Goal: Task Accomplishment & Management: Use online tool/utility

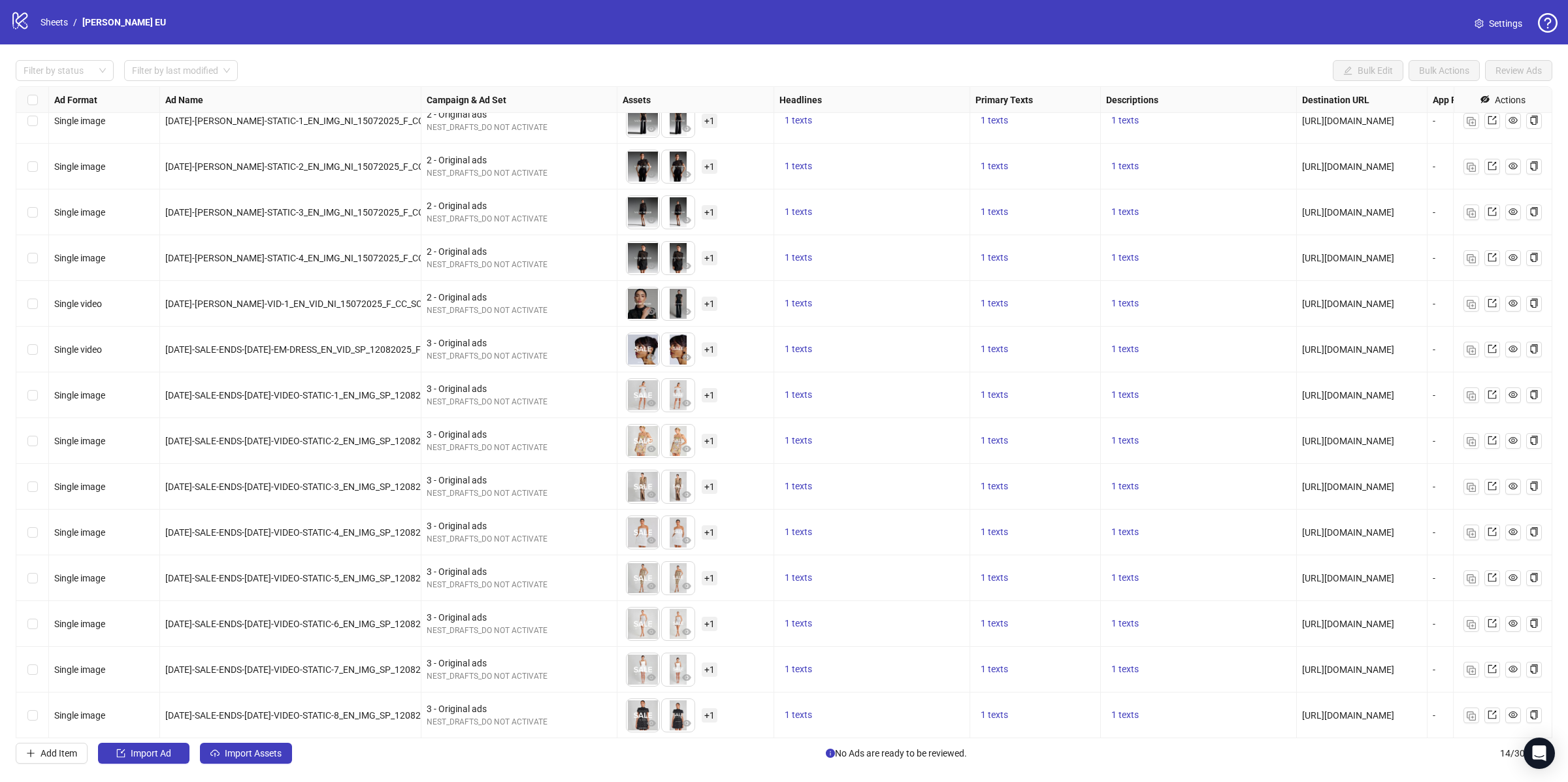
scroll to position [17, 0]
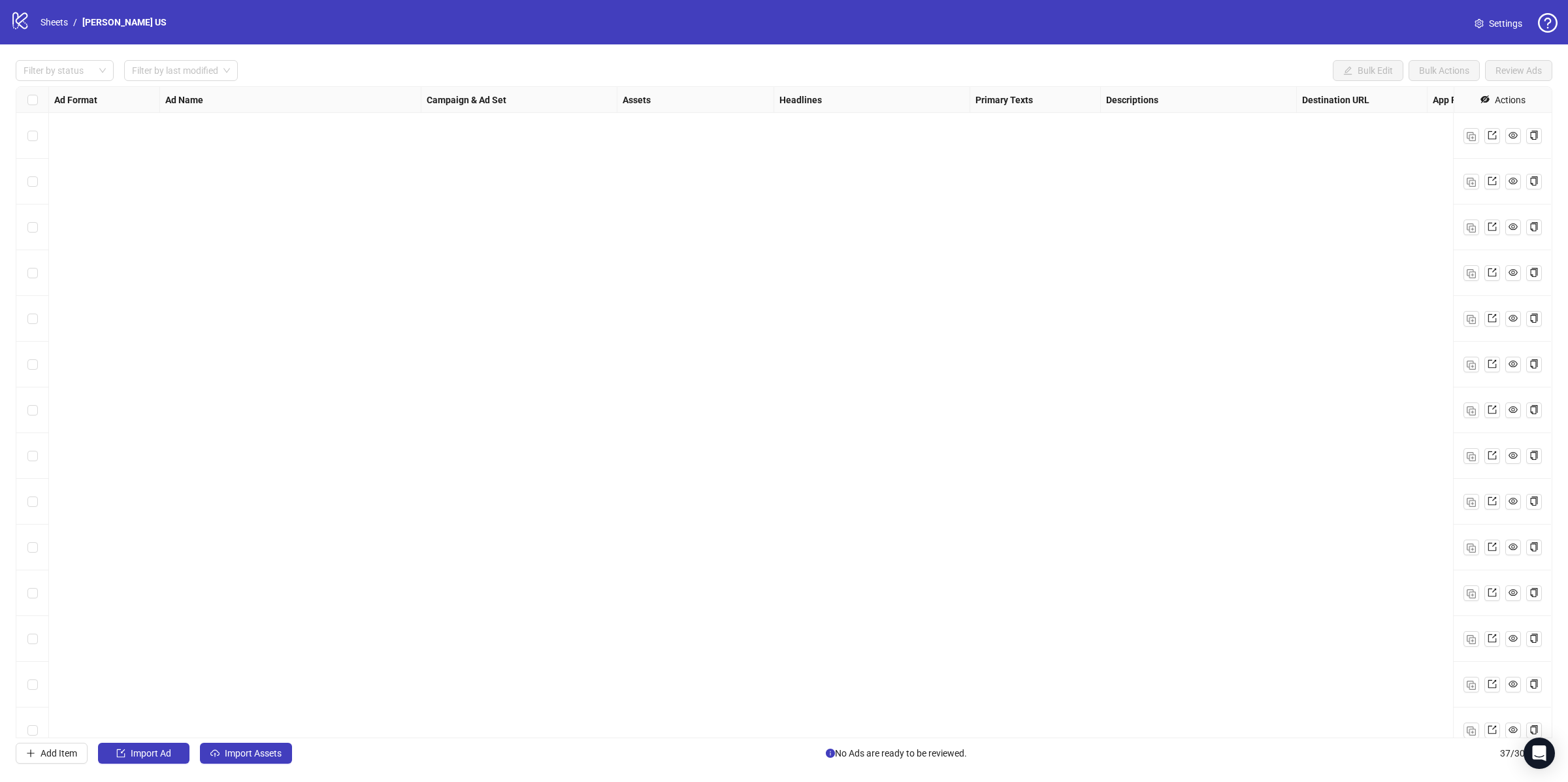
scroll to position [1068, 0]
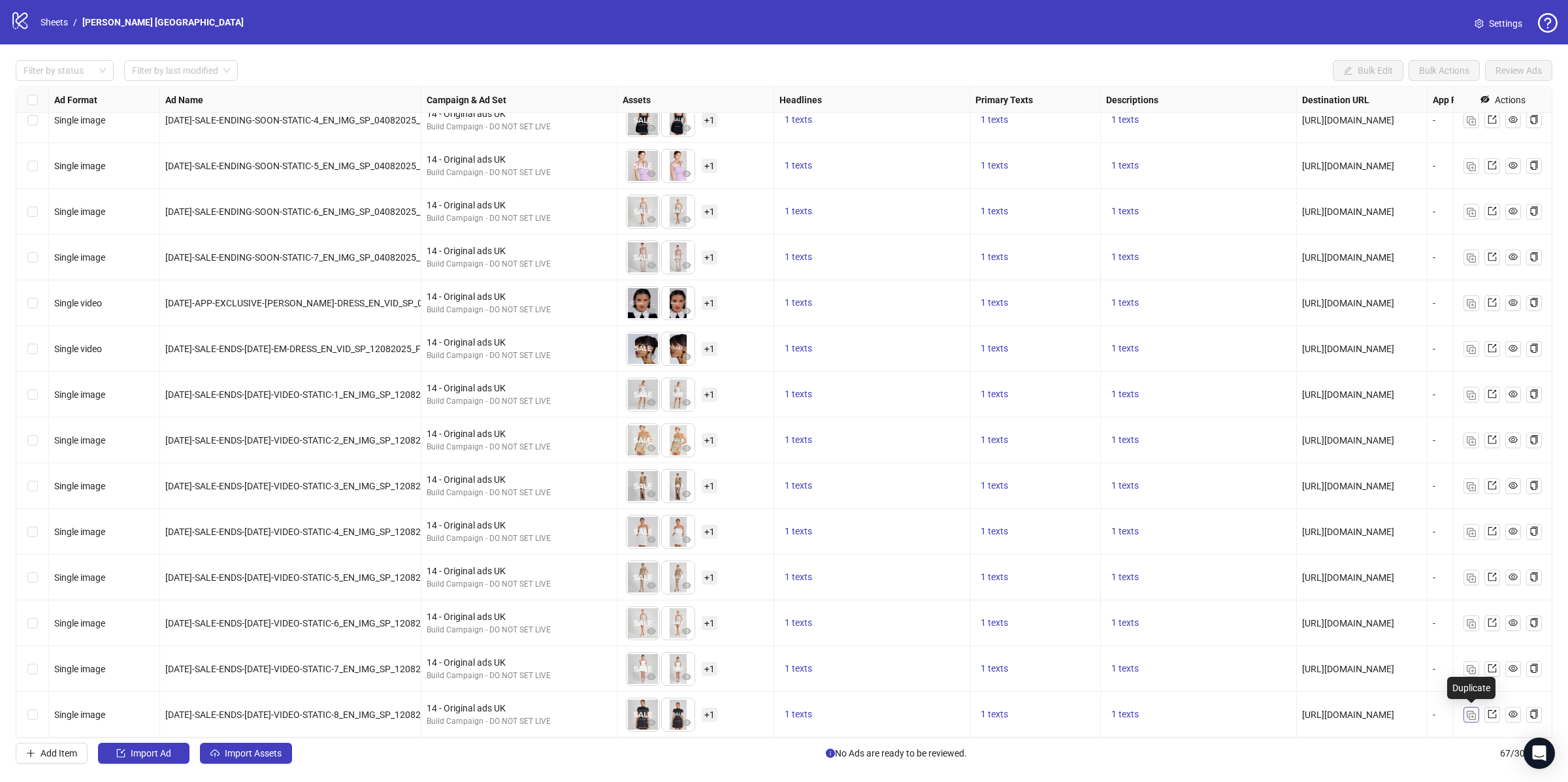
click at [1473, 716] on img "button" at bounding box center [1471, 716] width 9 height 9
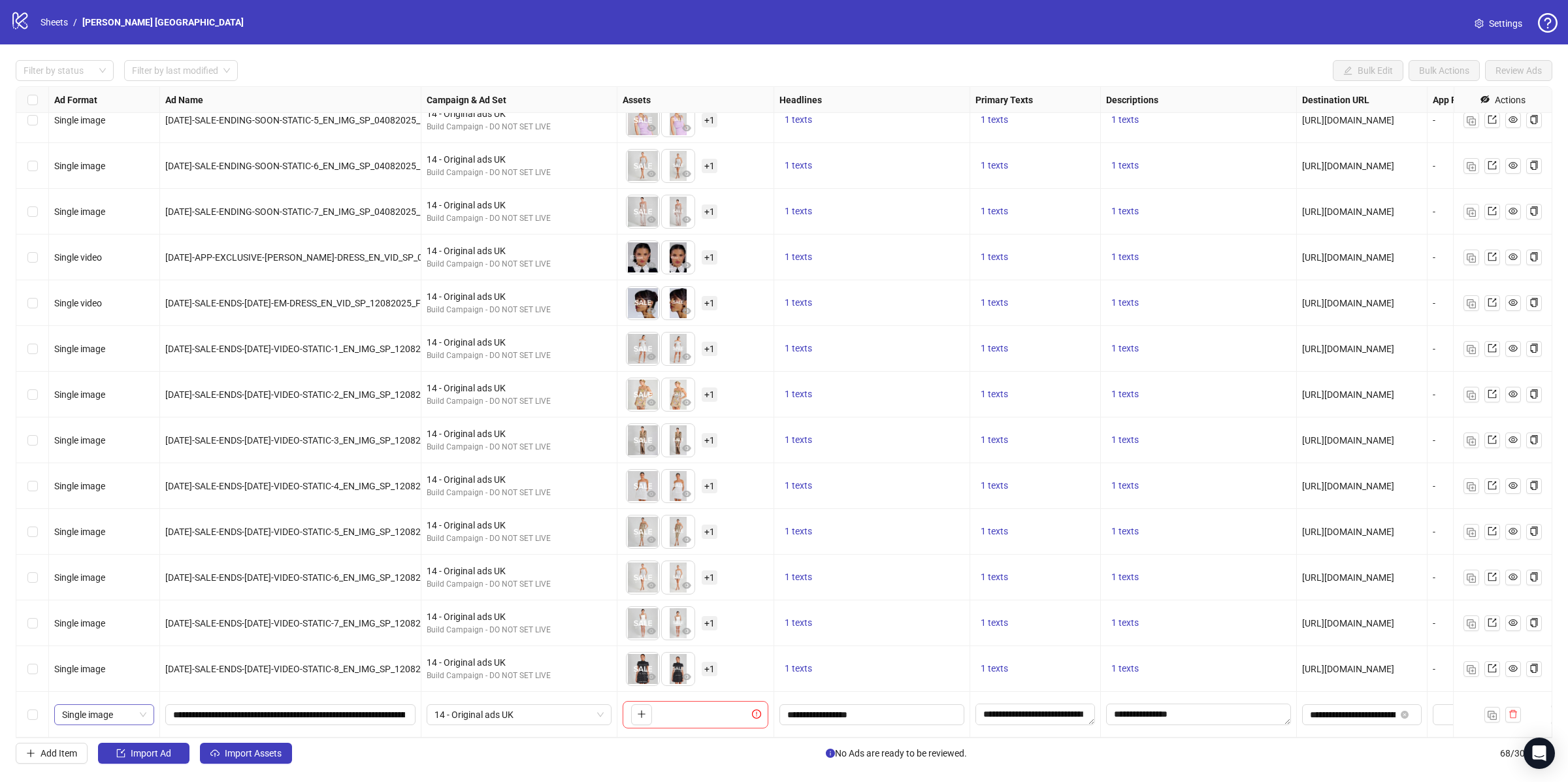
click at [103, 711] on span "Single image" at bounding box center [104, 714] width 85 height 19
click at [101, 608] on div "Single video" at bounding box center [104, 605] width 79 height 15
click at [265, 714] on input "**********" at bounding box center [289, 715] width 232 height 15
paste input "text"
type input "**********"
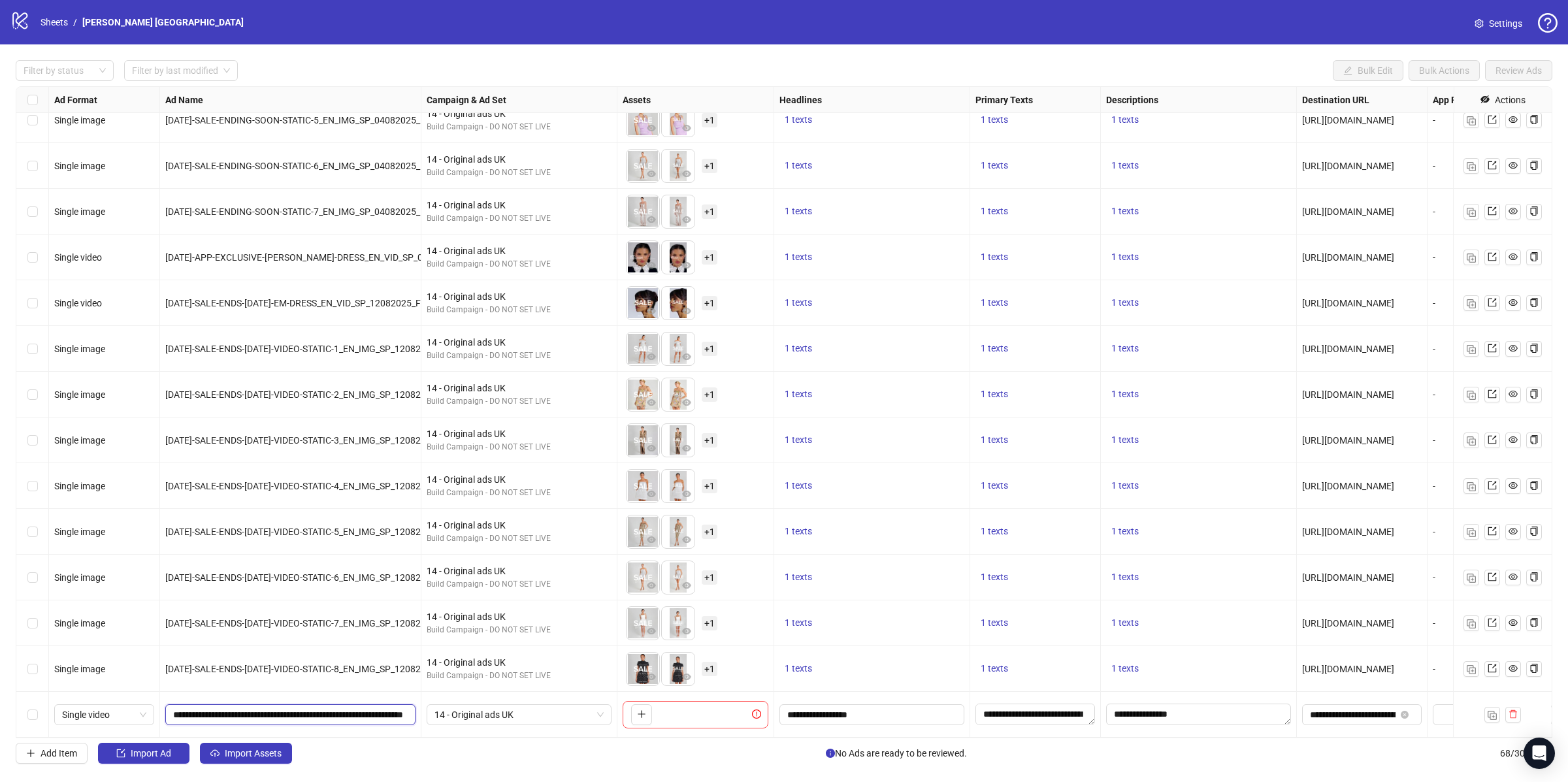
scroll to position [0, 122]
click at [646, 713] on button "button" at bounding box center [641, 714] width 21 height 21
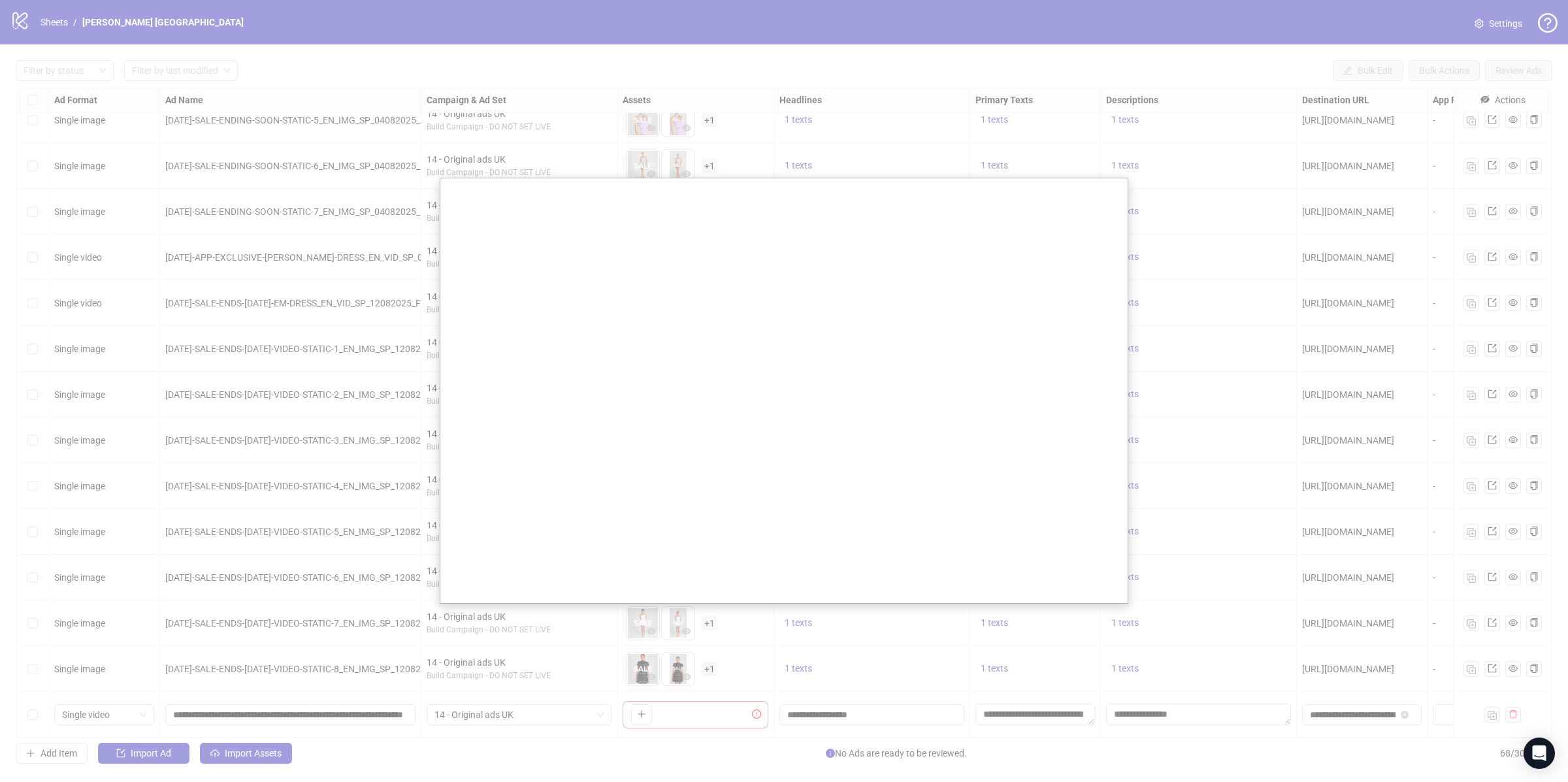
scroll to position [2484, 0]
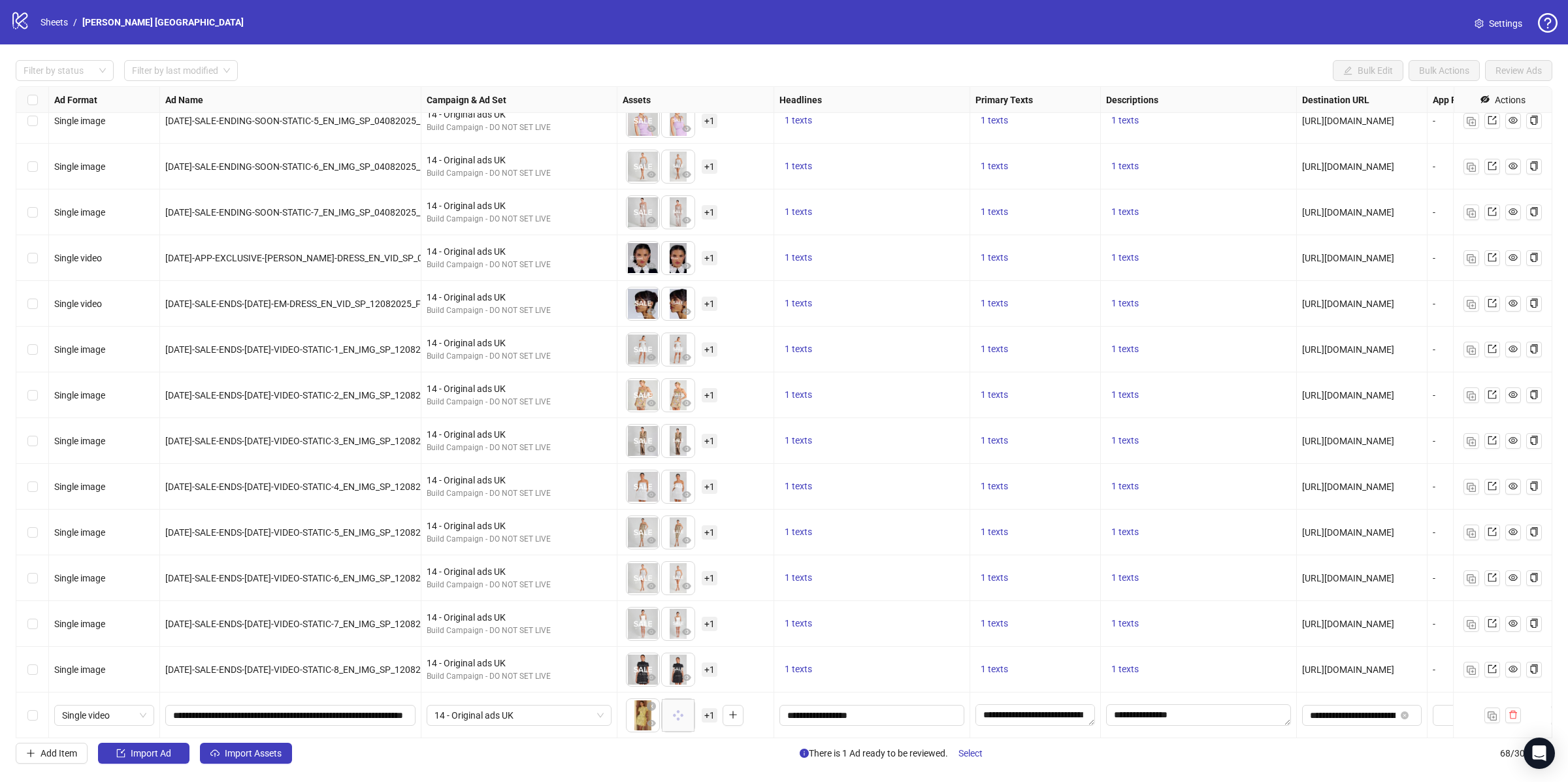
click at [714, 719] on span "+ 1" at bounding box center [709, 716] width 16 height 15
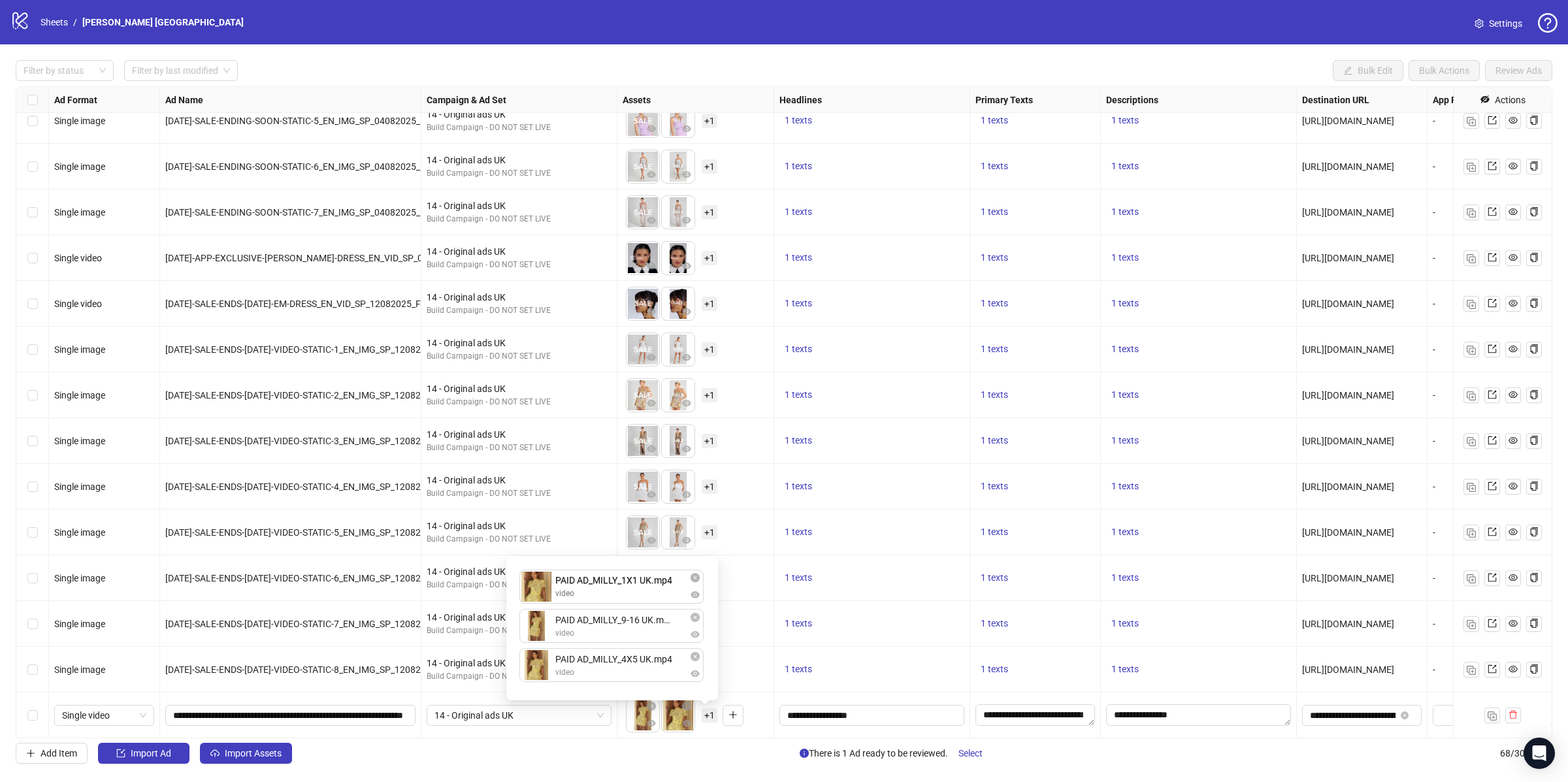
drag, startPoint x: 540, startPoint y: 634, endPoint x: 540, endPoint y: 601, distance: 33.0
click at [540, 601] on div "PAID AD_MILLY_9-16 UK.mp4 video PAID AD_MILLY_1X1 UK.mp4 video PAID AD_MILLY_4X…" at bounding box center [612, 627] width 196 height 128
click at [757, 717] on div "To pick up a draggable item, press the space bar. While dragging, use the arrow…" at bounding box center [696, 716] width 145 height 40
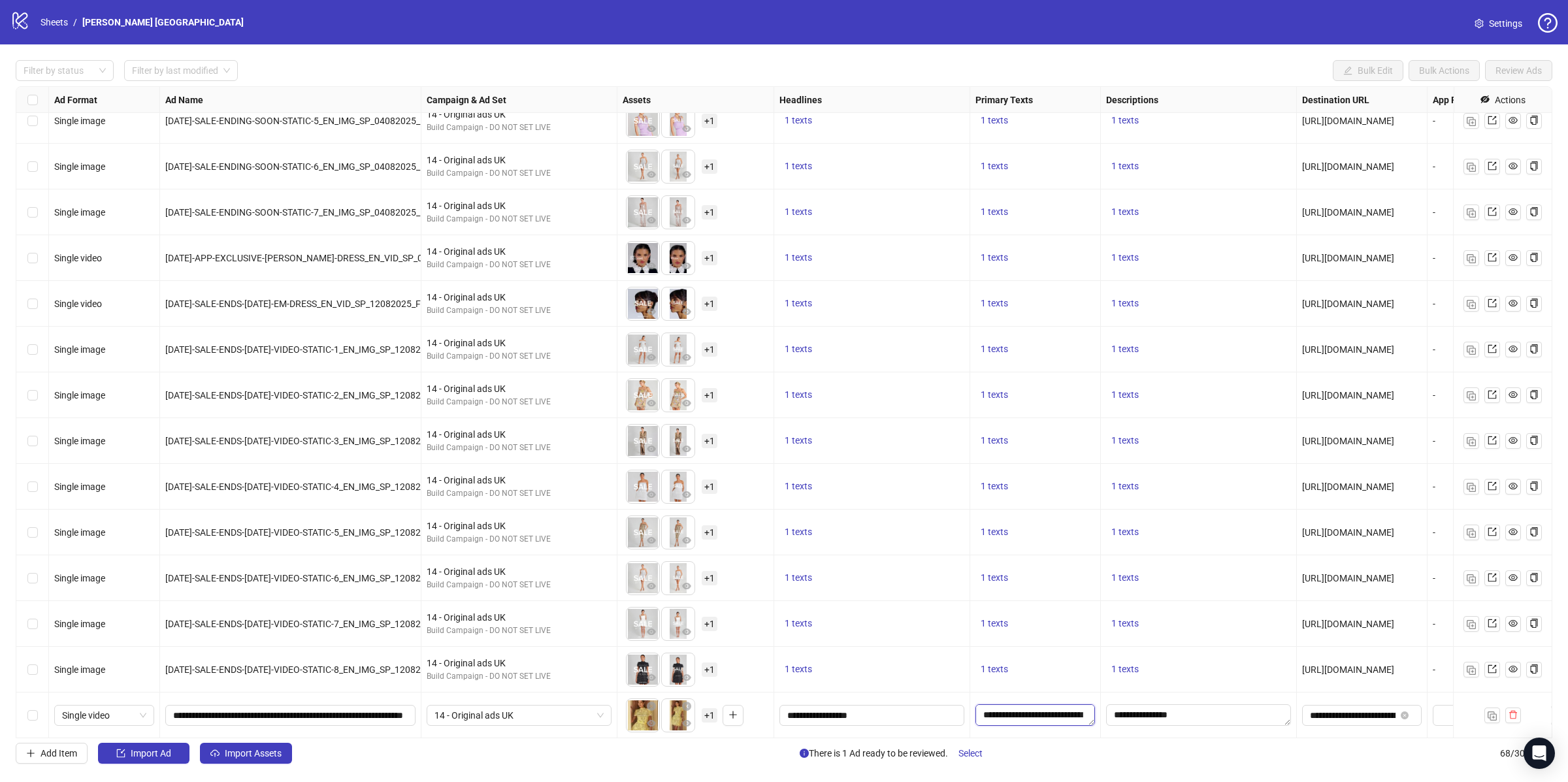
click at [1021, 713] on textarea "**********" at bounding box center [1035, 714] width 120 height 21
click at [1133, 661] on textarea "**********" at bounding box center [1081, 650] width 196 height 35
type textarea "**********"
click at [853, 716] on input "**********" at bounding box center [870, 716] width 167 height 15
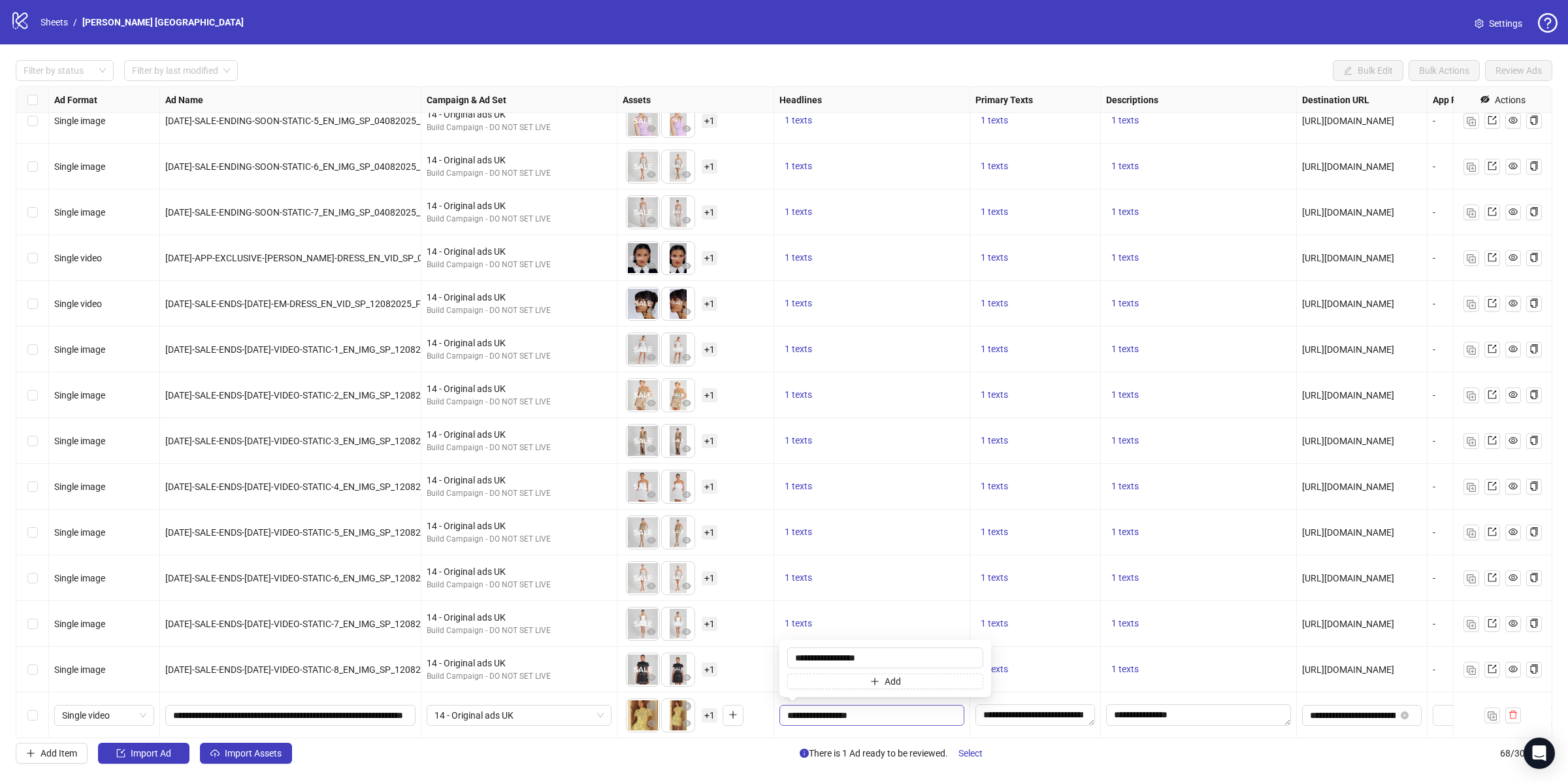
type input "**********"
click at [1218, 711] on textarea "**********" at bounding box center [1198, 714] width 185 height 21
paste textarea "****"
type textarea "**********"
click at [1374, 725] on span "**********" at bounding box center [1362, 715] width 120 height 21
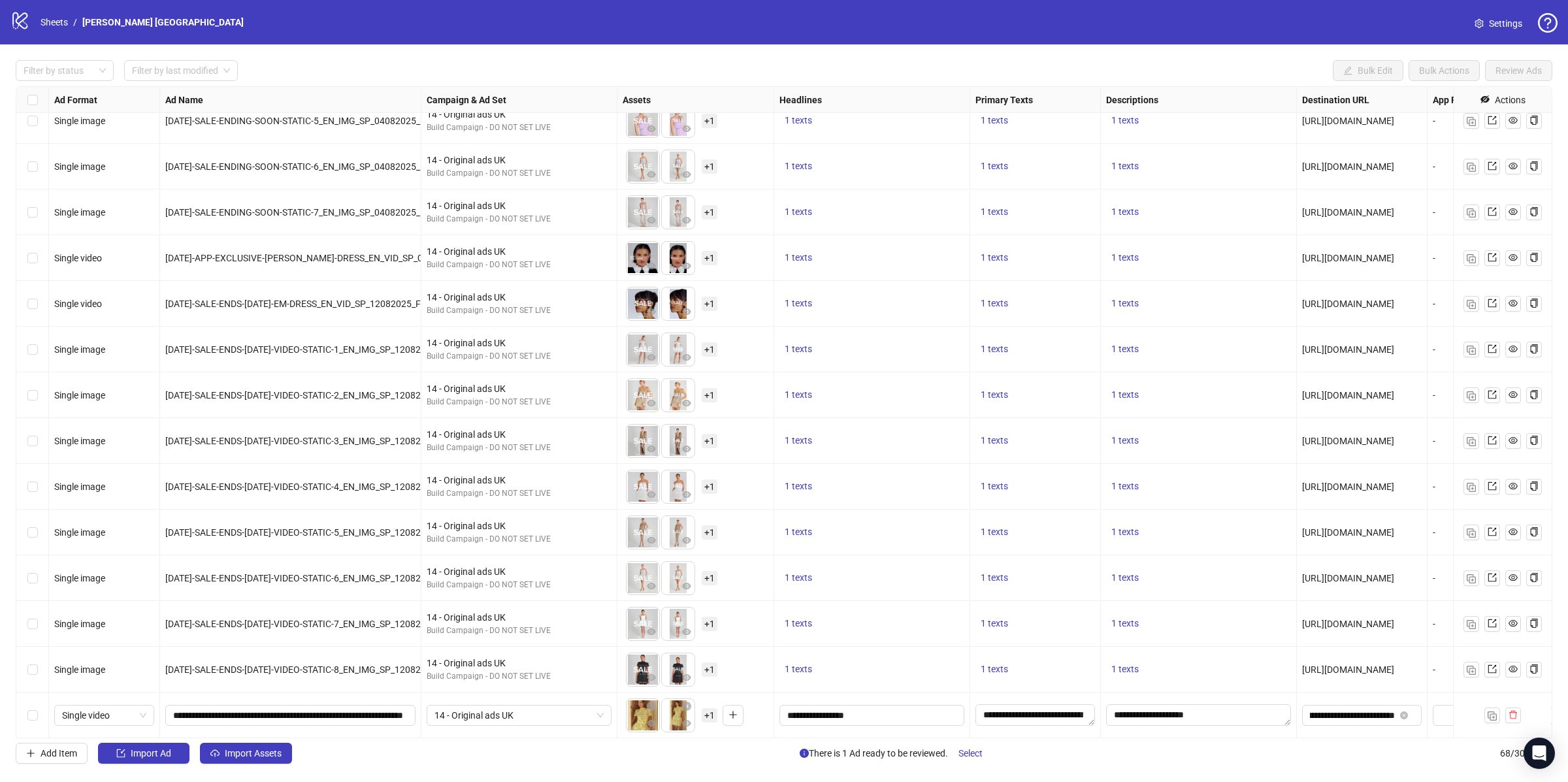
scroll to position [0, 0]
click at [1342, 708] on input "**********" at bounding box center [1353, 716] width 85 height 15
paste input "**********"
type input "**********"
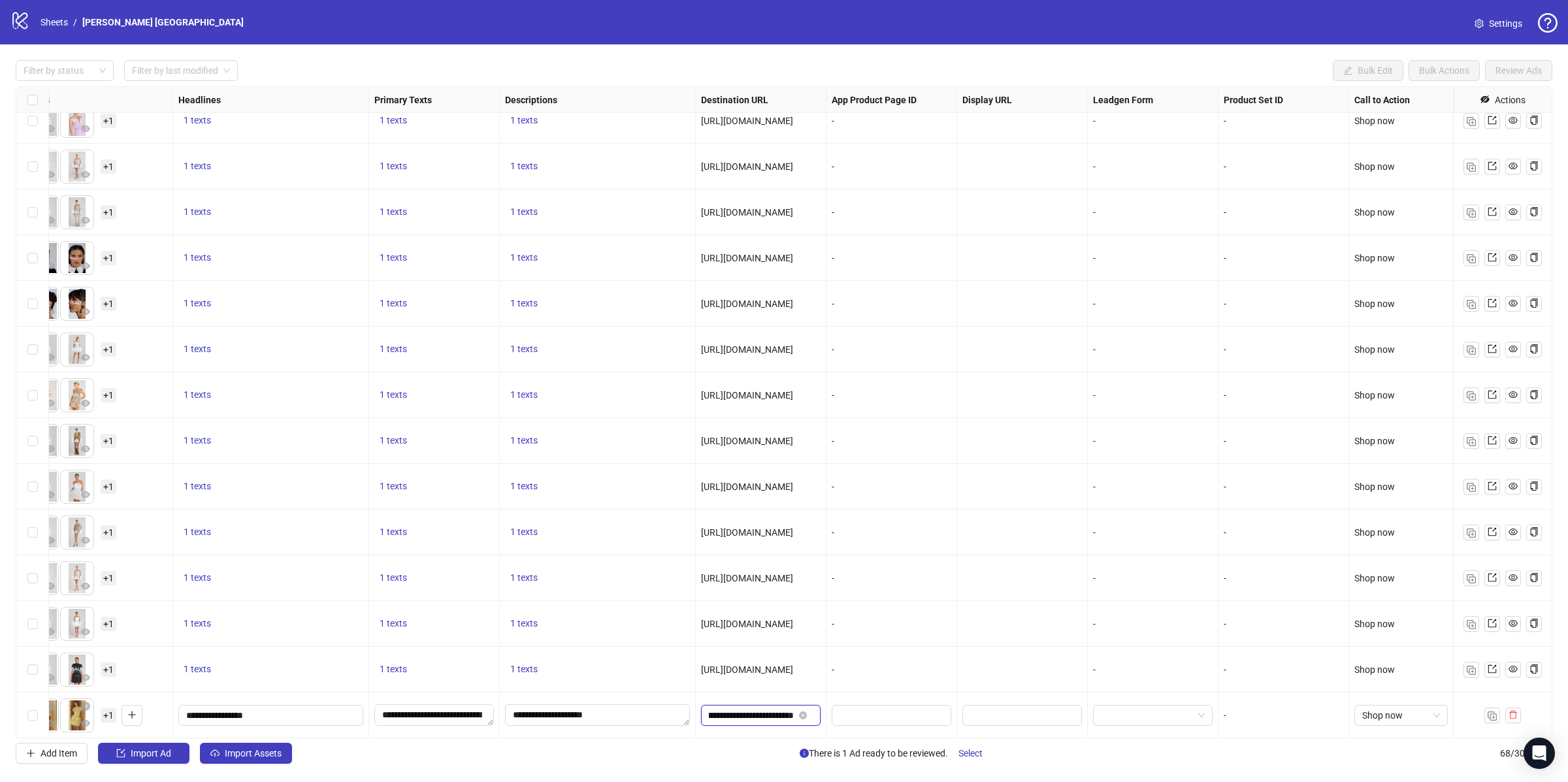
scroll to position [2484, 0]
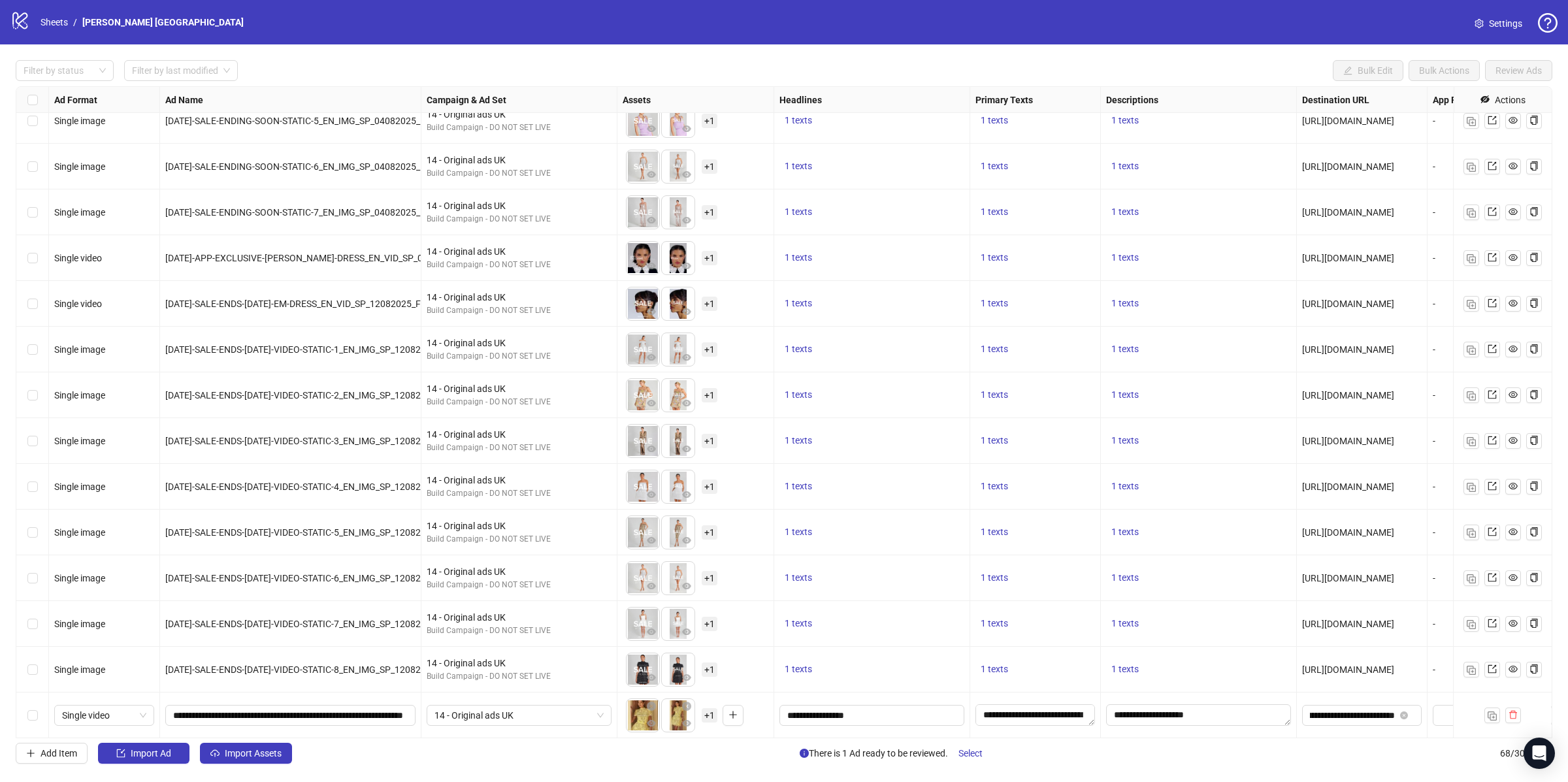
click at [33, 707] on div "Select row 68" at bounding box center [33, 716] width 33 height 46
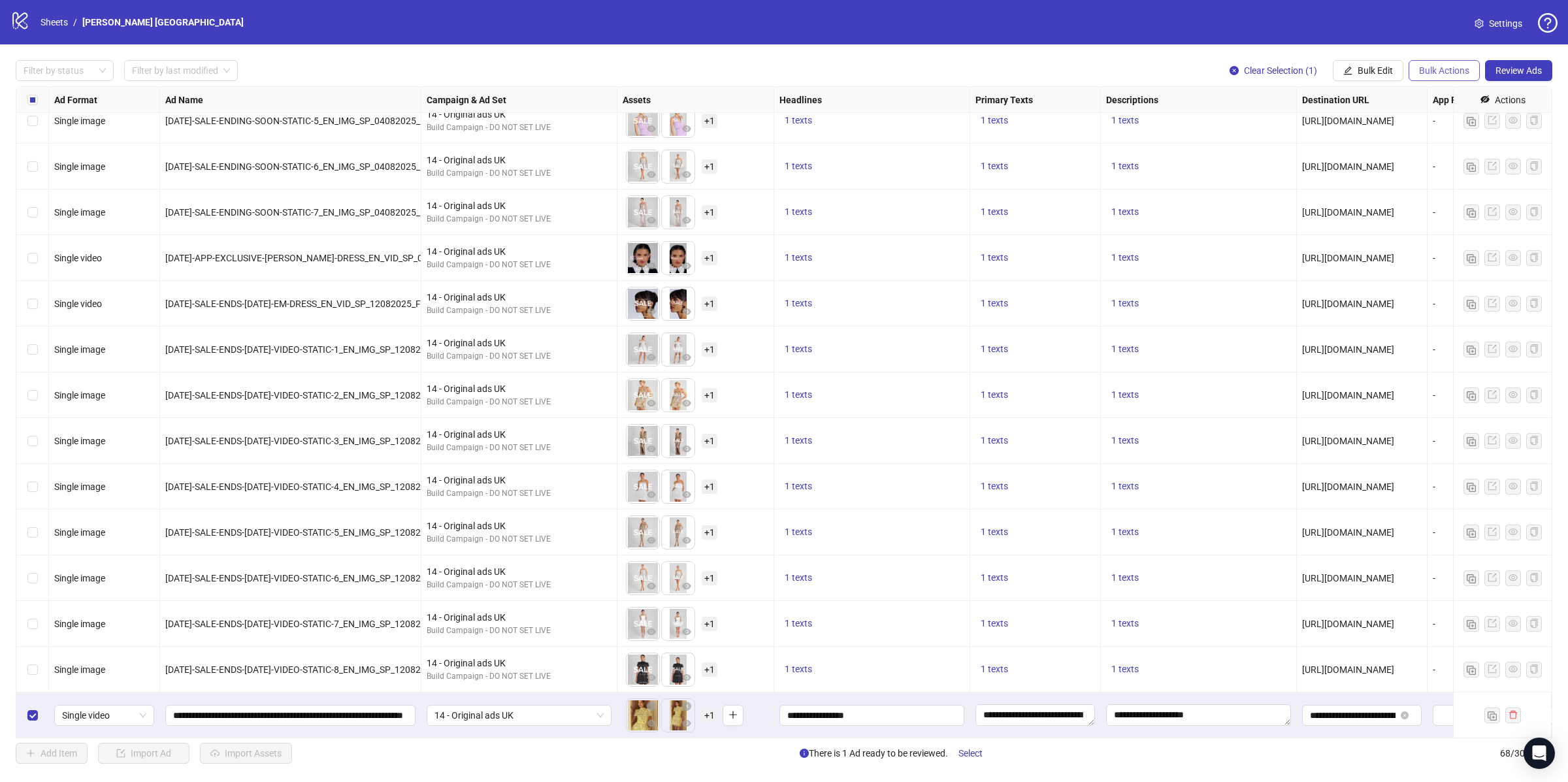
click at [1430, 63] on button "Bulk Actions" at bounding box center [1444, 70] width 71 height 21
click at [1475, 159] on span "Copy to another sheet" at bounding box center [1461, 160] width 89 height 15
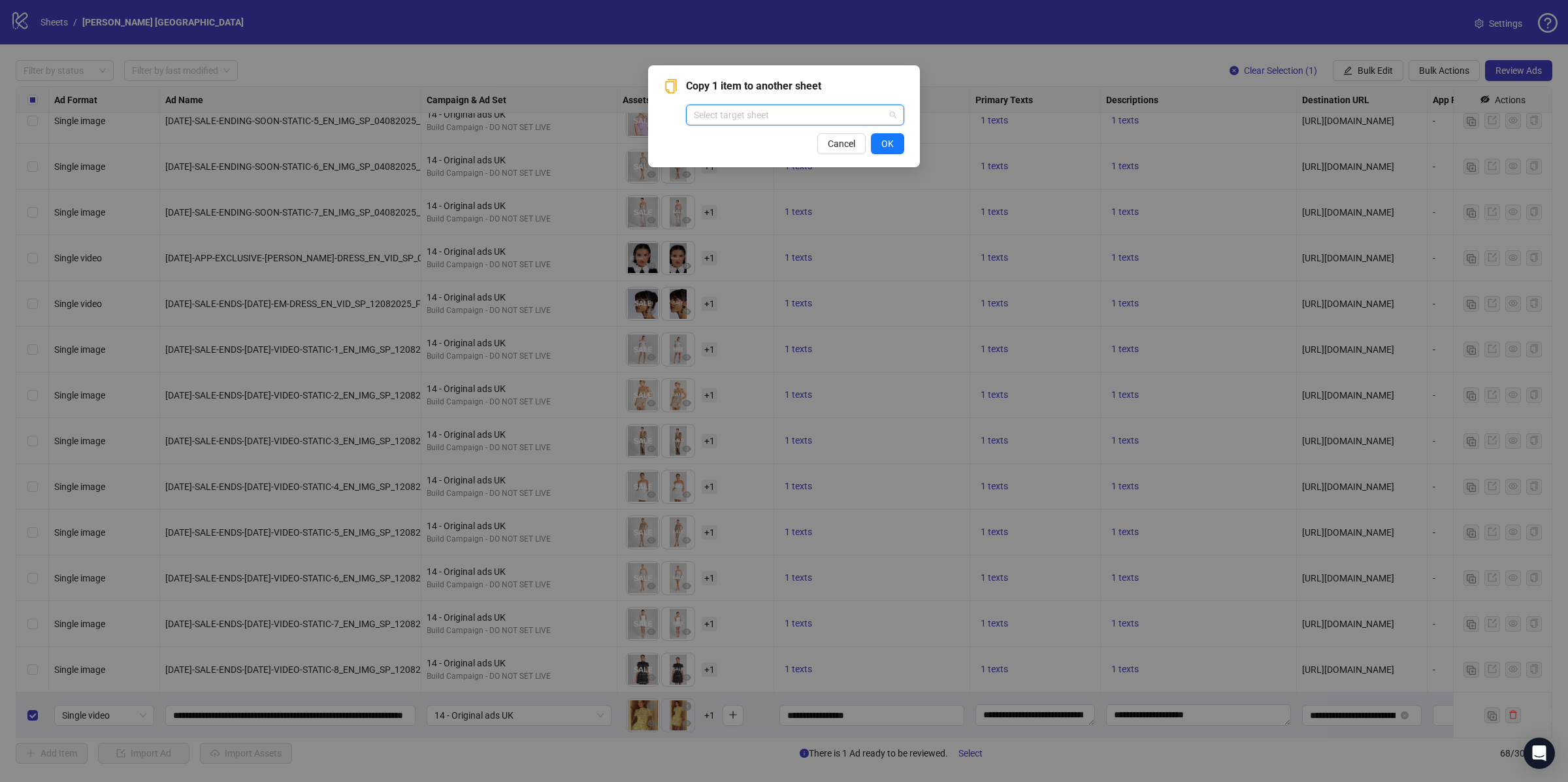
click at [778, 109] on input "search" at bounding box center [789, 114] width 190 height 19
type input "******"
click at [770, 159] on div "Nadine Merabi US" at bounding box center [795, 162] width 197 height 15
click at [892, 147] on span "OK" at bounding box center [887, 144] width 12 height 10
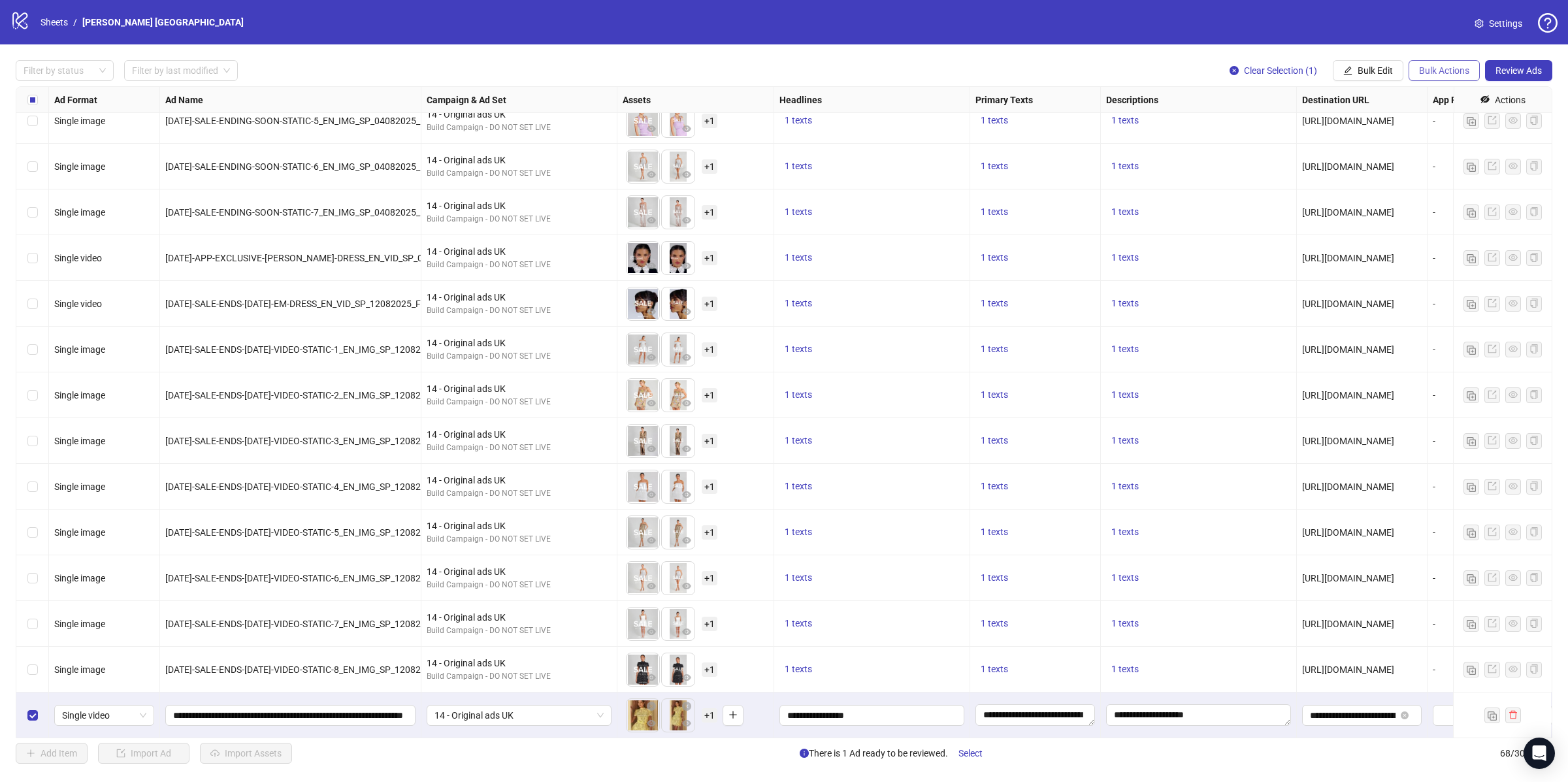
click at [1441, 77] on button "Bulk Actions" at bounding box center [1444, 70] width 71 height 21
click at [1489, 159] on span "Copy to another sheet" at bounding box center [1461, 160] width 89 height 15
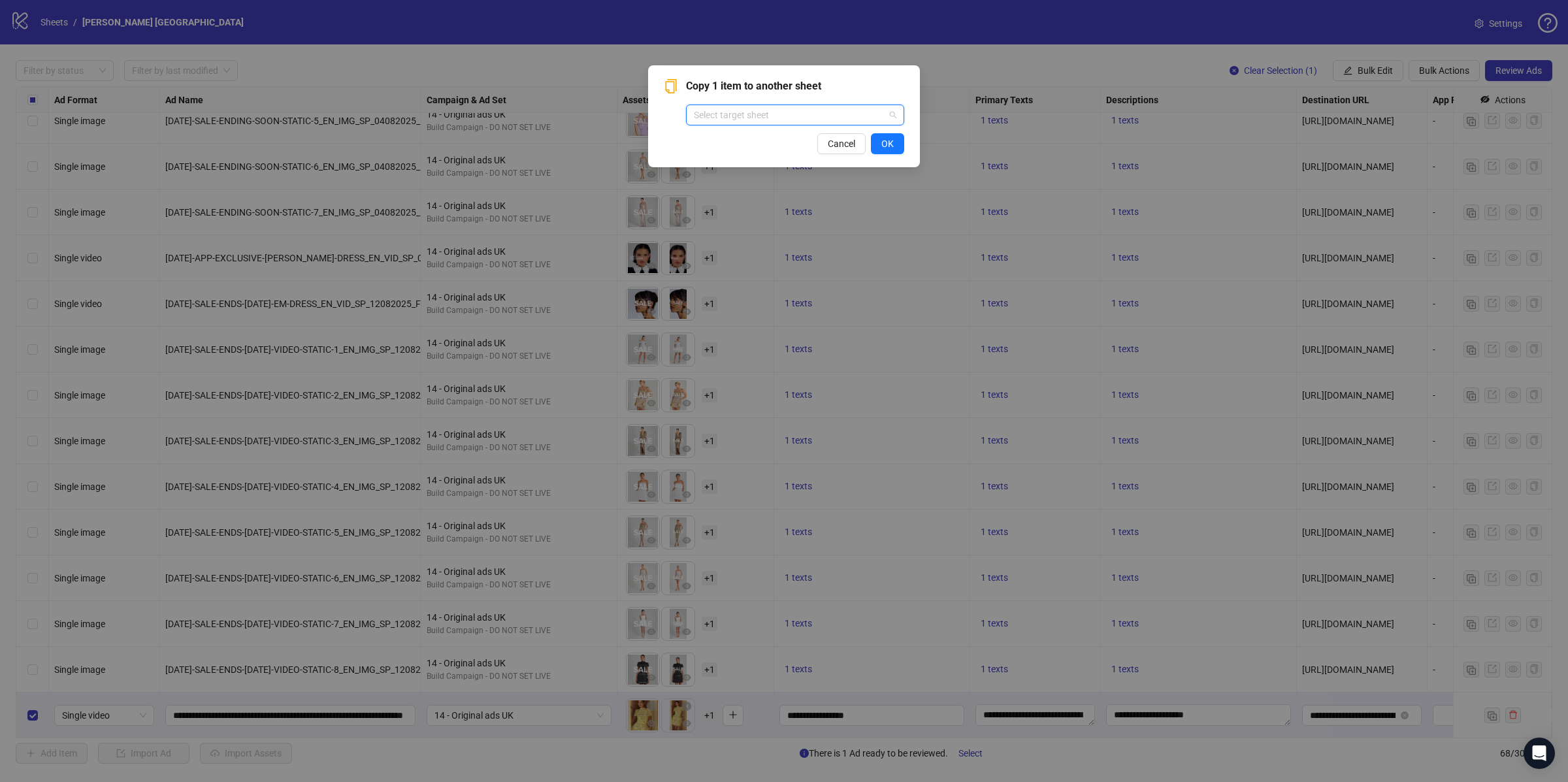
click at [783, 119] on input "search" at bounding box center [789, 114] width 190 height 19
type input "******"
click at [767, 141] on div "Nadine Merabi EU" at bounding box center [795, 142] width 197 height 15
click at [883, 141] on span "OK" at bounding box center [887, 144] width 12 height 10
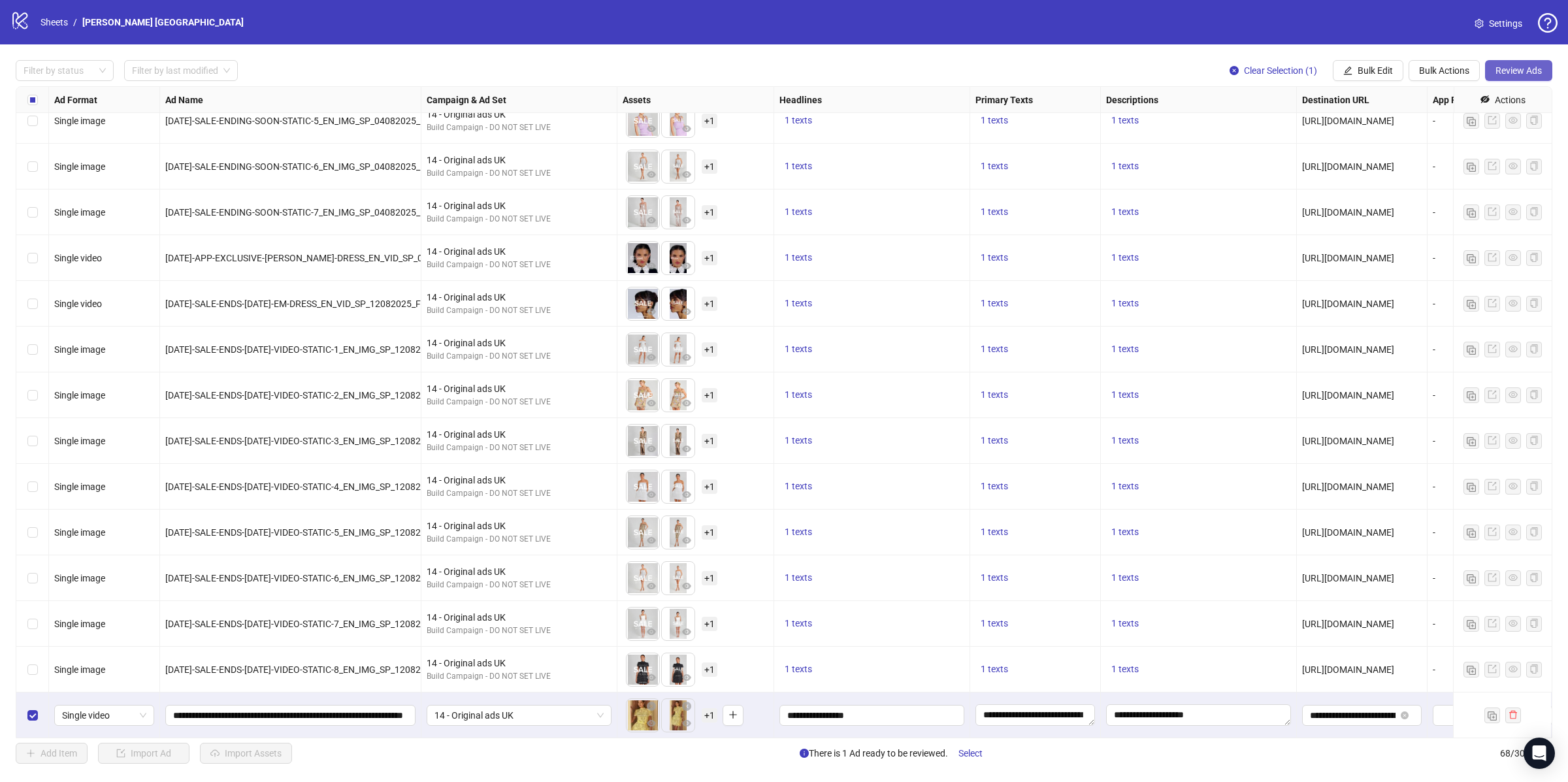
click at [1505, 67] on span "Review Ads" at bounding box center [1518, 70] width 46 height 10
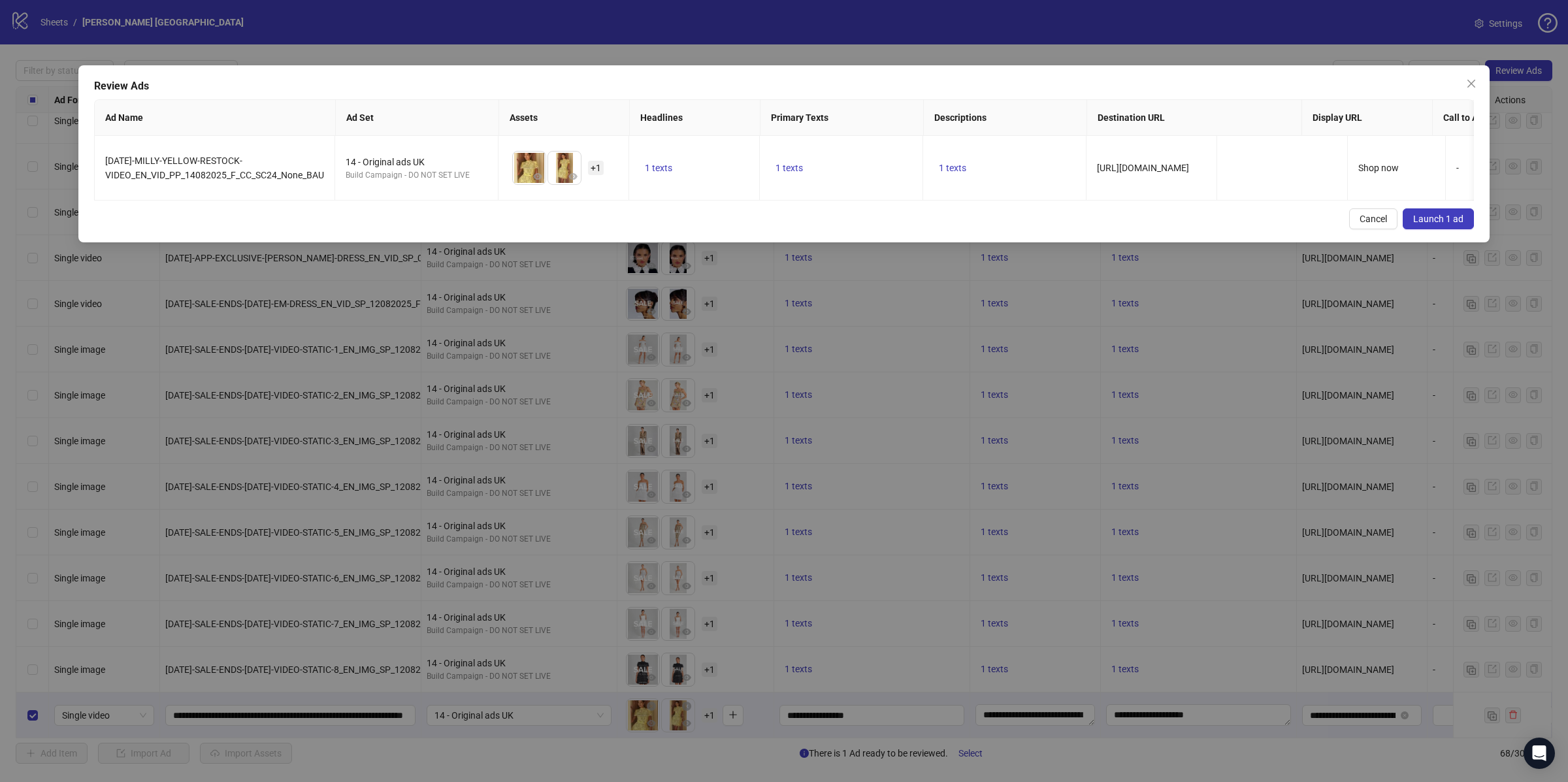
click at [1447, 224] on span "Launch 1 ad" at bounding box center [1438, 218] width 51 height 10
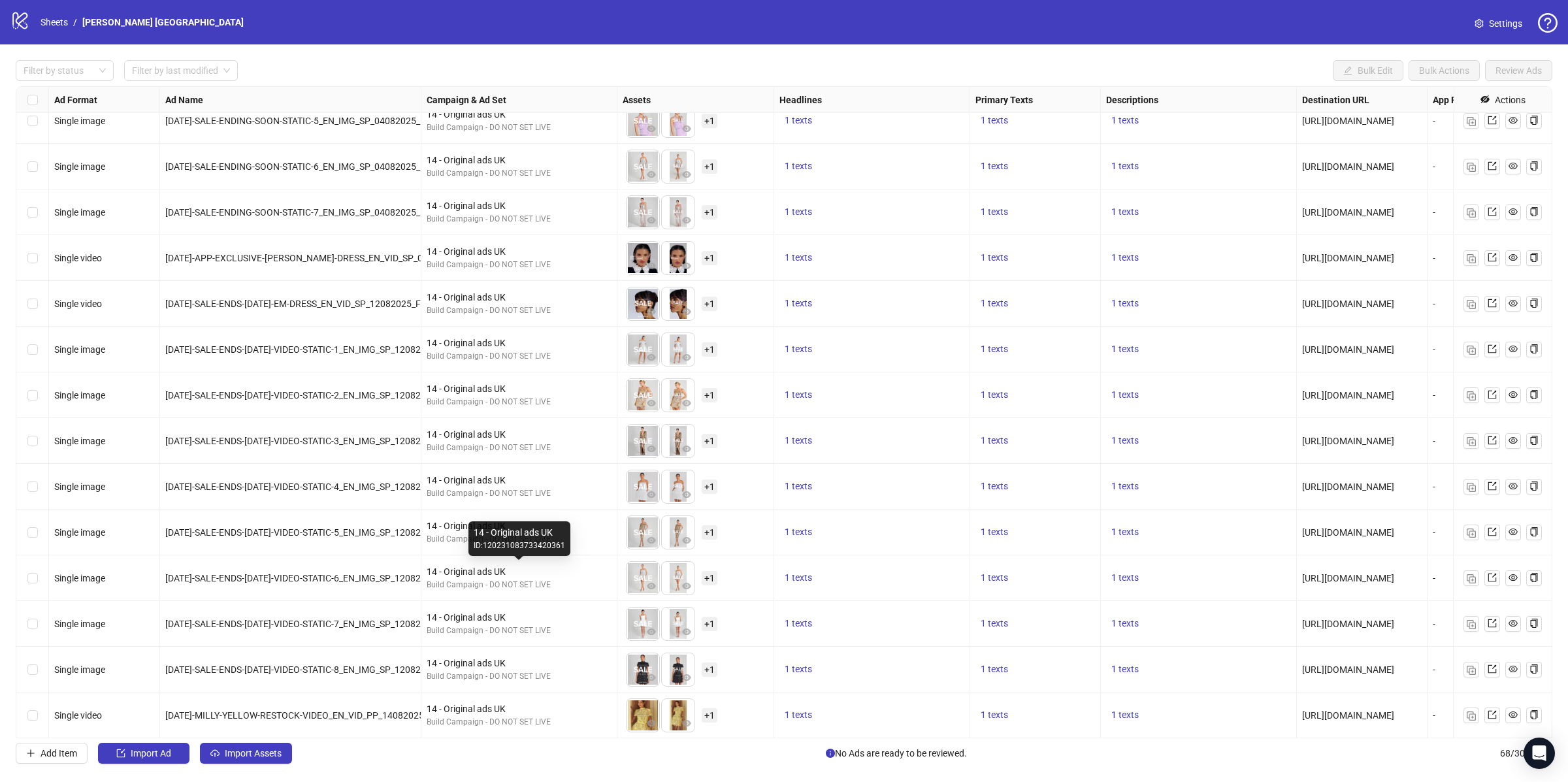
scroll to position [2486, 0]
click at [1493, 713] on icon "export" at bounding box center [1492, 714] width 8 height 8
click at [1474, 713] on img "button" at bounding box center [1471, 716] width 9 height 9
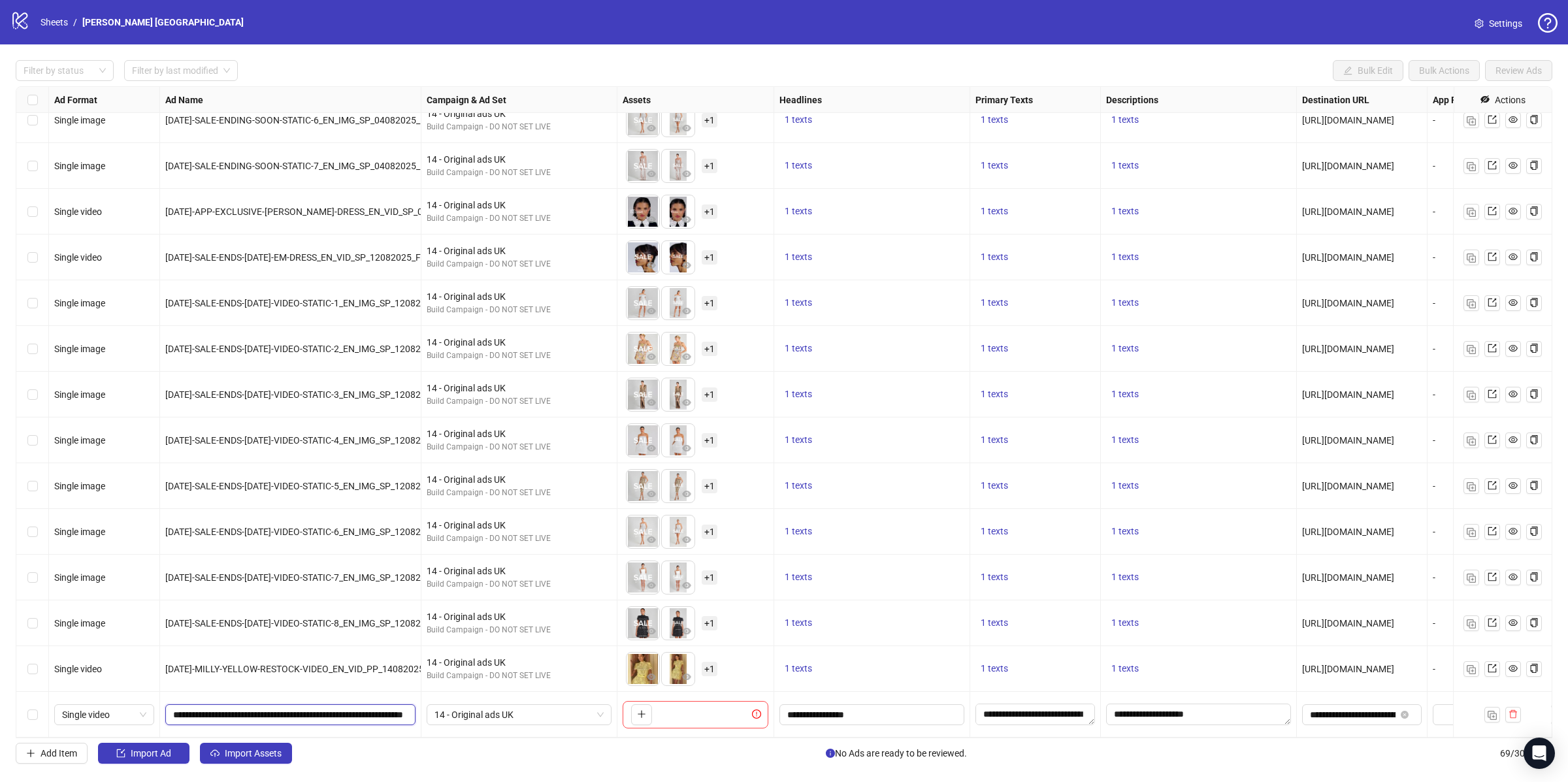
click at [196, 711] on input "**********" at bounding box center [289, 715] width 232 height 15
paste input "******"
type input "**********"
click at [1027, 718] on textarea "**********" at bounding box center [1035, 714] width 120 height 21
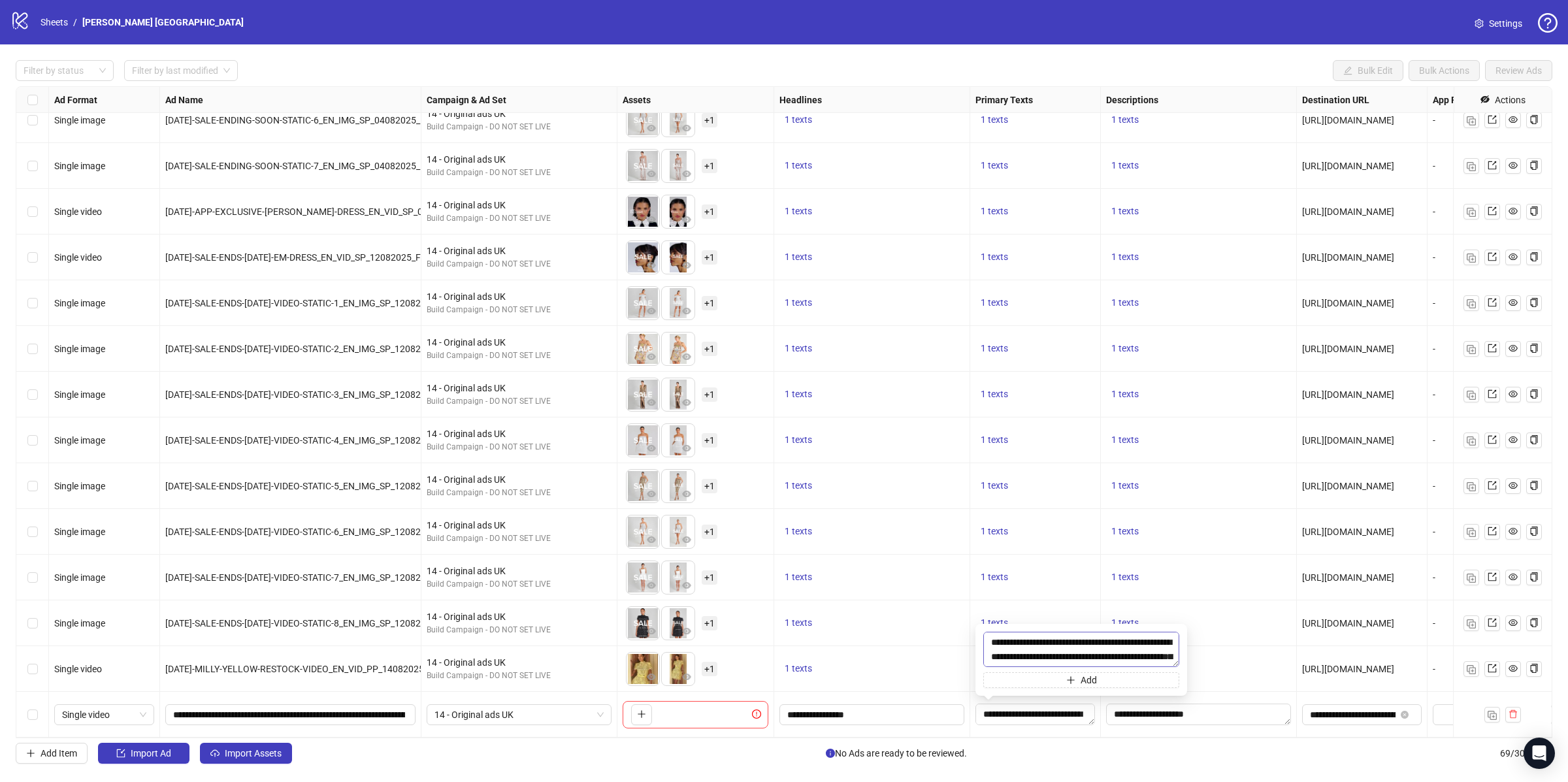
scroll to position [14, 0]
type textarea "**********"
click at [826, 714] on input "**********" at bounding box center [870, 715] width 167 height 15
type input "**********"
click at [1179, 715] on textarea "**********" at bounding box center [1198, 714] width 185 height 21
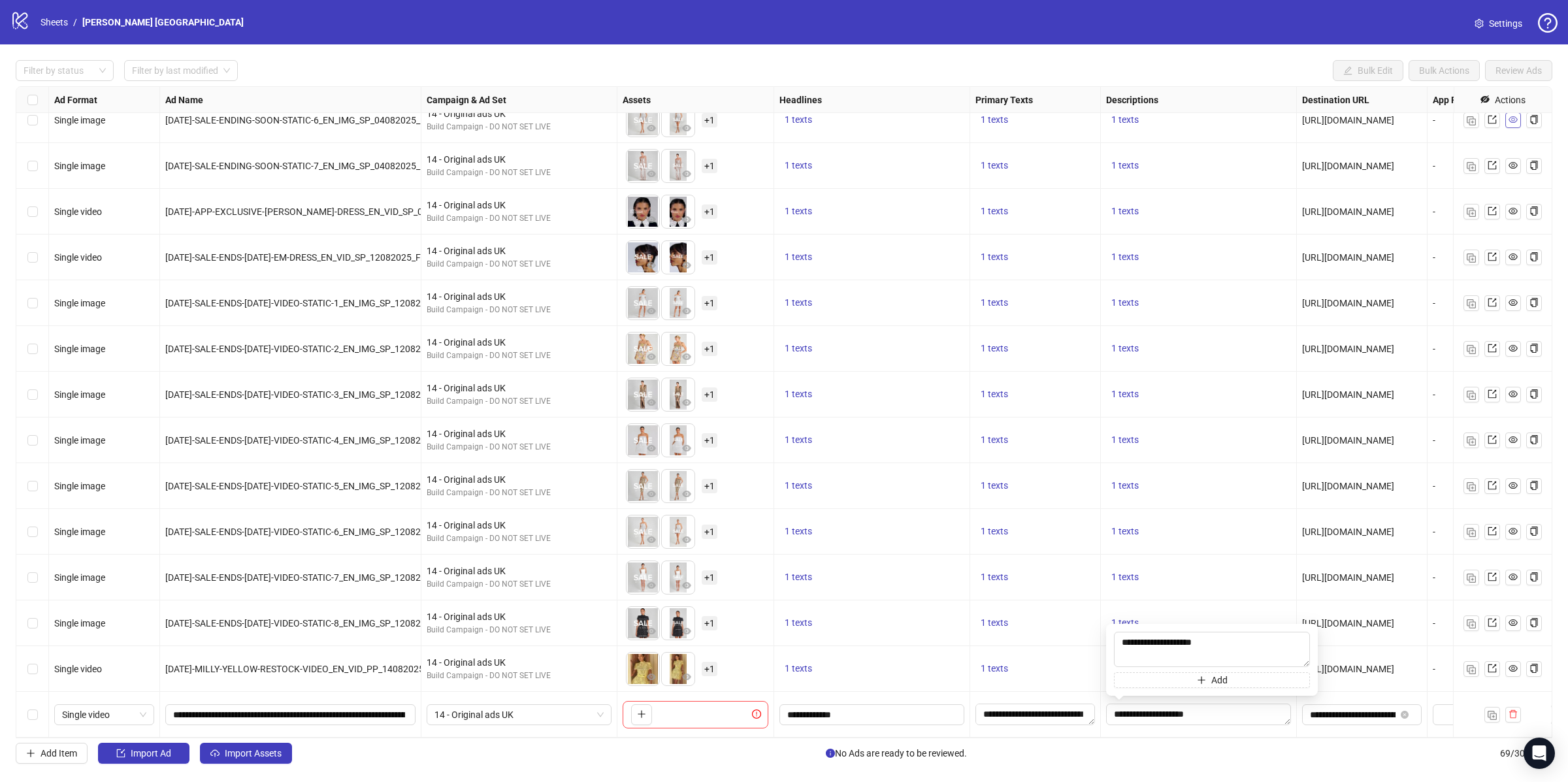
type textarea "**********"
click at [297, 711] on input "**********" at bounding box center [289, 715] width 232 height 15
paste input "*"
type input "**********"
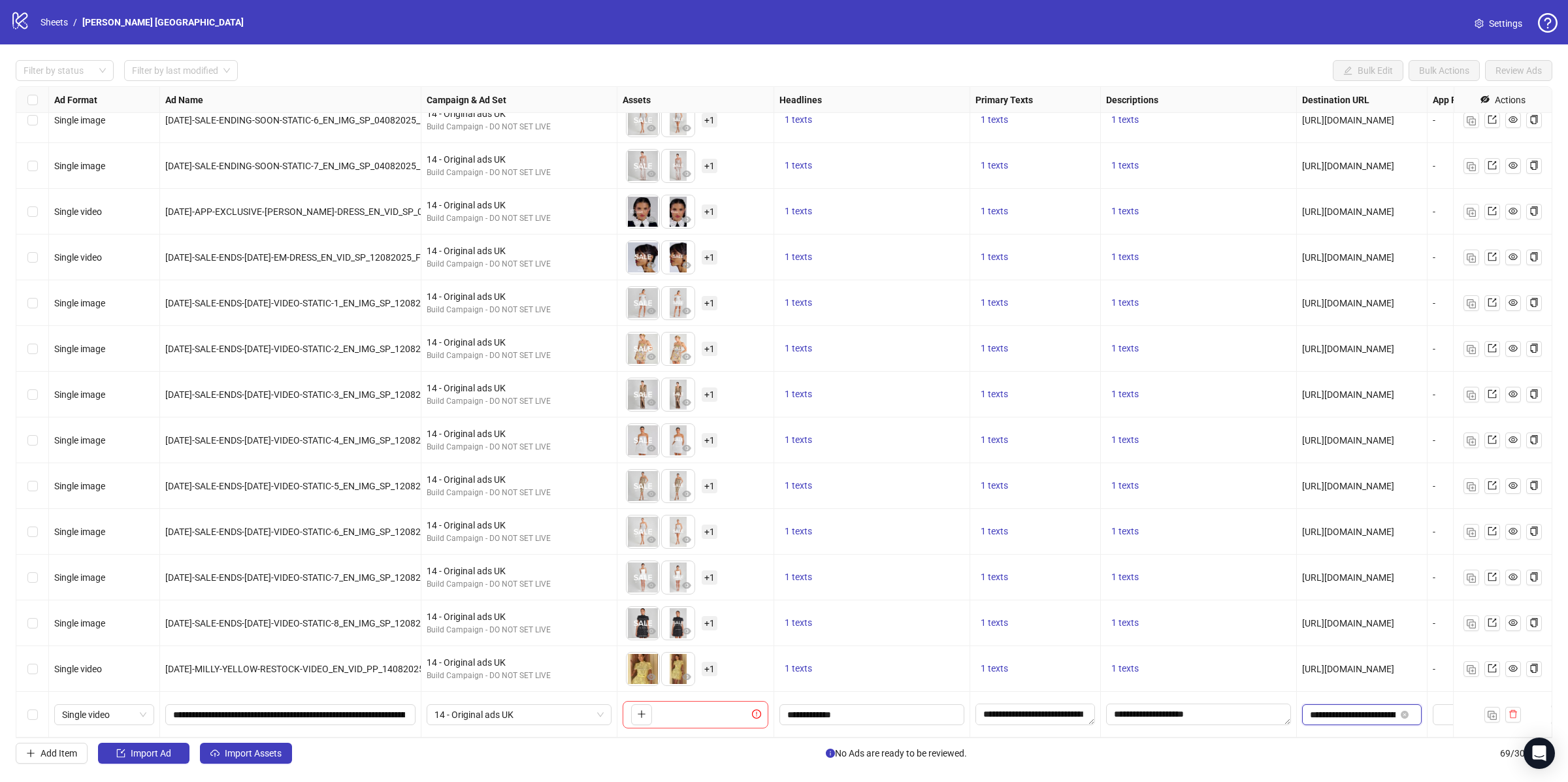
click at [1354, 717] on input "**********" at bounding box center [1353, 715] width 86 height 15
paste input "text"
type input "**********"
click at [644, 714] on icon "plus" at bounding box center [641, 714] width 7 height 1
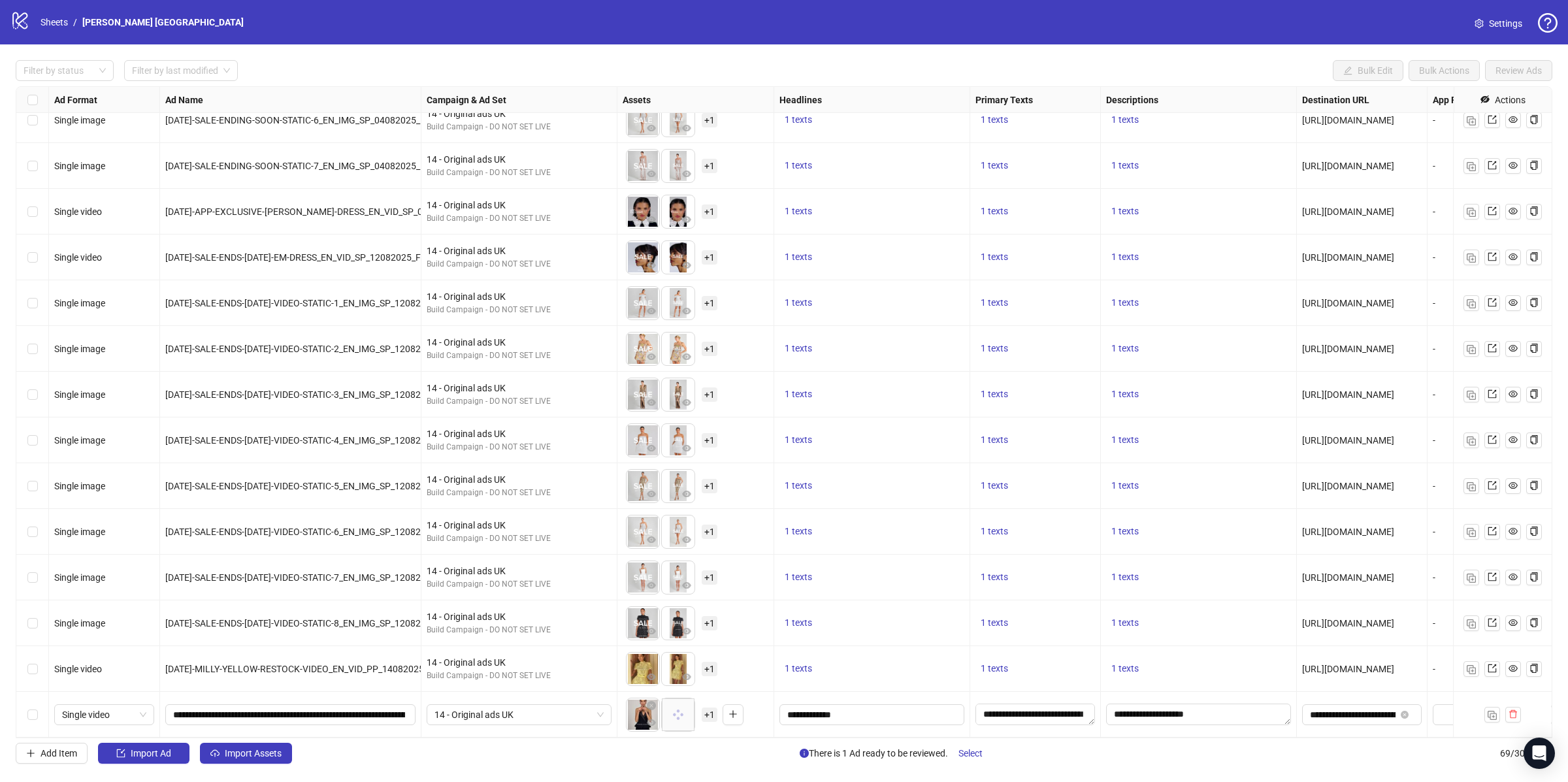
click at [711, 716] on span "+ 1" at bounding box center [709, 715] width 16 height 15
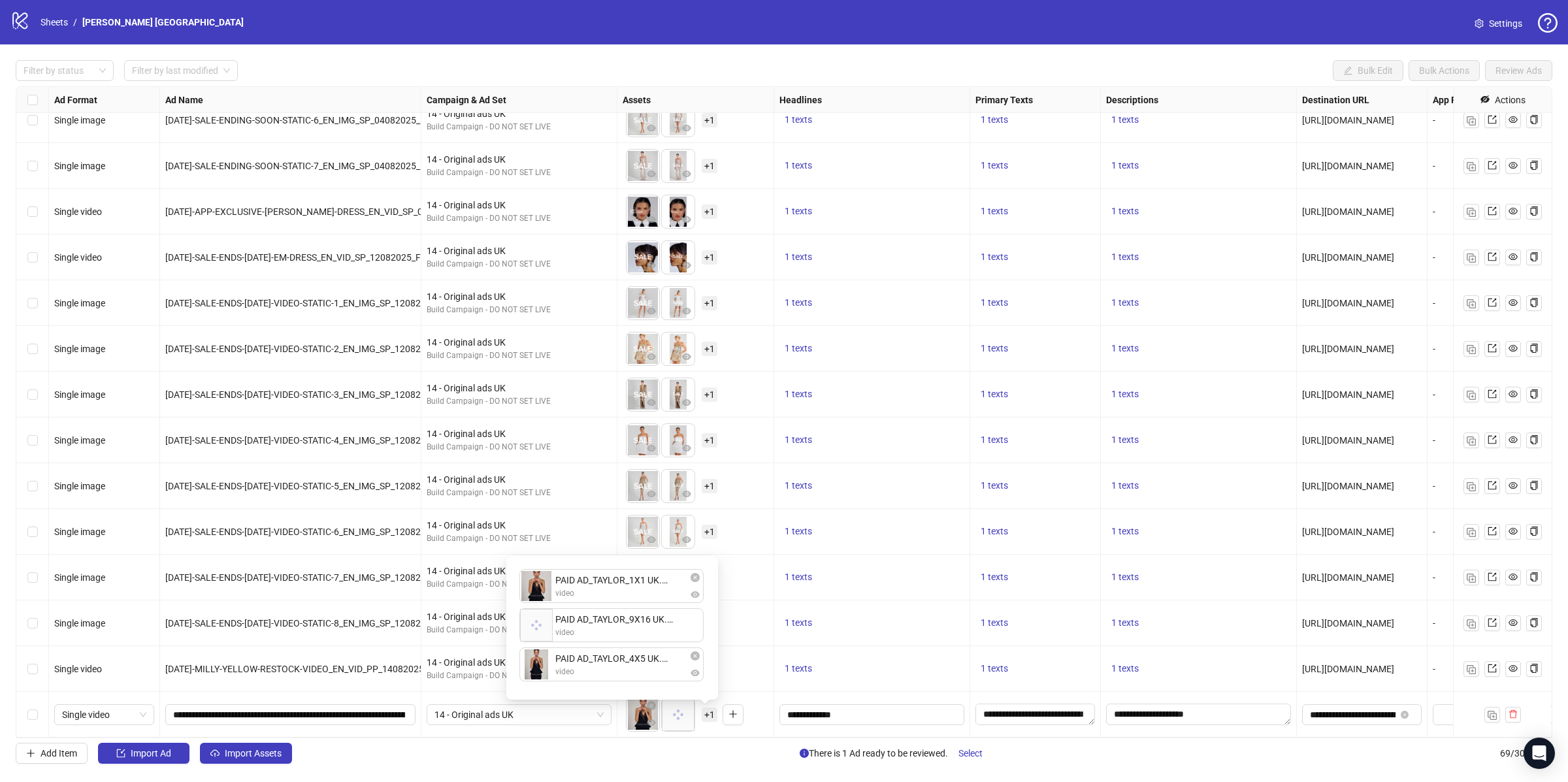
click at [763, 719] on div "To pick up a draggable item, press the space bar. While dragging, use the arrow…" at bounding box center [696, 715] width 145 height 40
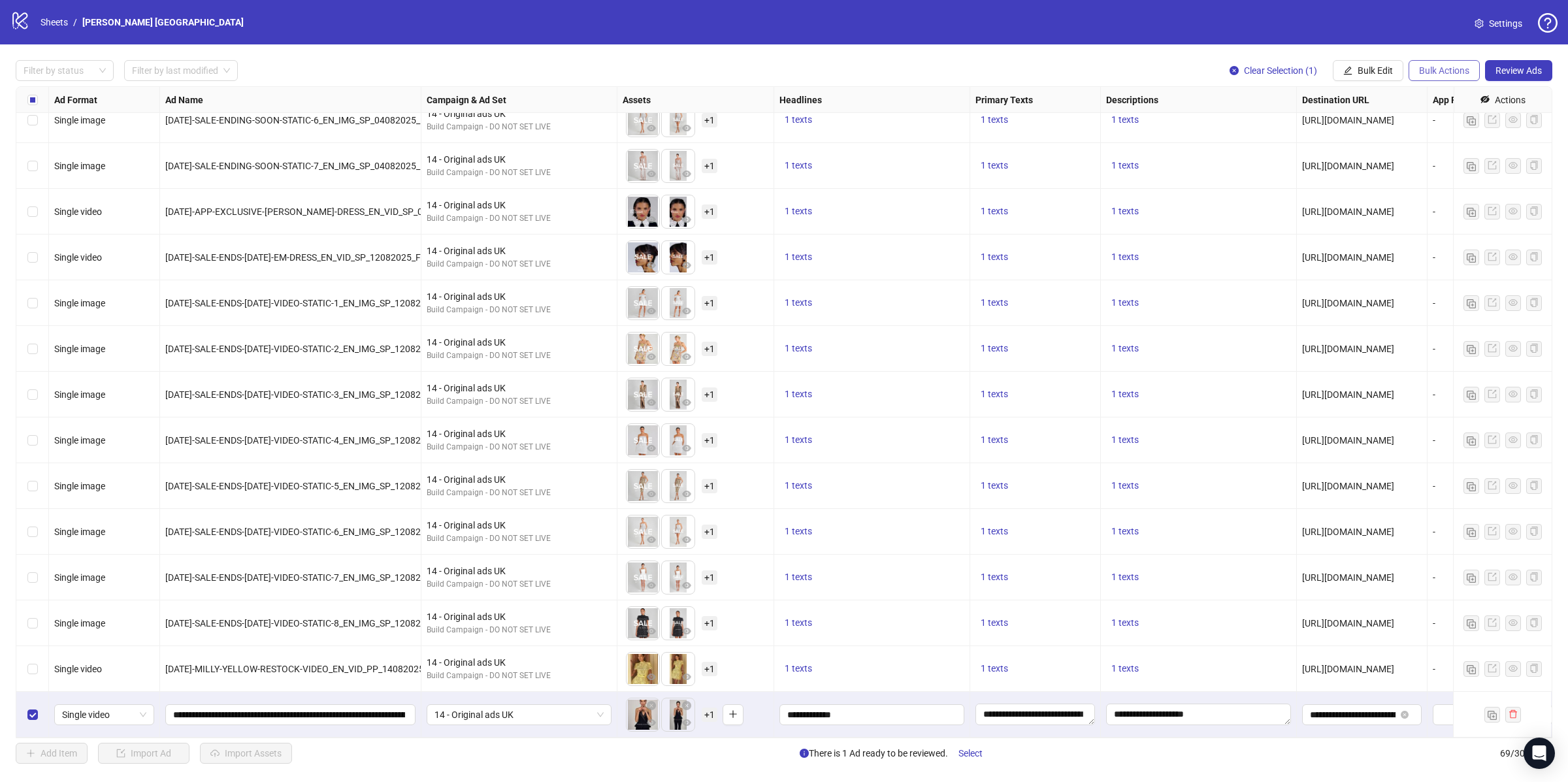
click at [1459, 68] on span "Bulk Actions" at bounding box center [1444, 70] width 51 height 10
click at [1458, 155] on span "Copy to another sheet" at bounding box center [1461, 160] width 89 height 15
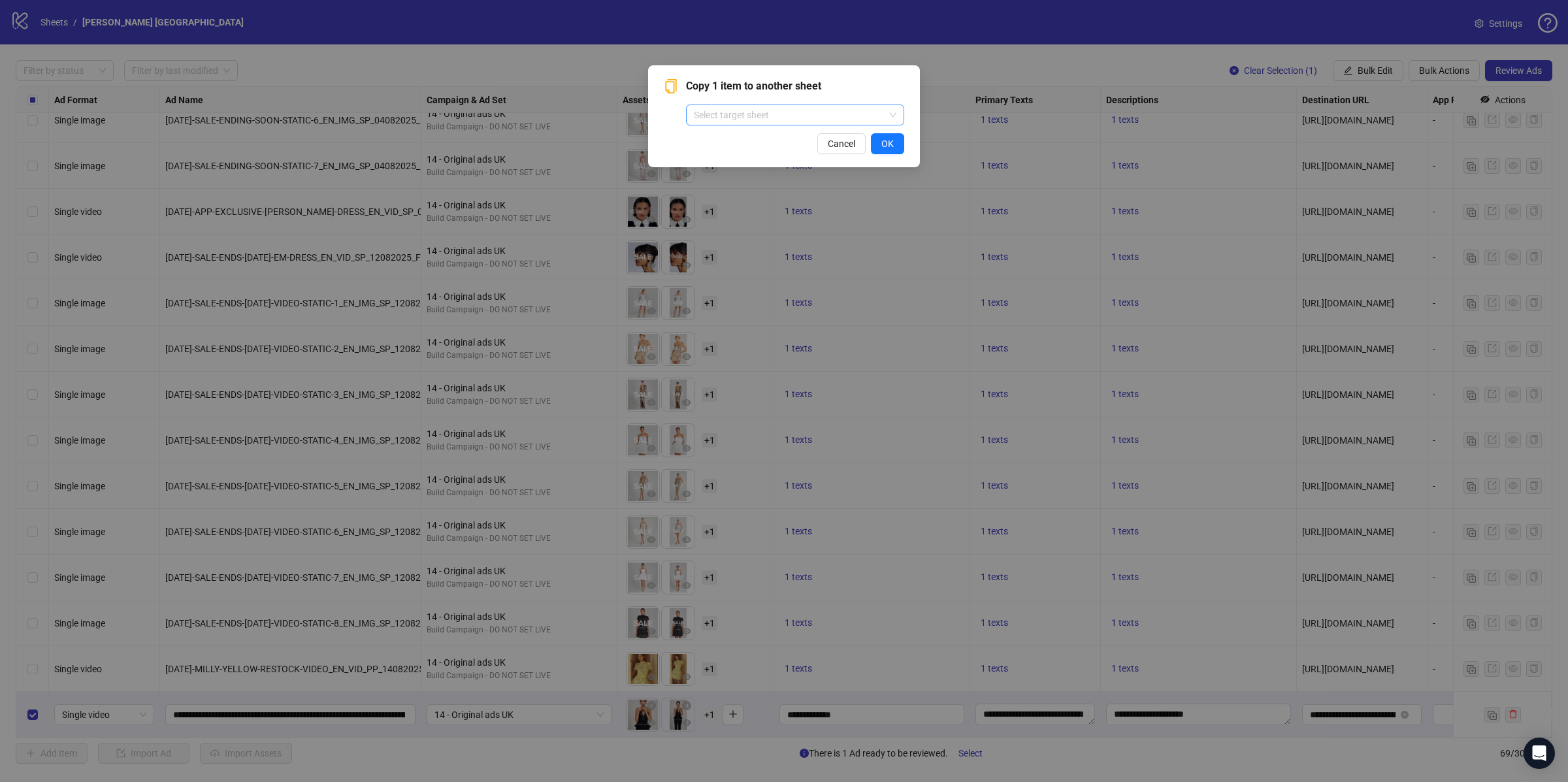
click at [781, 122] on input "search" at bounding box center [789, 114] width 190 height 19
type input "******"
click at [883, 144] on span "OK" at bounding box center [887, 144] width 12 height 10
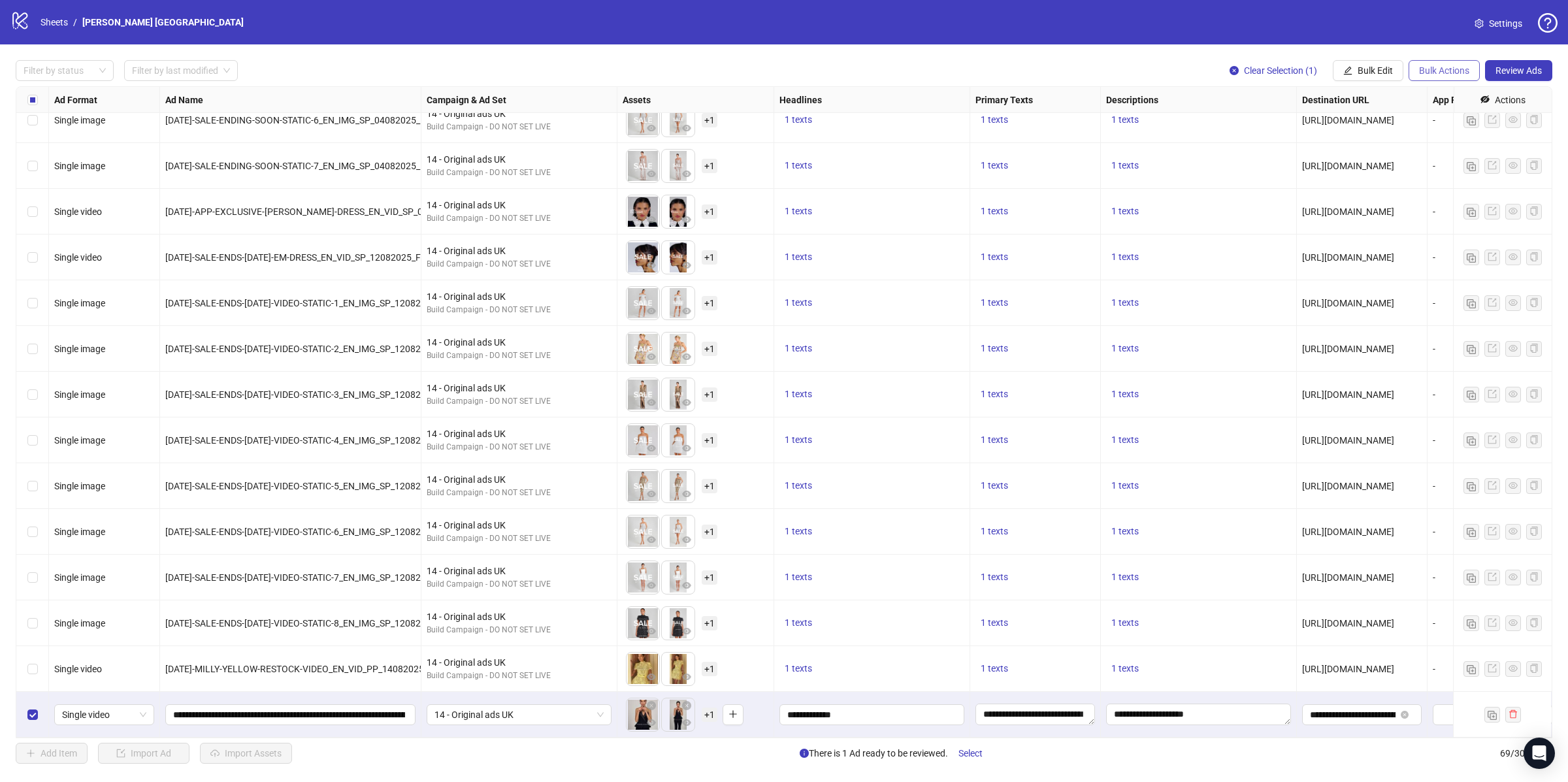
click at [1435, 72] on span "Bulk Actions" at bounding box center [1444, 70] width 51 height 10
click at [1447, 163] on span "Copy to another sheet" at bounding box center [1461, 160] width 89 height 15
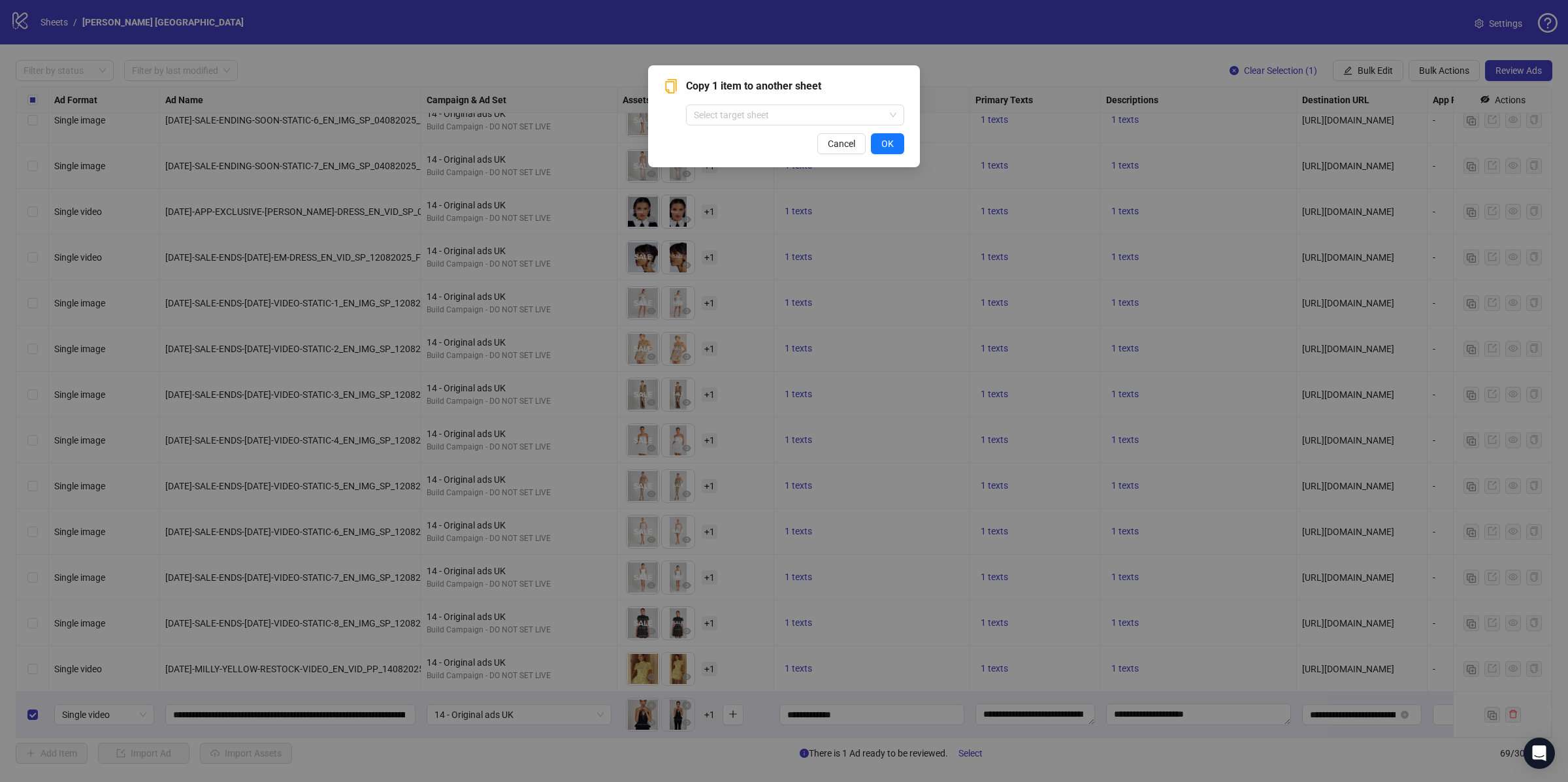
click at [747, 125] on div "Copy 1 item to another sheet Select target sheet Cancel OK" at bounding box center [783, 116] width 240 height 75
click at [743, 113] on input "search" at bounding box center [789, 114] width 190 height 19
type input "******"
click at [770, 167] on div "Nadine Merabi US" at bounding box center [795, 162] width 197 height 15
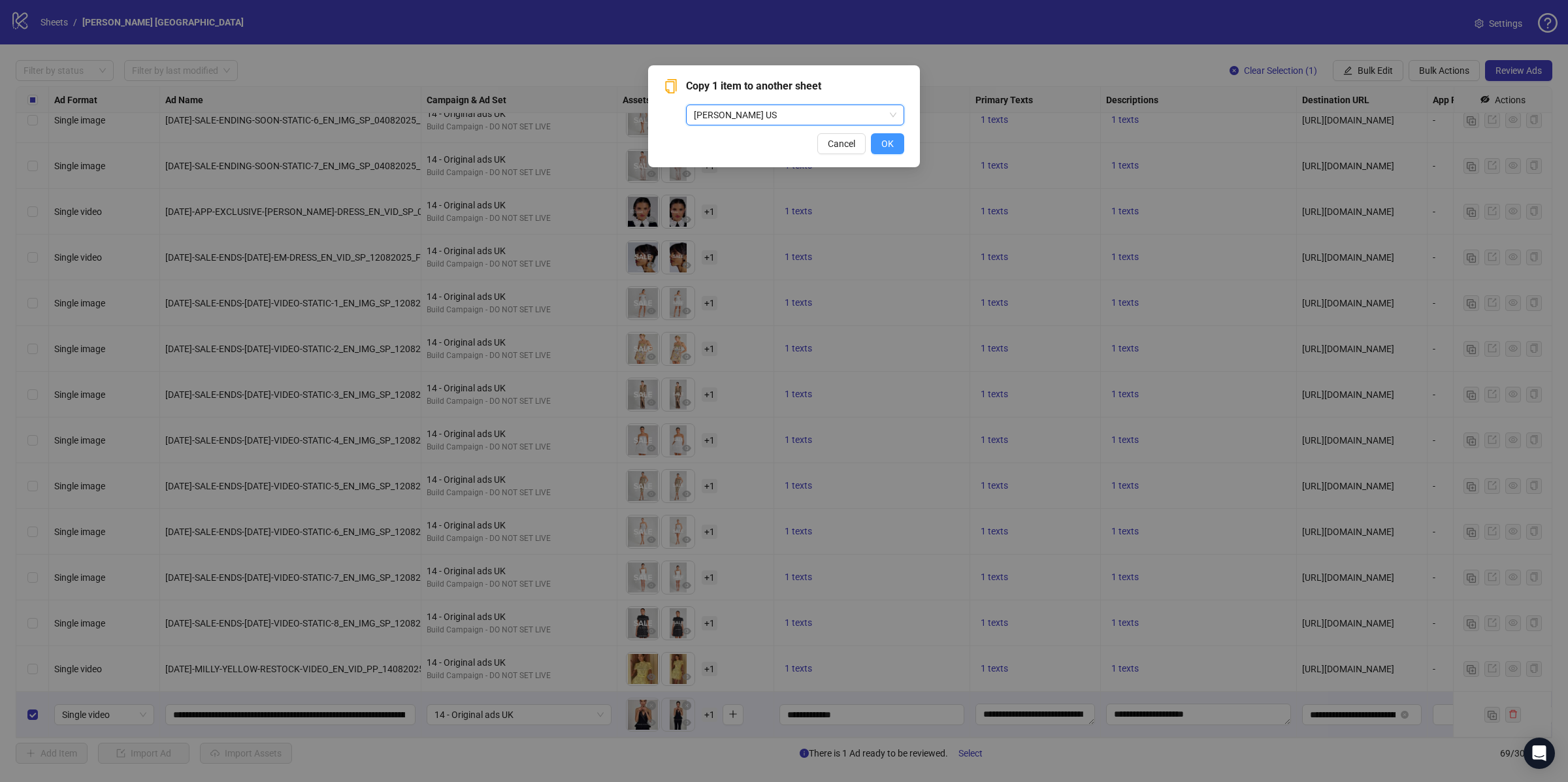
click at [887, 150] on button "OK" at bounding box center [888, 144] width 33 height 21
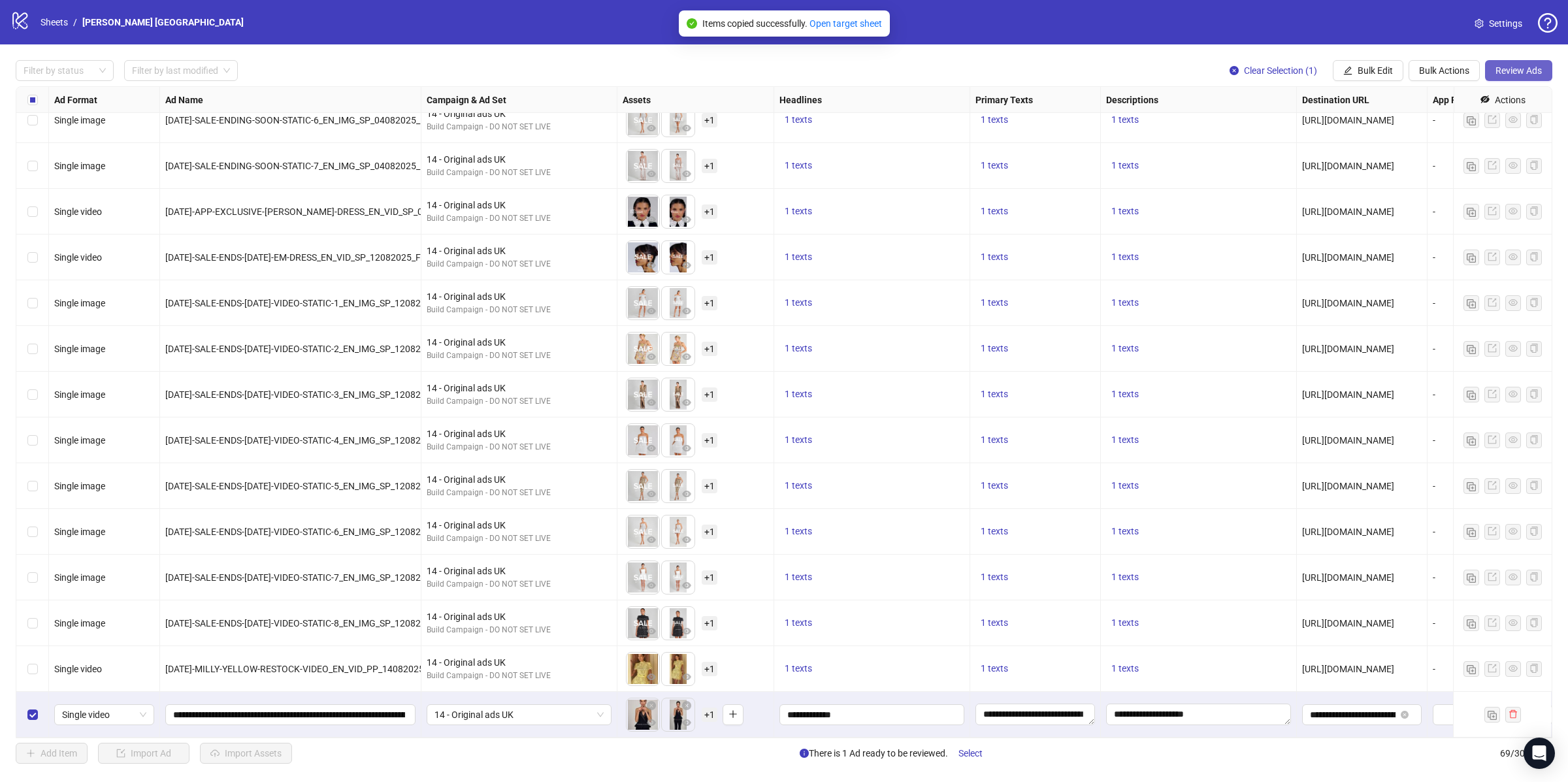
click at [1527, 71] on span "Review Ads" at bounding box center [1518, 70] width 46 height 10
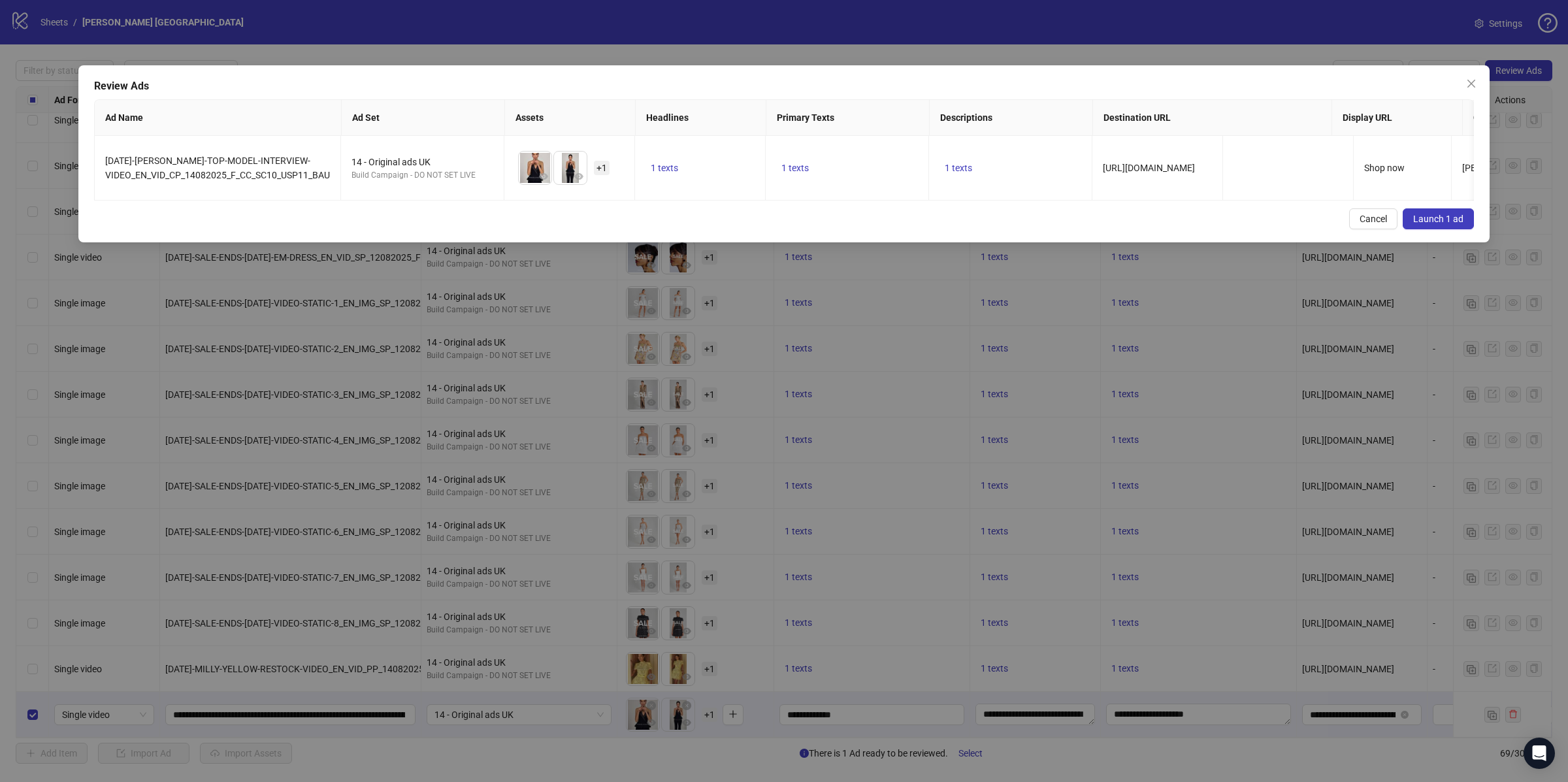
click at [1435, 220] on span "Launch 1 ad" at bounding box center [1438, 218] width 51 height 10
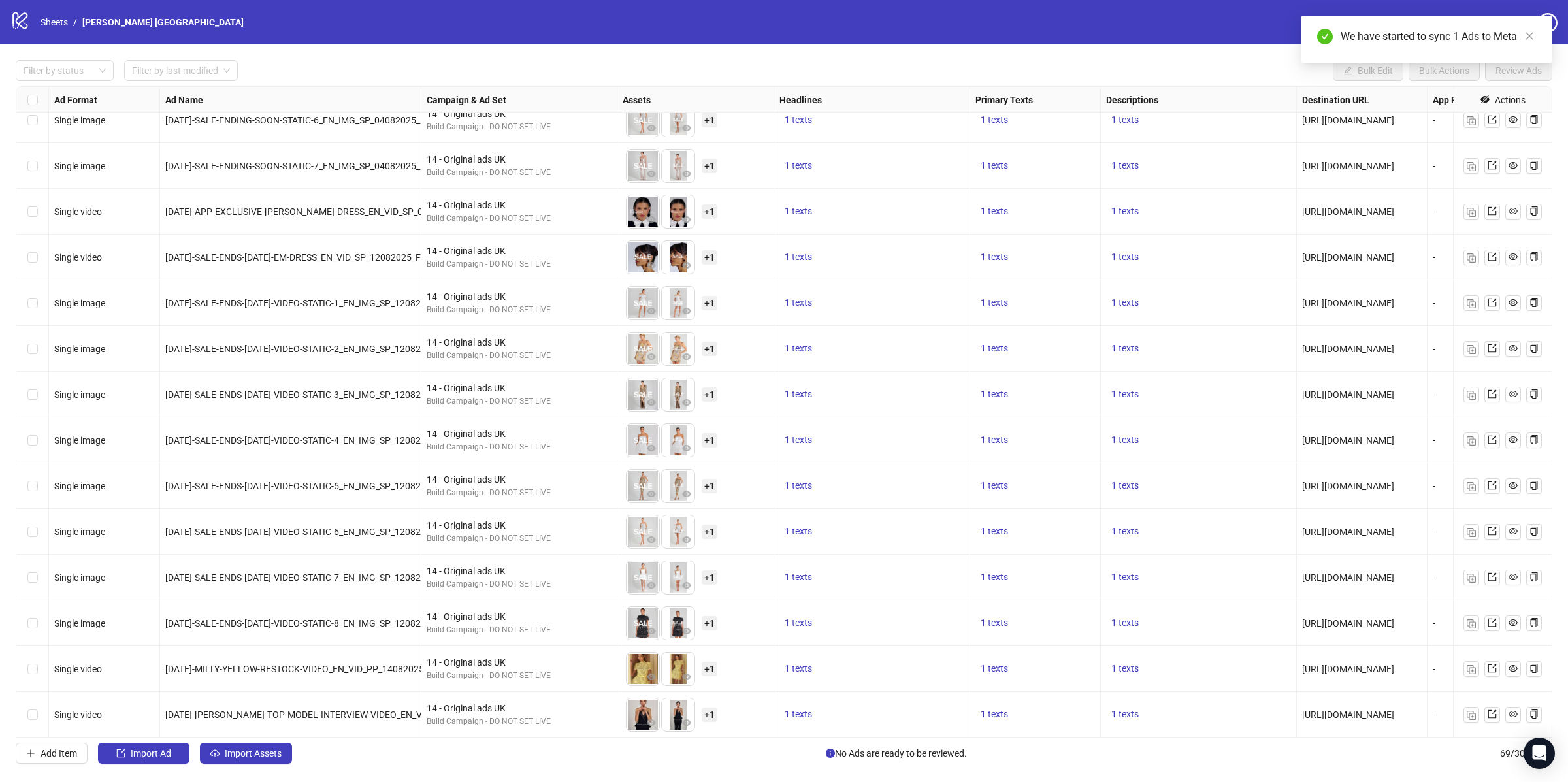
scroll to position [2530, 0]
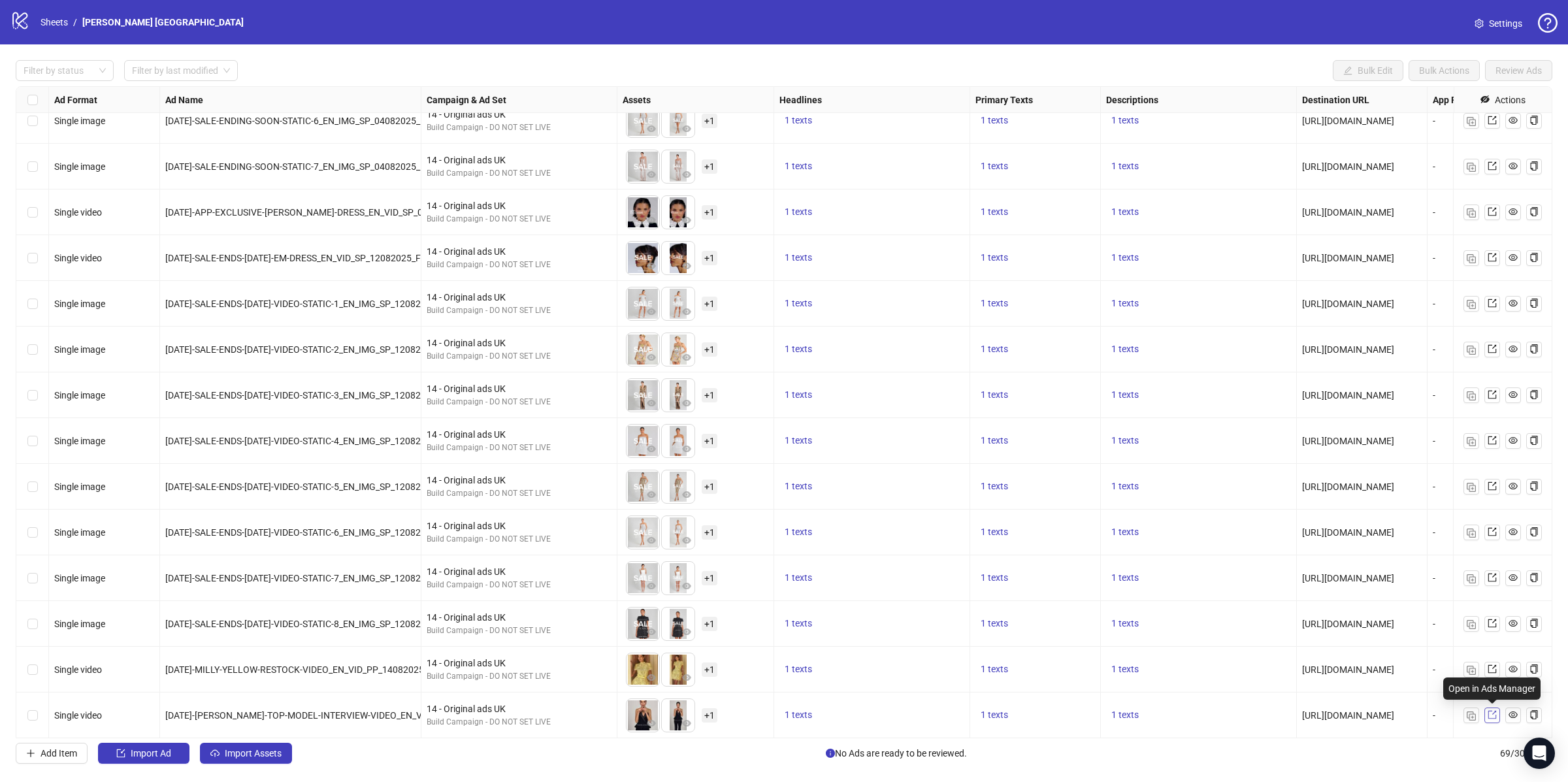
click at [1489, 716] on icon "export" at bounding box center [1493, 715] width 9 height 9
click at [1497, 22] on span "Settings" at bounding box center [1505, 24] width 33 height 15
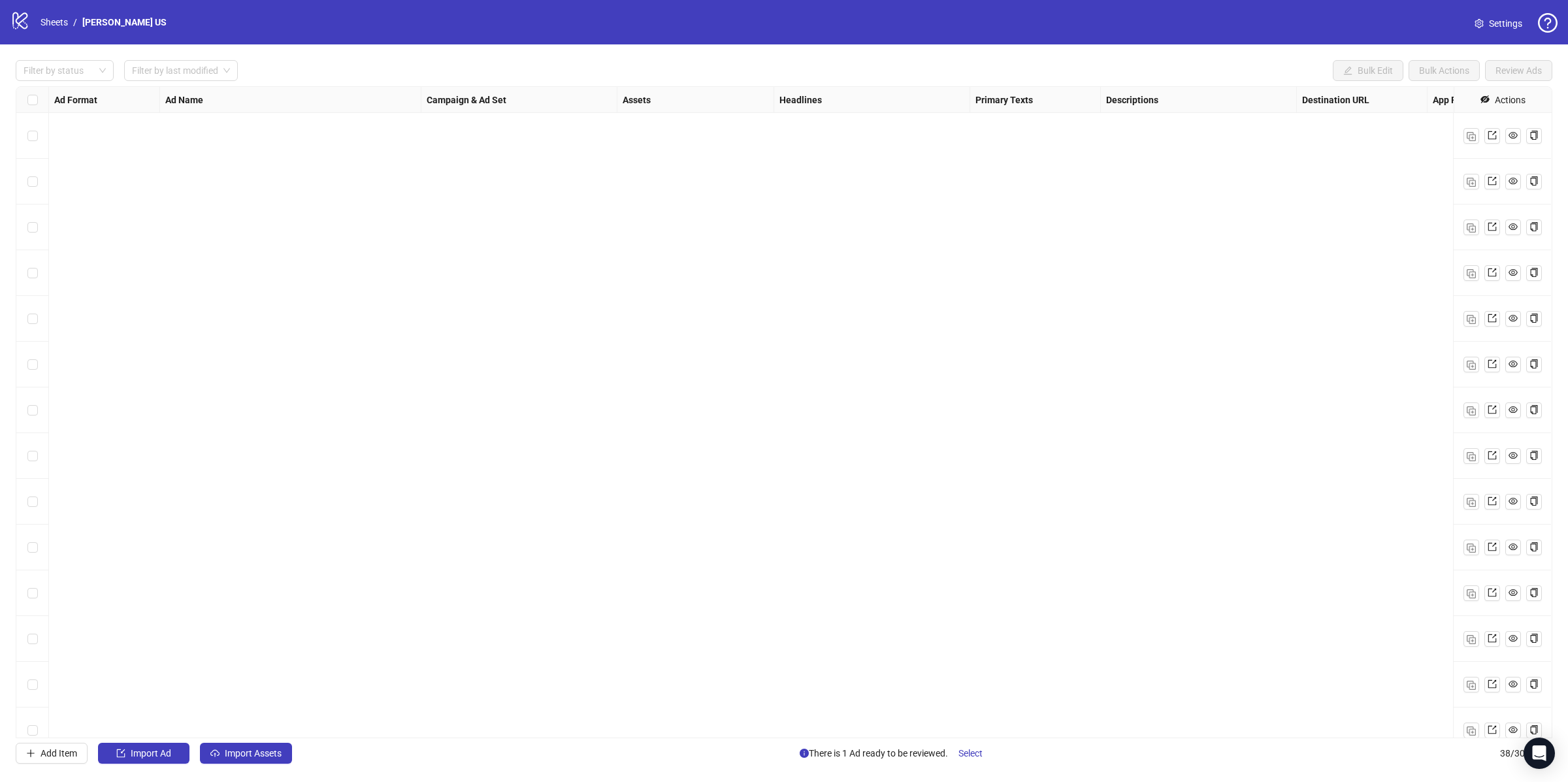
scroll to position [1114, 0]
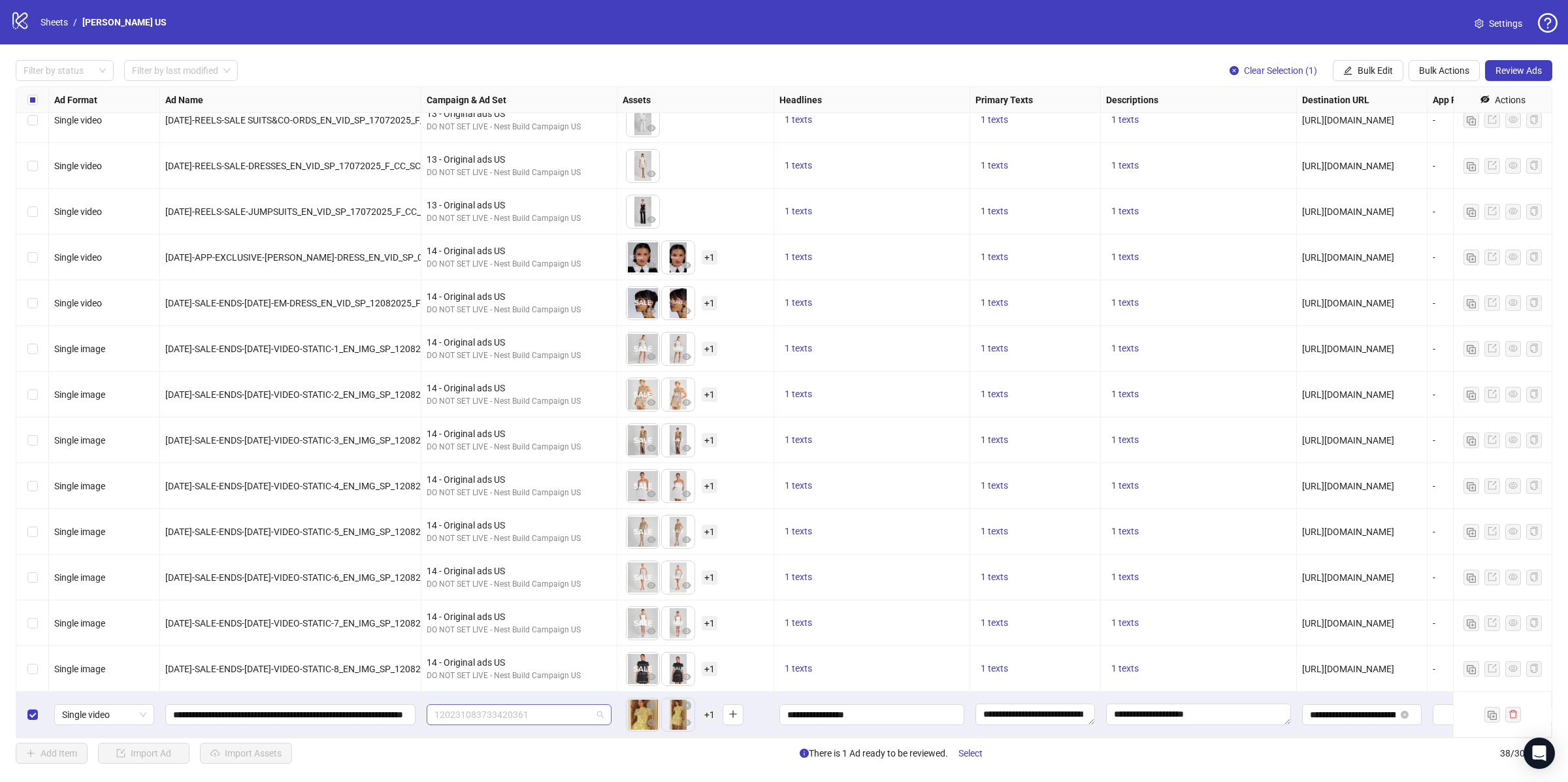
click at [478, 718] on span "120231083733420361" at bounding box center [519, 714] width 169 height 19
click at [506, 551] on div "DO NOT SET LIVE - Nest Build Campaign US" at bounding box center [506, 555] width 138 height 12
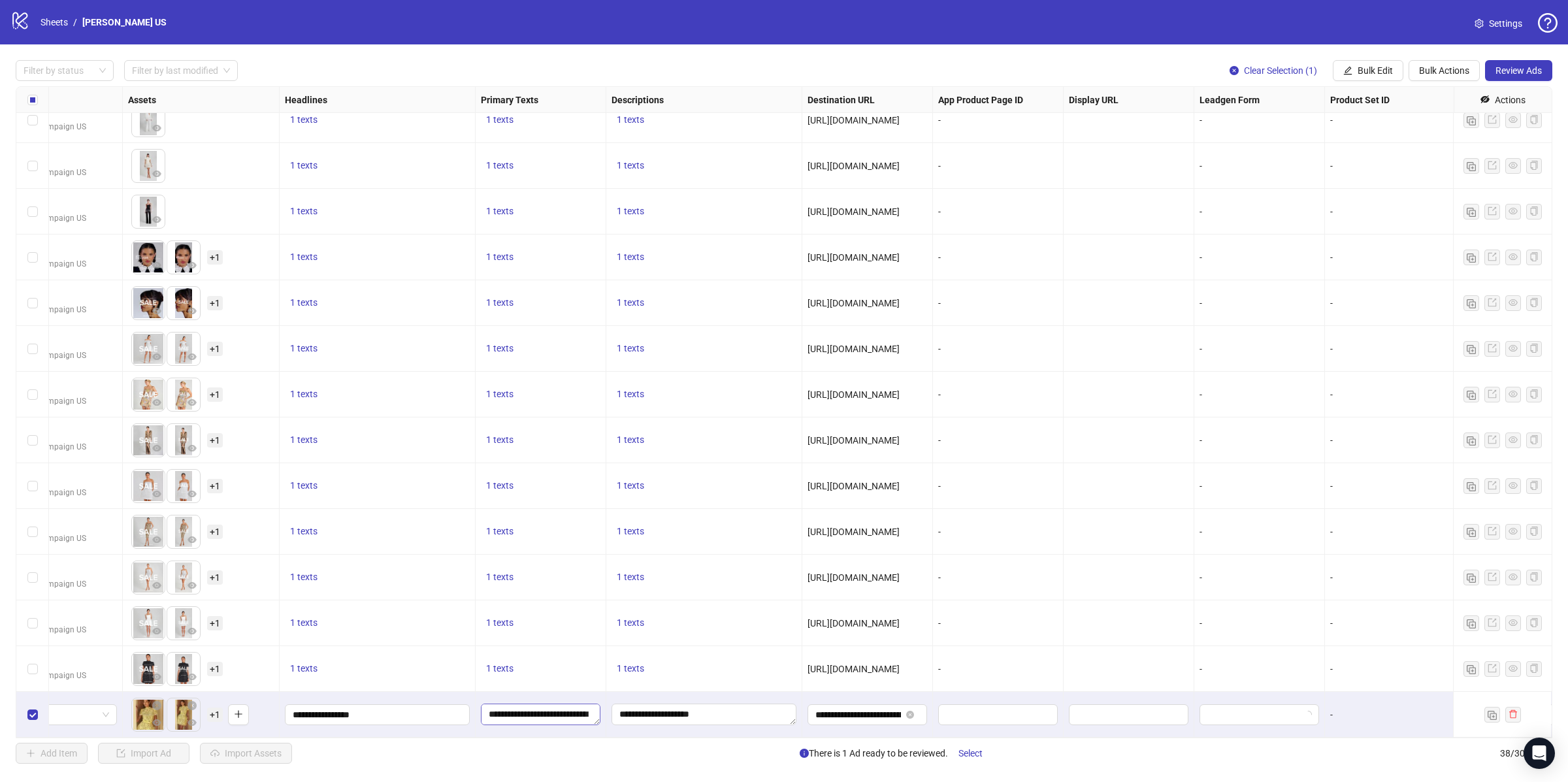
scroll to position [1114, 601]
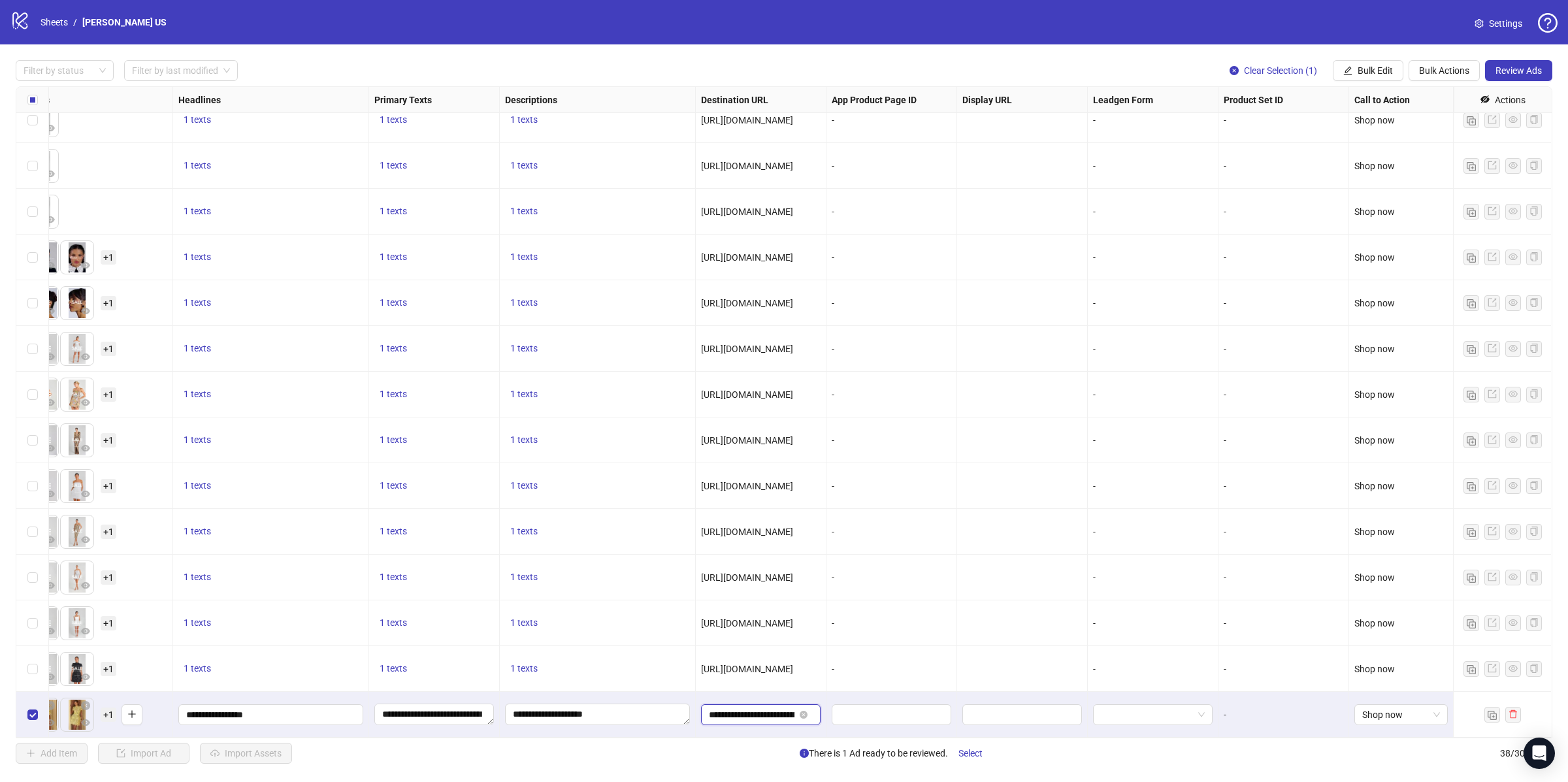
click at [778, 716] on input "**********" at bounding box center [751, 715] width 86 height 15
click at [744, 720] on input "**********" at bounding box center [751, 715] width 86 height 15
paste input "text"
type input "**********"
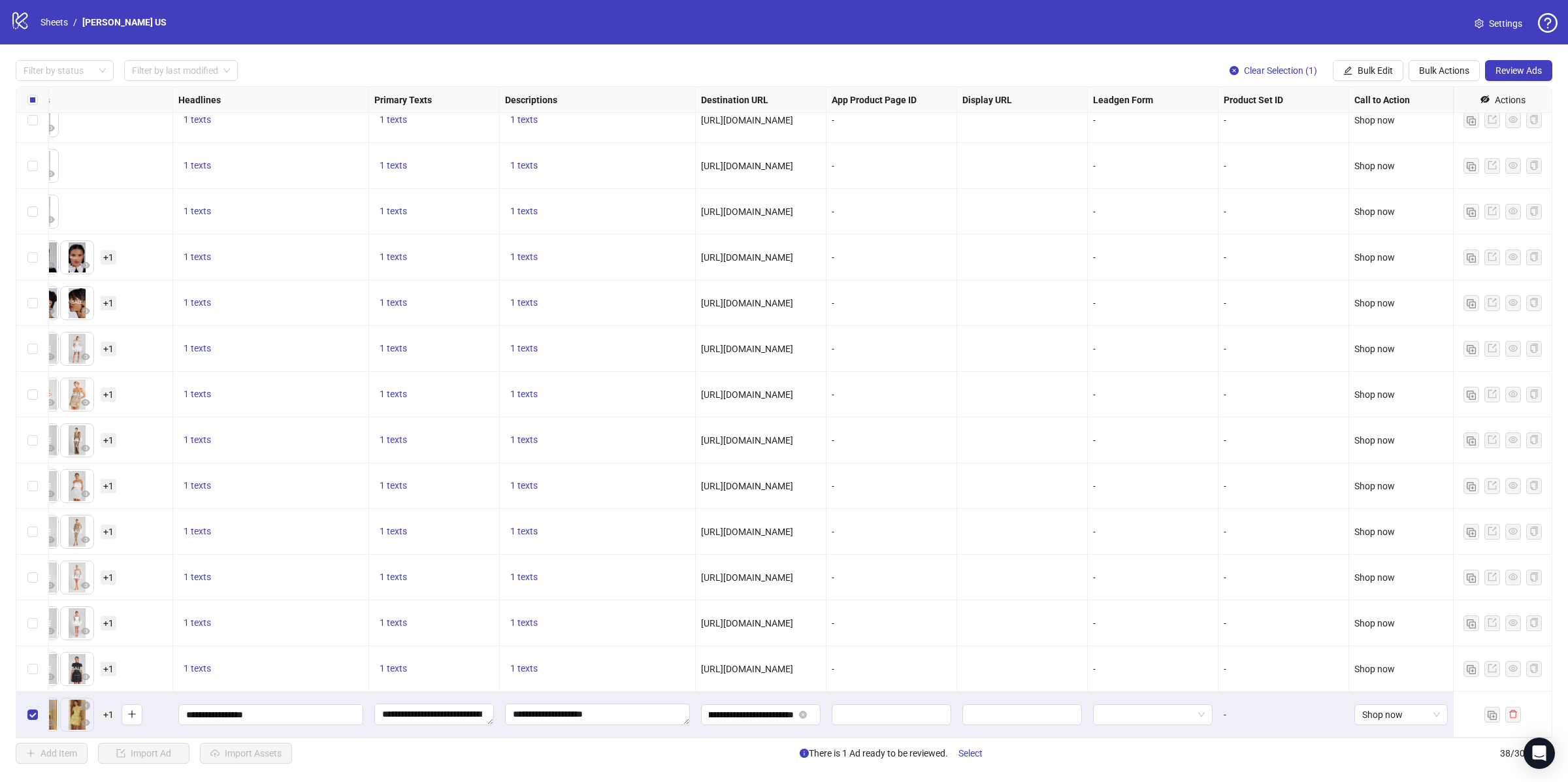
click at [627, 696] on div "**********" at bounding box center [597, 715] width 196 height 46
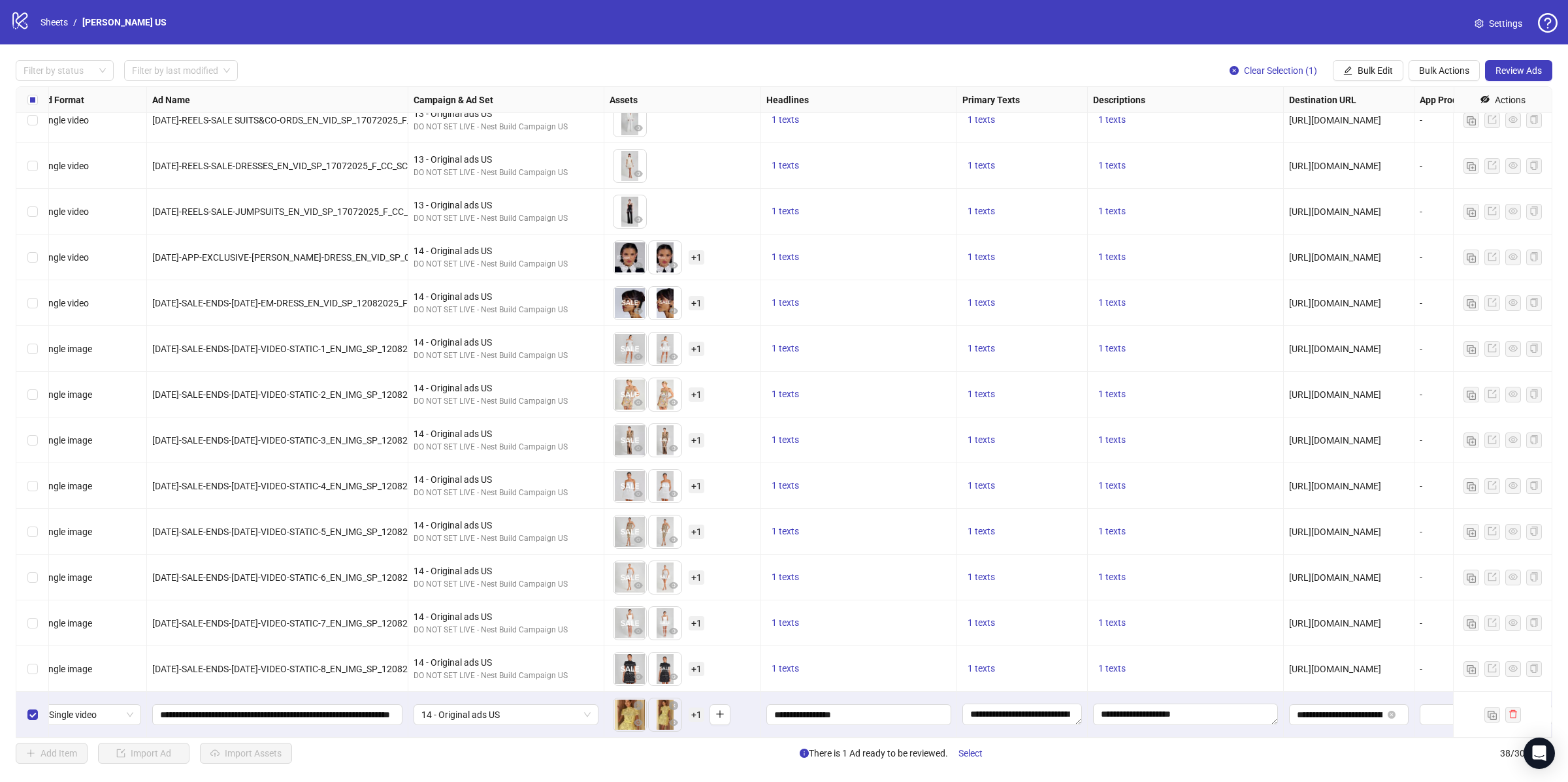
scroll to position [1114, 0]
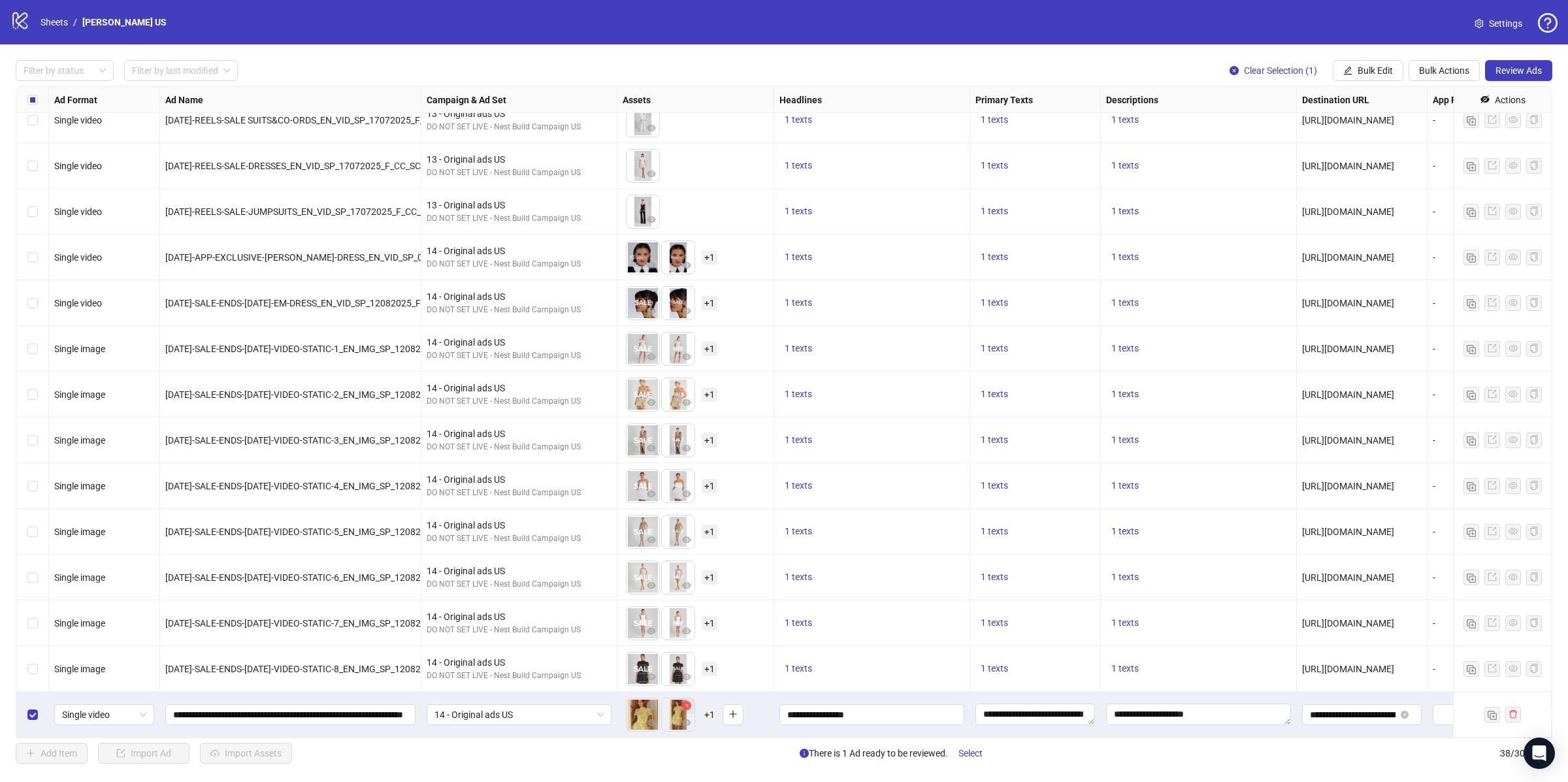
click at [687, 702] on icon "close-circle" at bounding box center [686, 706] width 9 height 9
click at [651, 703] on icon "close-circle" at bounding box center [651, 706] width 9 height 9
click at [640, 718] on icon "plus" at bounding box center [641, 714] width 9 height 9
click at [1444, 73] on span "Bulk Actions" at bounding box center [1444, 70] width 51 height 10
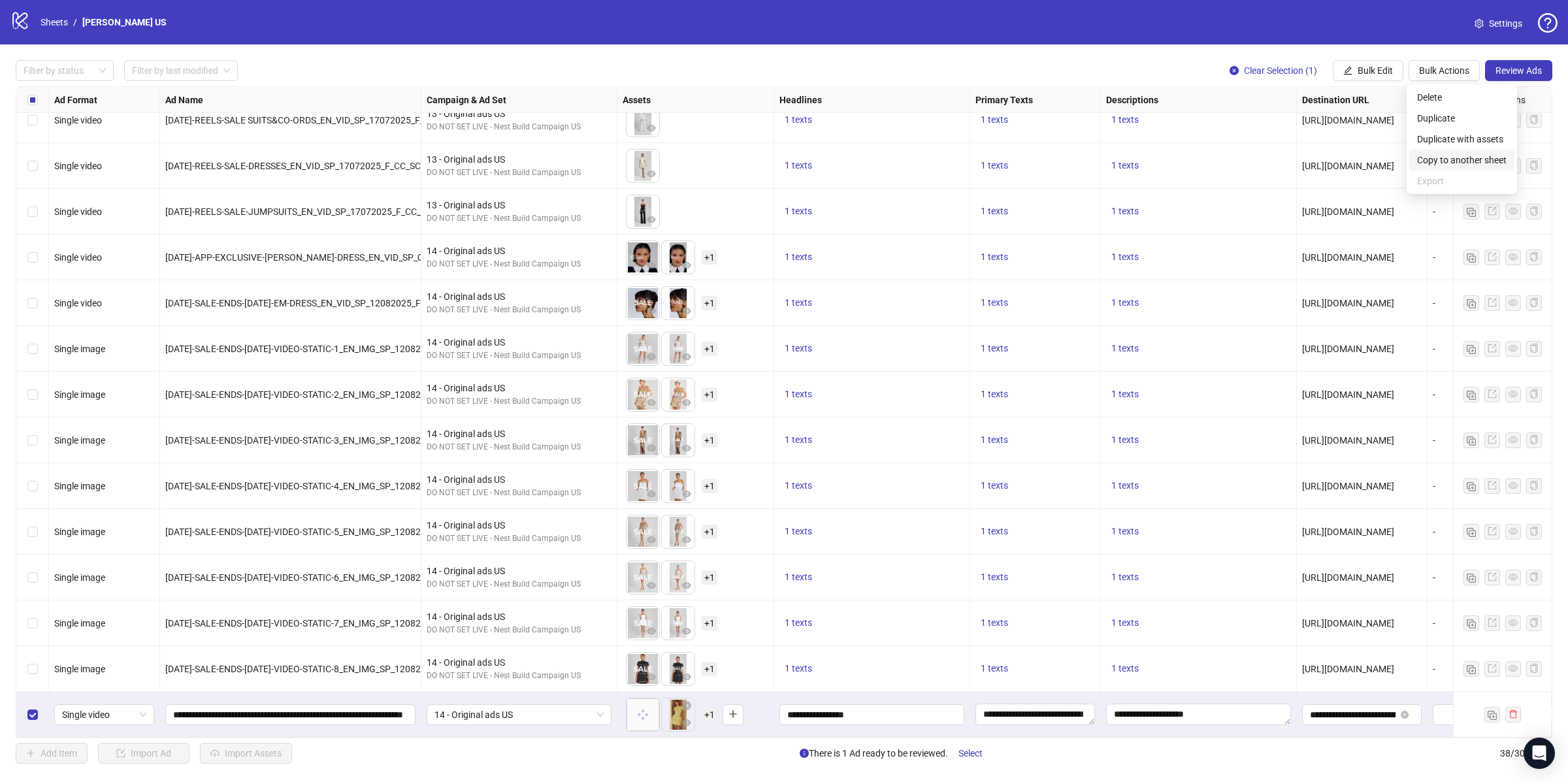
click at [1447, 167] on span "Copy to another sheet" at bounding box center [1461, 160] width 89 height 15
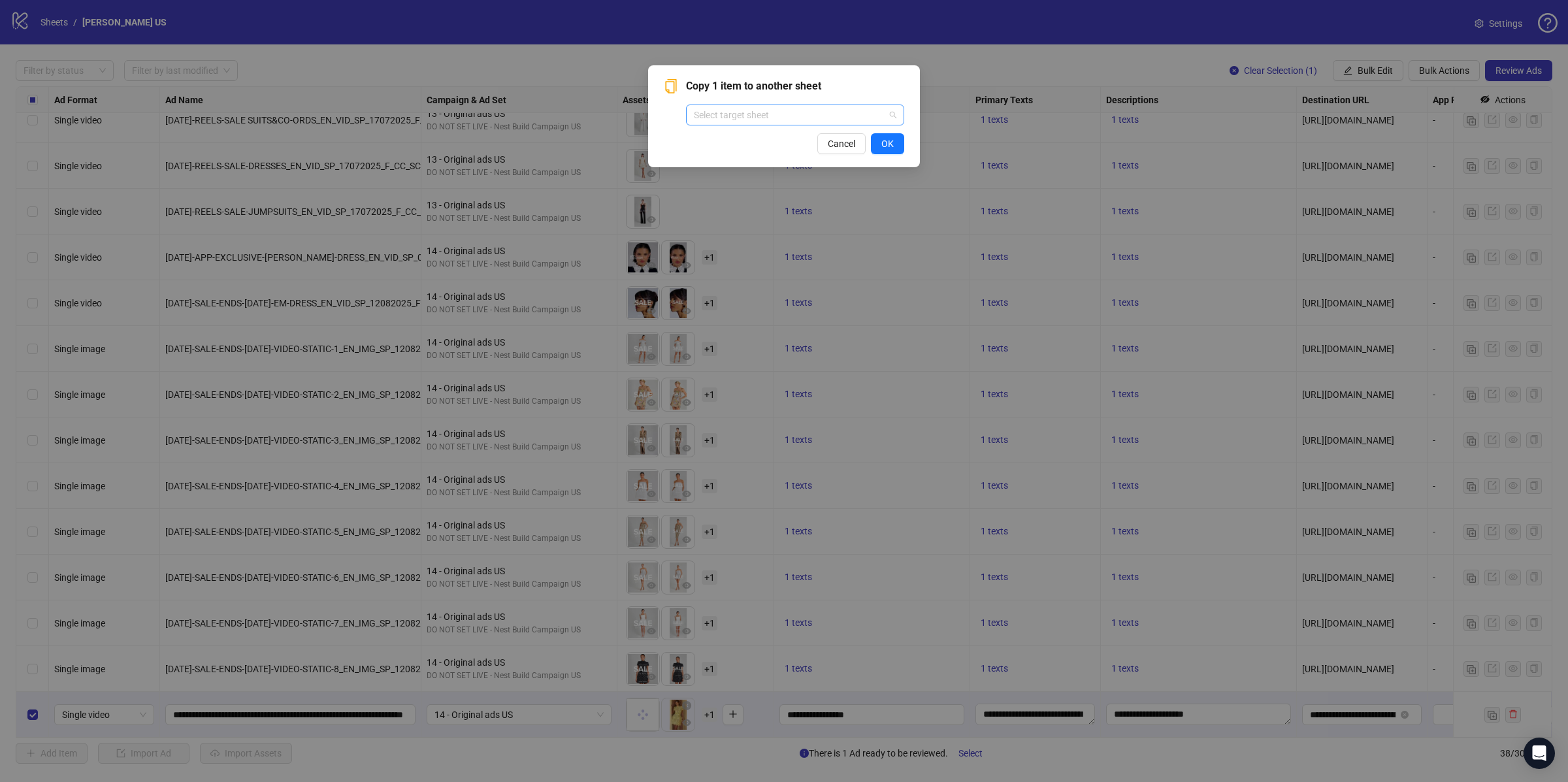
click at [801, 120] on input "search" at bounding box center [789, 114] width 190 height 19
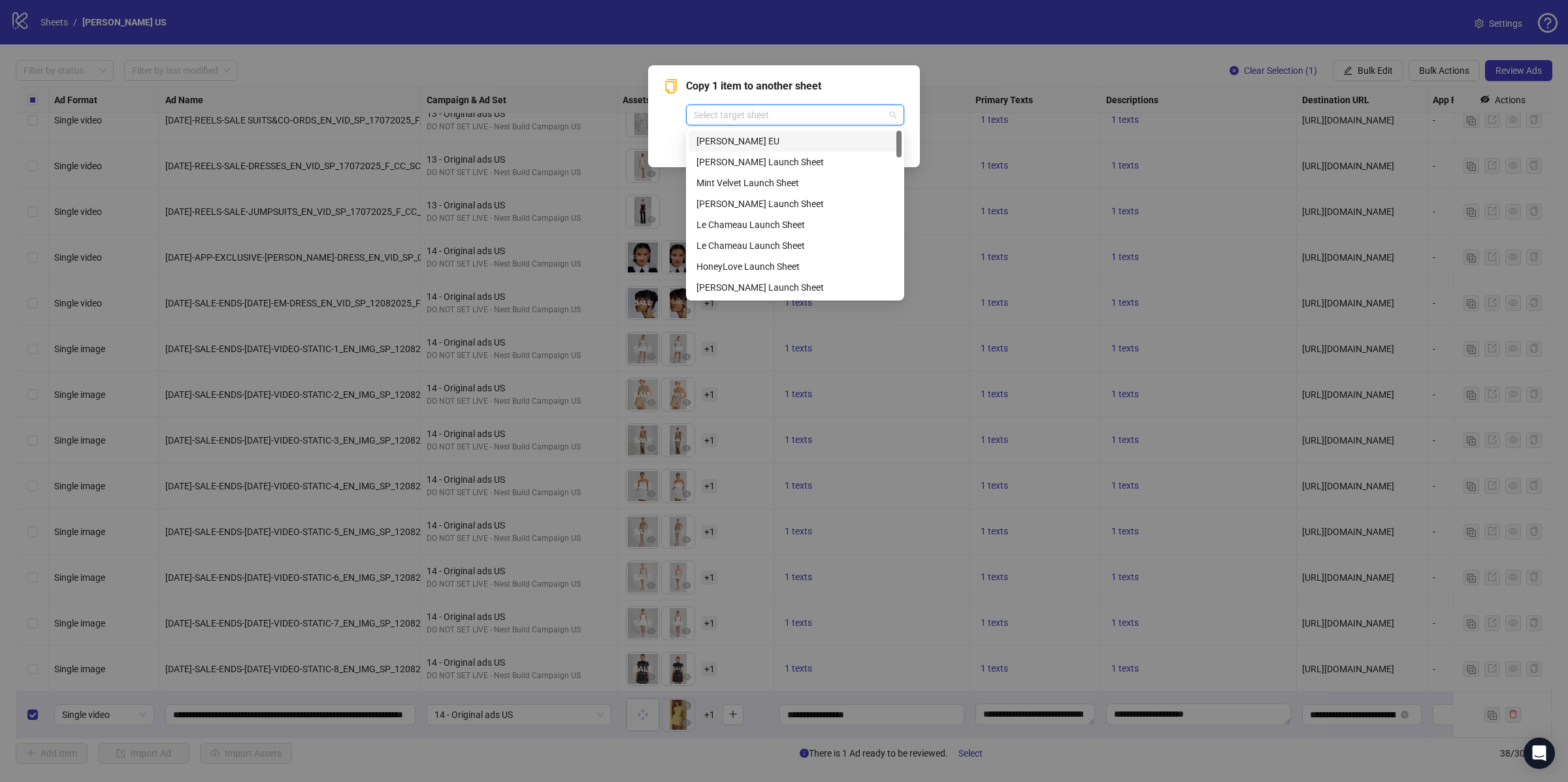
click at [750, 135] on div "Nadine Merabi EU" at bounding box center [795, 142] width 197 height 15
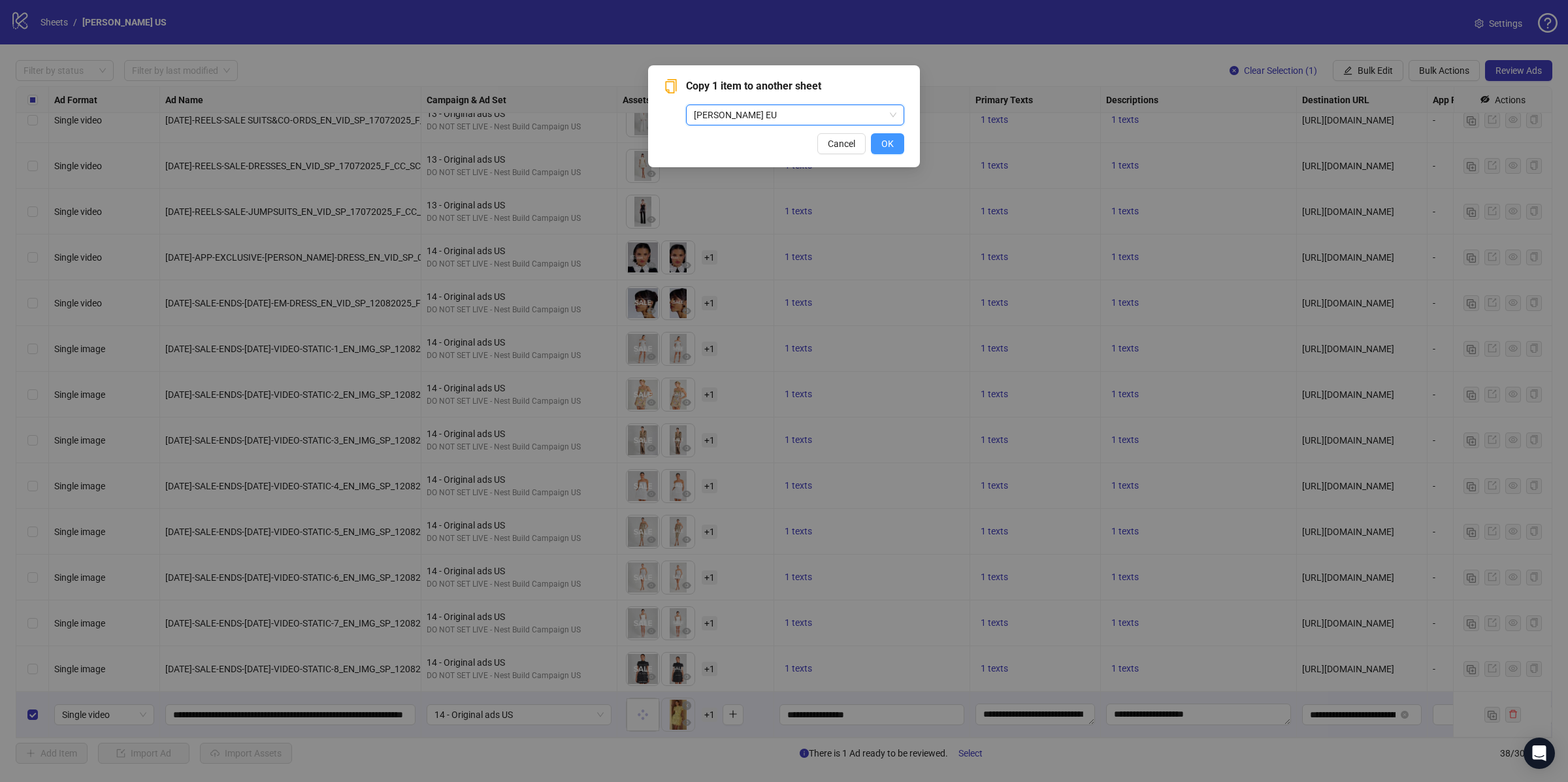
click at [892, 136] on button "OK" at bounding box center [888, 144] width 33 height 21
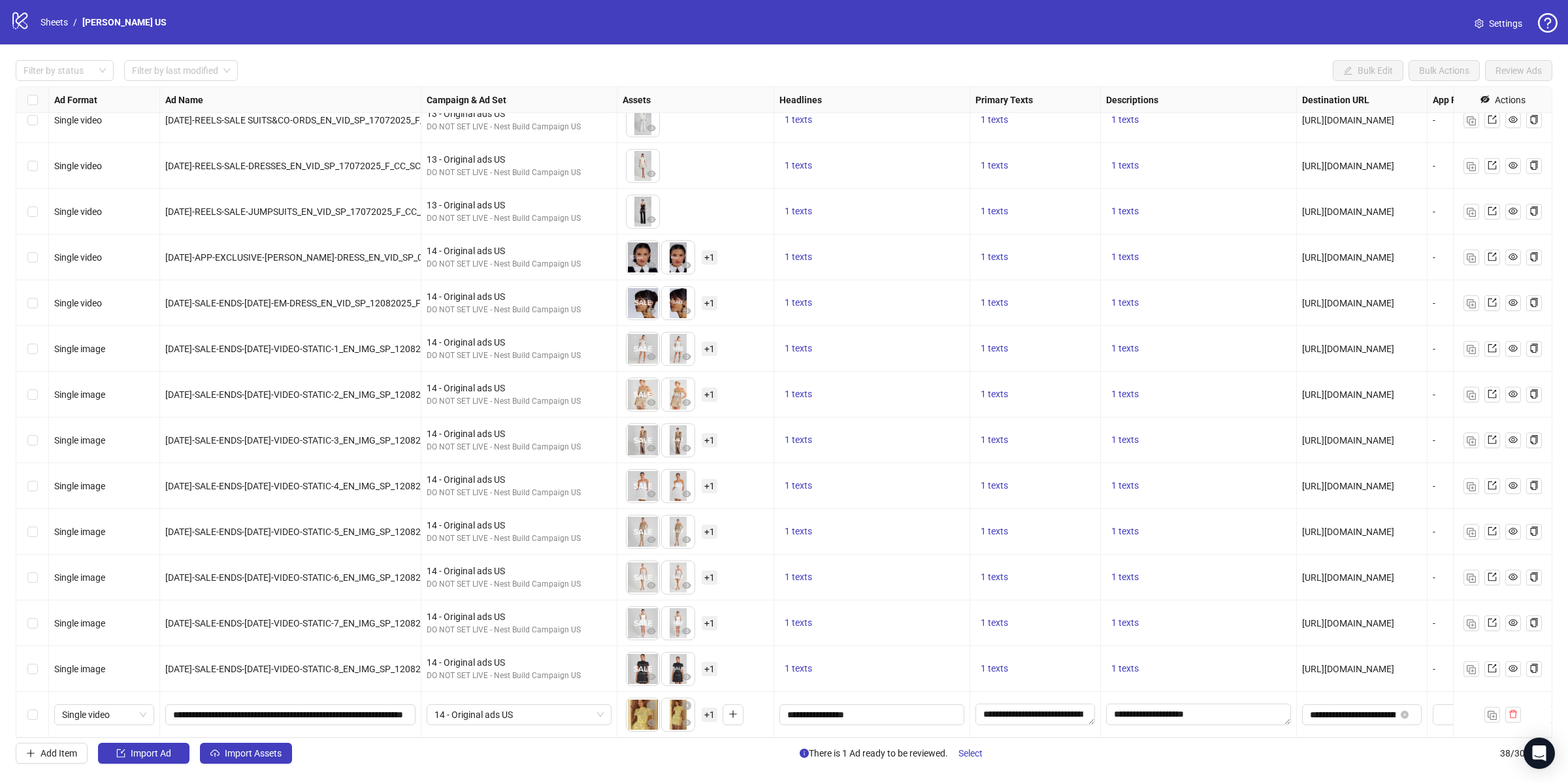
click at [706, 715] on span "+ 1" at bounding box center [709, 715] width 16 height 15
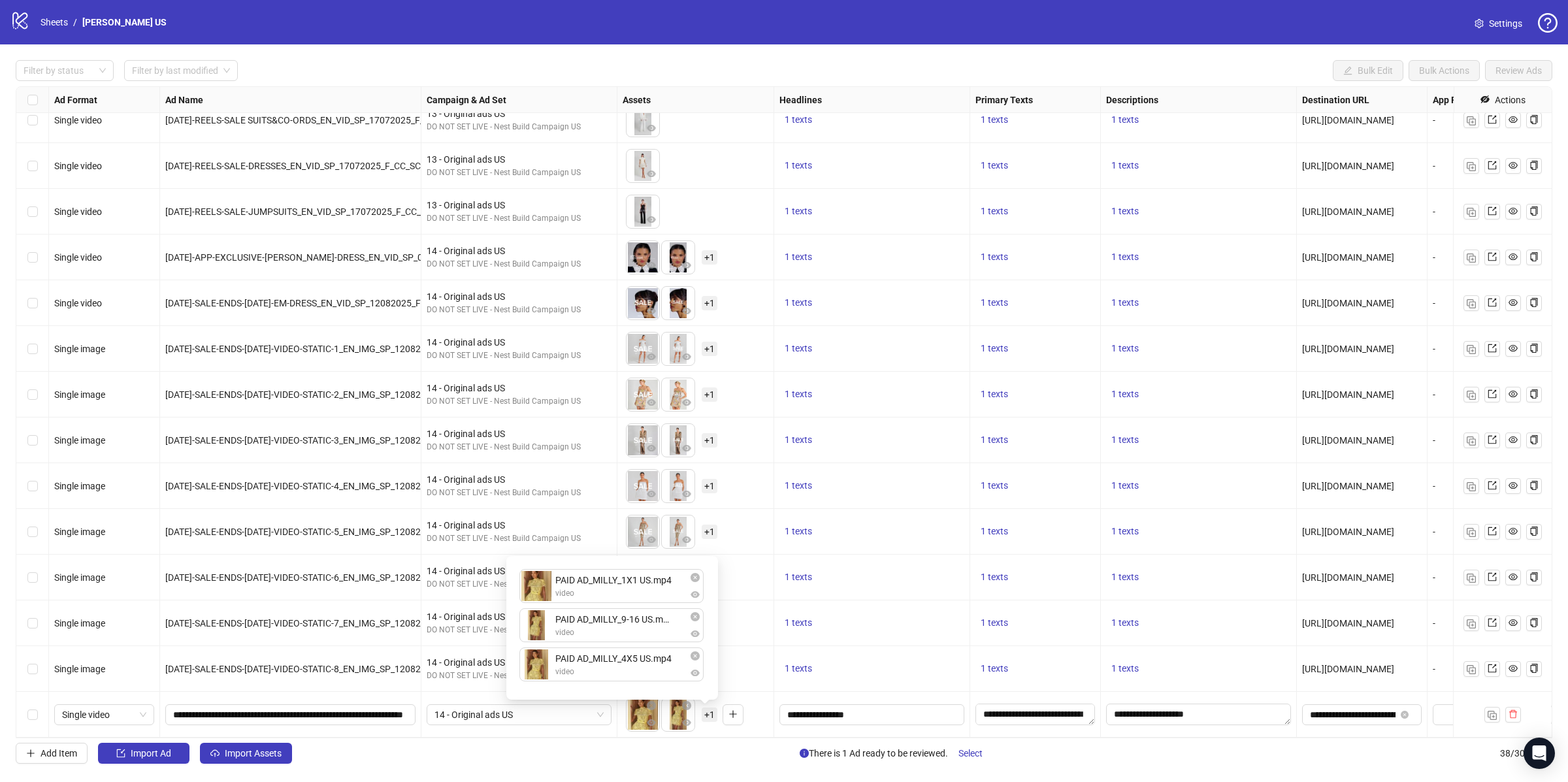
click at [760, 591] on div "To pick up a draggable item, press the space bar. While dragging, use the arrow…" at bounding box center [696, 578] width 145 height 40
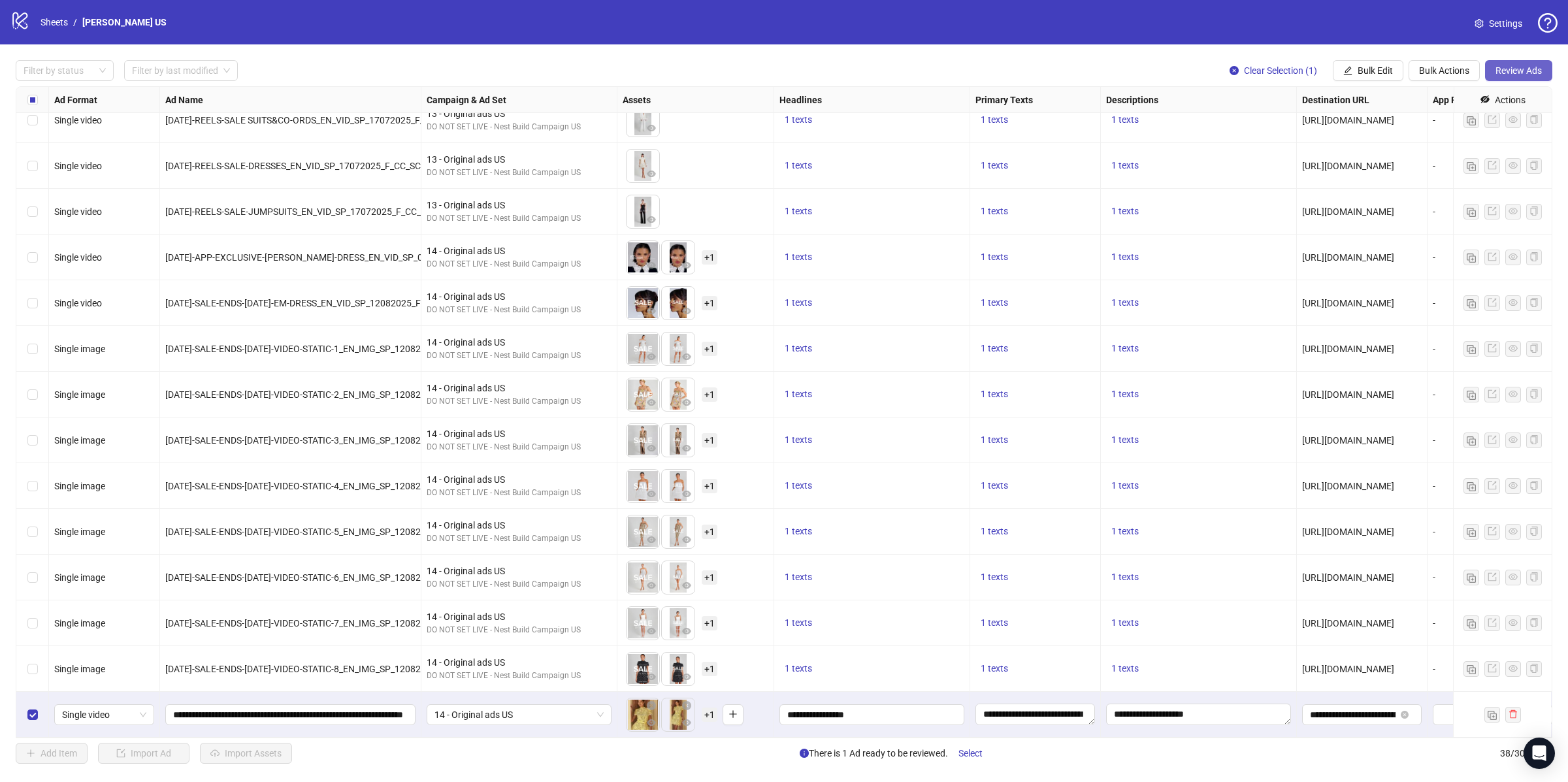
click at [1504, 66] on span "Review Ads" at bounding box center [1518, 70] width 46 height 10
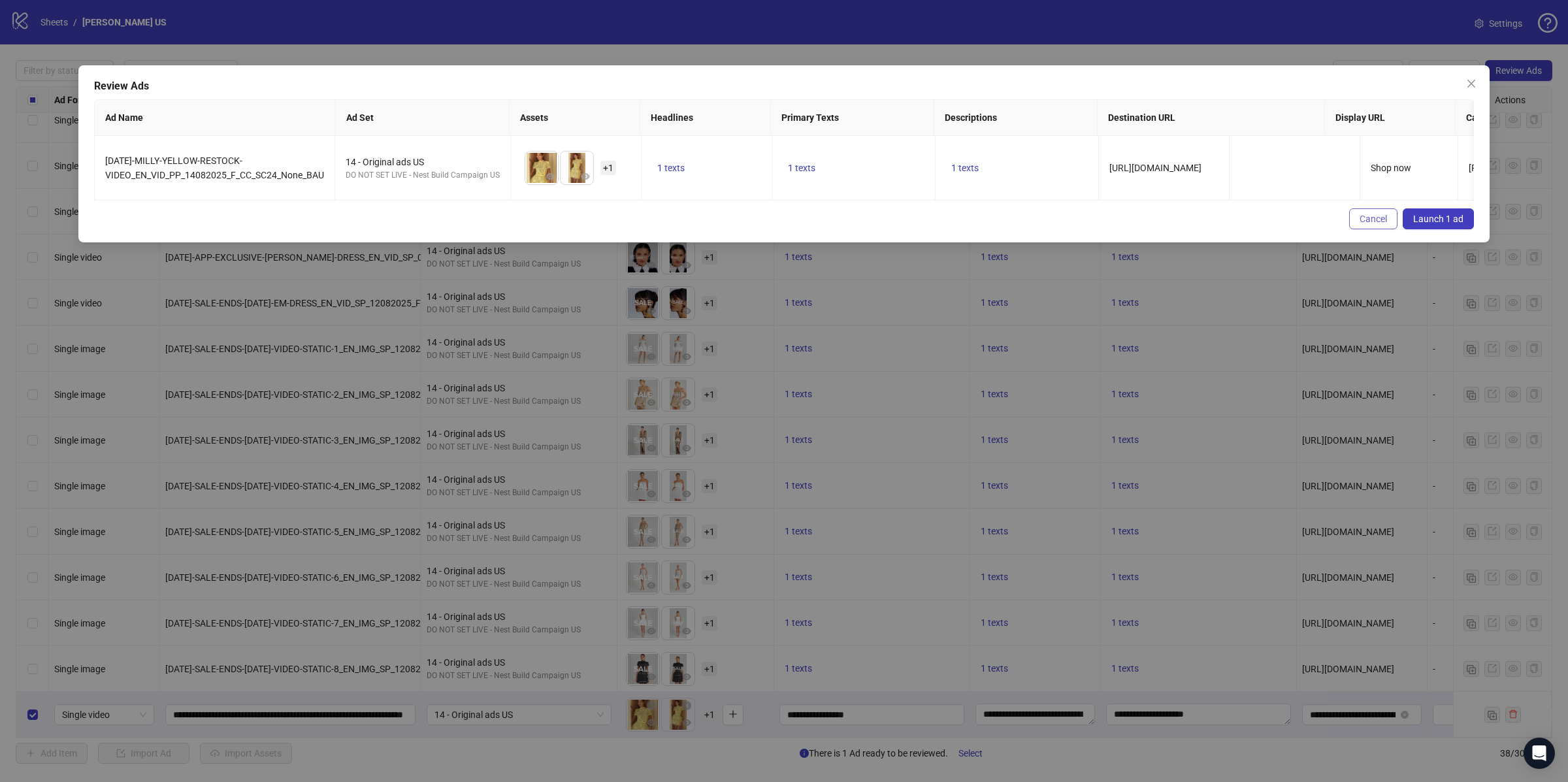
click at [1374, 215] on span "Cancel" at bounding box center [1374, 218] width 28 height 10
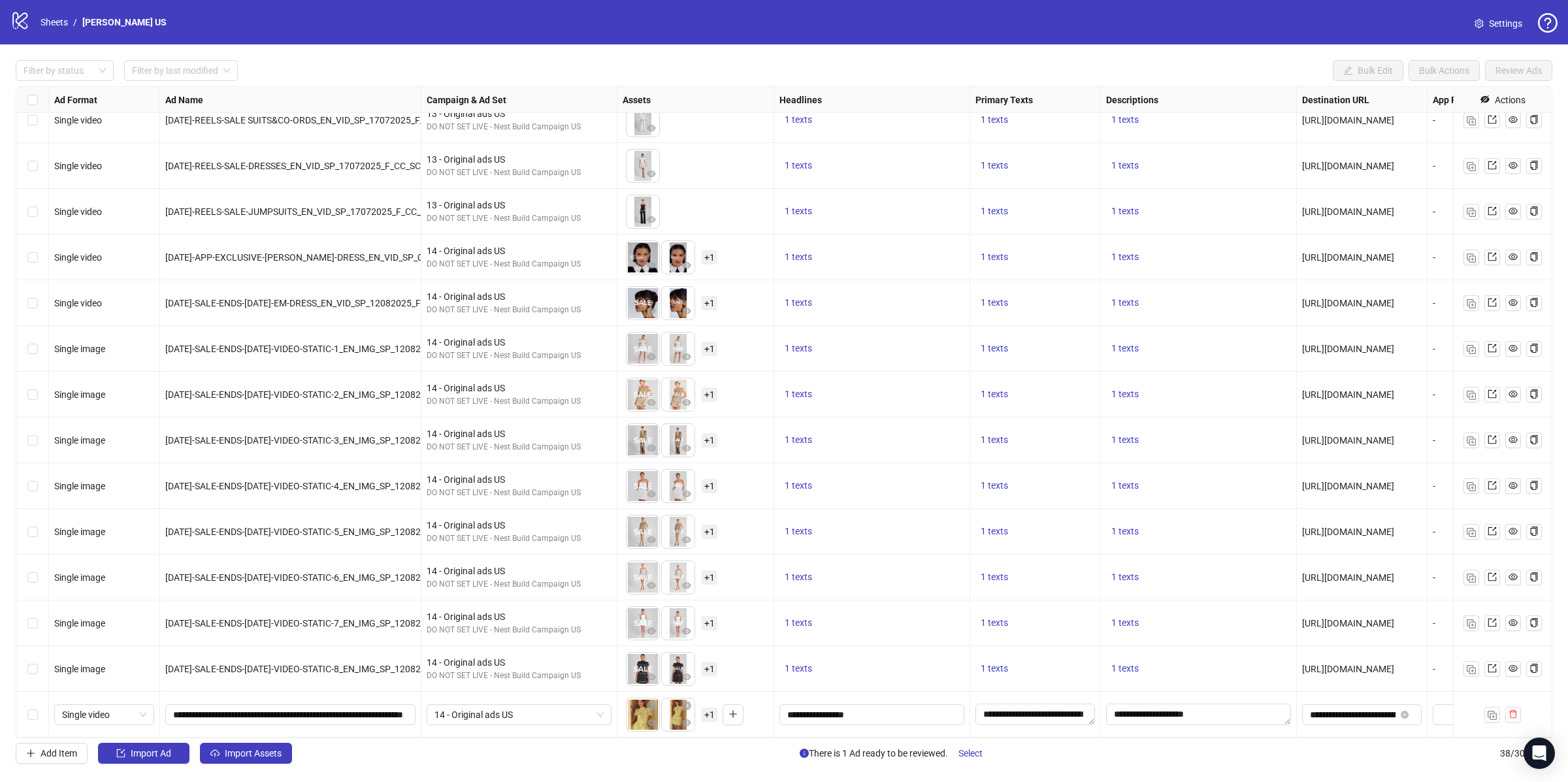
click at [26, 719] on div "Select row 38" at bounding box center [33, 715] width 33 height 46
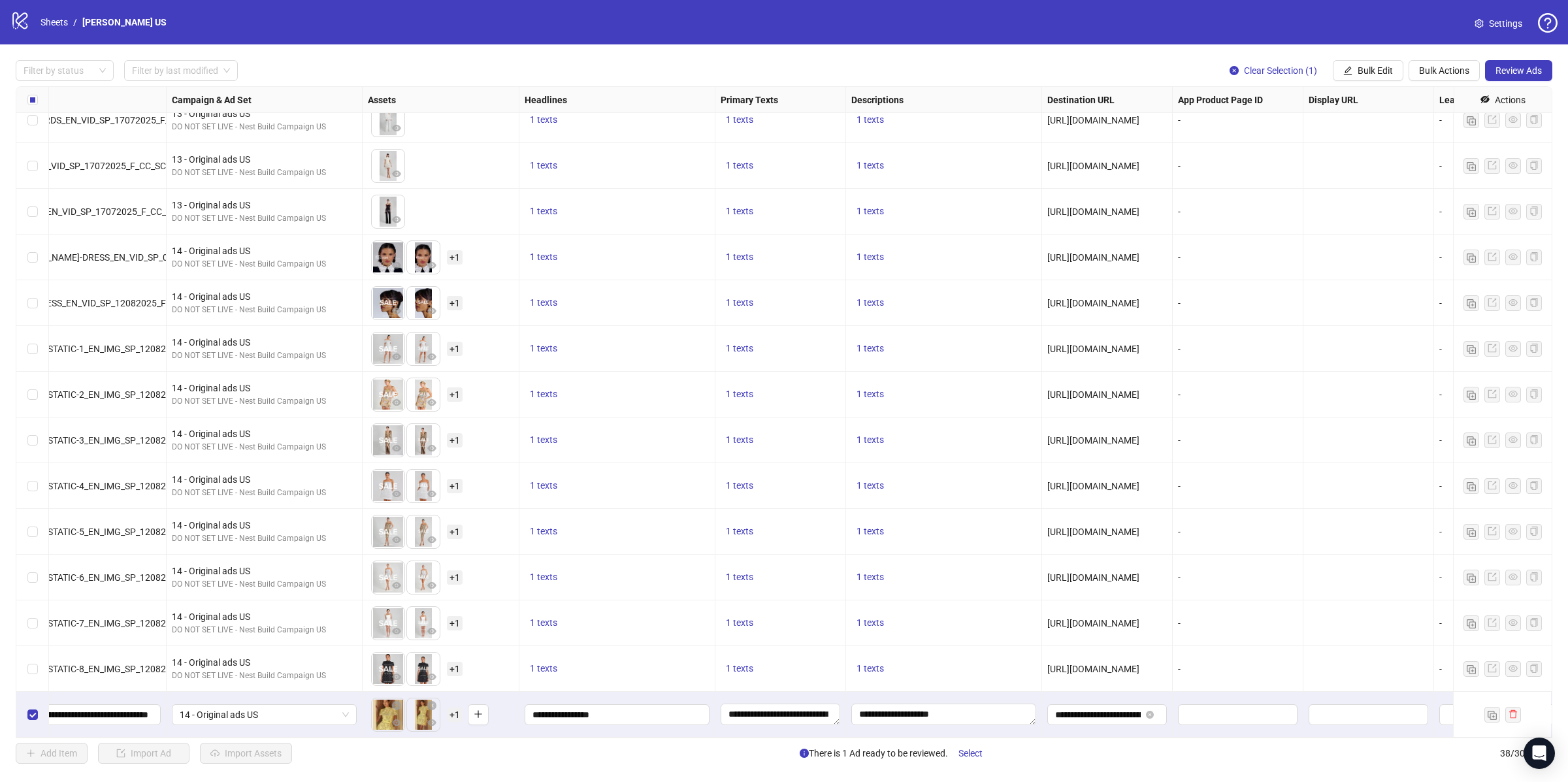
scroll to position [1114, 420]
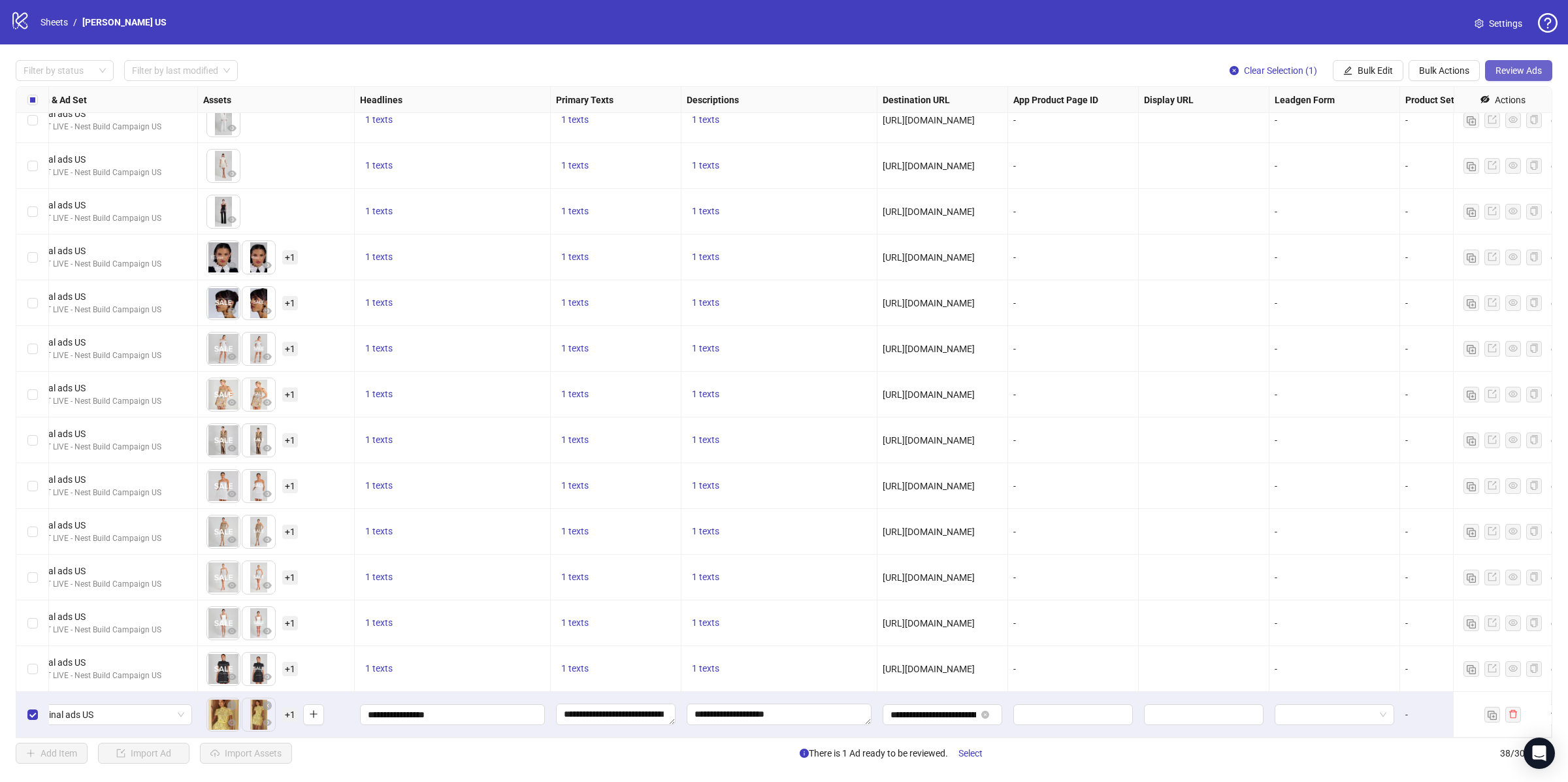
click at [1511, 67] on span "Review Ads" at bounding box center [1518, 70] width 46 height 10
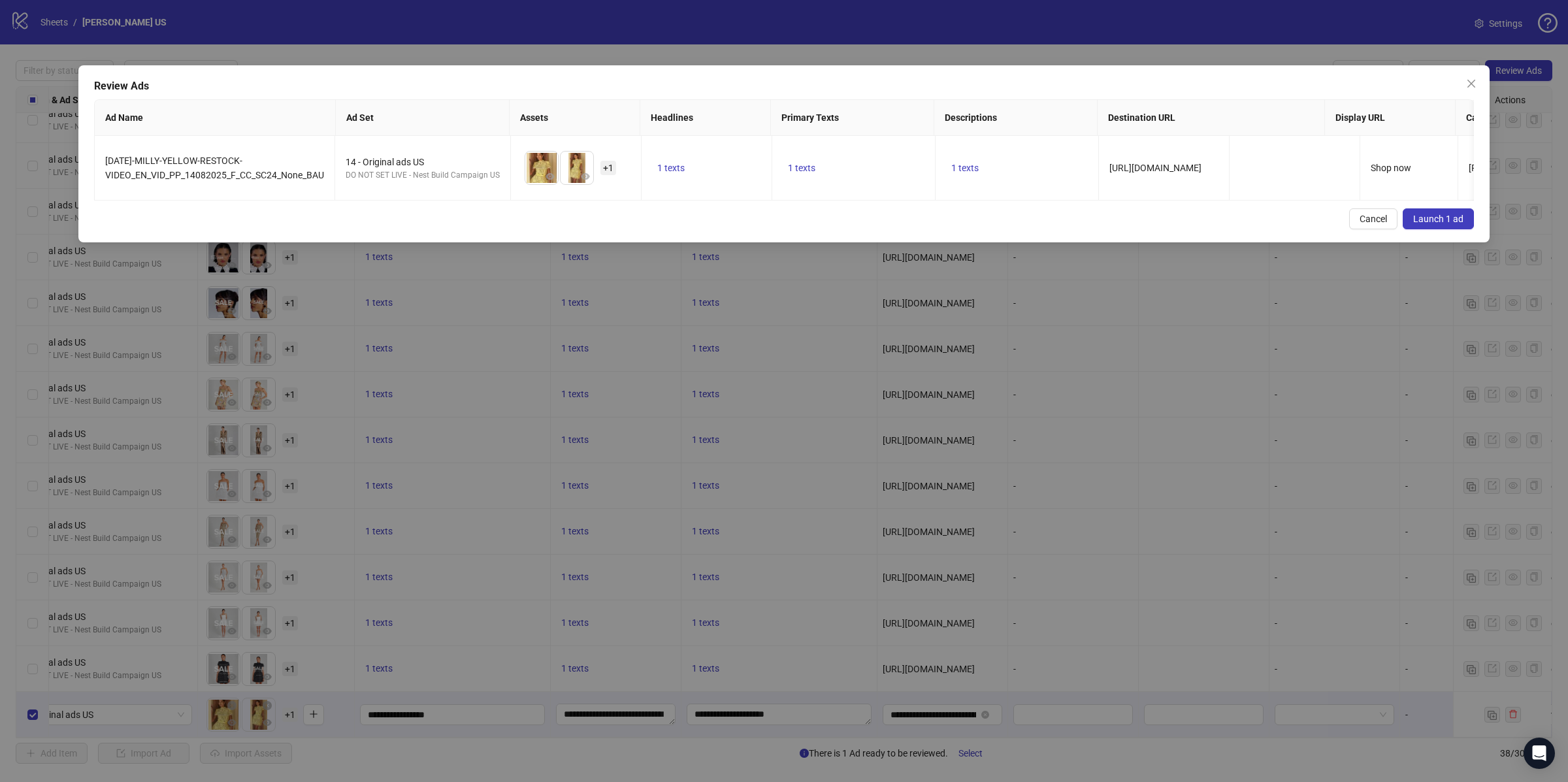
click at [1451, 213] on span "Launch 1 ad" at bounding box center [1438, 218] width 51 height 10
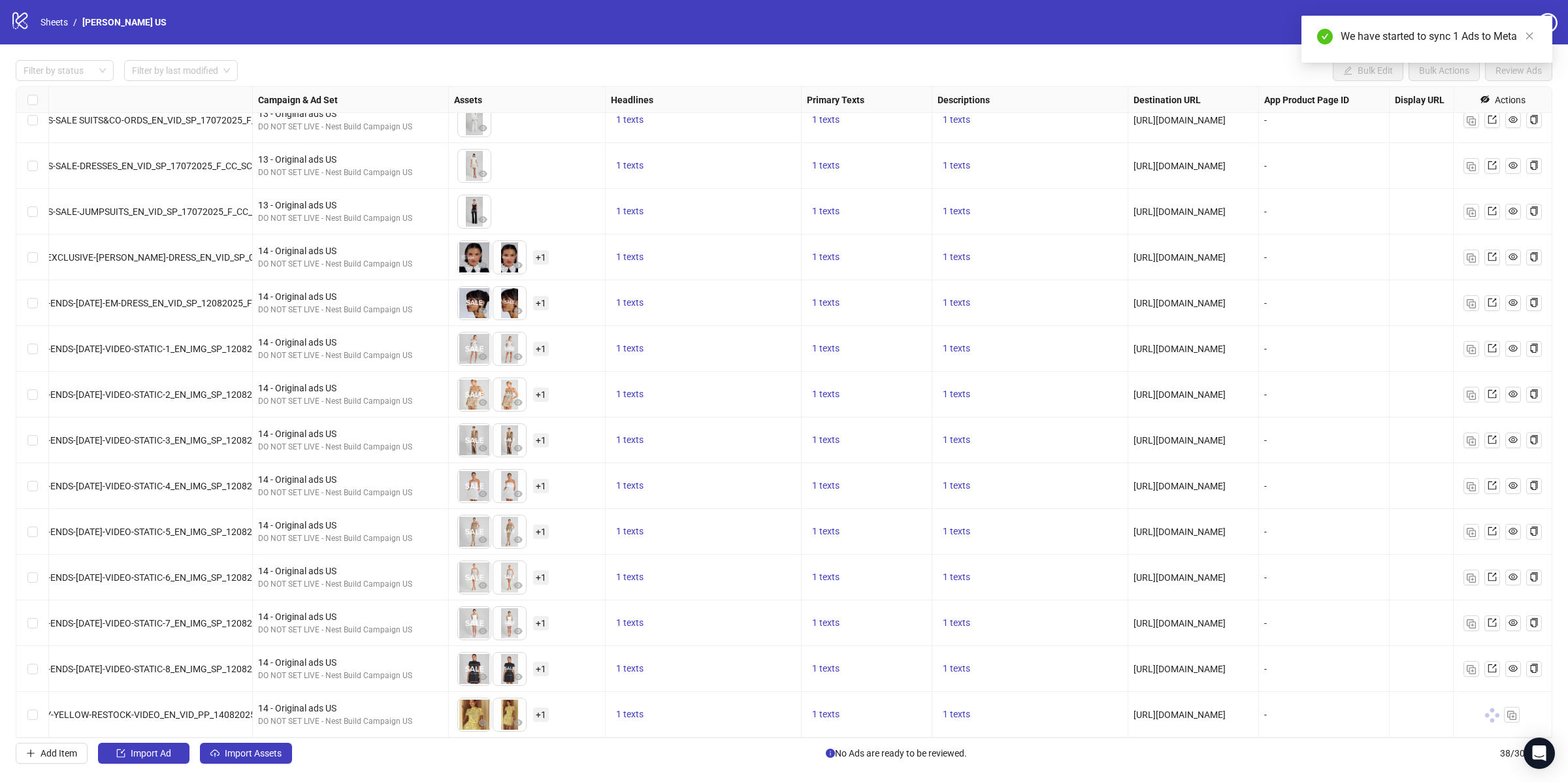
scroll to position [1114, 156]
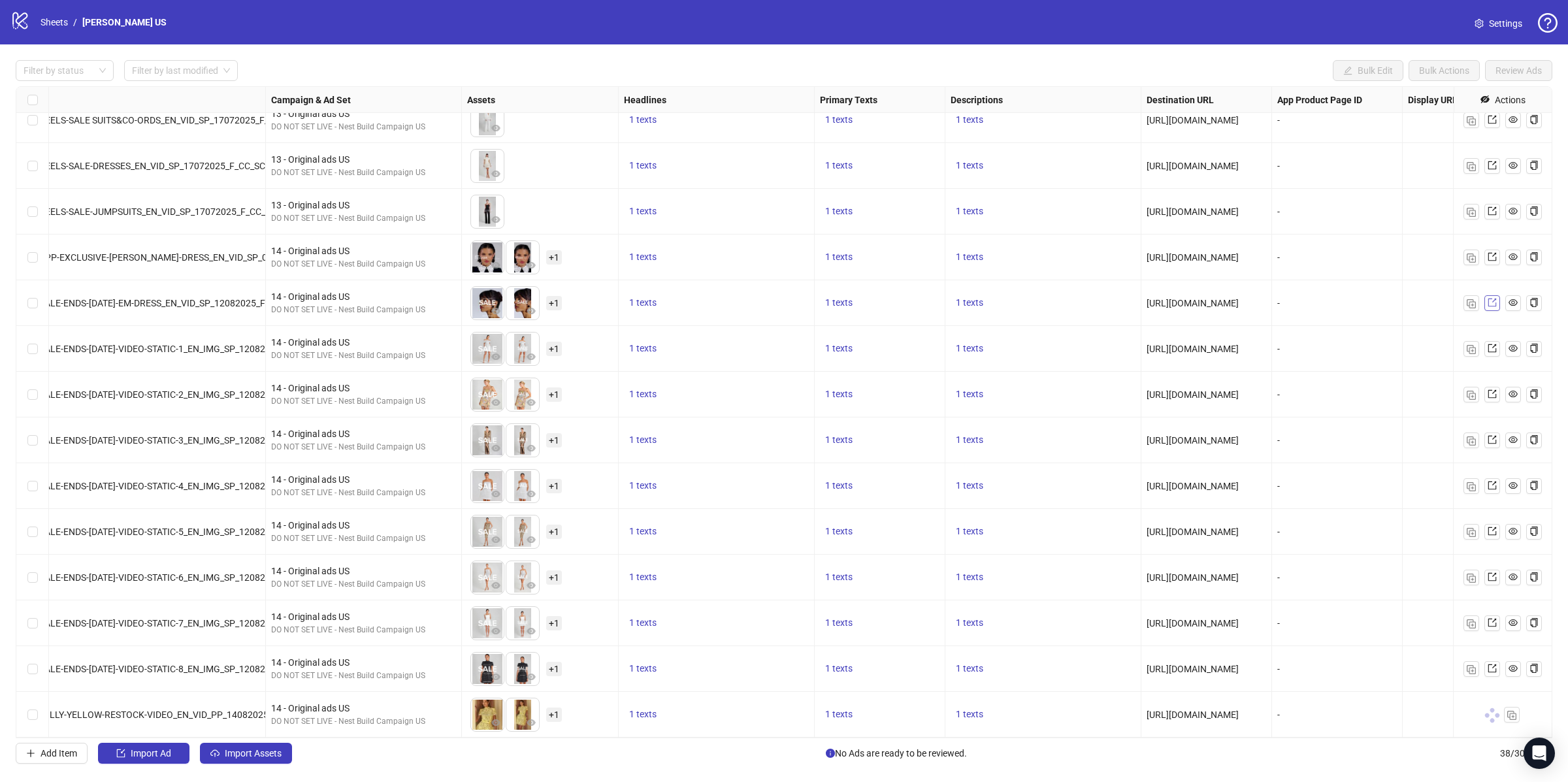
click at [1493, 305] on icon "export" at bounding box center [1493, 303] width 9 height 9
click at [1497, 715] on link at bounding box center [1492, 714] width 16 height 16
click at [1493, 346] on icon "export" at bounding box center [1493, 348] width 9 height 9
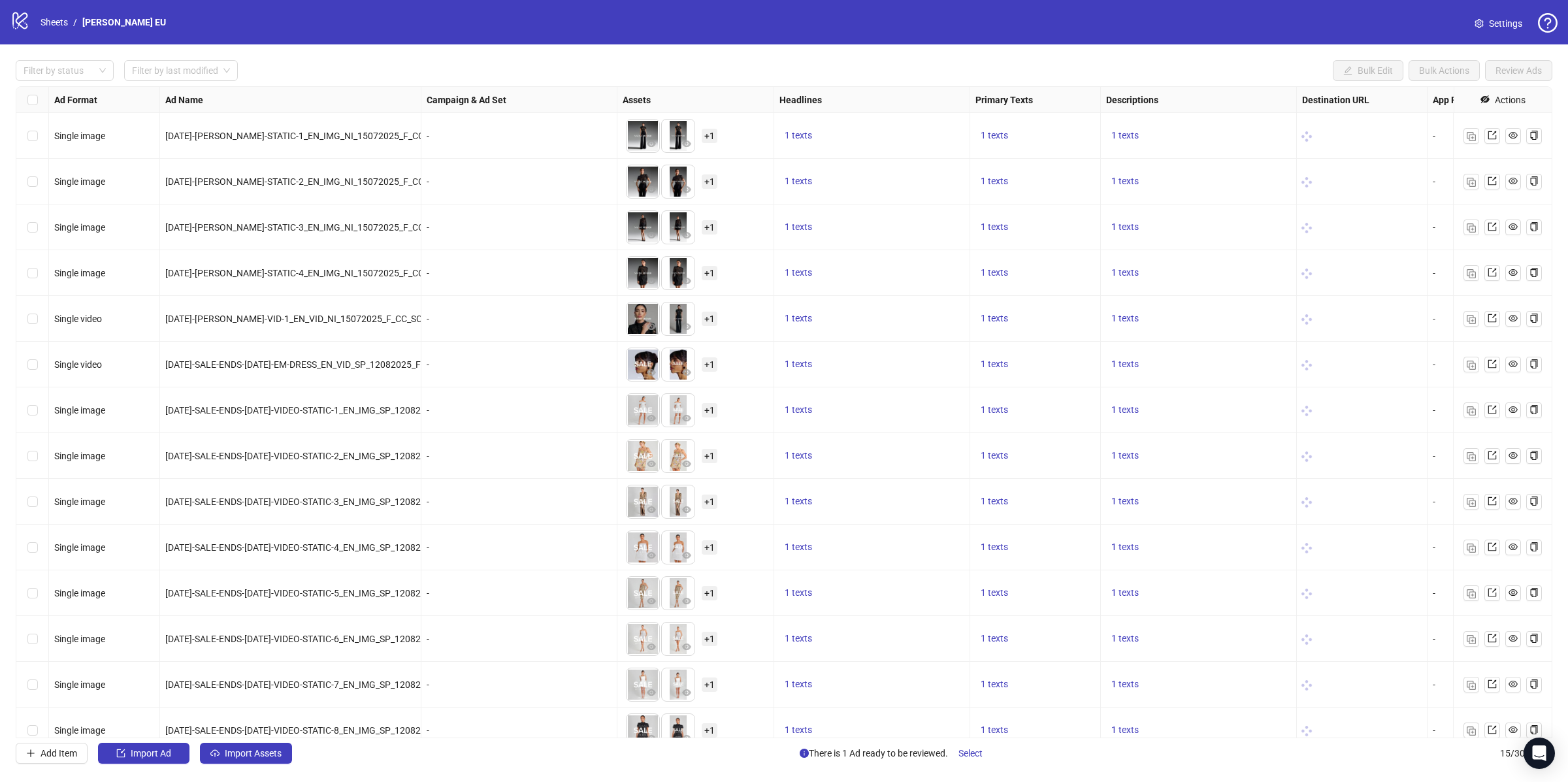
scroll to position [62, 0]
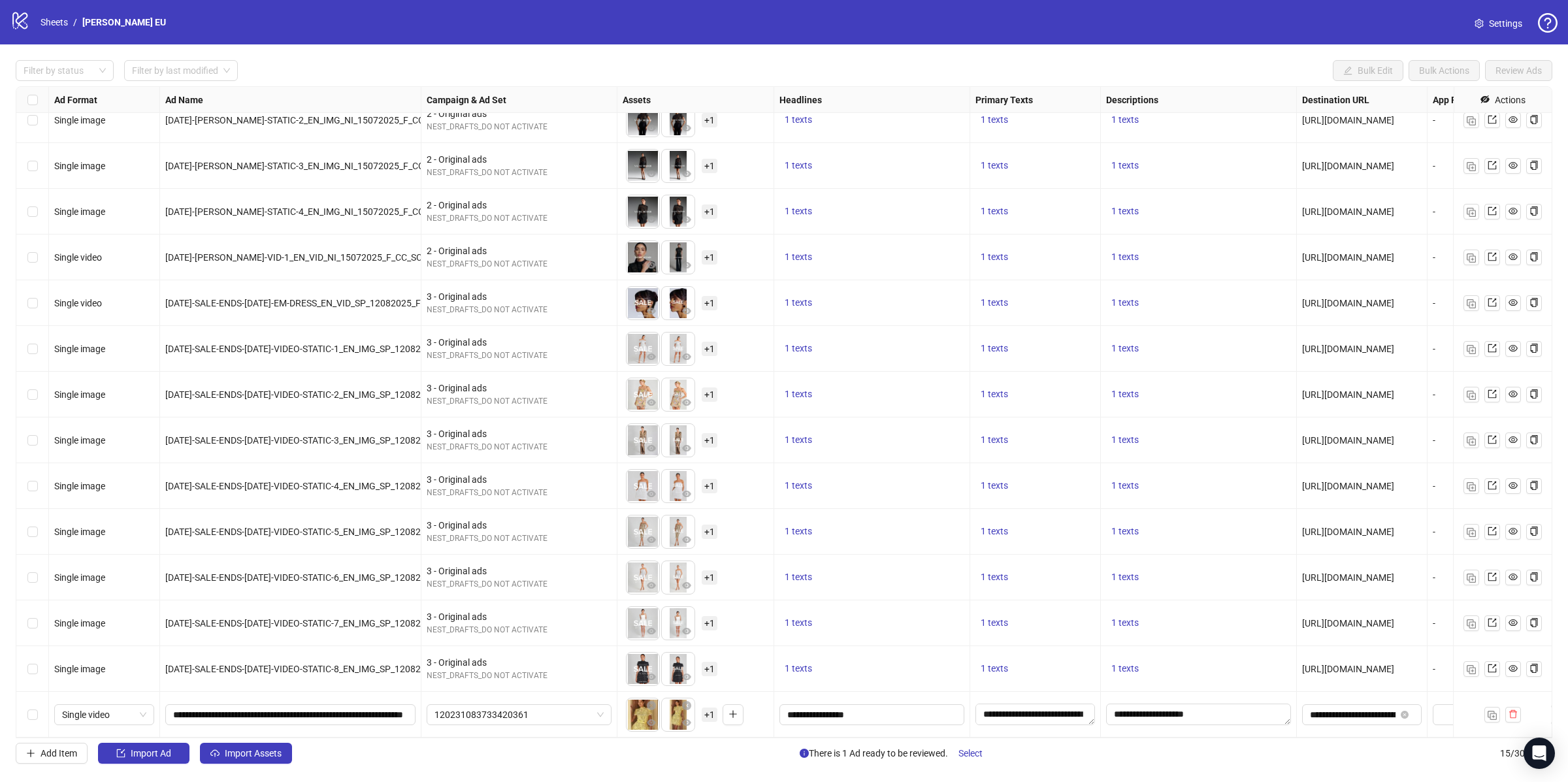
click at [24, 713] on div "Select row 15" at bounding box center [33, 715] width 33 height 46
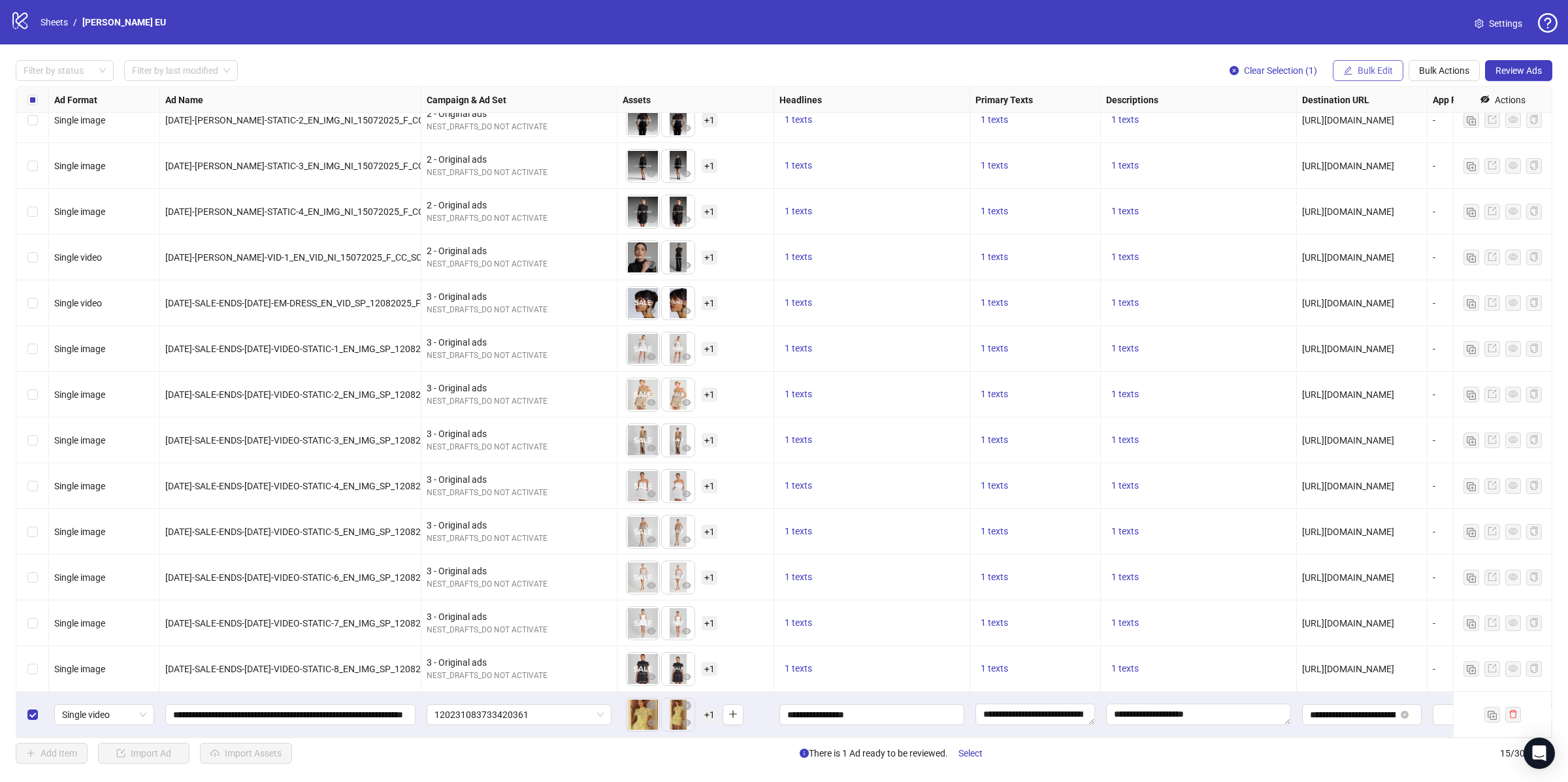
click at [1374, 69] on span "Bulk Edit" at bounding box center [1376, 70] width 35 height 10
click at [1441, 71] on span "Bulk Actions" at bounding box center [1444, 70] width 51 height 10
click at [1443, 96] on span "Delete" at bounding box center [1461, 98] width 89 height 15
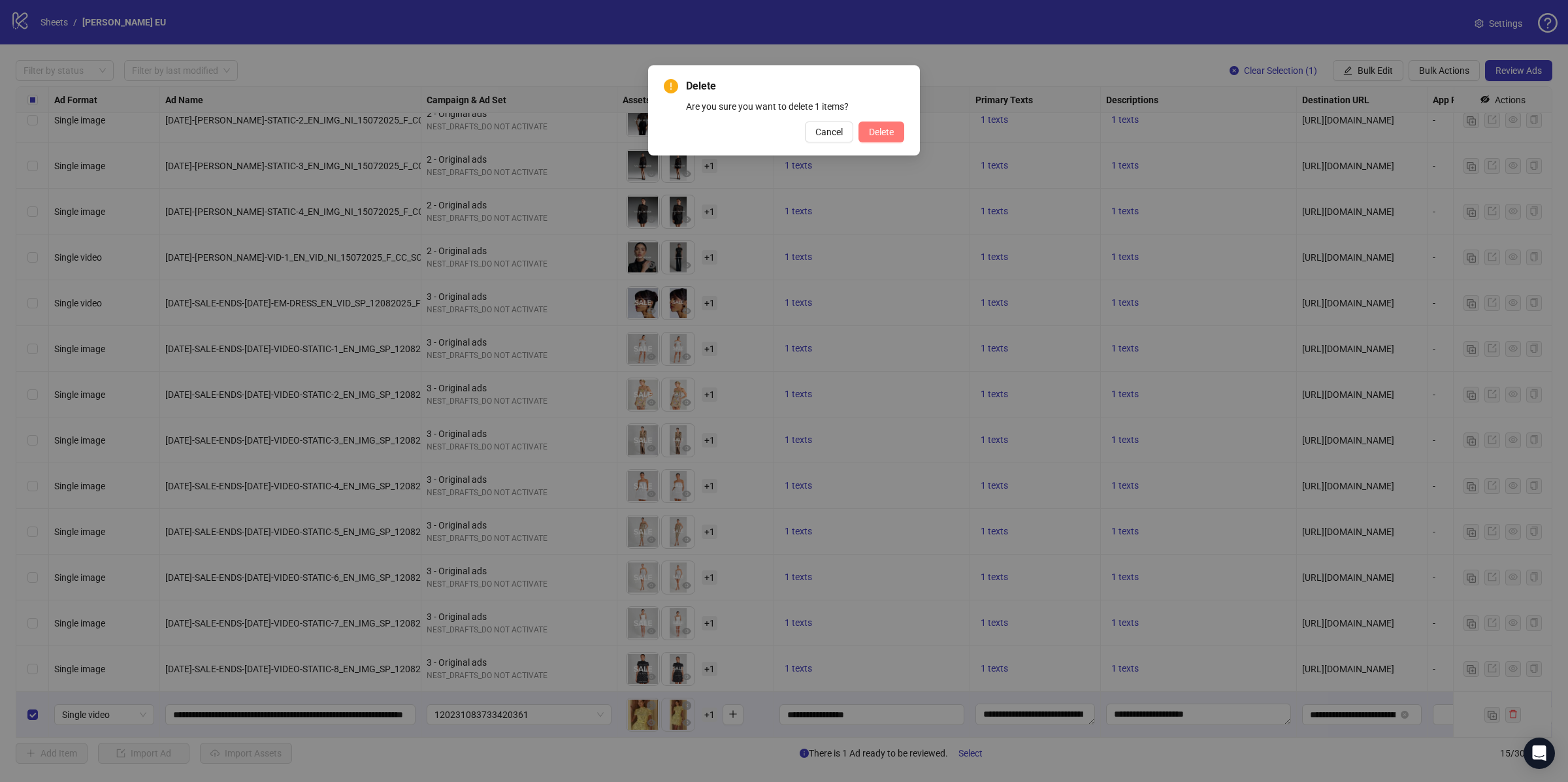
click at [885, 138] on button "Delete" at bounding box center [882, 132] width 46 height 21
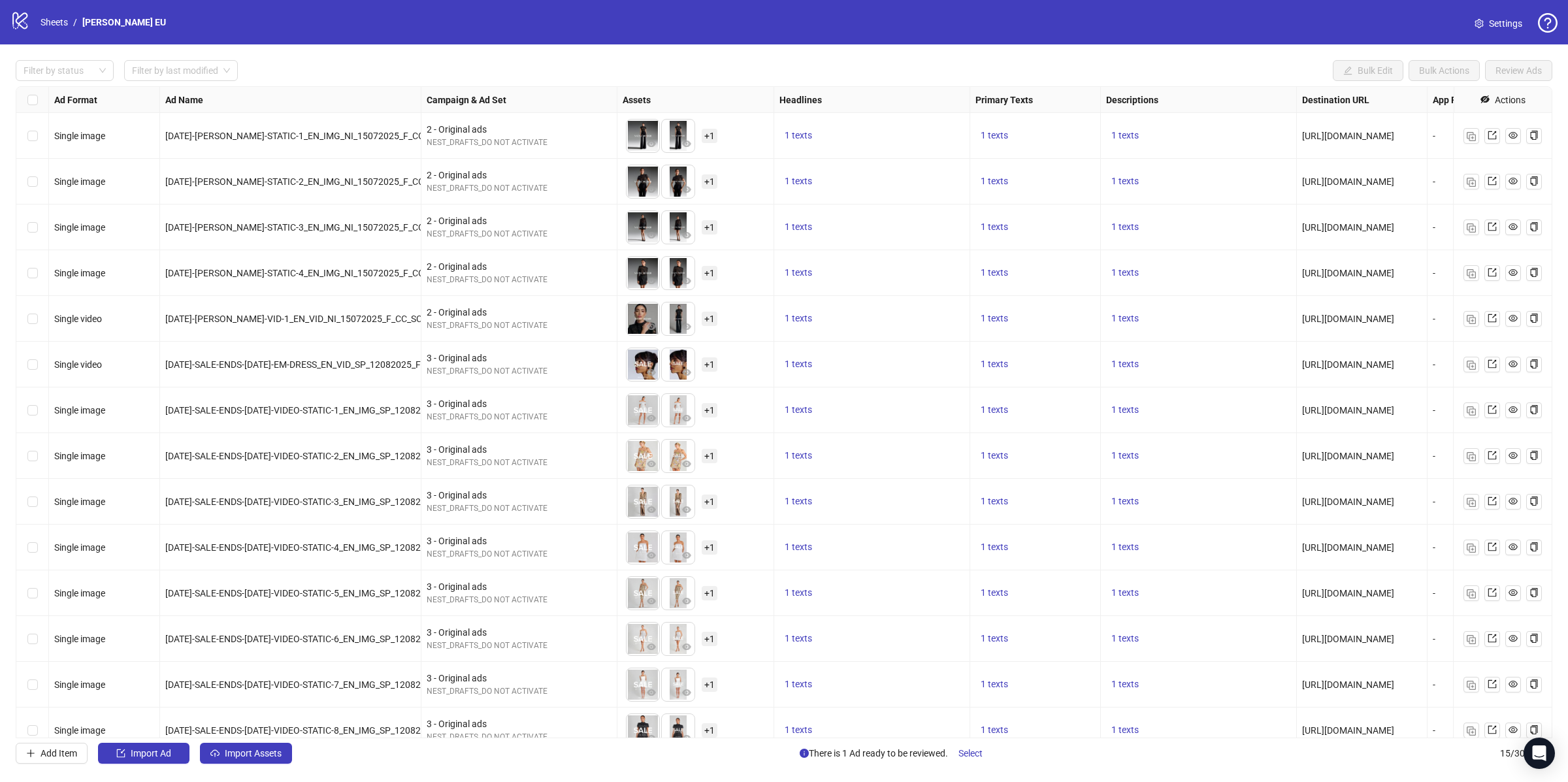
scroll to position [62, 0]
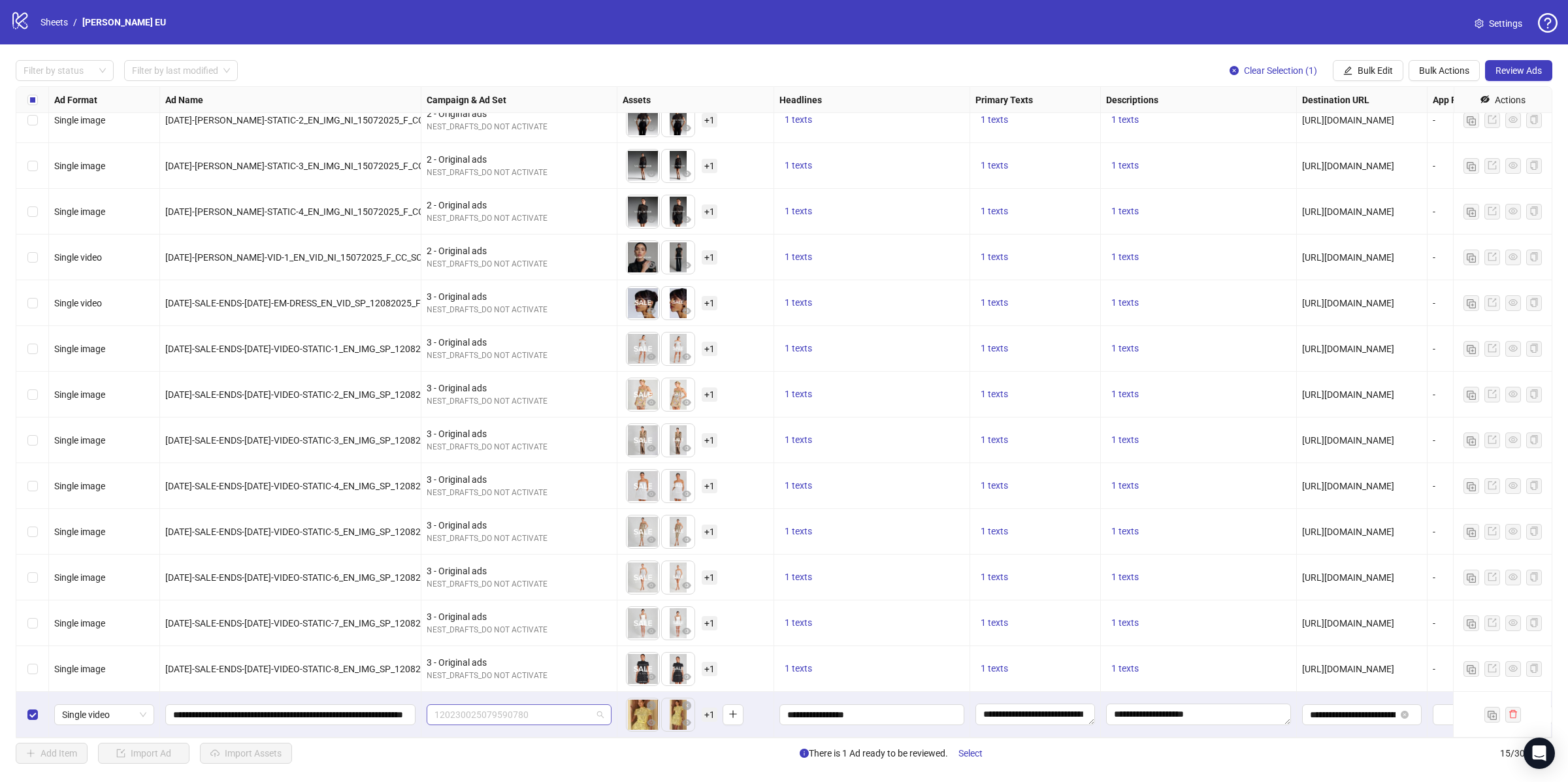
click at [468, 713] on span "120230025079590780" at bounding box center [519, 714] width 169 height 19
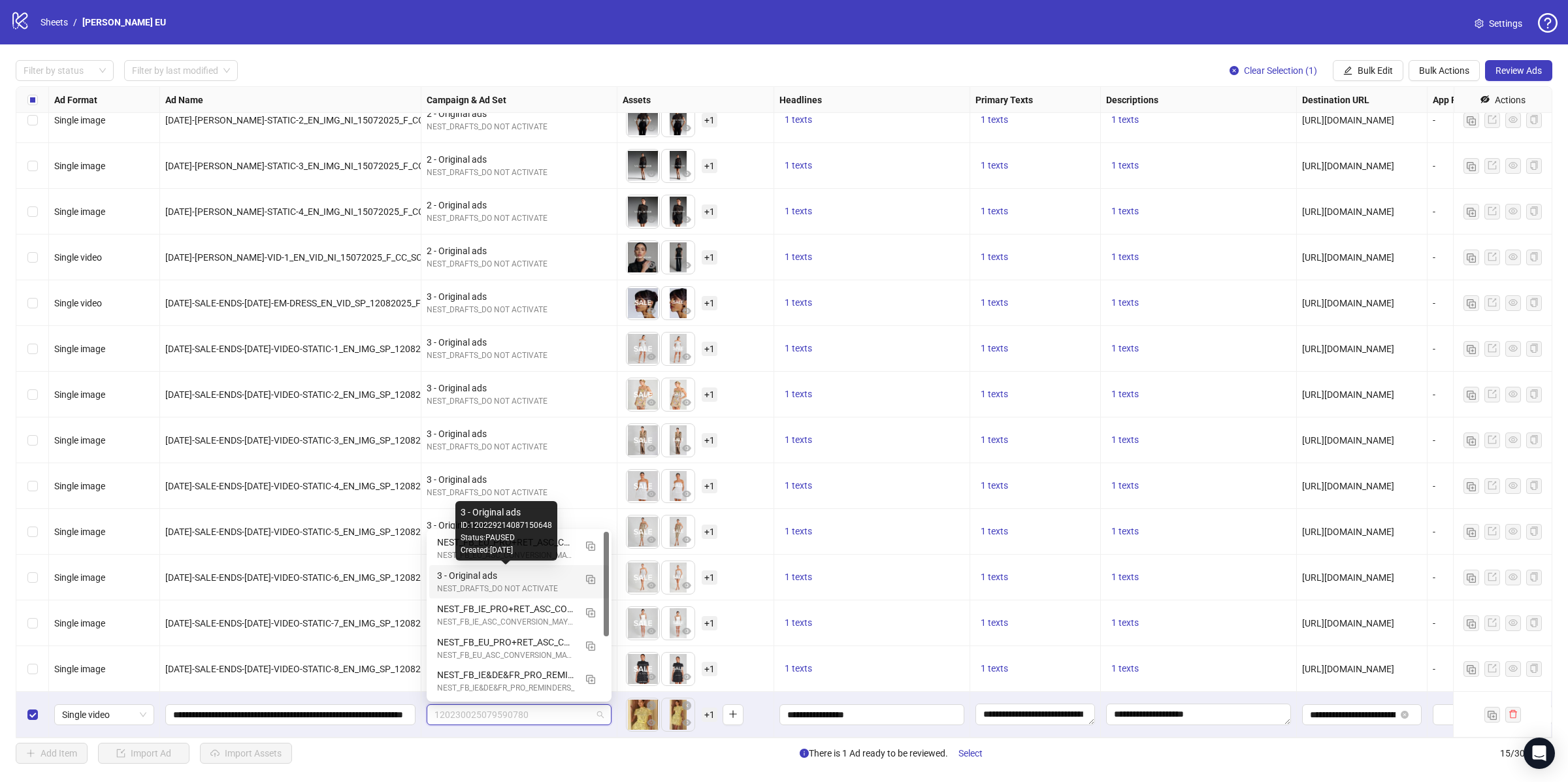
click at [493, 578] on div "3 - Original ads" at bounding box center [506, 576] width 138 height 15
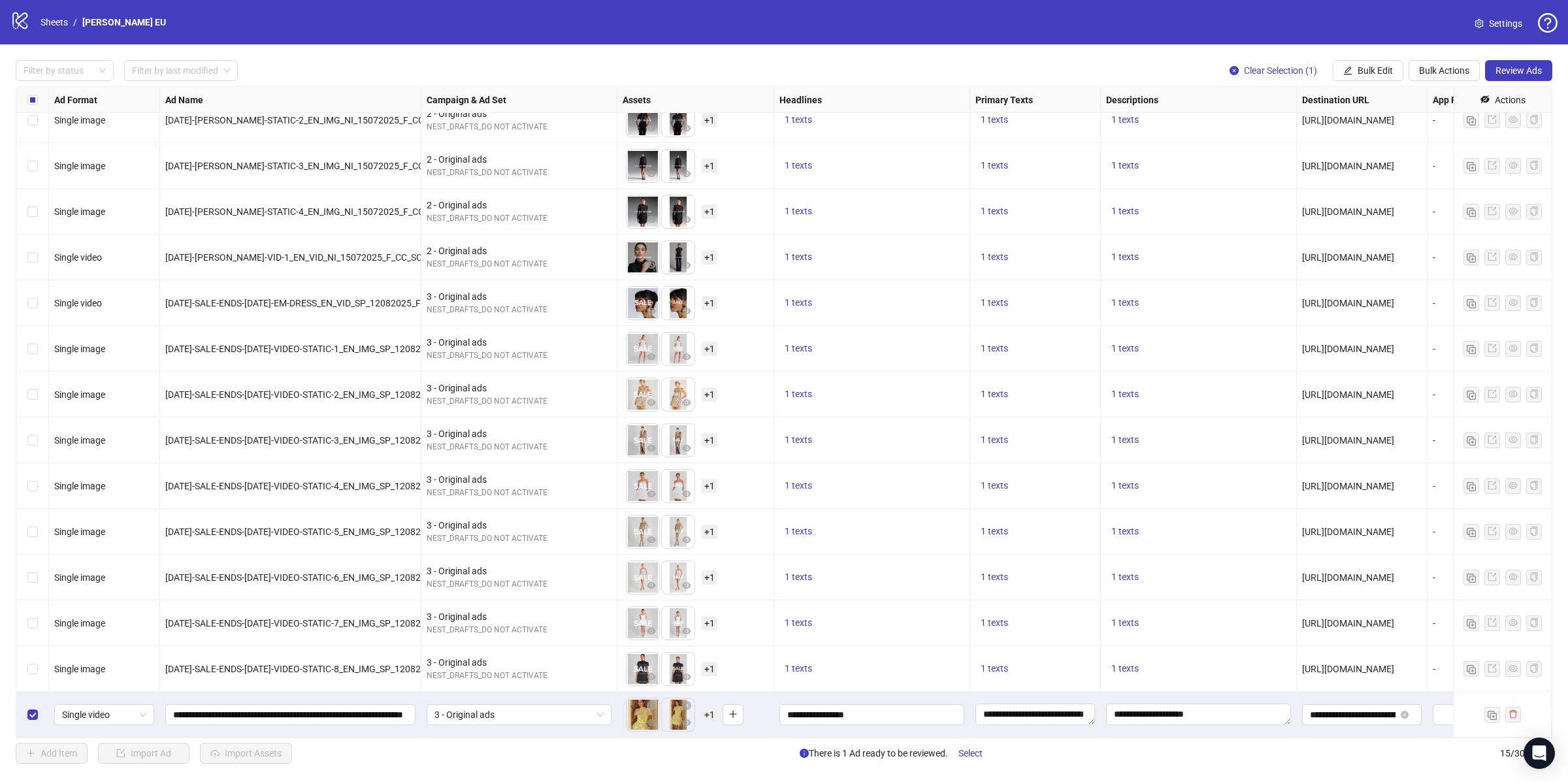
click at [711, 713] on span "+ 1" at bounding box center [709, 715] width 16 height 15
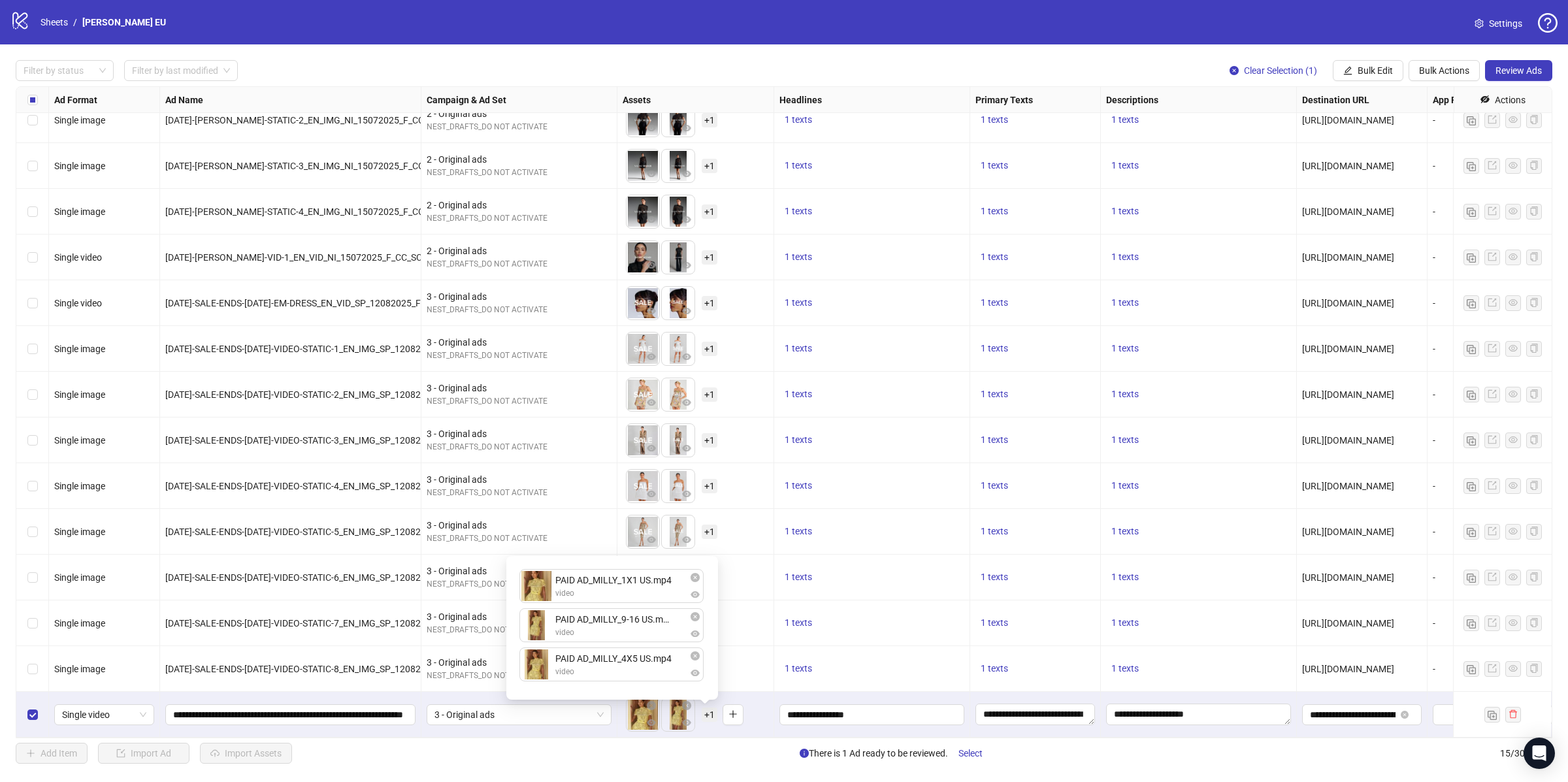
click at [943, 700] on div "**********" at bounding box center [871, 715] width 196 height 46
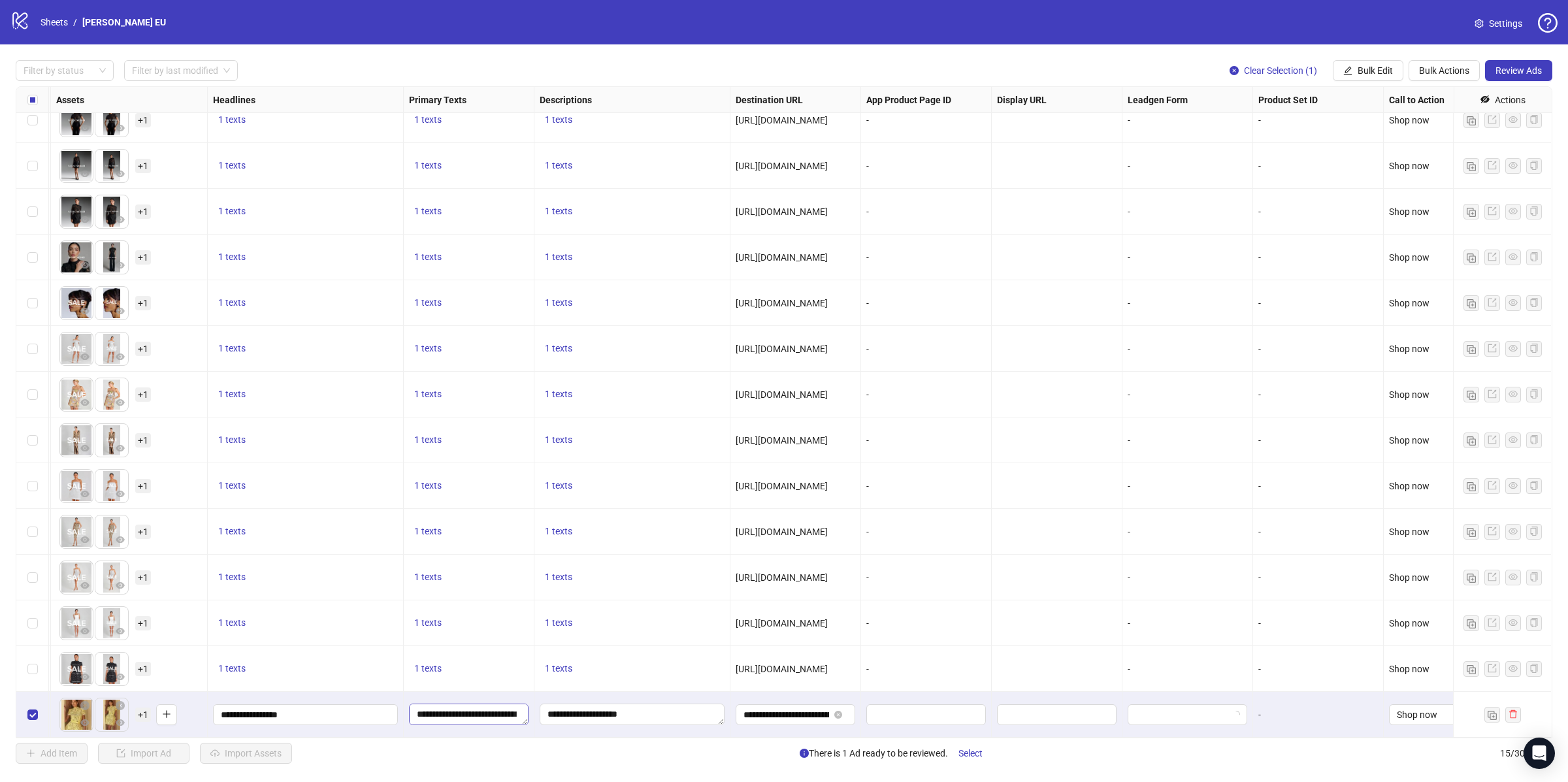
scroll to position [62, 601]
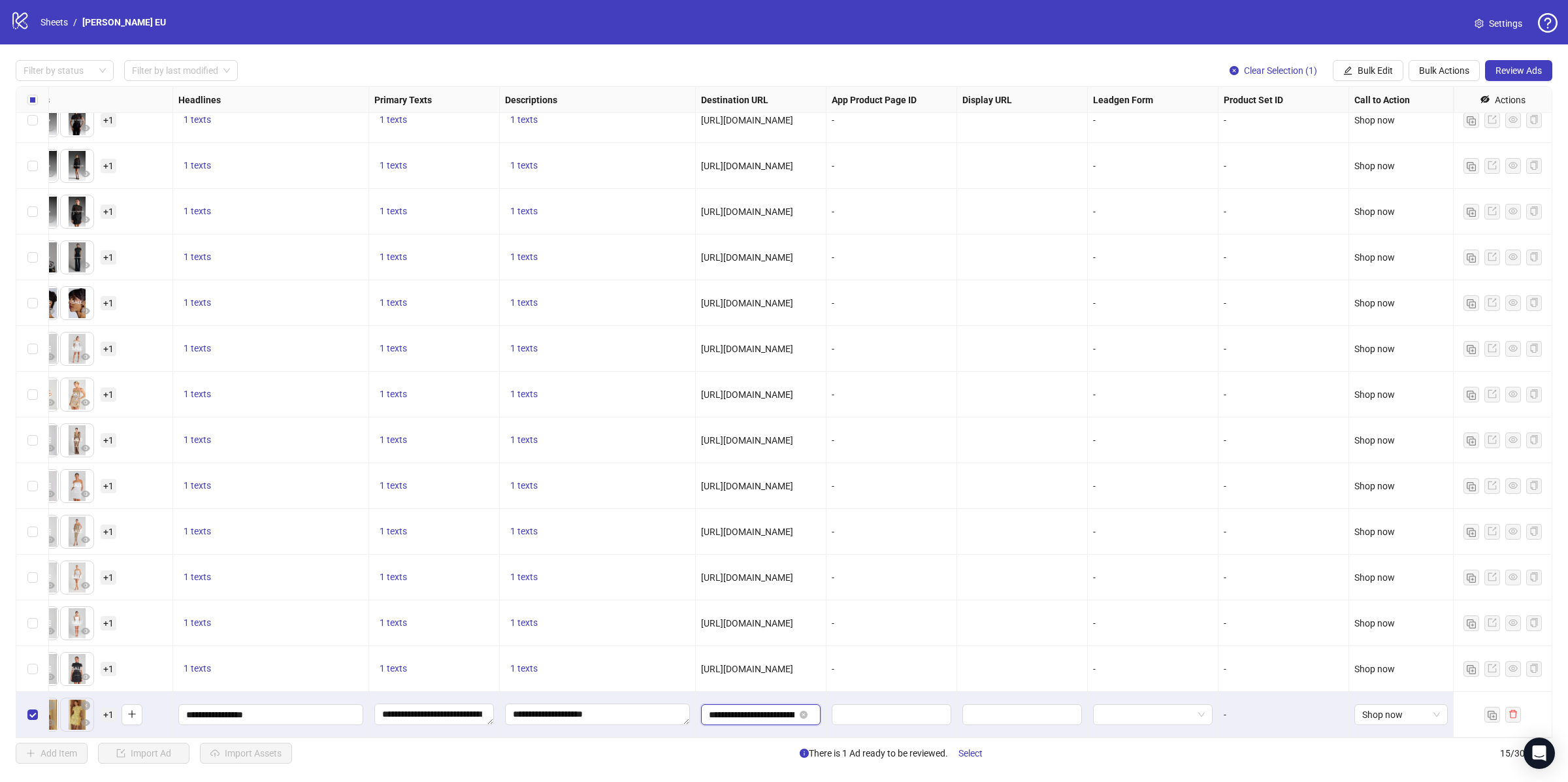
click at [791, 709] on input "**********" at bounding box center [751, 715] width 86 height 15
click at [1379, 69] on span "Bulk Edit" at bounding box center [1376, 70] width 35 height 10
click at [1446, 74] on span "Bulk Actions" at bounding box center [1444, 70] width 51 height 10
click at [1432, 96] on span "Delete" at bounding box center [1461, 98] width 89 height 15
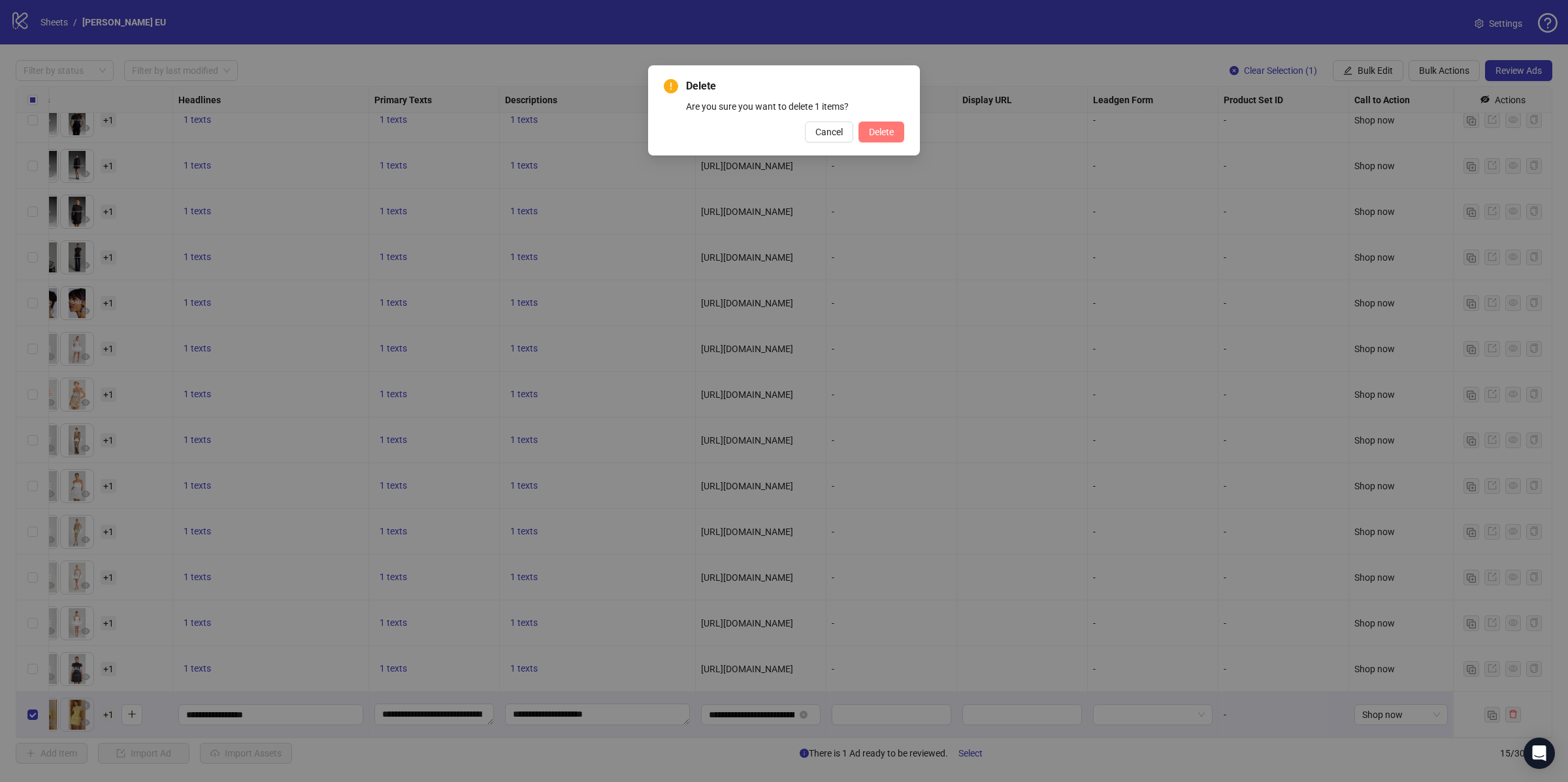
click at [885, 140] on button "Delete" at bounding box center [882, 132] width 46 height 21
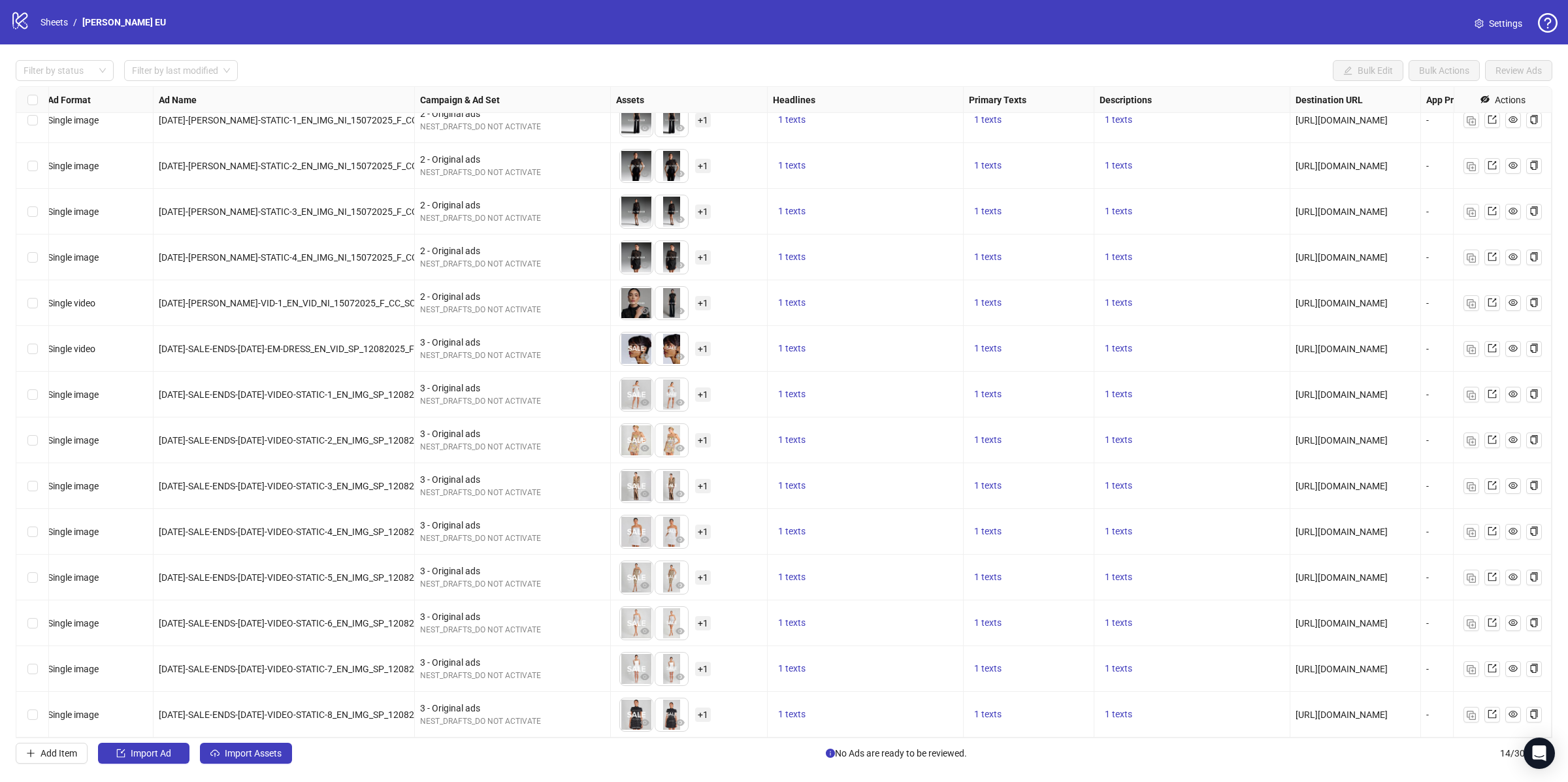
scroll to position [17, 0]
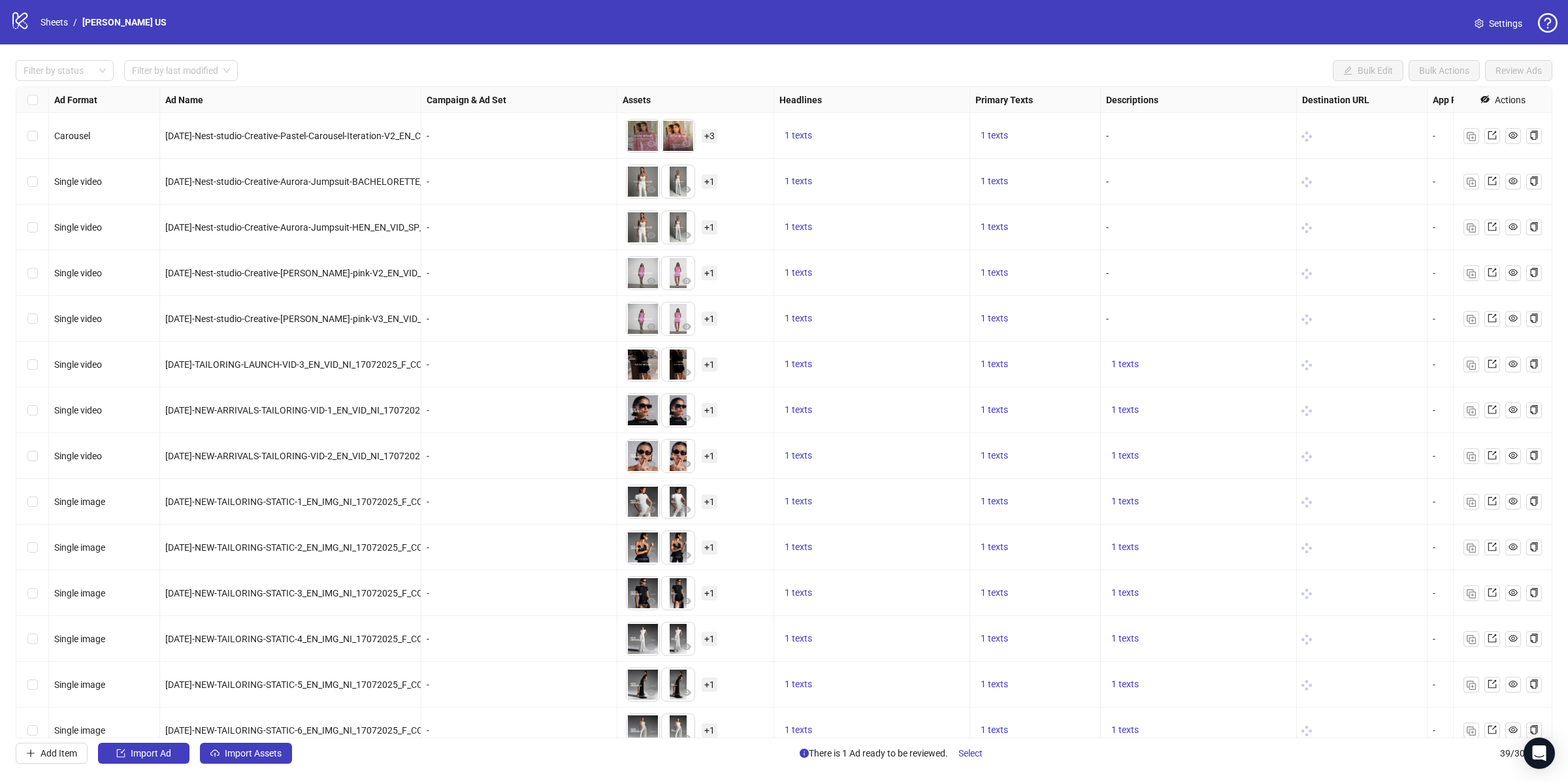
scroll to position [1159, 0]
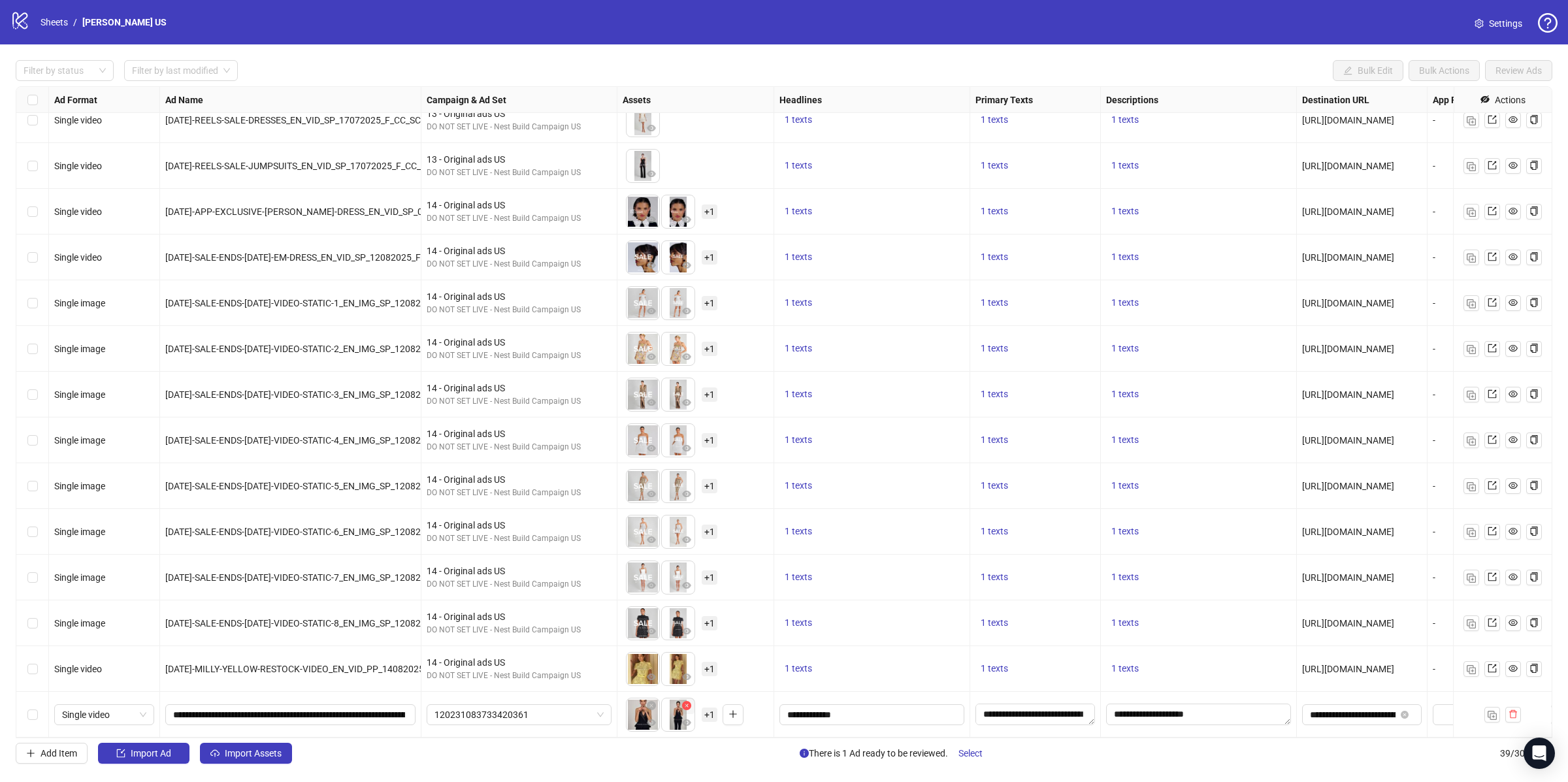
click at [688, 707] on icon "close-circle" at bounding box center [686, 706] width 9 height 9
click at [660, 705] on li at bounding box center [643, 714] width 35 height 34
click at [654, 702] on icon "close-circle" at bounding box center [651, 706] width 9 height 9
click at [653, 705] on icon "close-circle" at bounding box center [651, 706] width 9 height 9
click at [638, 718] on icon "plus" at bounding box center [641, 714] width 9 height 9
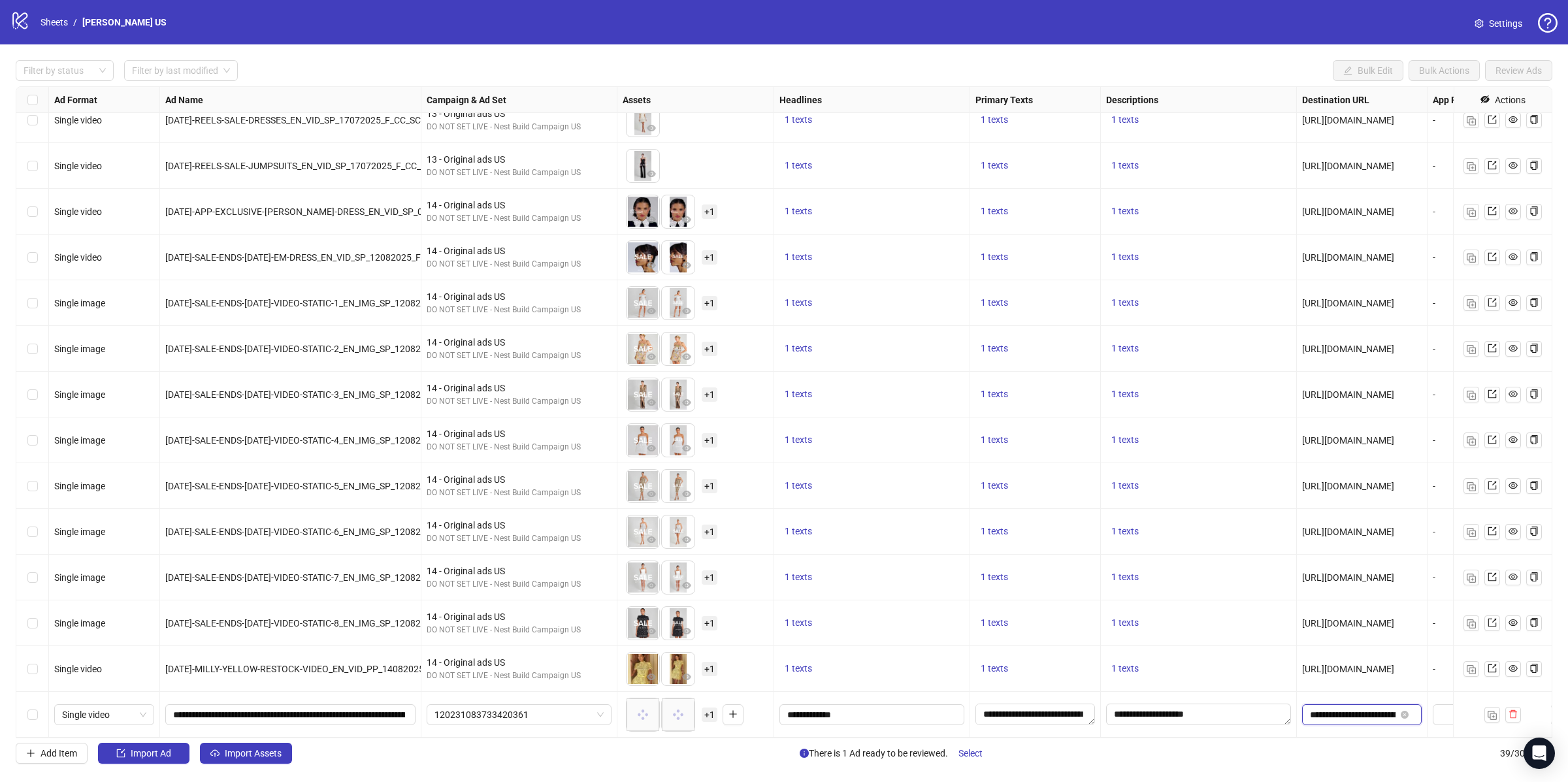
click at [1343, 711] on input "**********" at bounding box center [1353, 715] width 86 height 15
paste input "text"
type input "**********"
click at [701, 720] on div "To pick up a draggable item, press the space bar. While dragging, use the arrow…" at bounding box center [671, 714] width 91 height 34
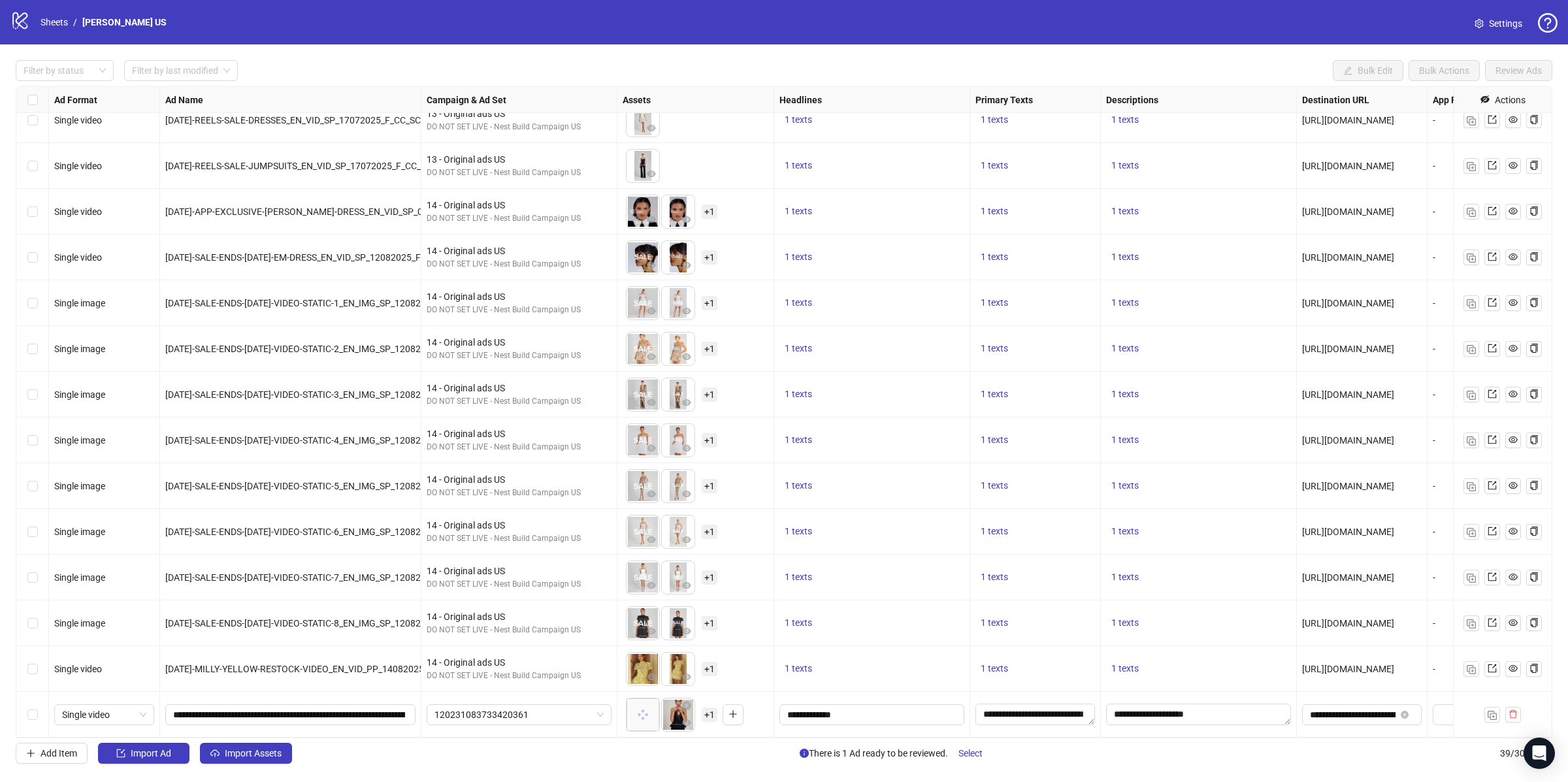
click at [704, 718] on span "+ 1" at bounding box center [709, 715] width 16 height 15
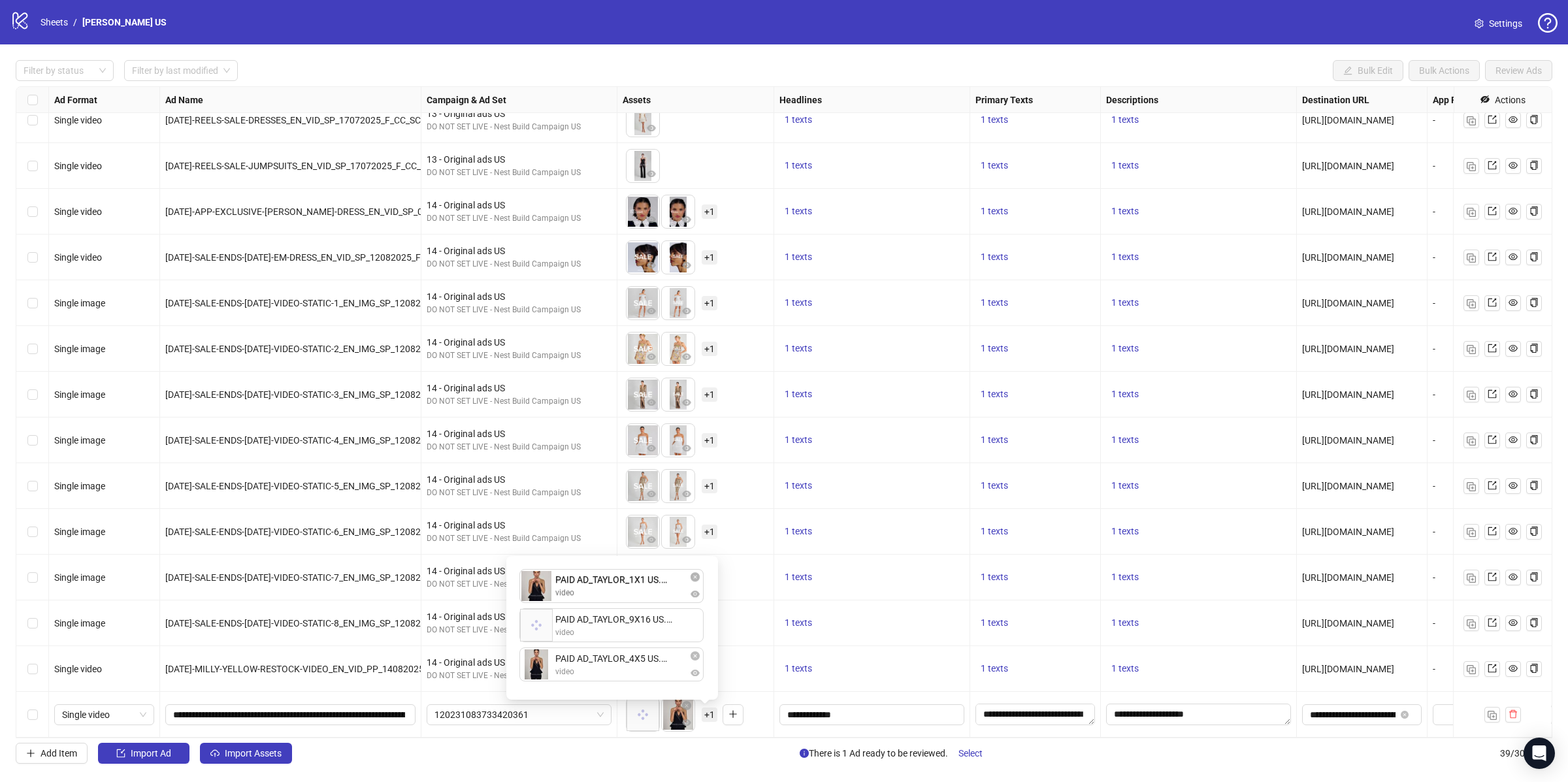
drag, startPoint x: 548, startPoint y: 627, endPoint x: 548, endPoint y: 598, distance: 29.0
click at [548, 598] on div "PAID AD_TAYLOR_9X16 US.mp4 video PAID AD_TAYLOR_1X1 US.mp4 video PAID AD_TAYLOR…" at bounding box center [612, 627] width 196 height 128
click at [762, 719] on div "To pick up a draggable item, press the space bar. While dragging, use the arrow…" at bounding box center [696, 715] width 145 height 40
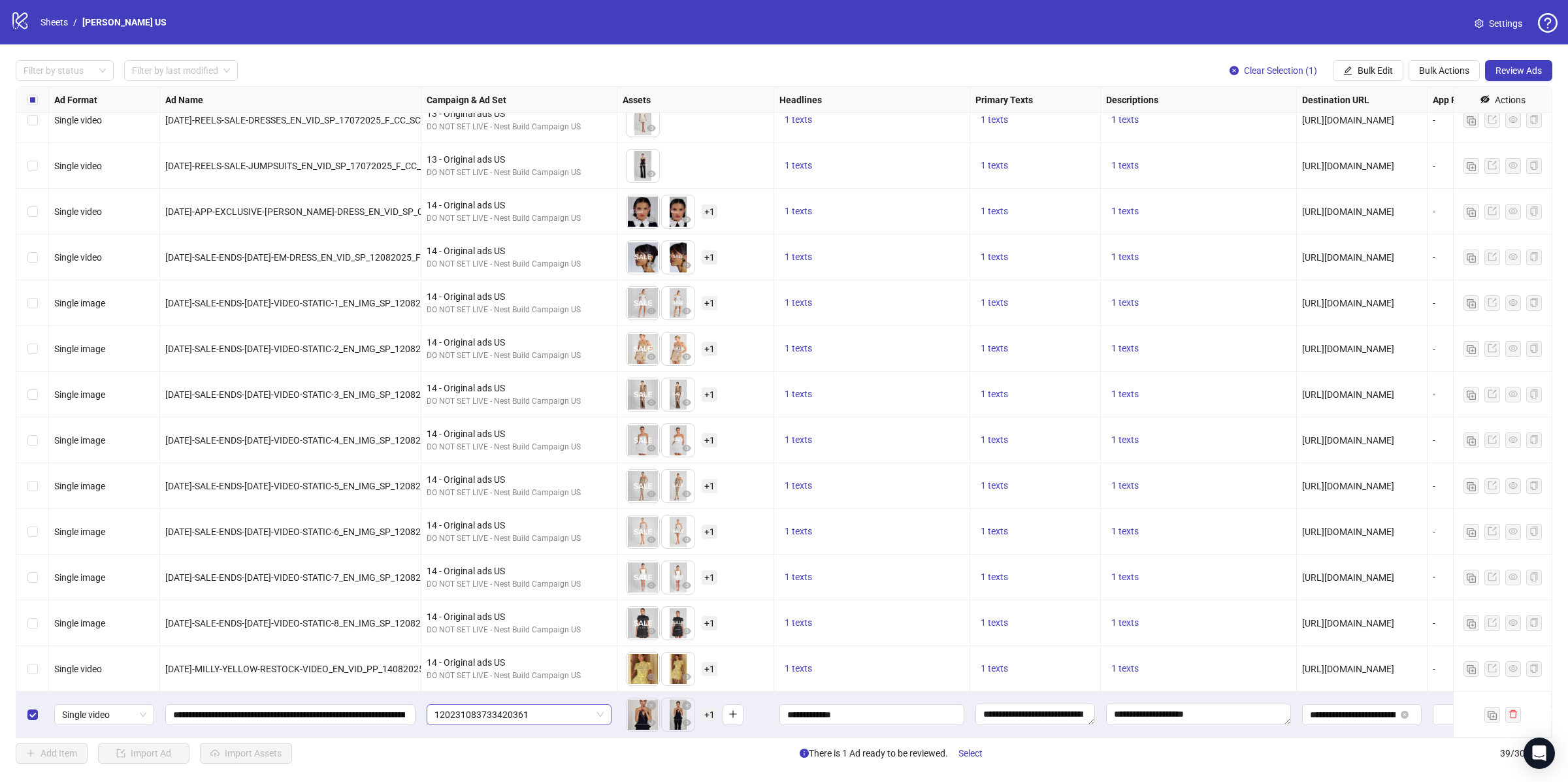
click at [531, 721] on span "120231083733420361" at bounding box center [519, 714] width 169 height 19
click at [500, 546] on div "14 - Original ads US" at bounding box center [506, 543] width 138 height 15
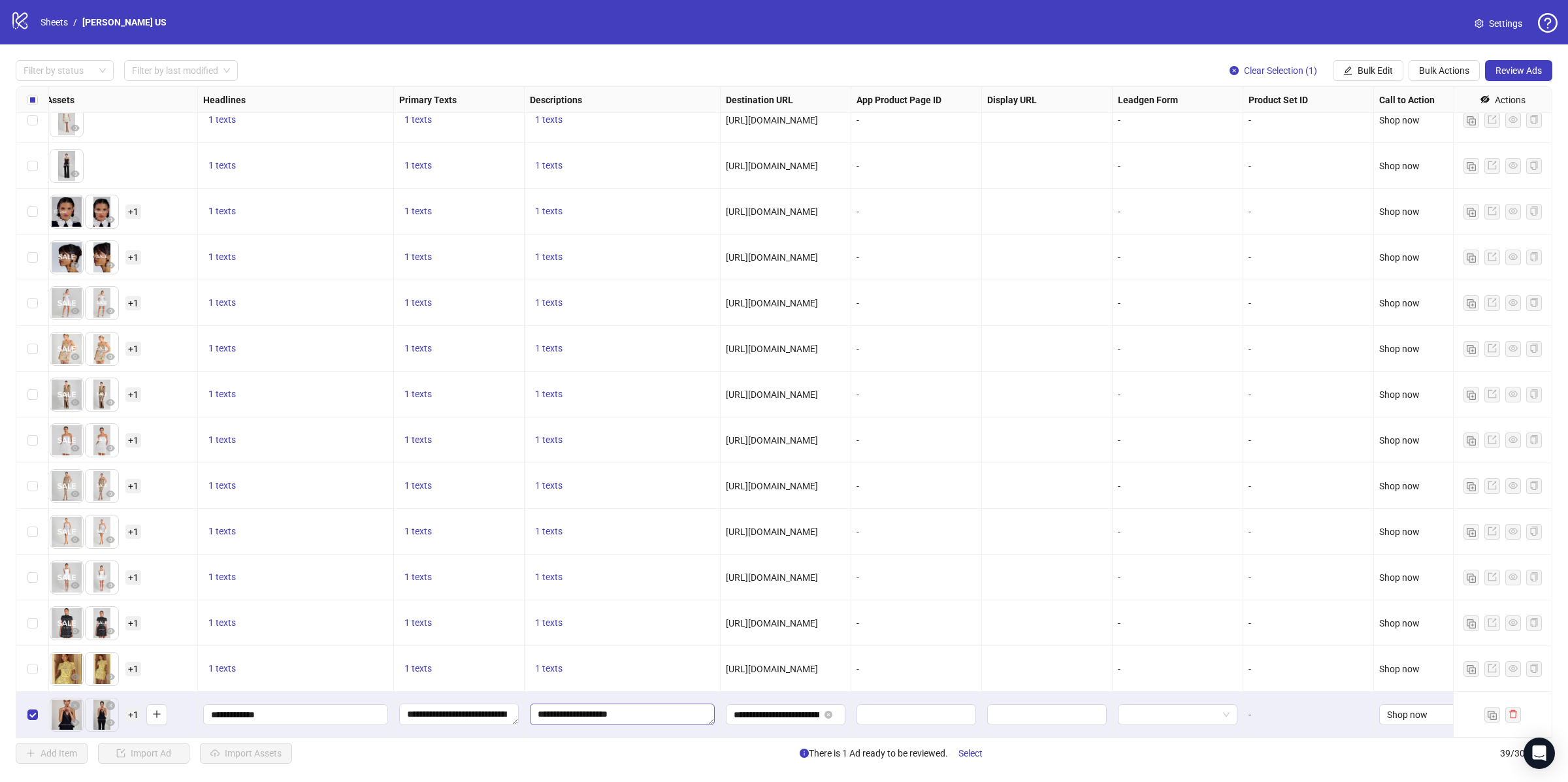
scroll to position [1159, 601]
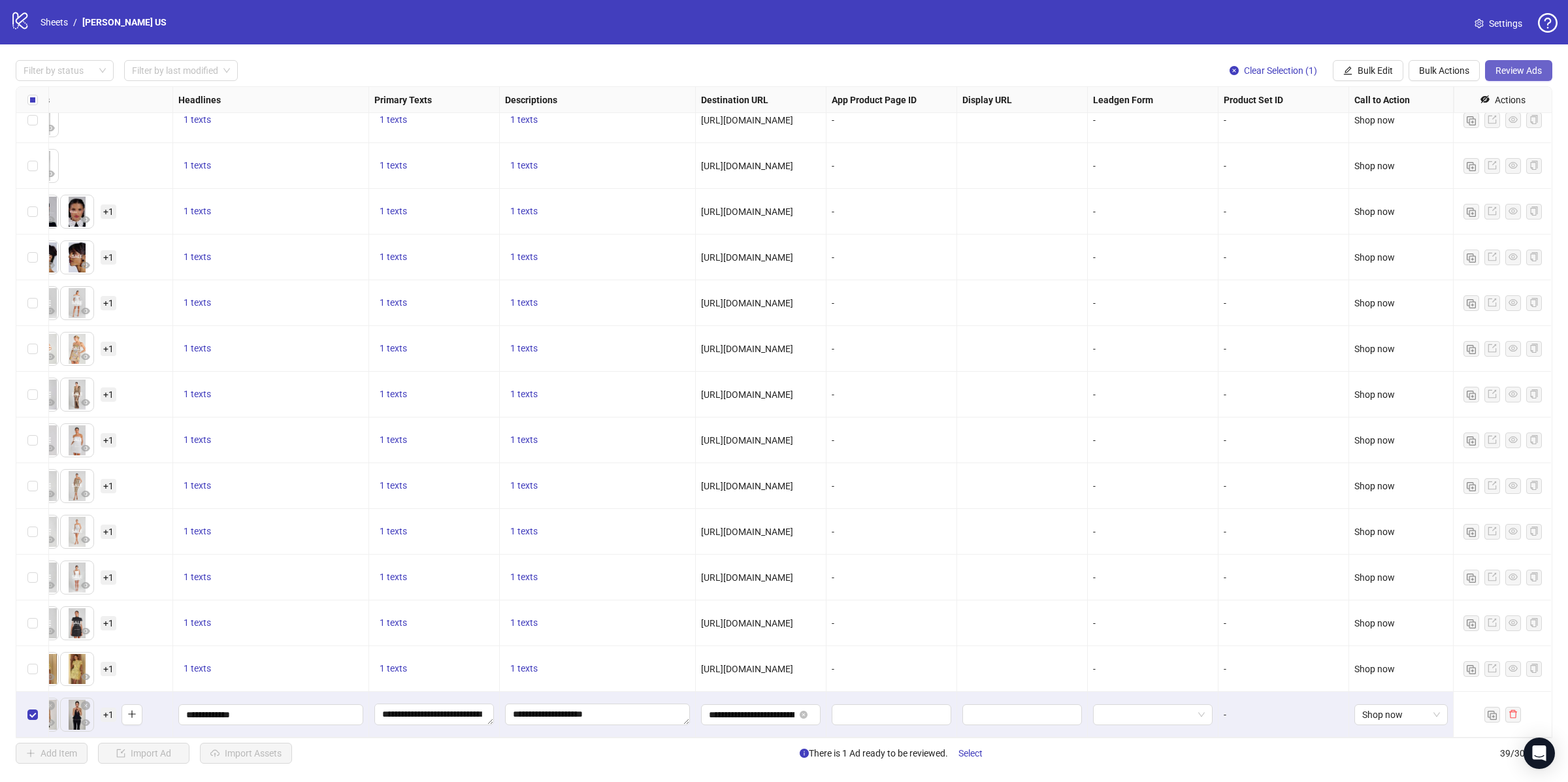
click at [1503, 75] on span "Review Ads" at bounding box center [1518, 70] width 46 height 10
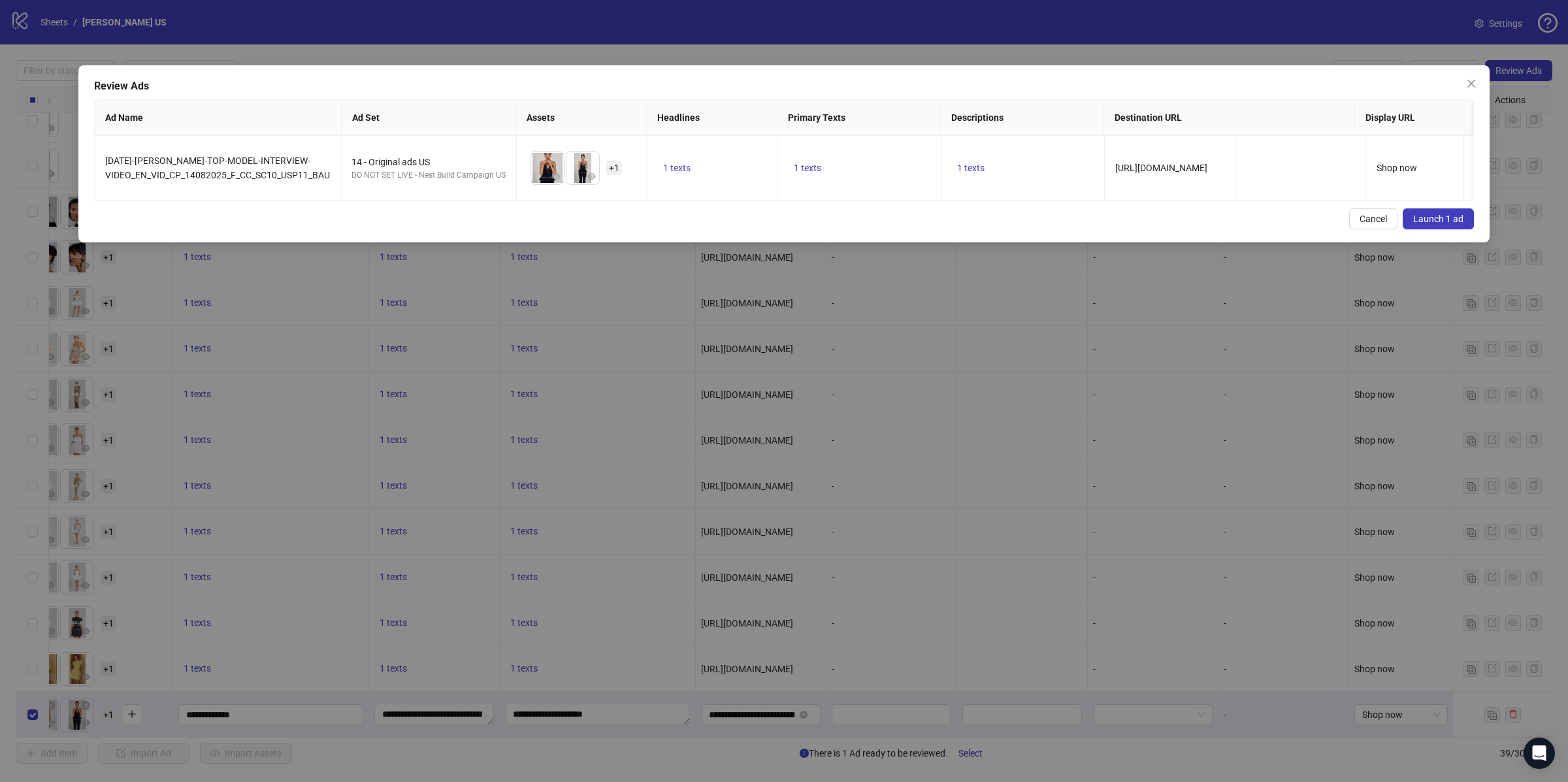
click at [1449, 220] on span "Launch 1 ad" at bounding box center [1438, 218] width 51 height 10
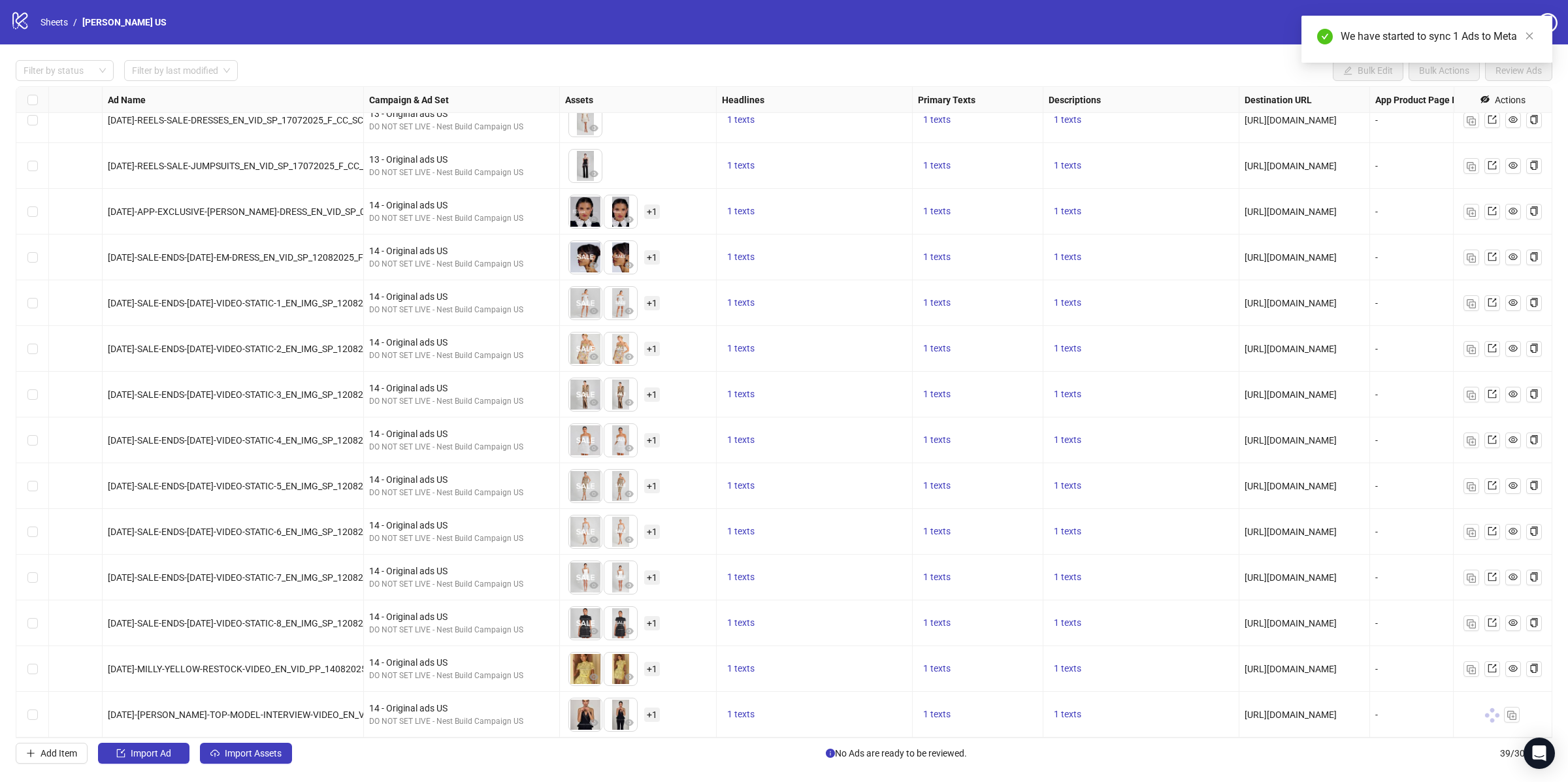
scroll to position [1159, 0]
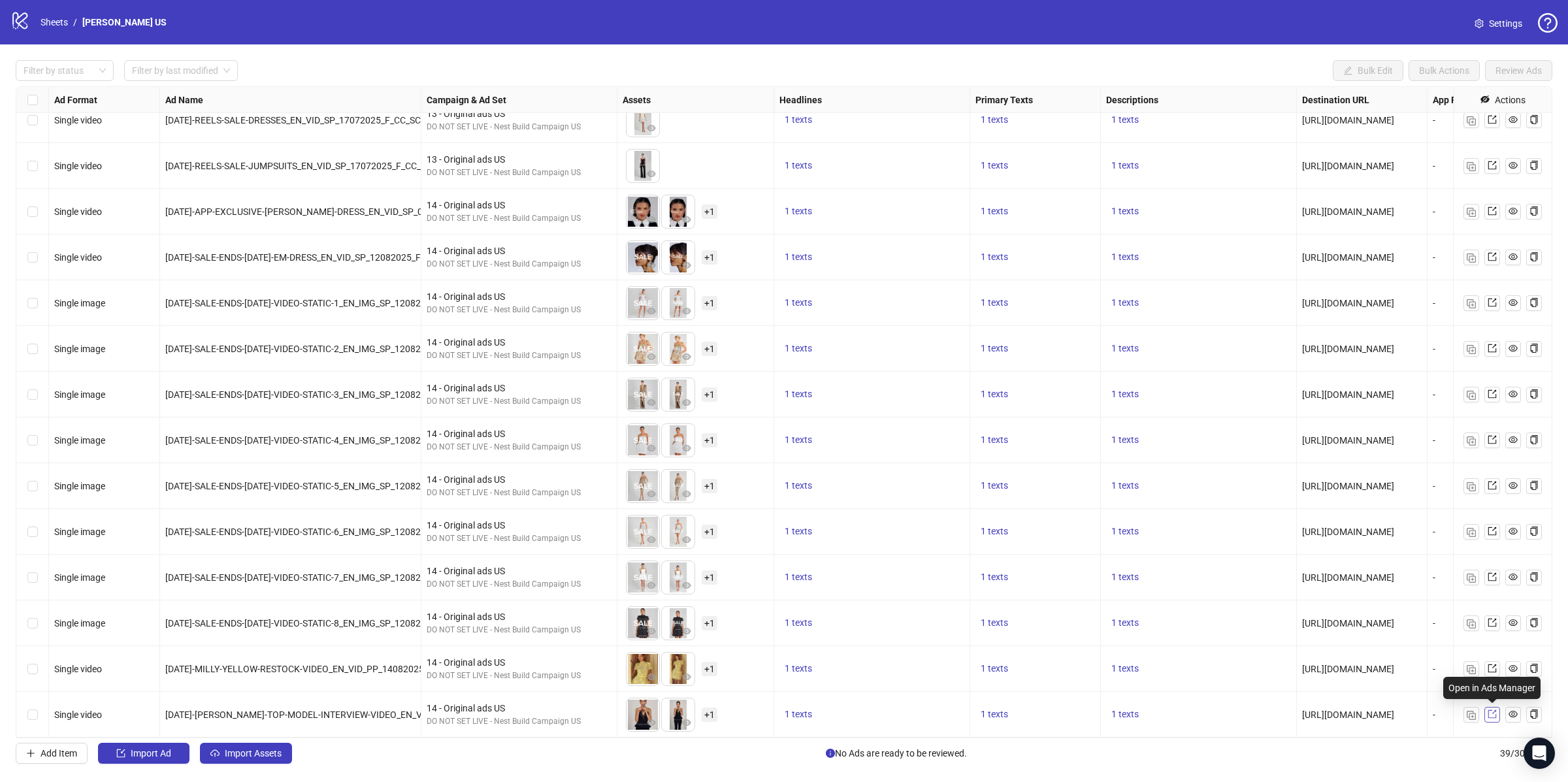
click at [1494, 713] on icon "export" at bounding box center [1493, 714] width 9 height 9
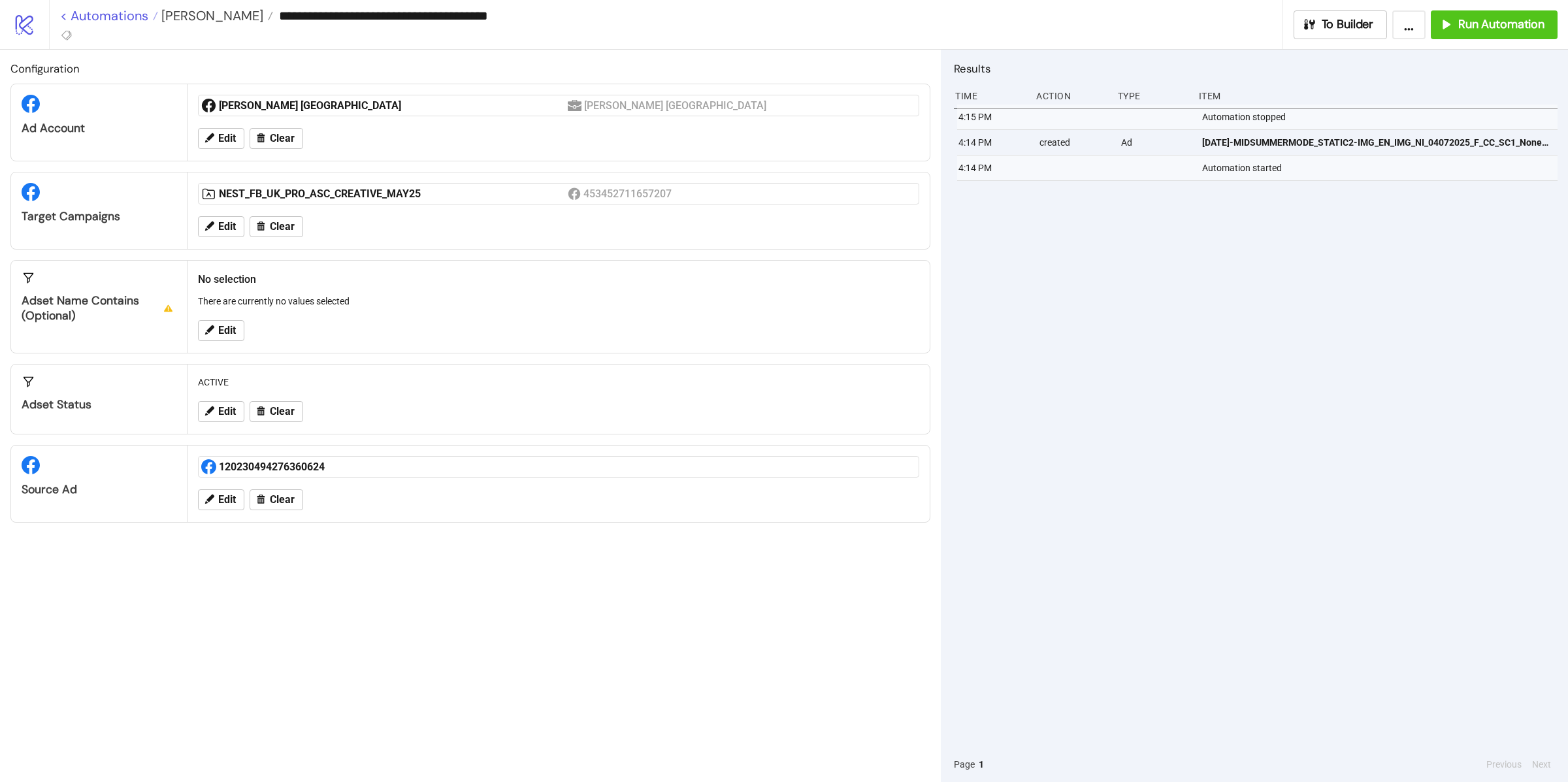
click at [62, 10] on link "< Automations" at bounding box center [109, 16] width 98 height 13
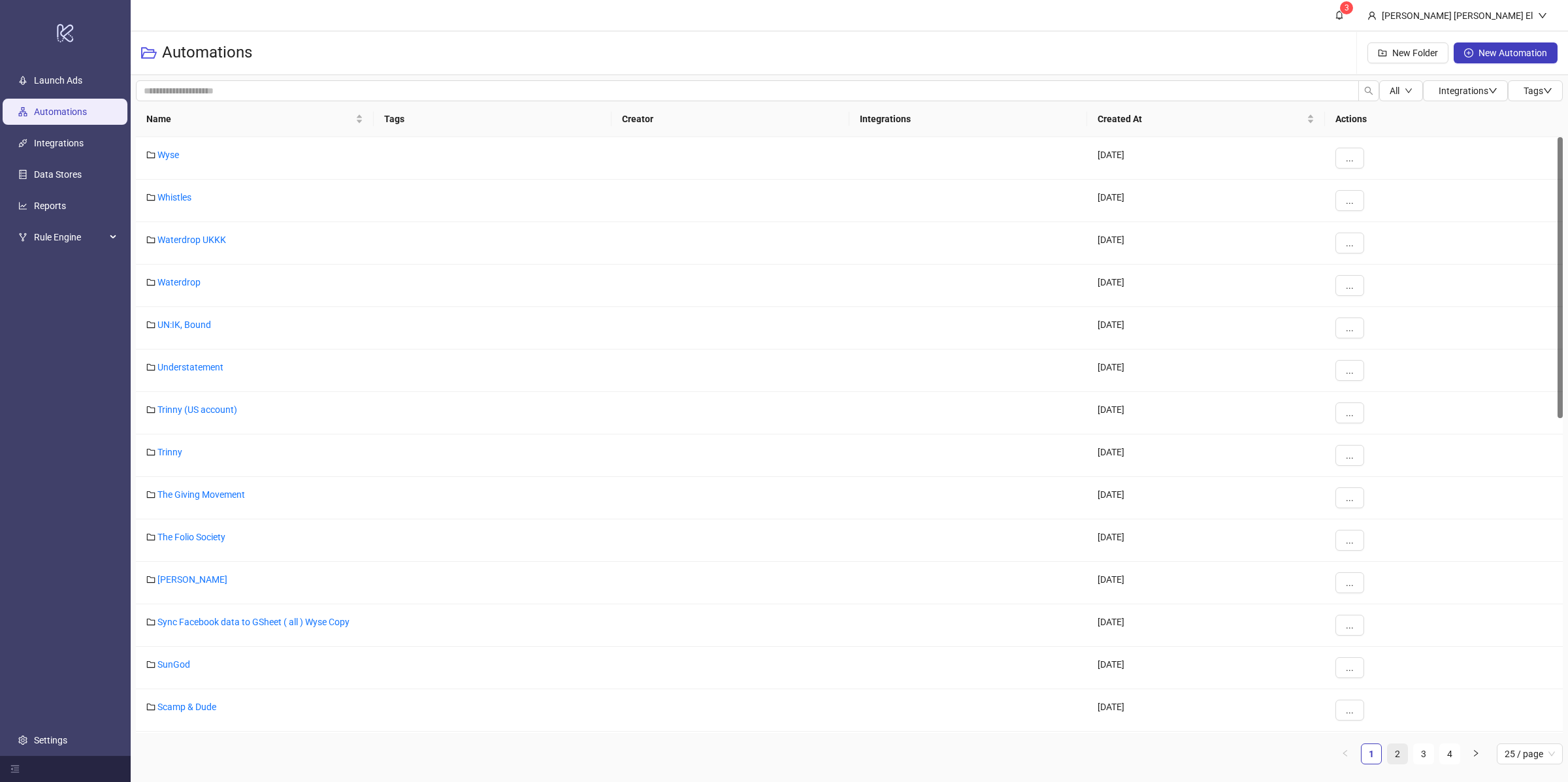
click at [1407, 757] on li "2" at bounding box center [1397, 753] width 21 height 21
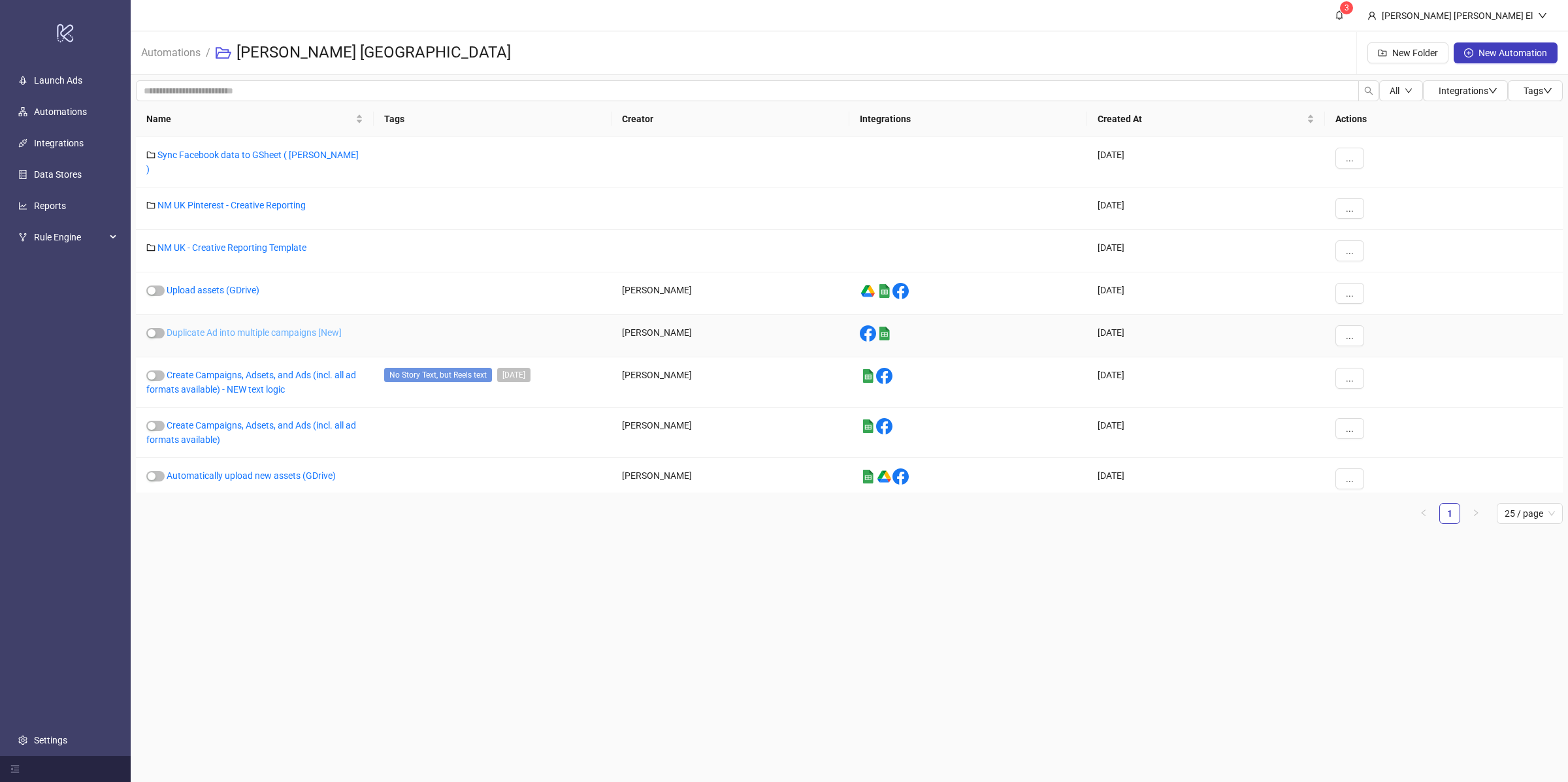
click at [228, 328] on link "Duplicate Ad into multiple campaigns [New]" at bounding box center [254, 332] width 175 height 10
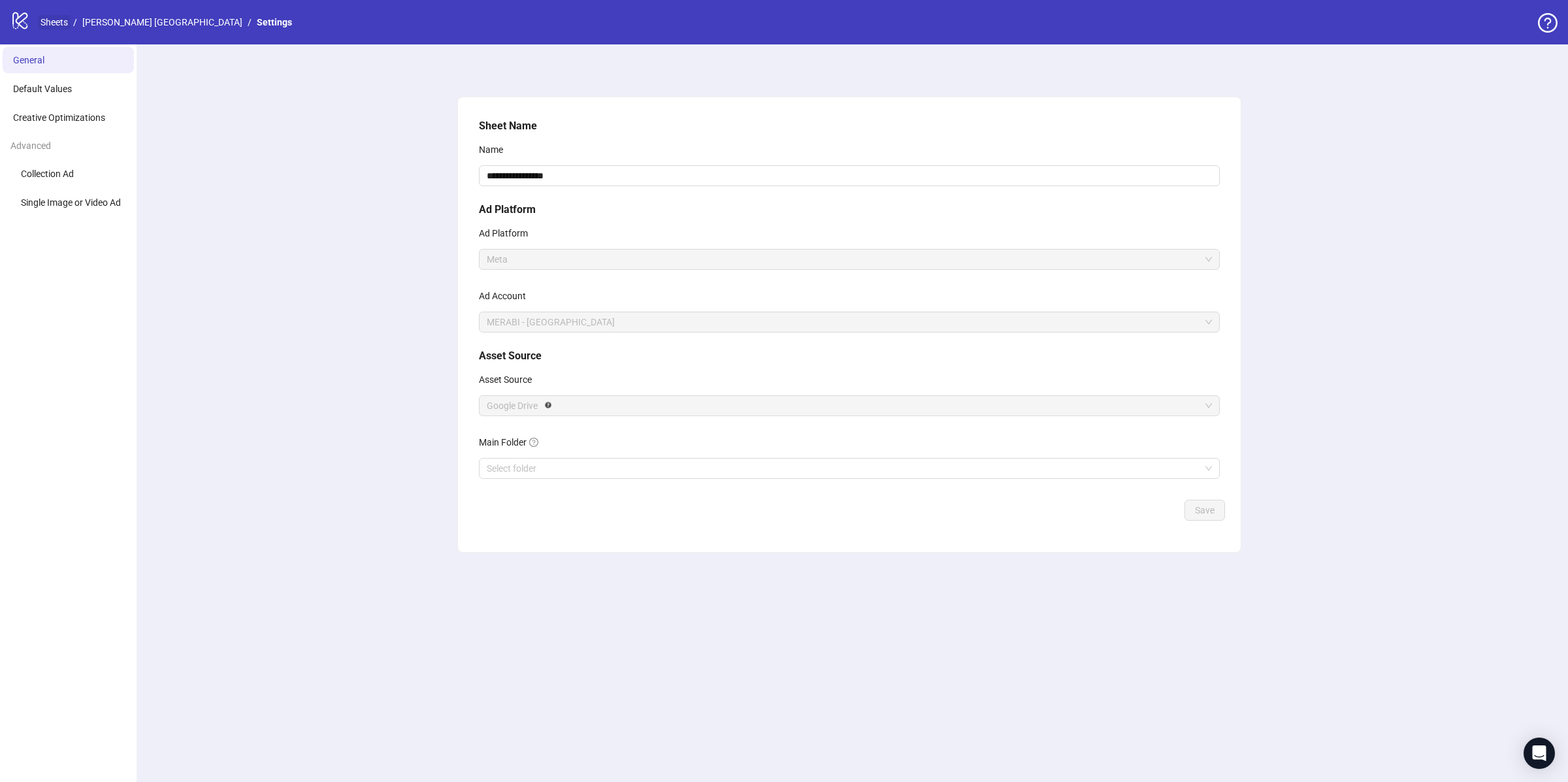
click at [50, 20] on link "Sheets" at bounding box center [54, 22] width 33 height 15
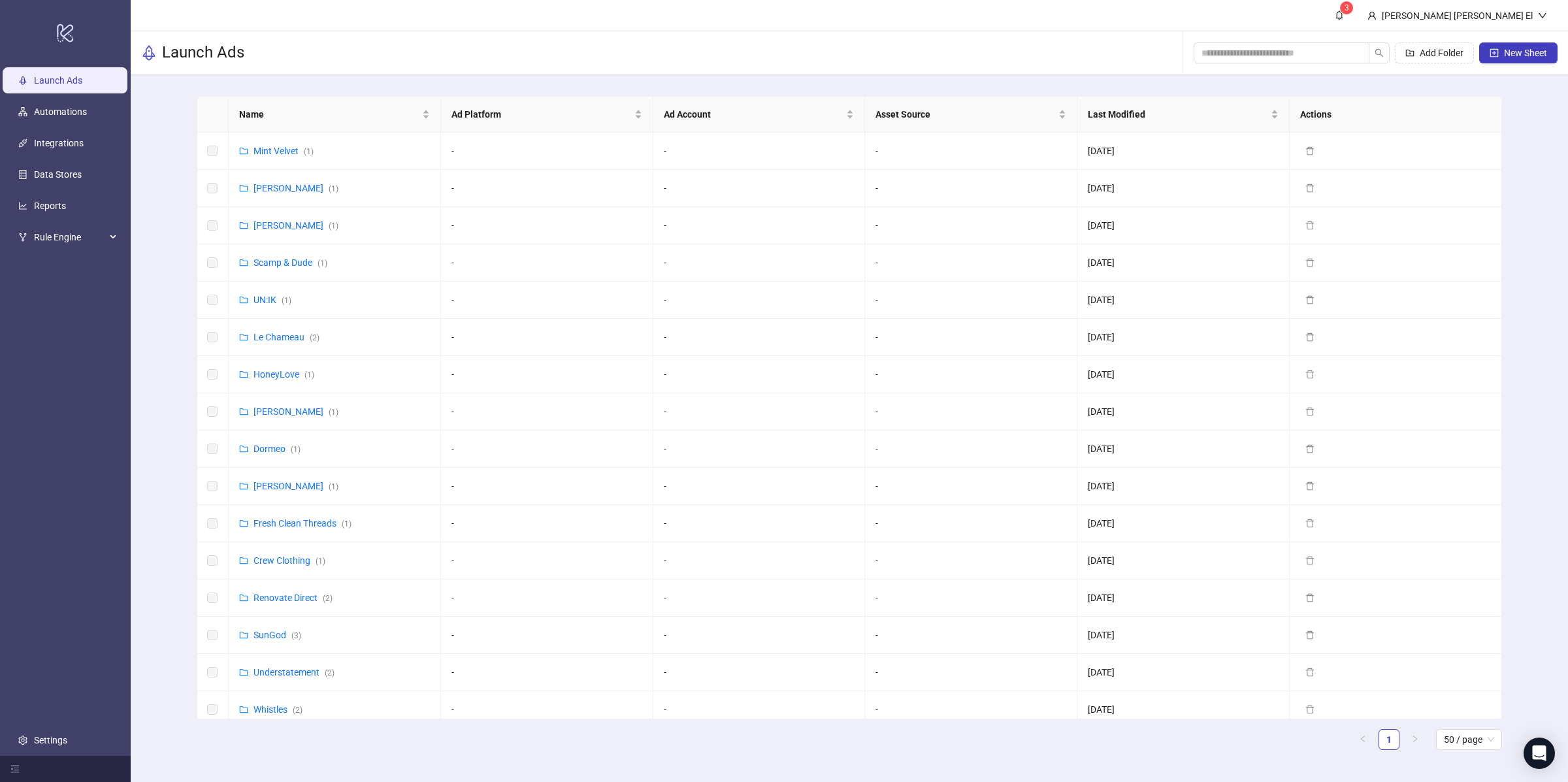
click at [75, 77] on link "Launch Ads" at bounding box center [58, 80] width 49 height 10
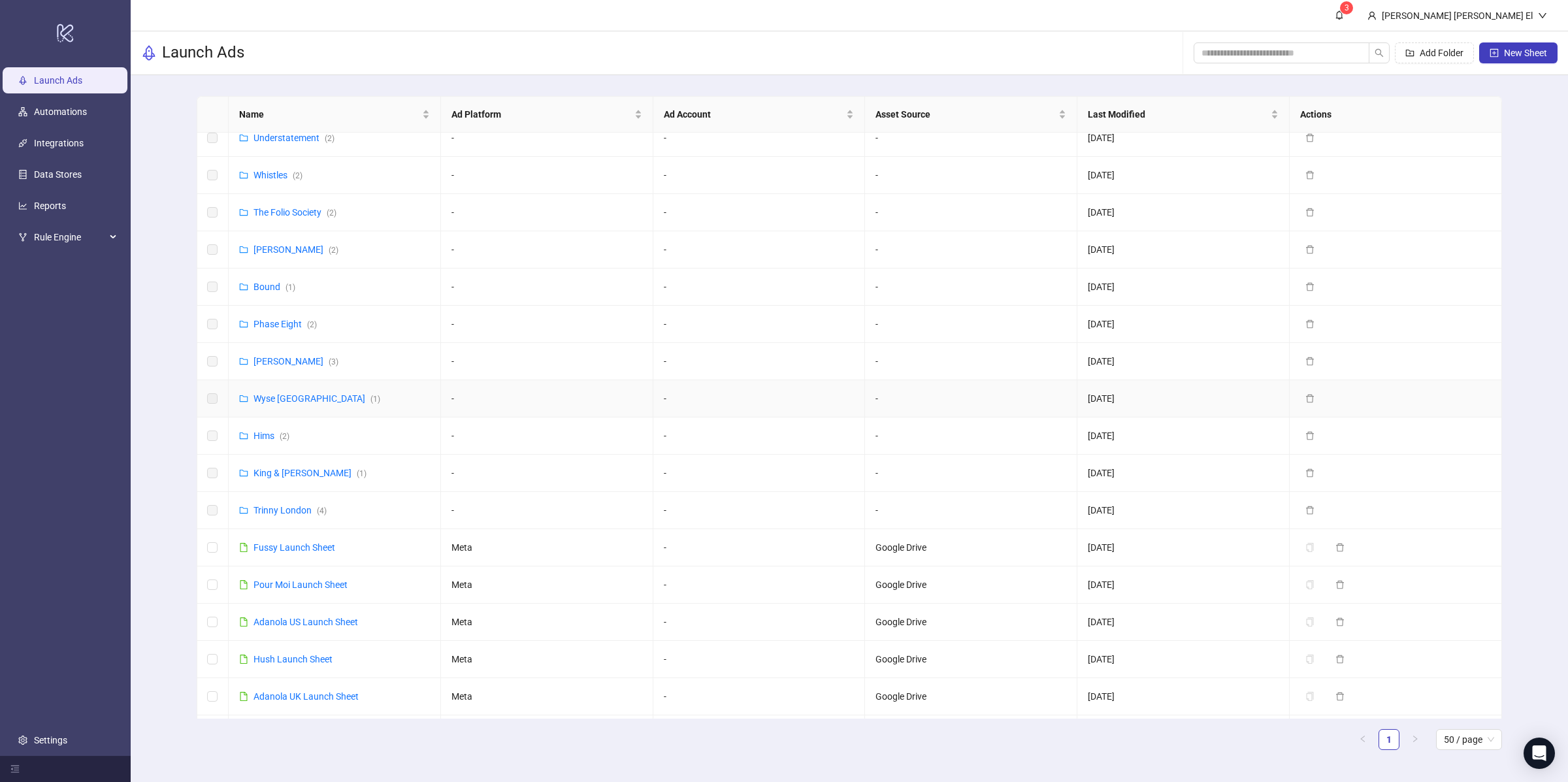
scroll to position [722, 0]
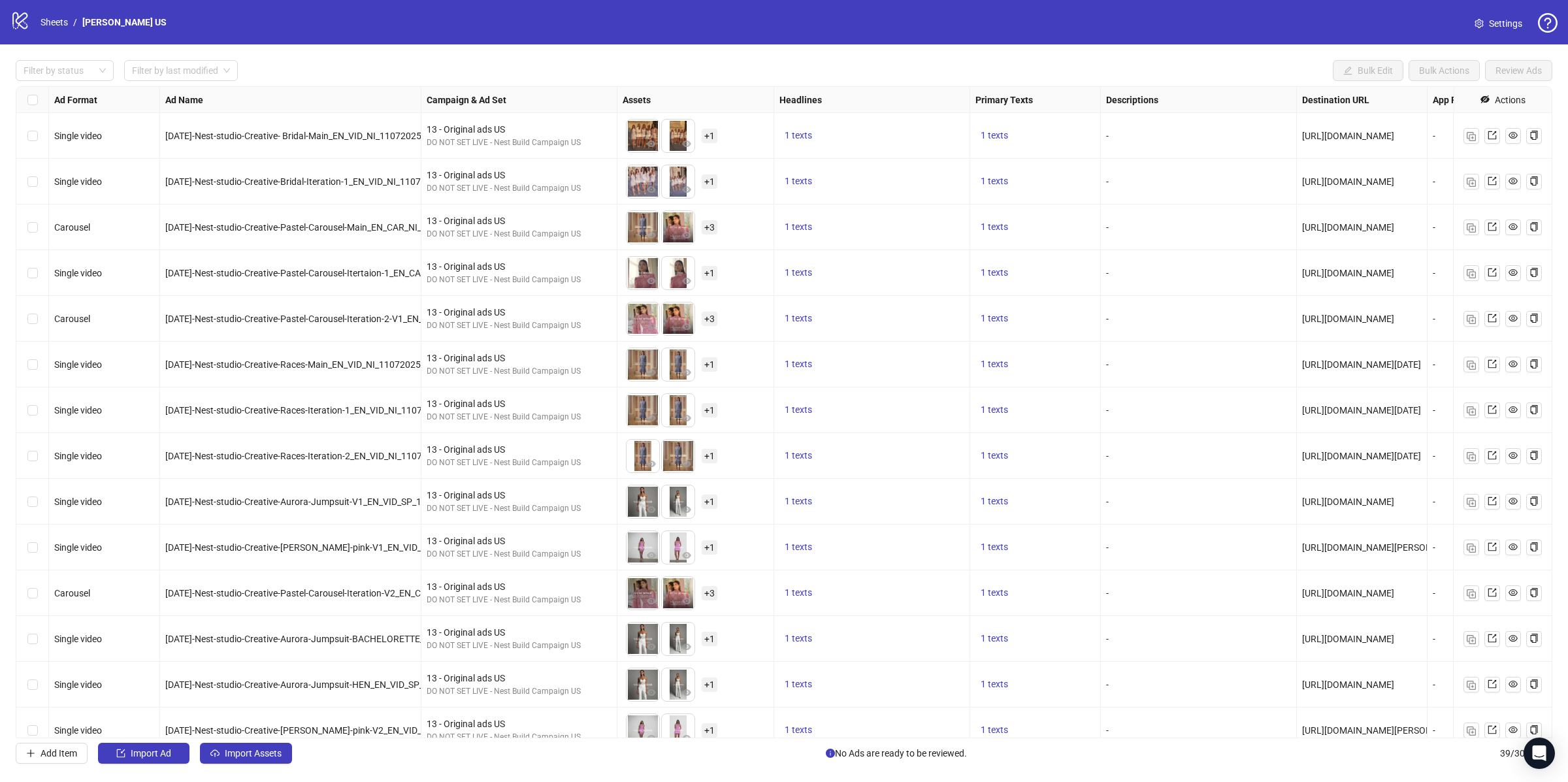
scroll to position [1159, 0]
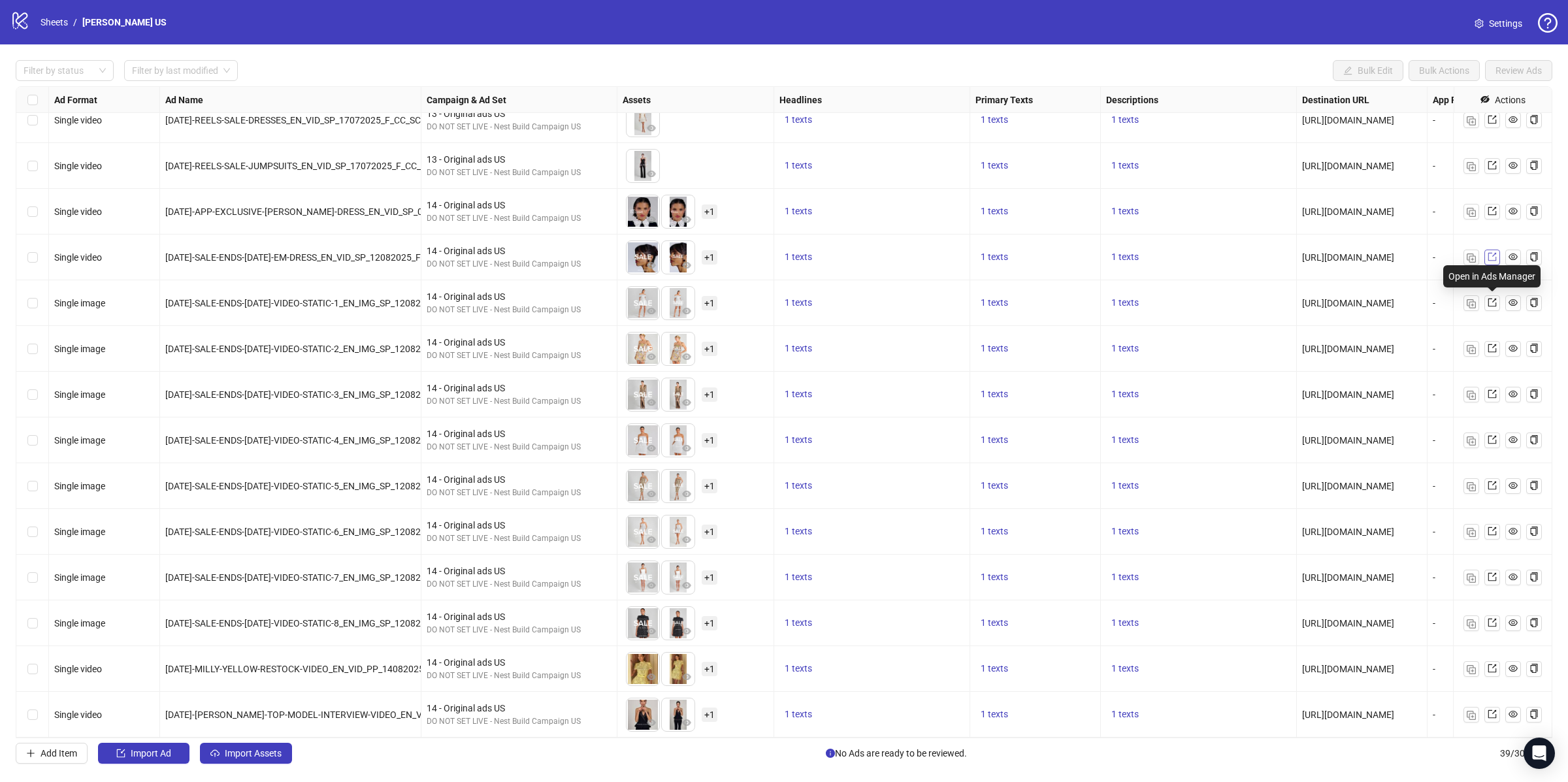
click at [1493, 260] on icon "export" at bounding box center [1492, 257] width 8 height 8
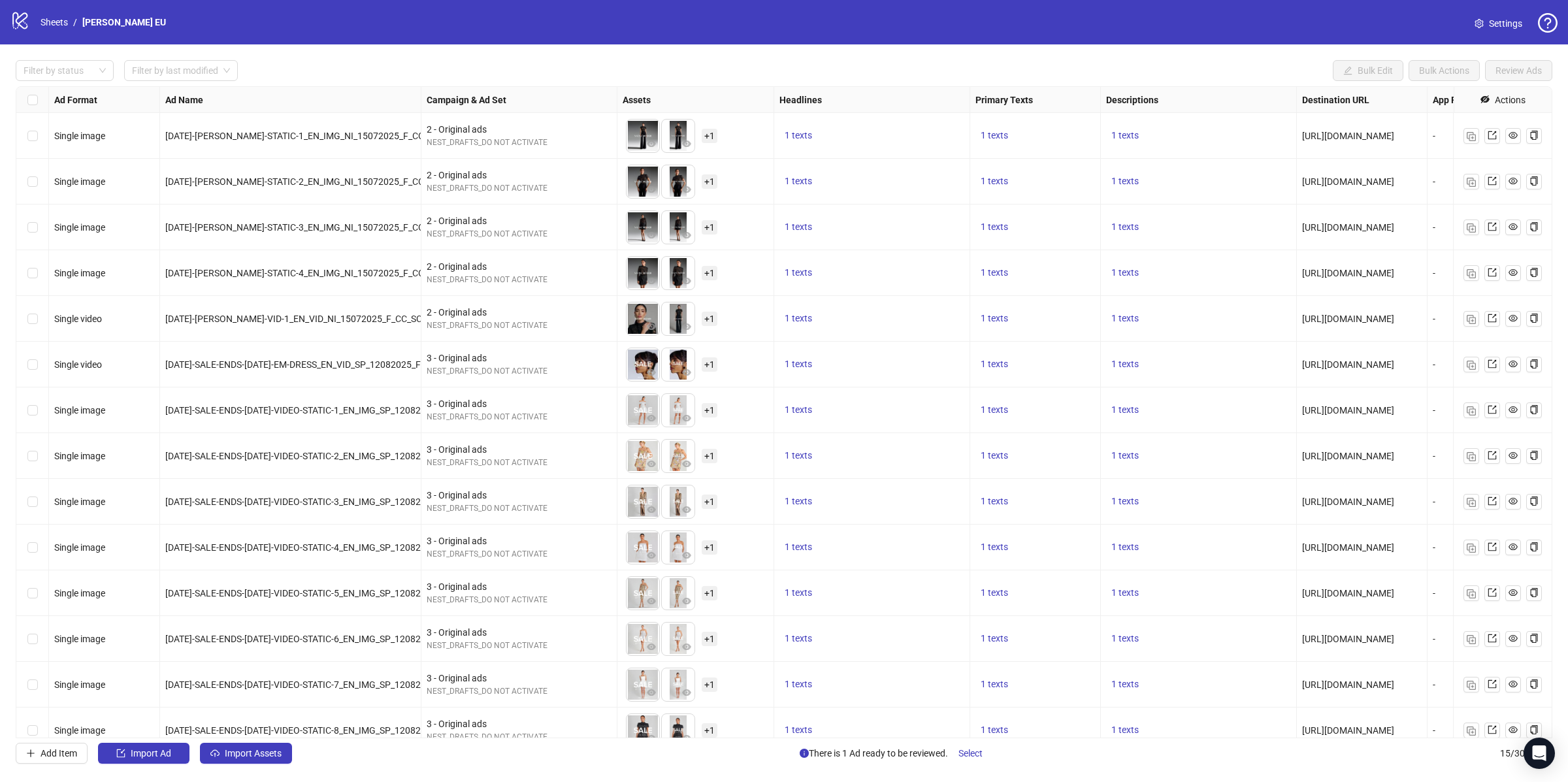
scroll to position [62, 0]
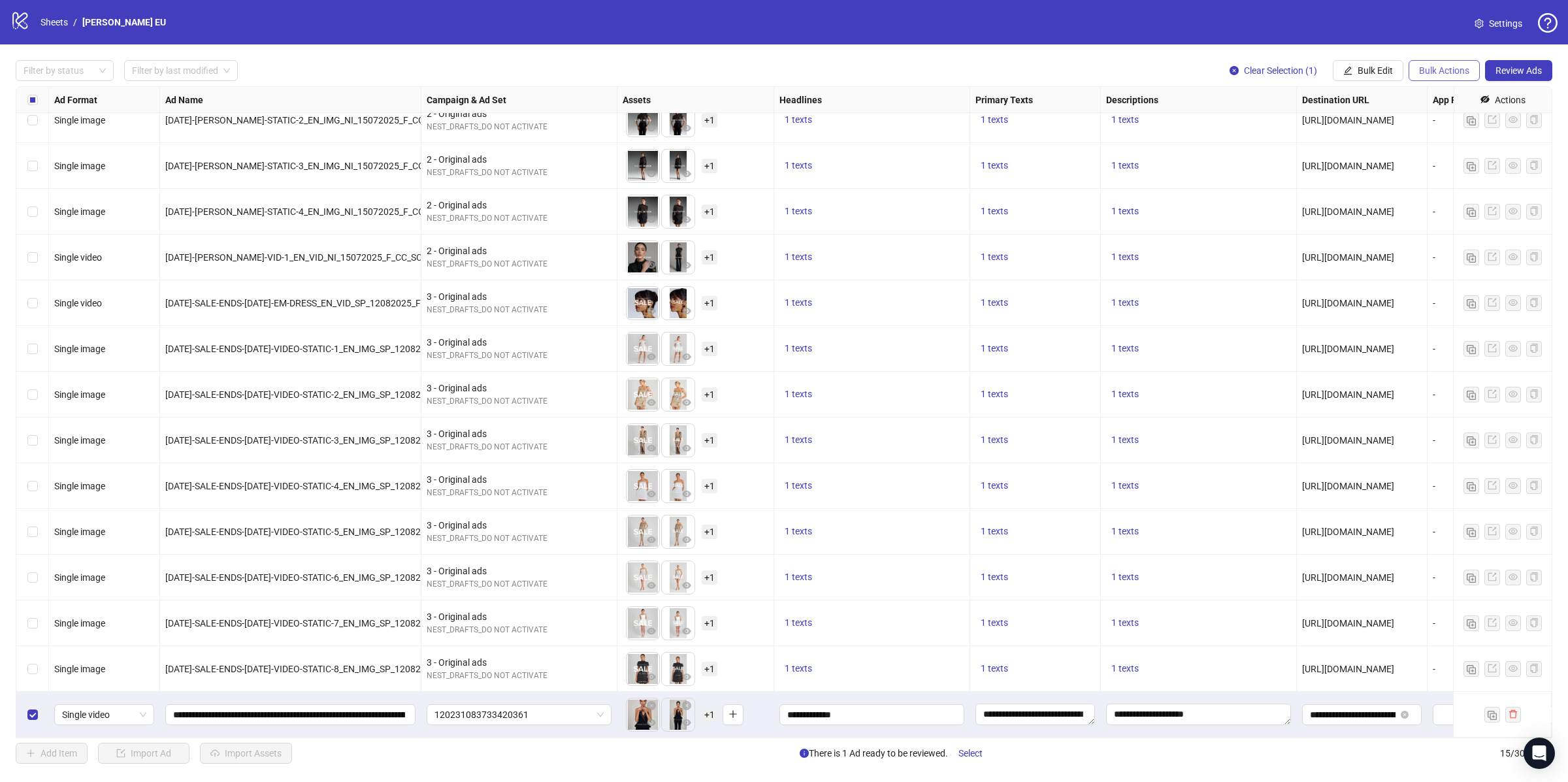
click at [1425, 71] on span "Bulk Actions" at bounding box center [1444, 70] width 51 height 10
click at [1455, 93] on span "Delete" at bounding box center [1461, 98] width 89 height 15
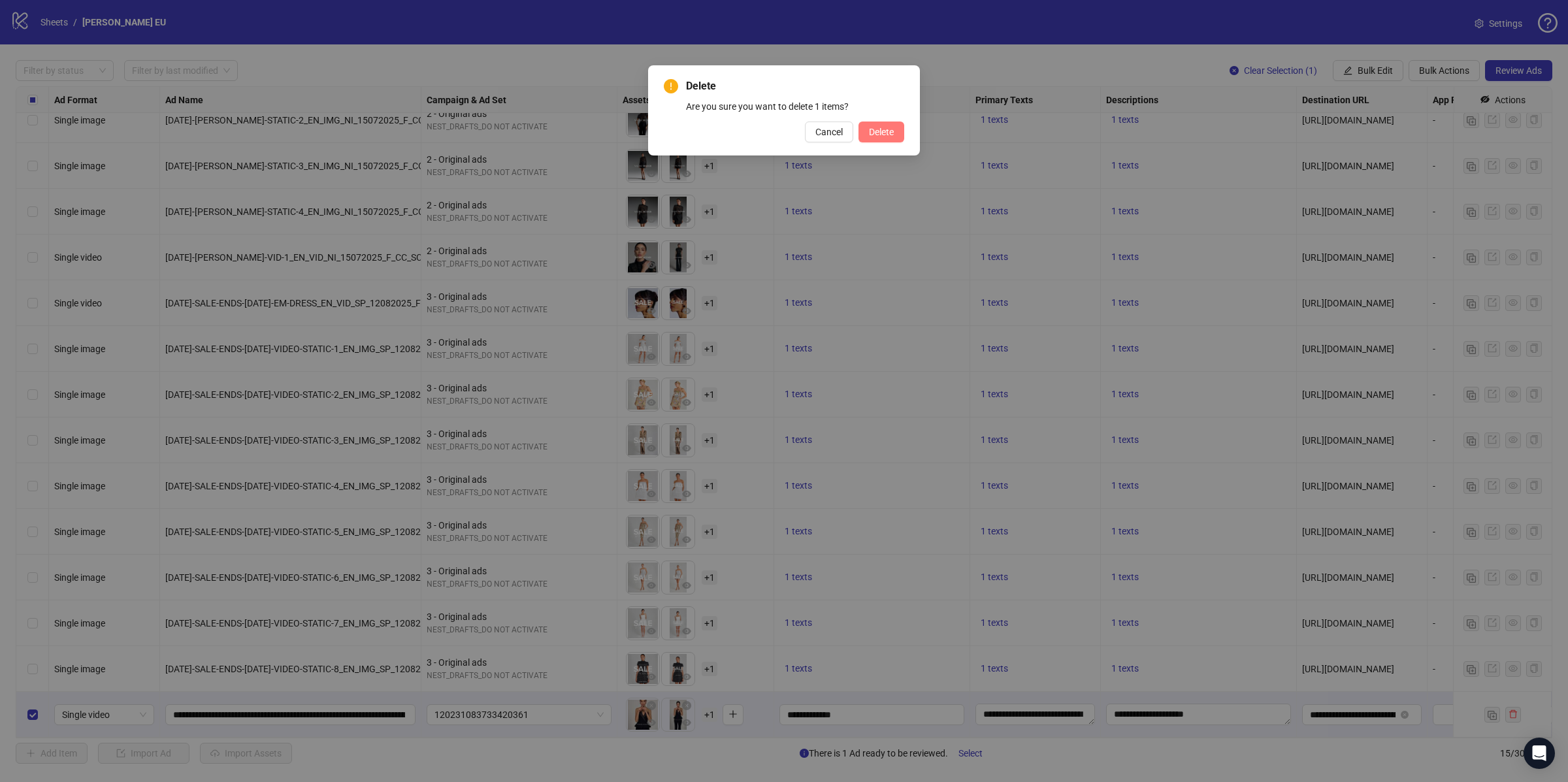
click at [886, 133] on span "Delete" at bounding box center [881, 132] width 25 height 10
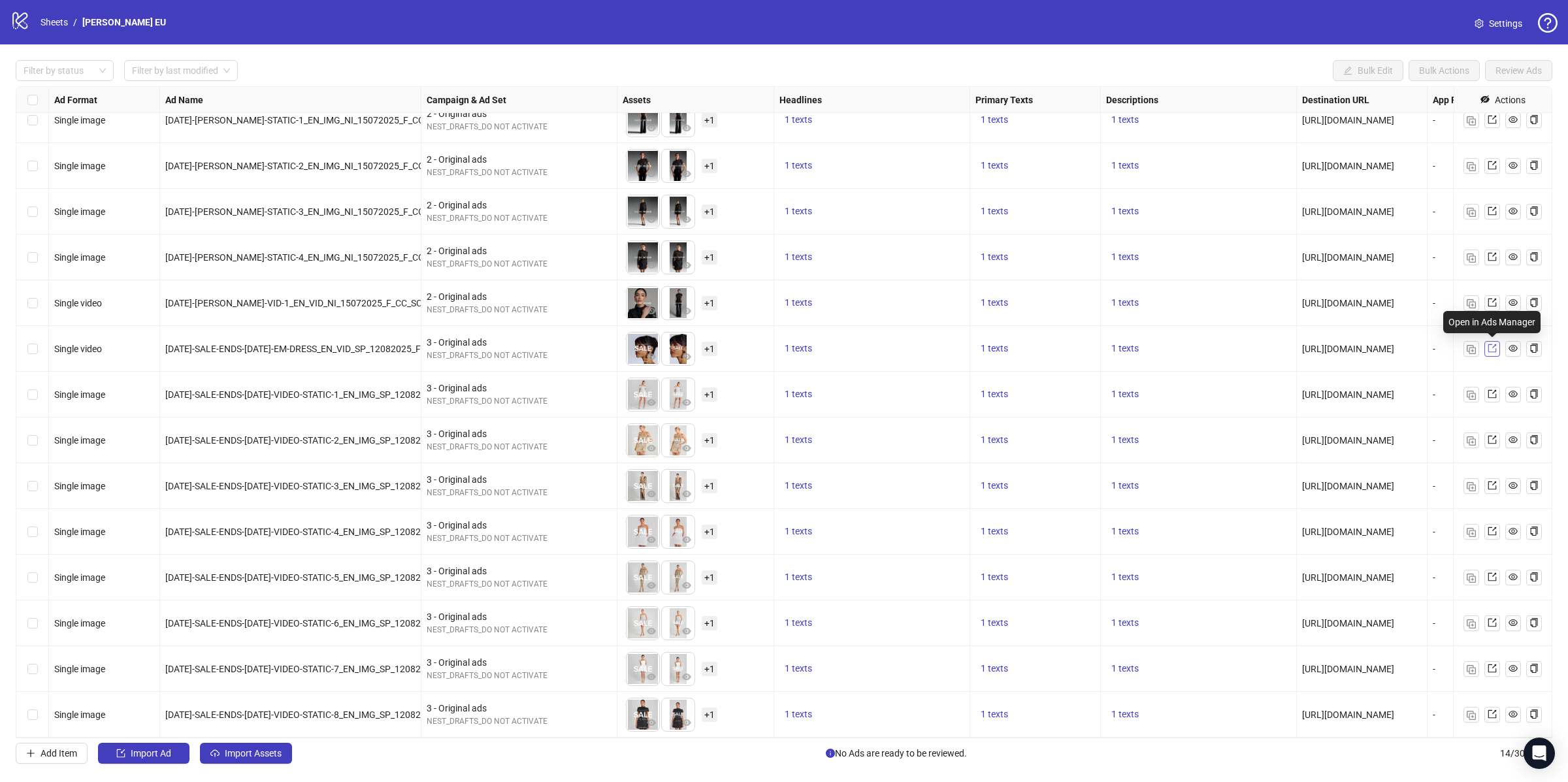
click at [1491, 353] on span at bounding box center [1493, 349] width 9 height 15
click at [1493, 351] on icon "export" at bounding box center [1493, 349] width 9 height 9
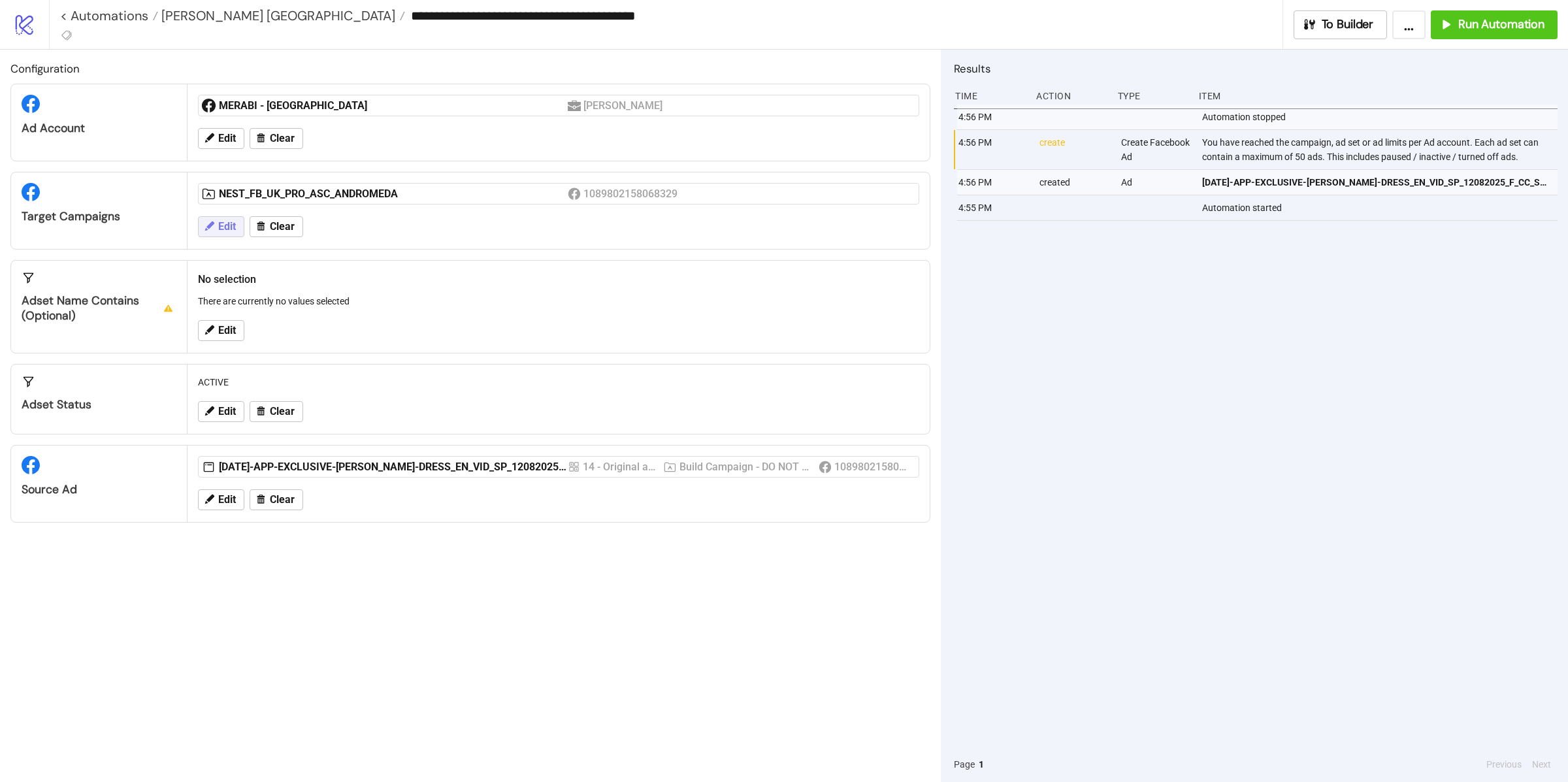
click at [222, 233] on span "Edit" at bounding box center [226, 226] width 17 height 12
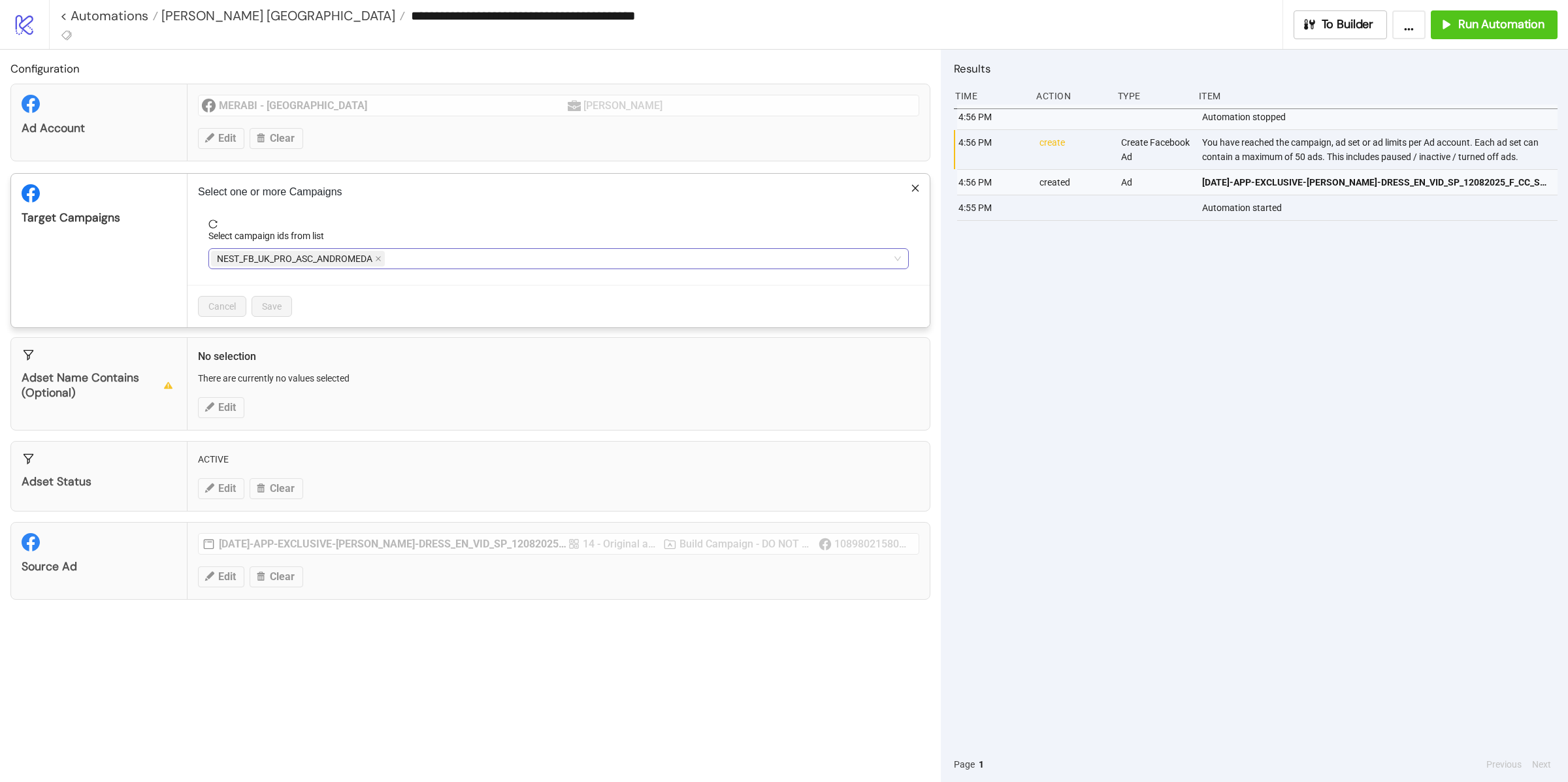
click at [397, 262] on div "NEST_FB_UK_PRO_ASC_ANDROMEDA" at bounding box center [551, 259] width 682 height 18
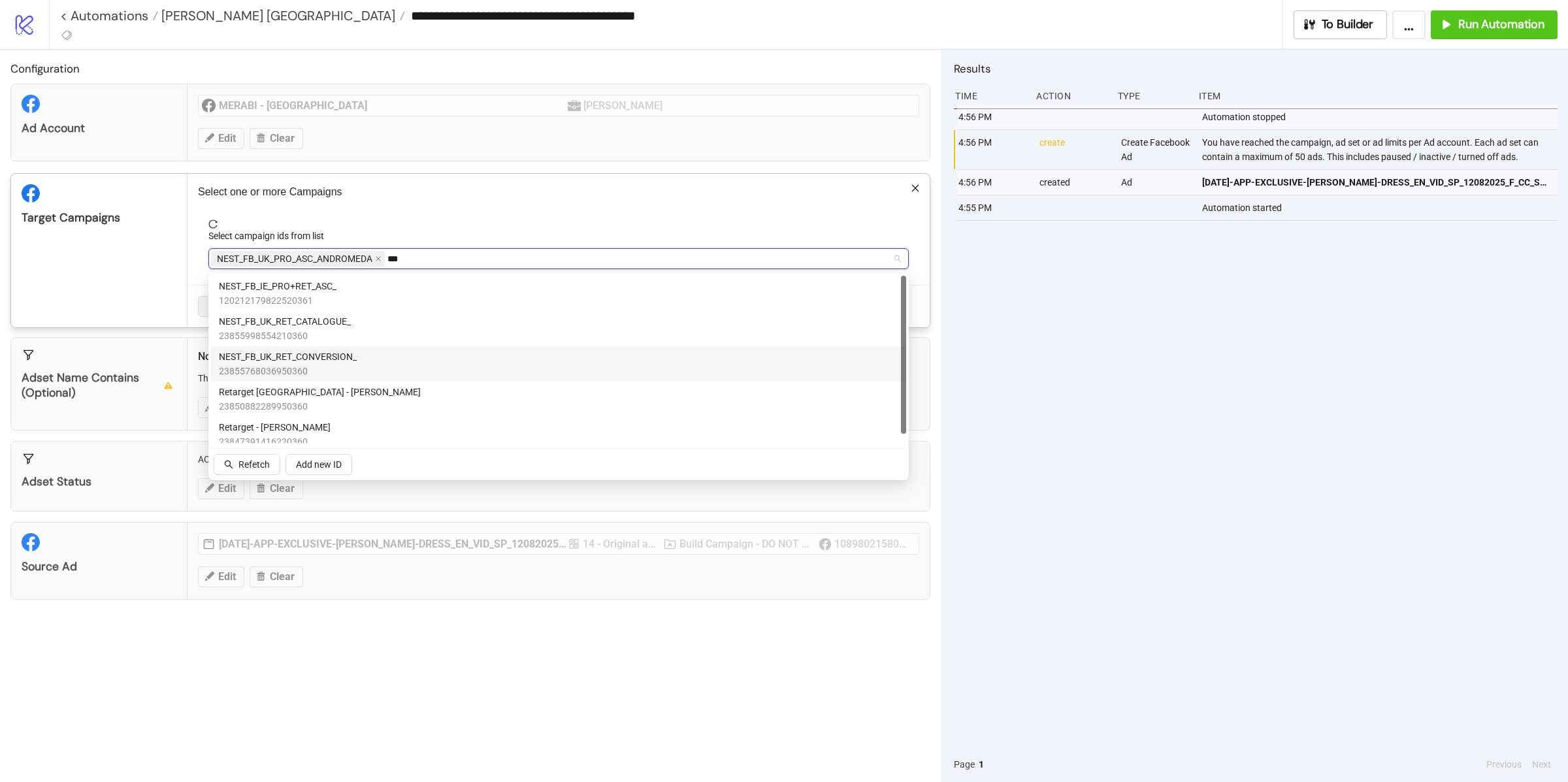
click at [347, 356] on span "NEST_FB_UK_RET_CONVERSION_" at bounding box center [288, 357] width 138 height 15
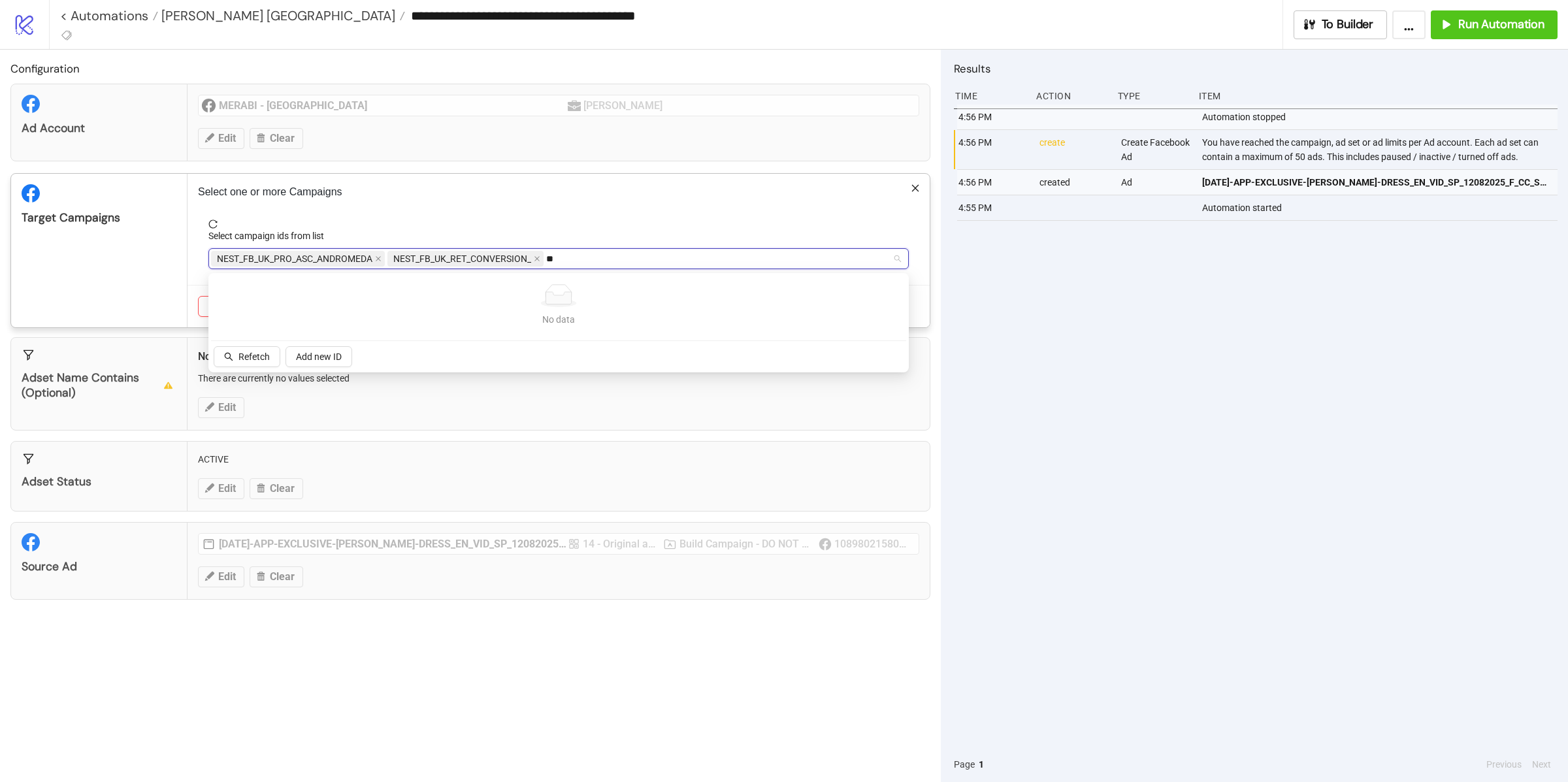
type input "*"
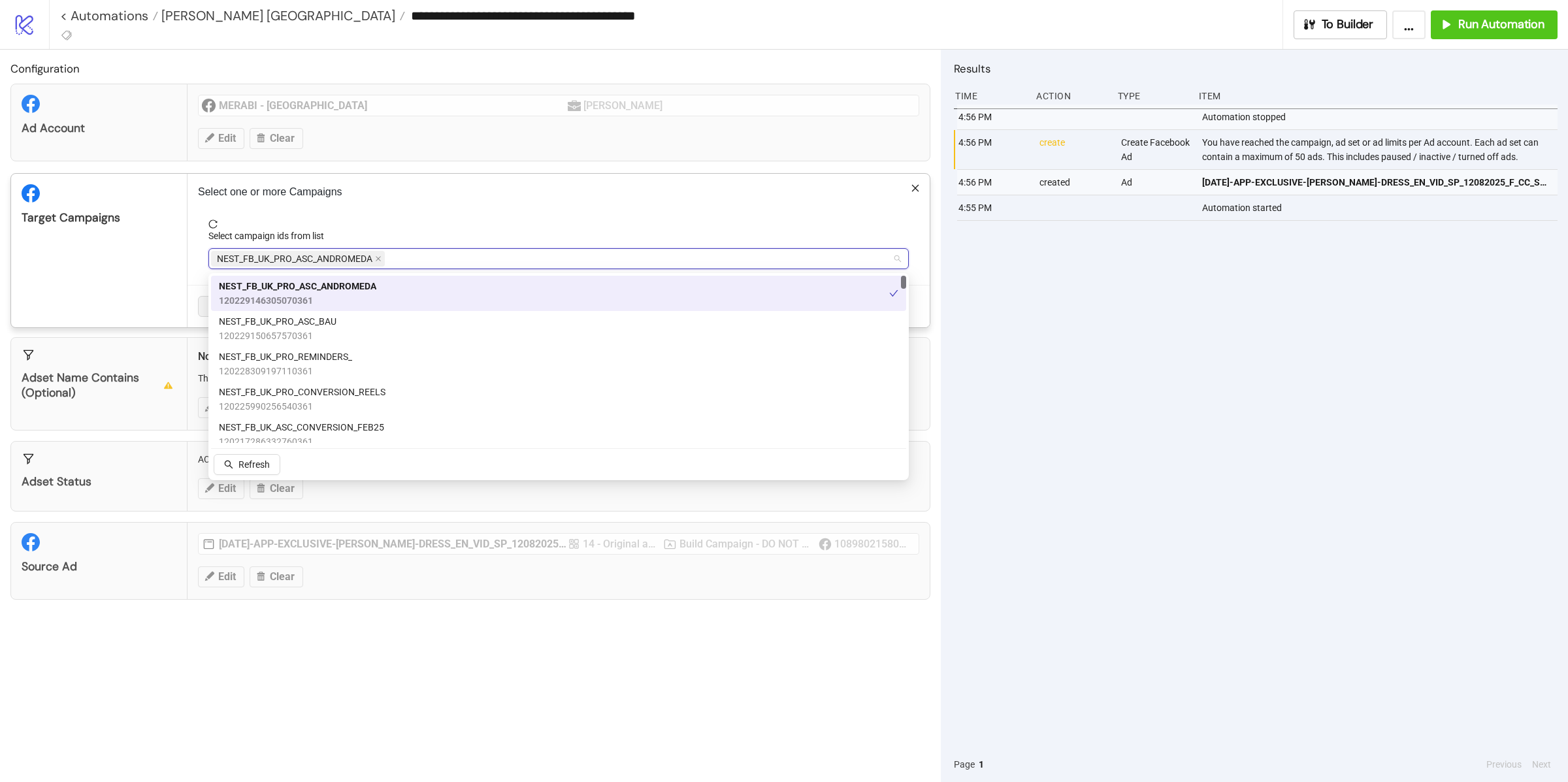
click at [134, 260] on div "Target Campaigns" at bounding box center [99, 250] width 177 height 154
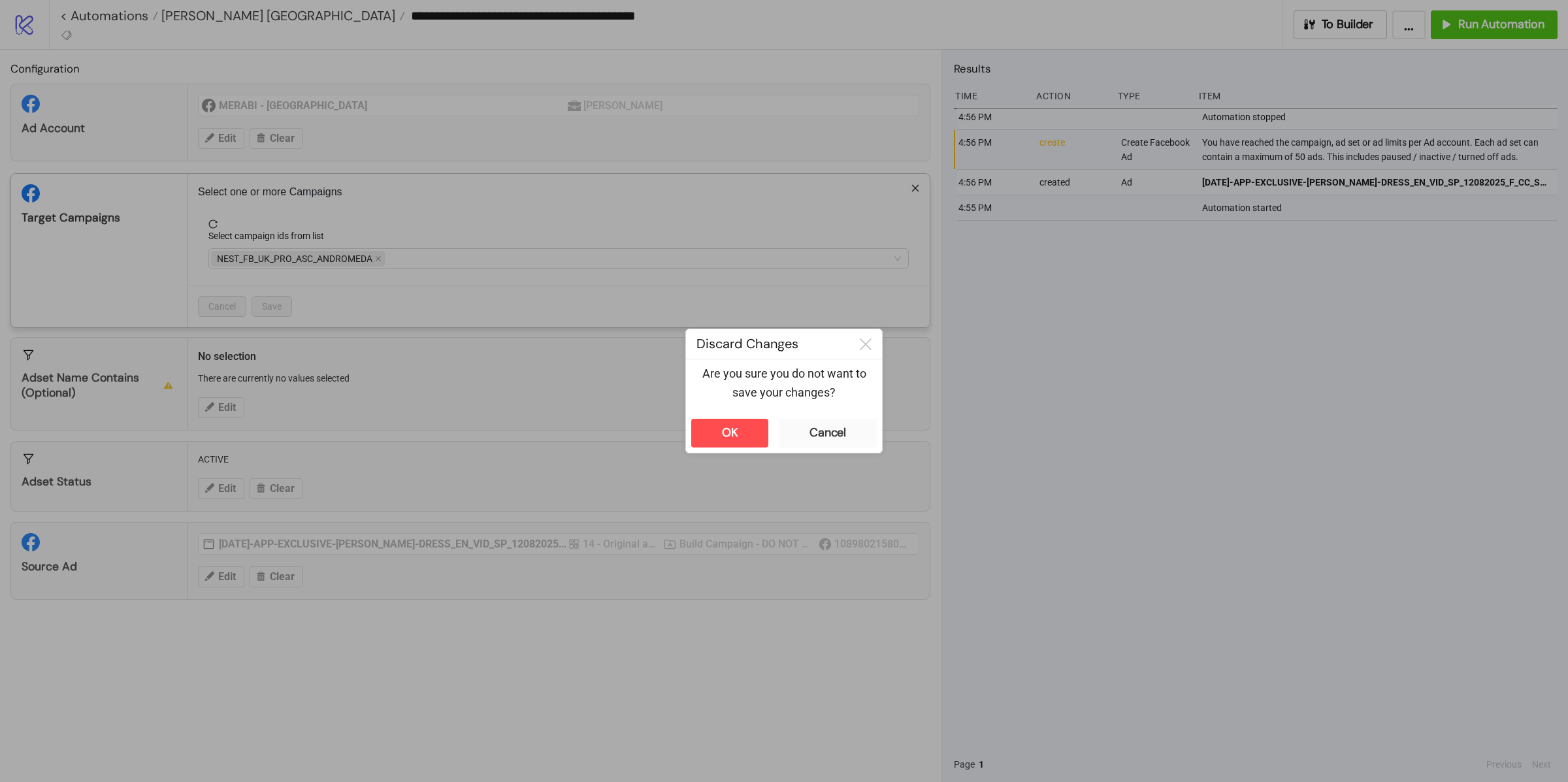
click at [197, 344] on div "**********" at bounding box center [784, 391] width 1568 height 782
click at [720, 437] on button "OK" at bounding box center [730, 432] width 77 height 29
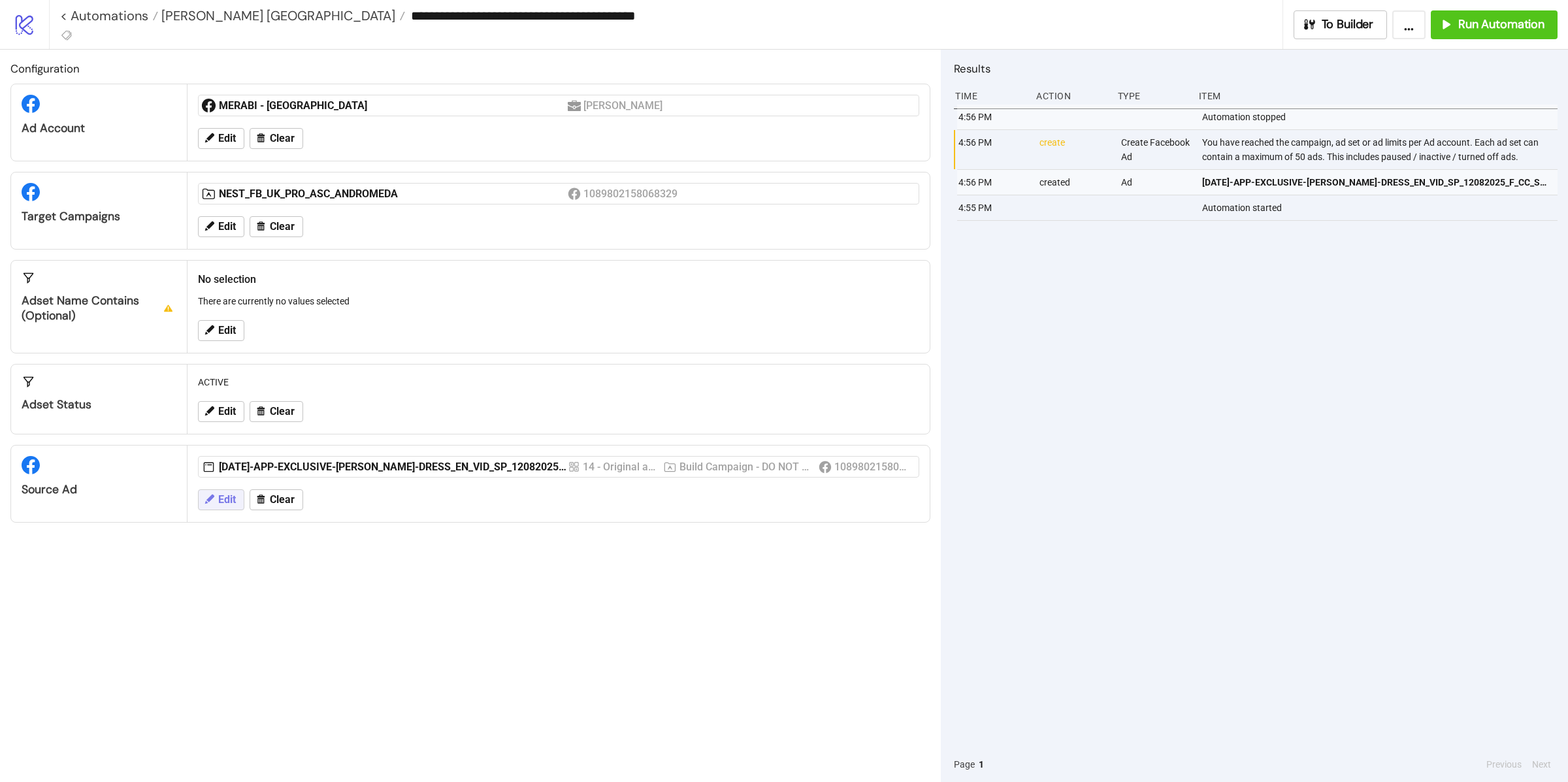
click at [236, 497] on span "Edit" at bounding box center [226, 500] width 17 height 12
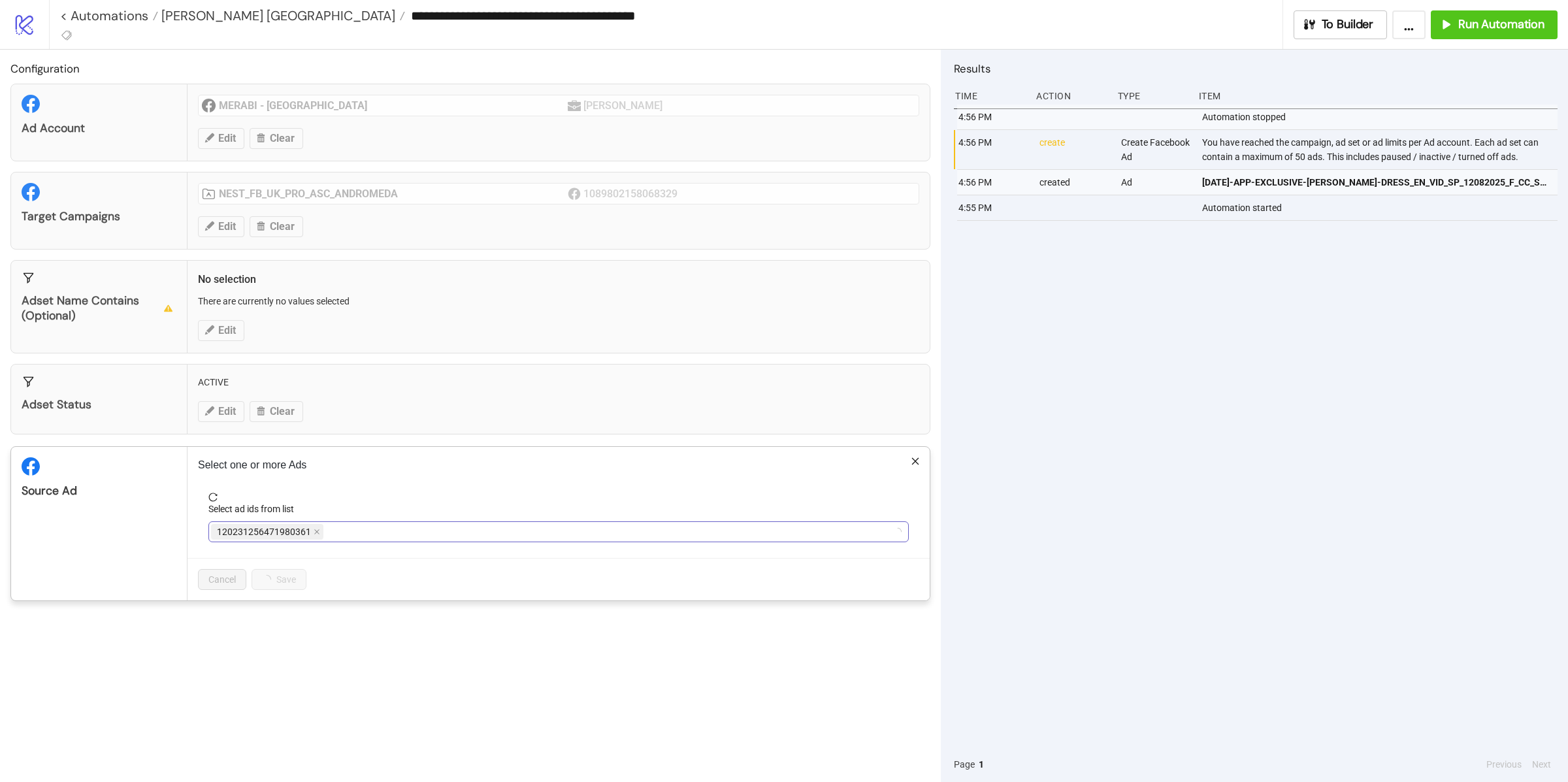
click at [311, 528] on span "120231256471980361" at bounding box center [267, 531] width 112 height 16
click at [317, 537] on span at bounding box center [317, 532] width 6 height 15
click at [315, 537] on div at bounding box center [551, 532] width 682 height 18
click at [605, 537] on span at bounding box center [608, 532] width 6 height 15
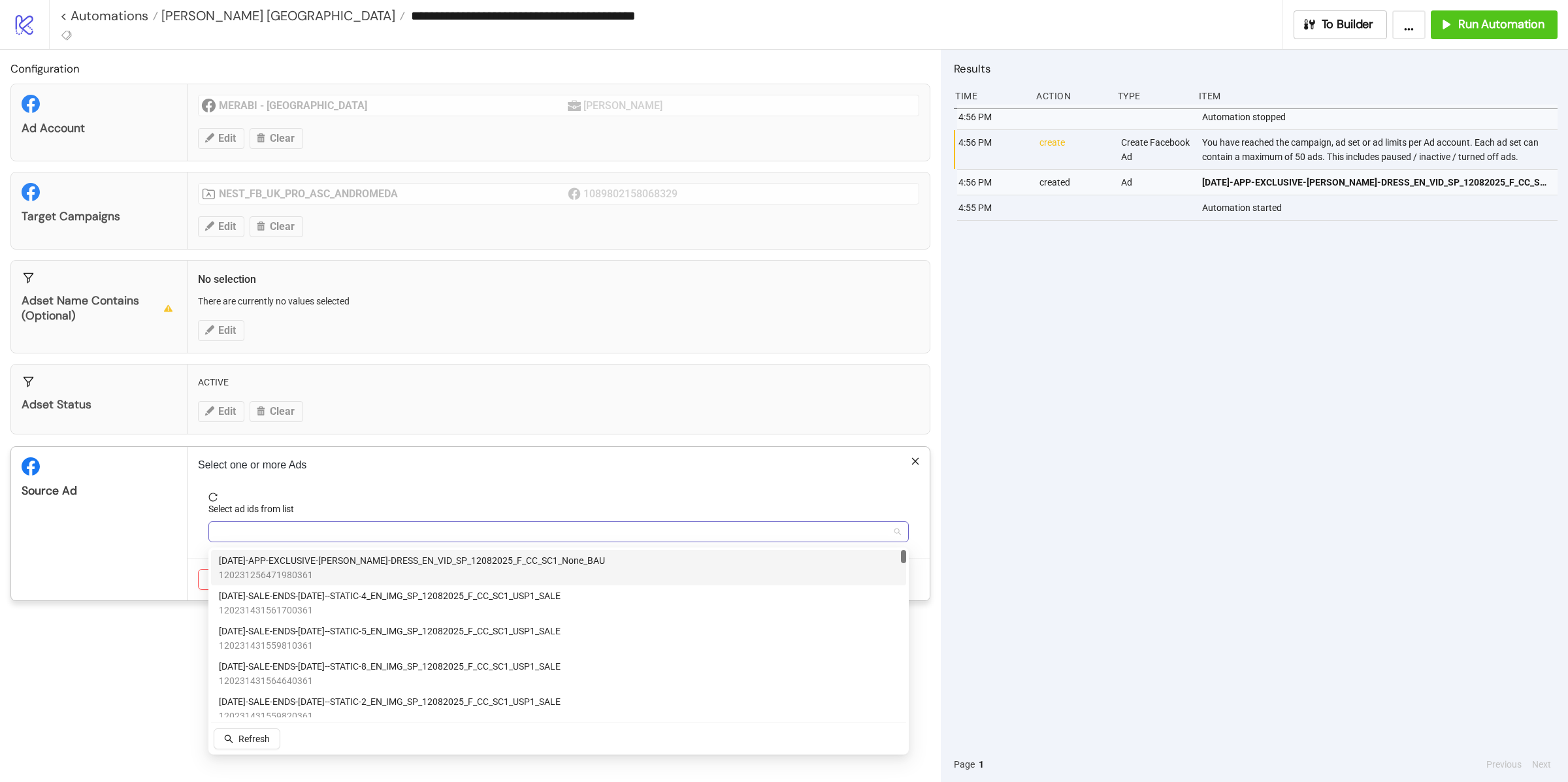
click at [389, 532] on div at bounding box center [551, 532] width 682 height 18
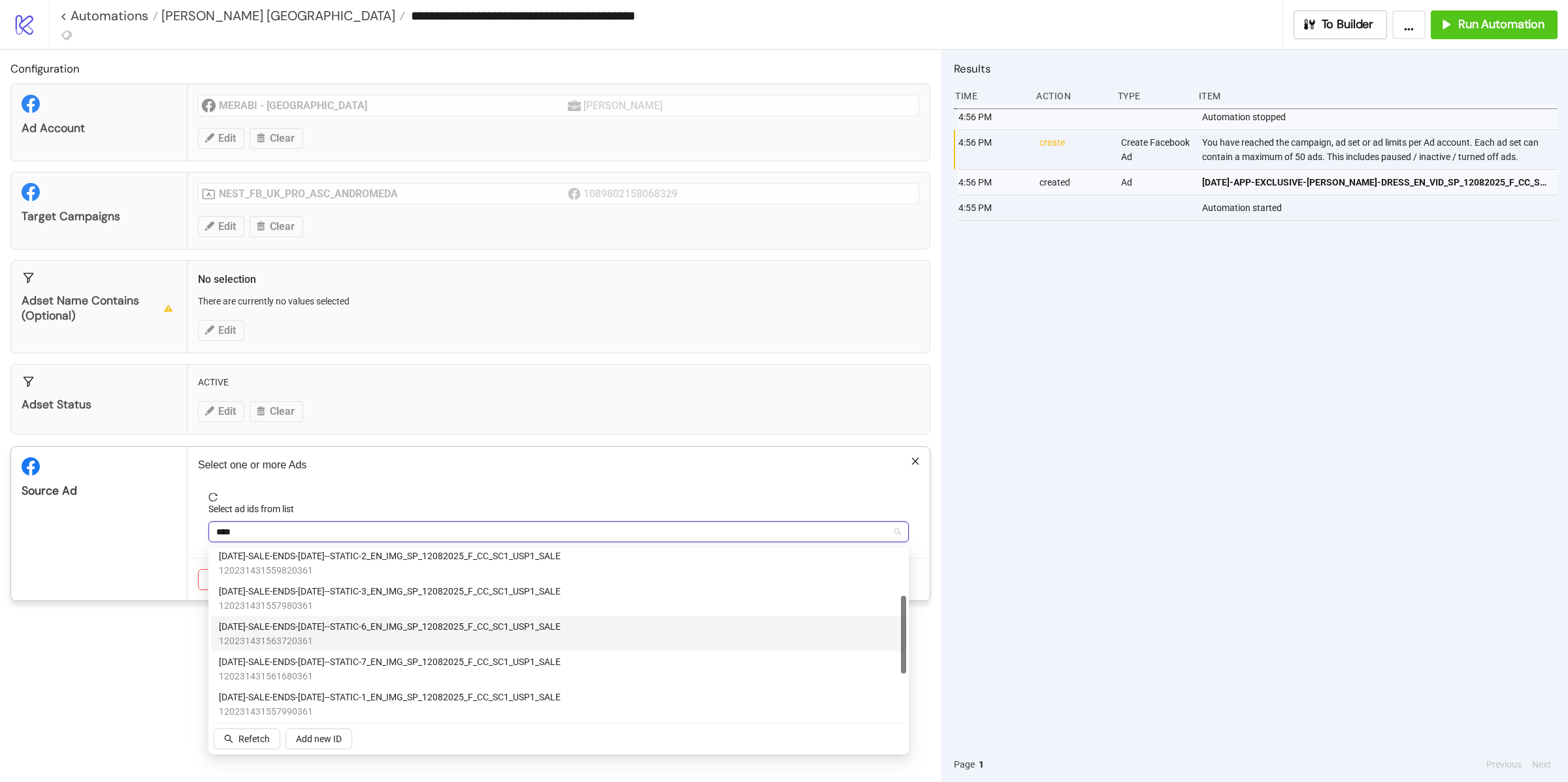
scroll to position [147, 0]
click at [387, 696] on span "[DATE]-SALE-ENDS-[DATE]--STATIC-1_EN_IMG_SP_12082025_F_CC_SC1_USP1_SALE" at bounding box center [389, 696] width 341 height 15
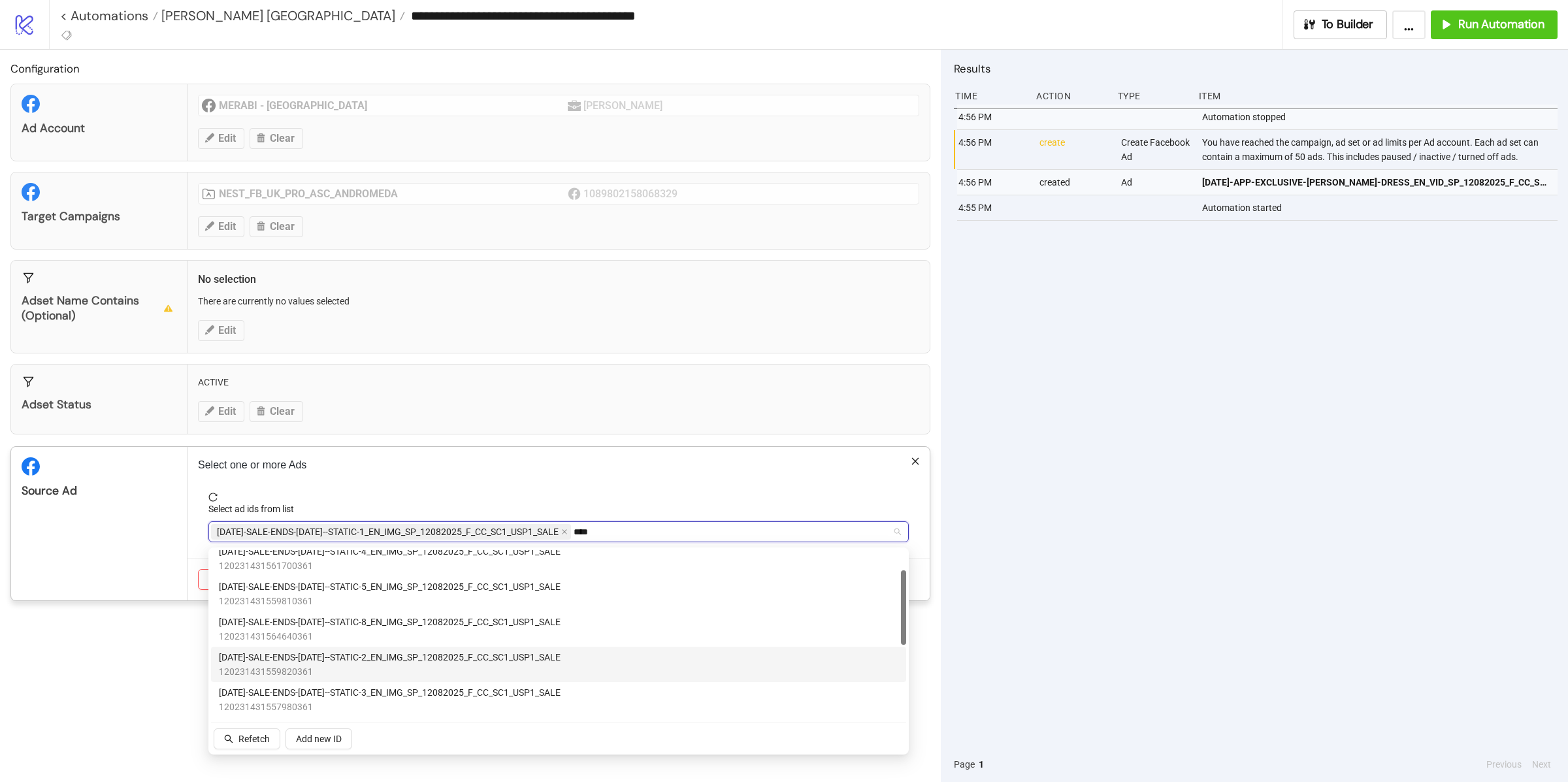
click at [383, 664] on span "120231431559820361" at bounding box center [389, 672] width 341 height 15
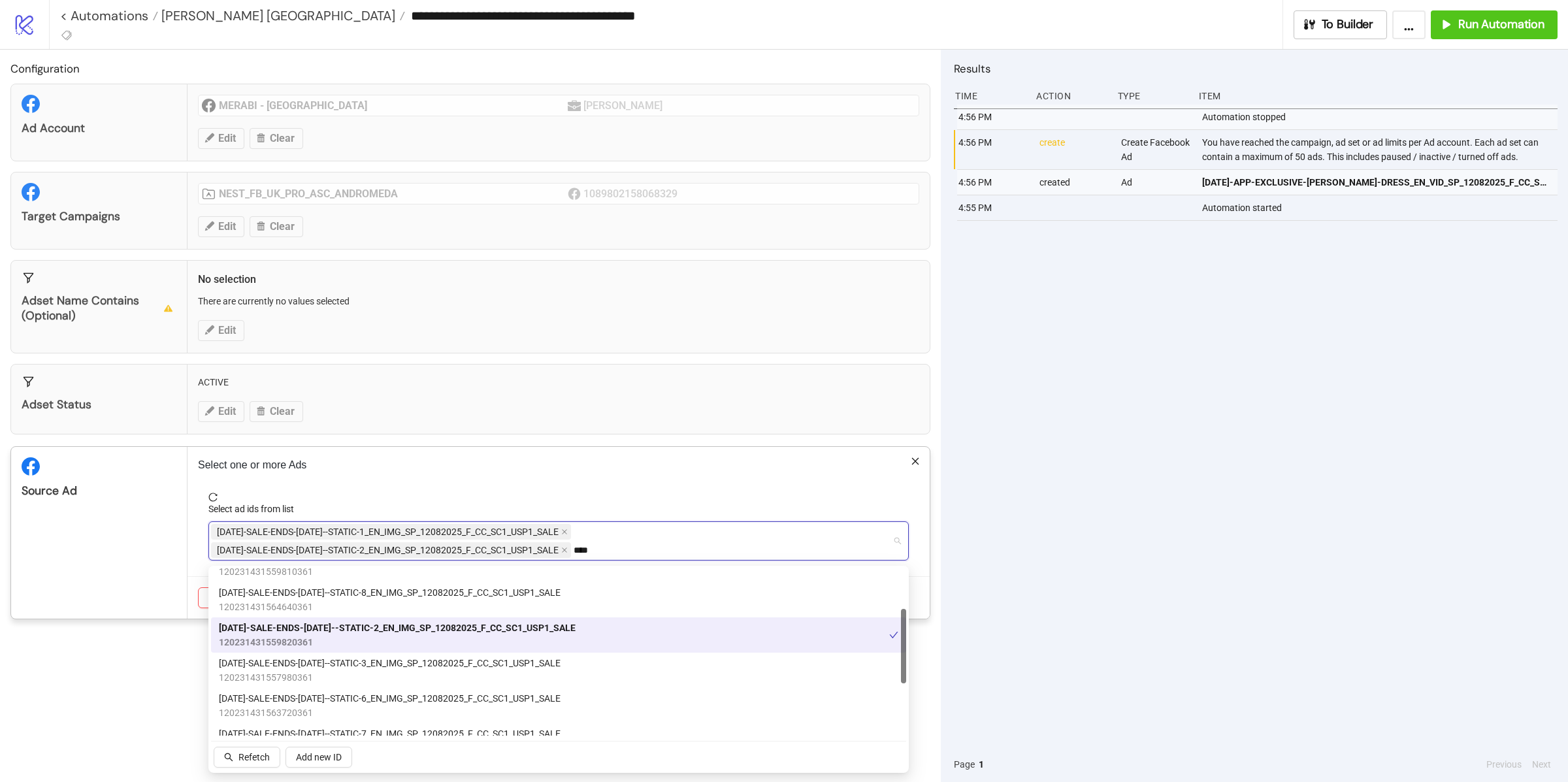
scroll to position [90, 0]
click at [376, 684] on span "120231431557980361" at bounding box center [389, 680] width 341 height 15
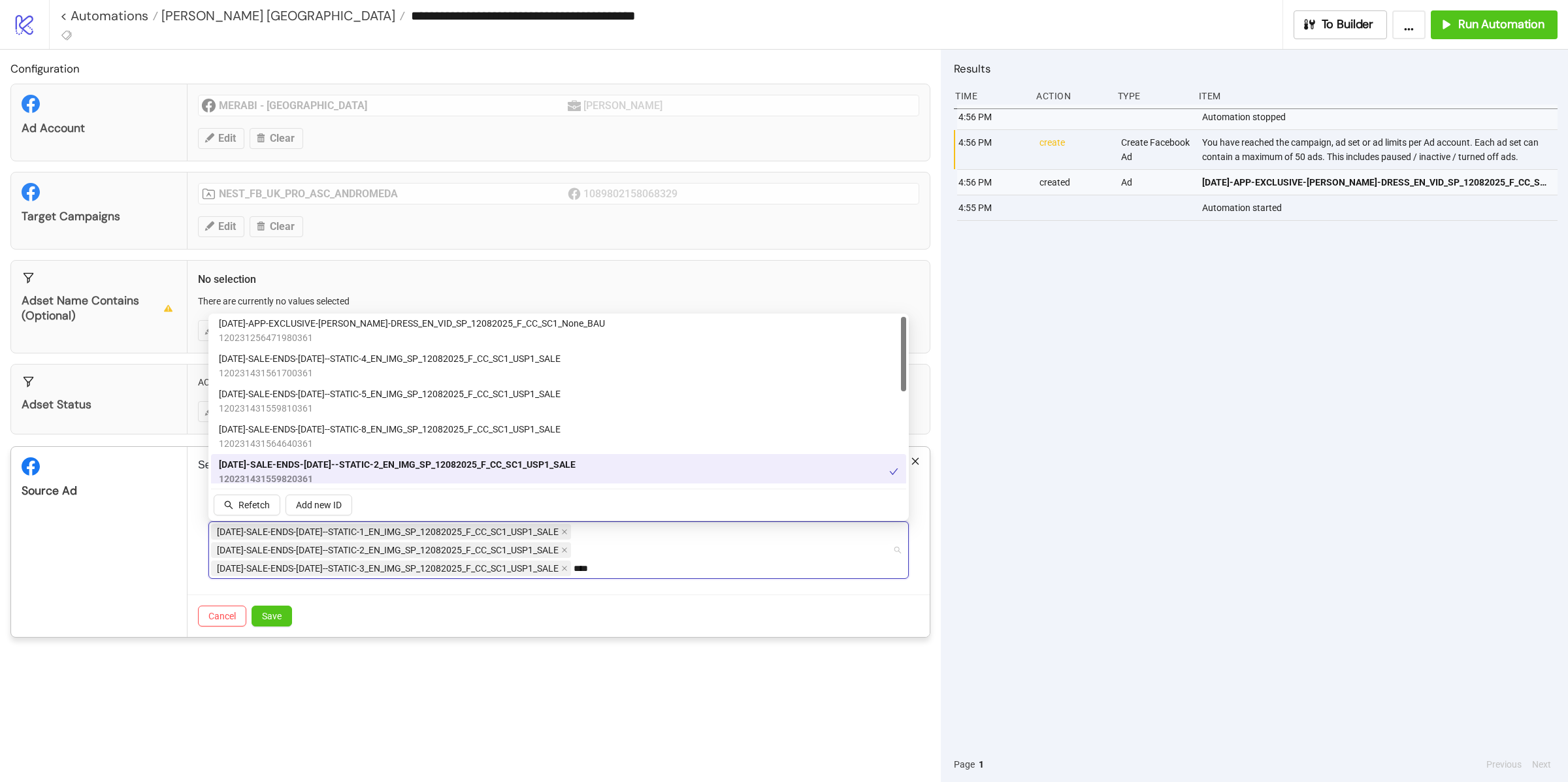
scroll to position [0, 0]
click at [386, 371] on span "120231431561700361" at bounding box center [389, 376] width 341 height 15
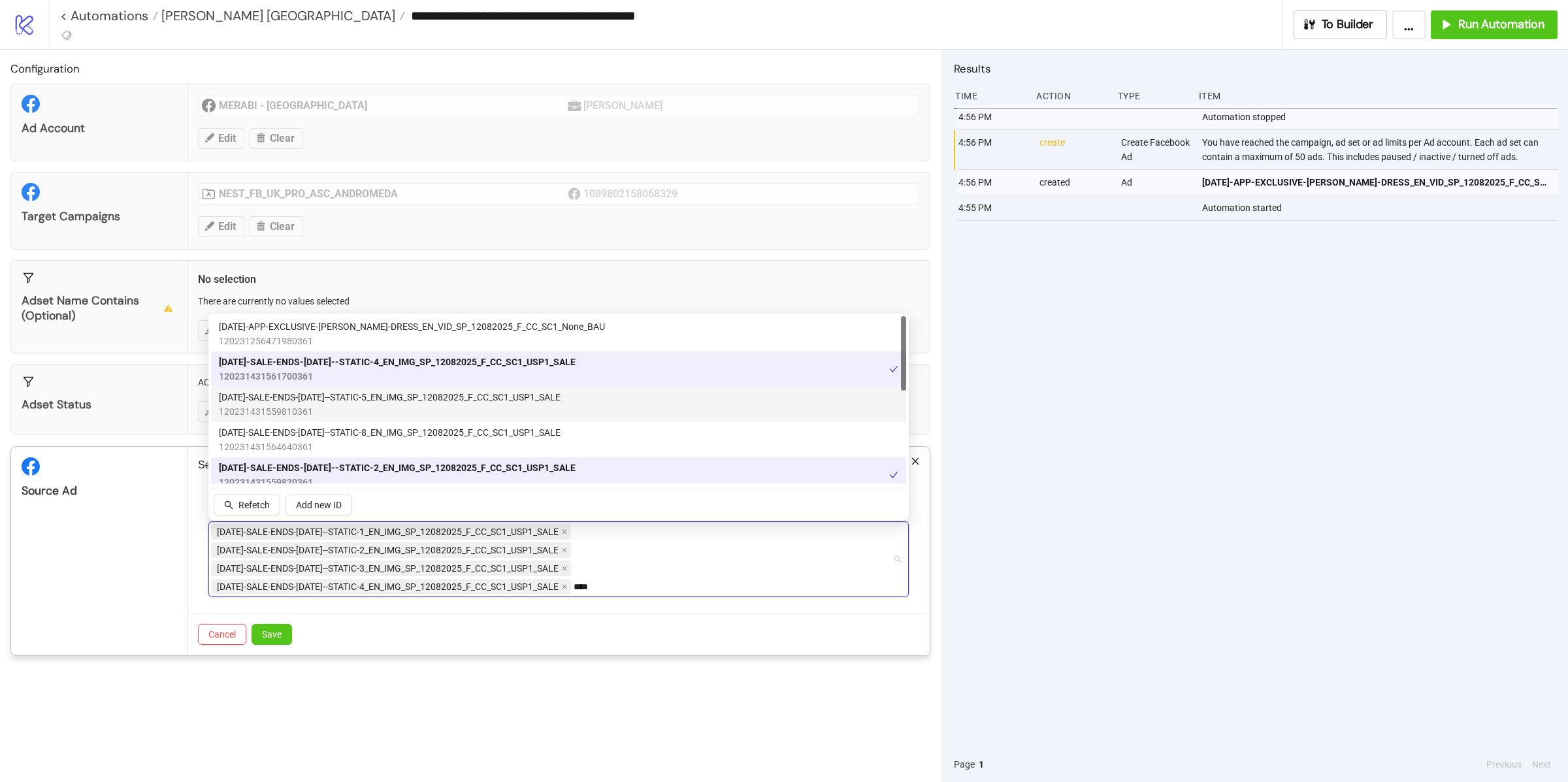
click at [386, 405] on span "120231431559810361" at bounding box center [389, 412] width 341 height 15
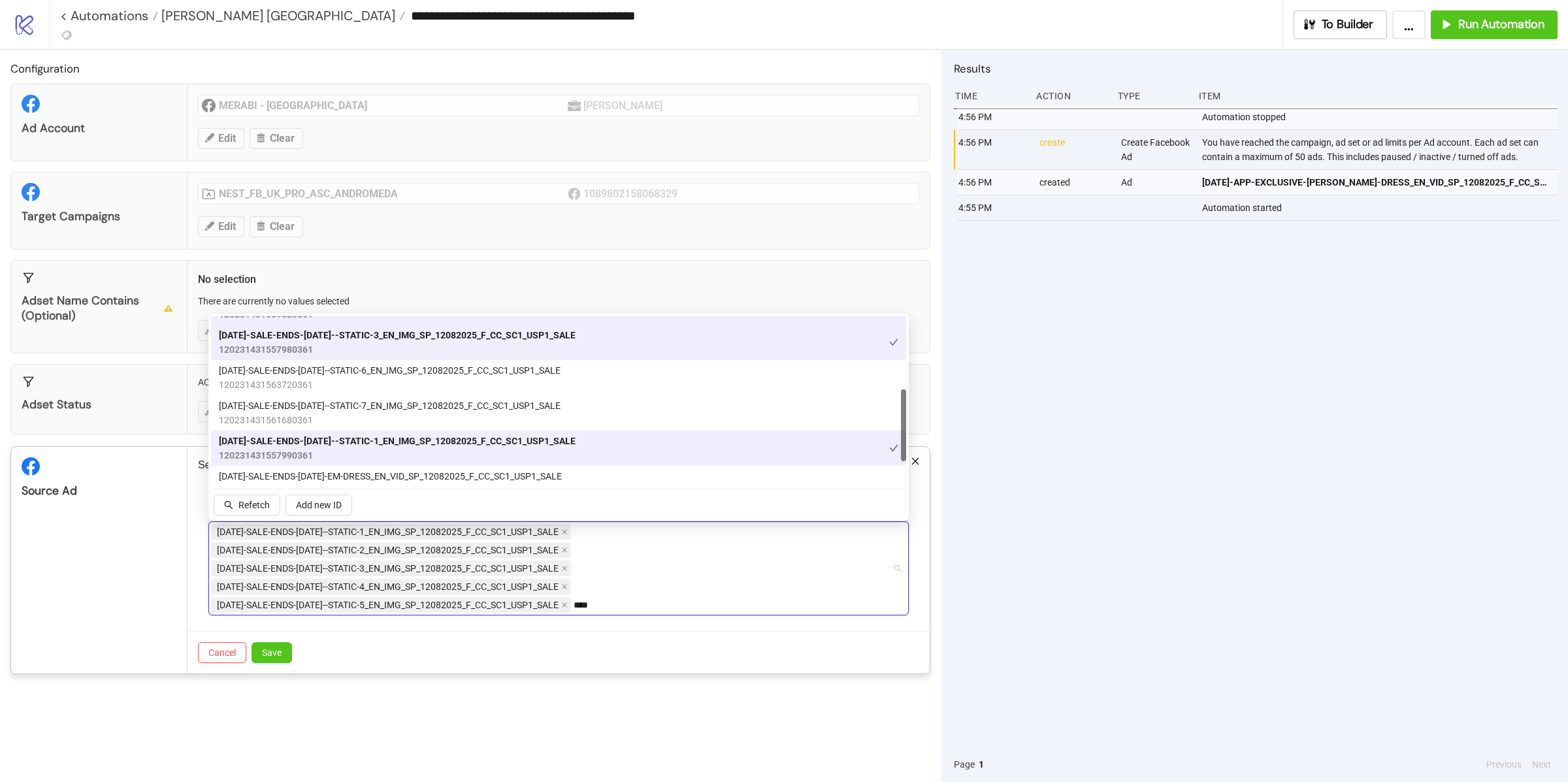
scroll to position [170, 0]
click at [390, 386] on span "120231431563720361" at bounding box center [389, 383] width 341 height 15
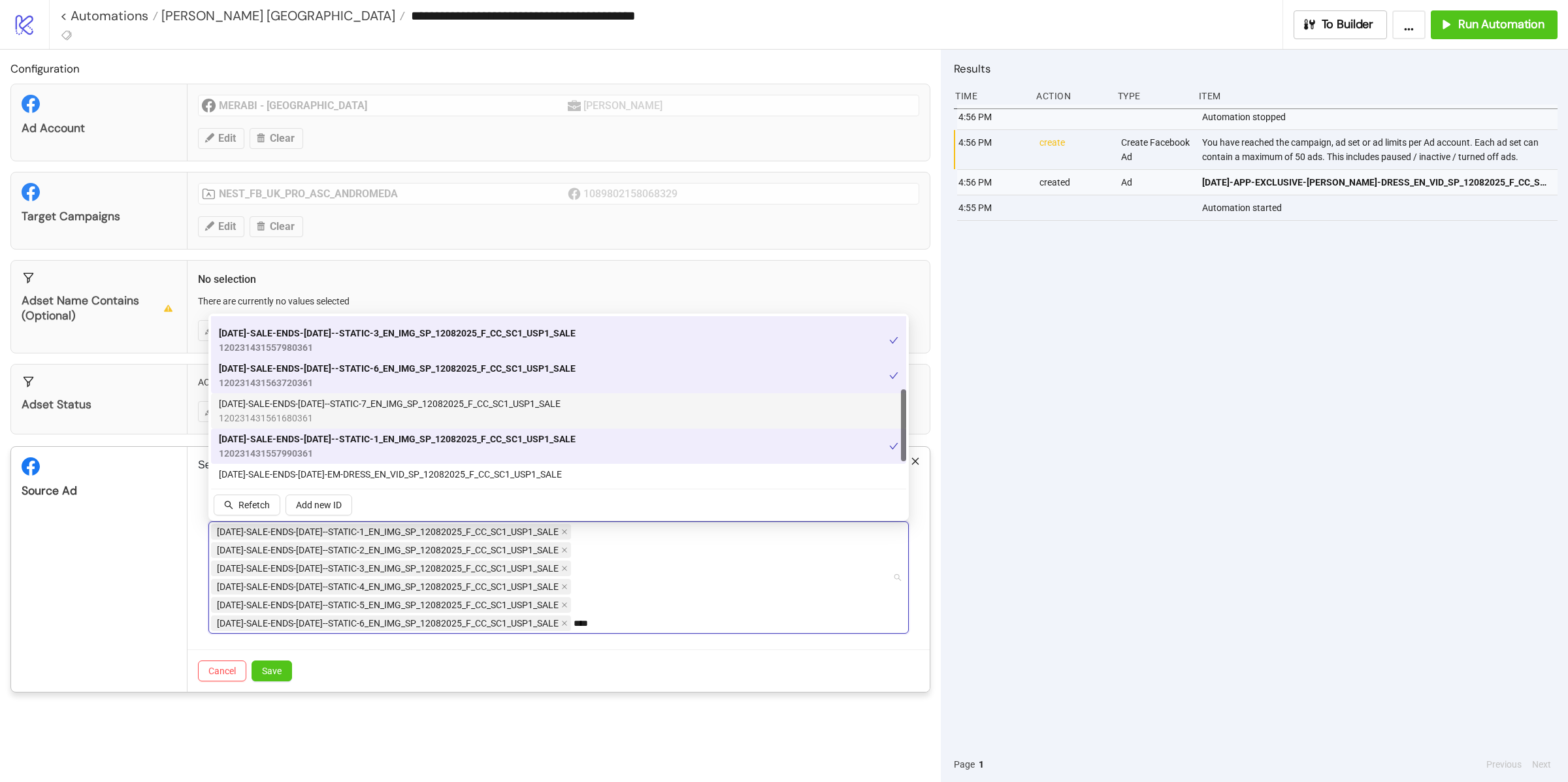
click at [390, 408] on span "AD244-SALE-ENDS-SUNDAY--STATIC-7_EN_IMG_SP_12082025_F_CC_SC1_USP1_SALE" at bounding box center [389, 404] width 341 height 15
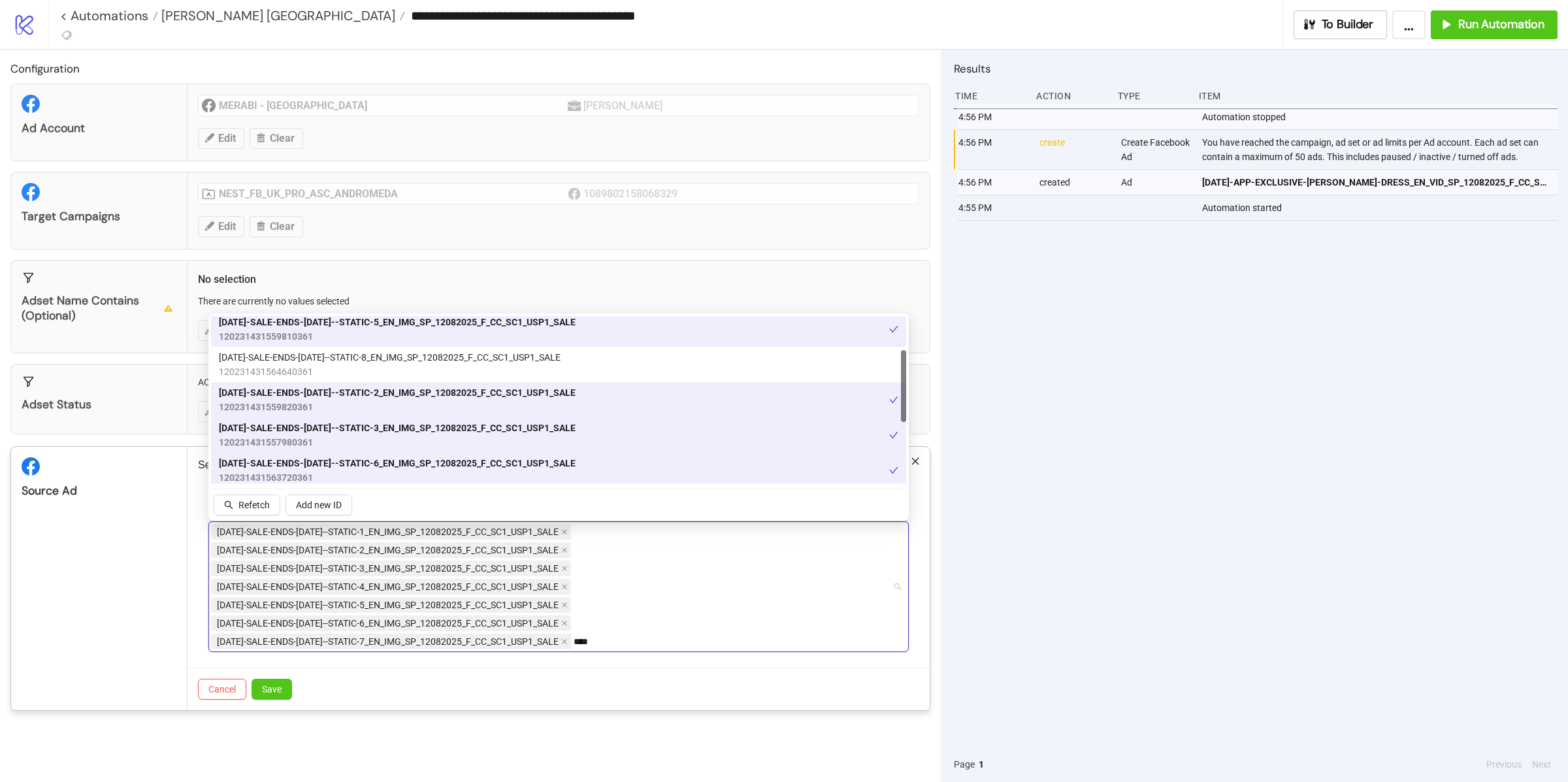
scroll to position [73, 0]
click at [388, 364] on span "AD245-SALE-ENDS-SUNDAY--STATIC-8_EN_IMG_SP_12082025_F_CC_SC1_USP1_SALE" at bounding box center [389, 360] width 341 height 15
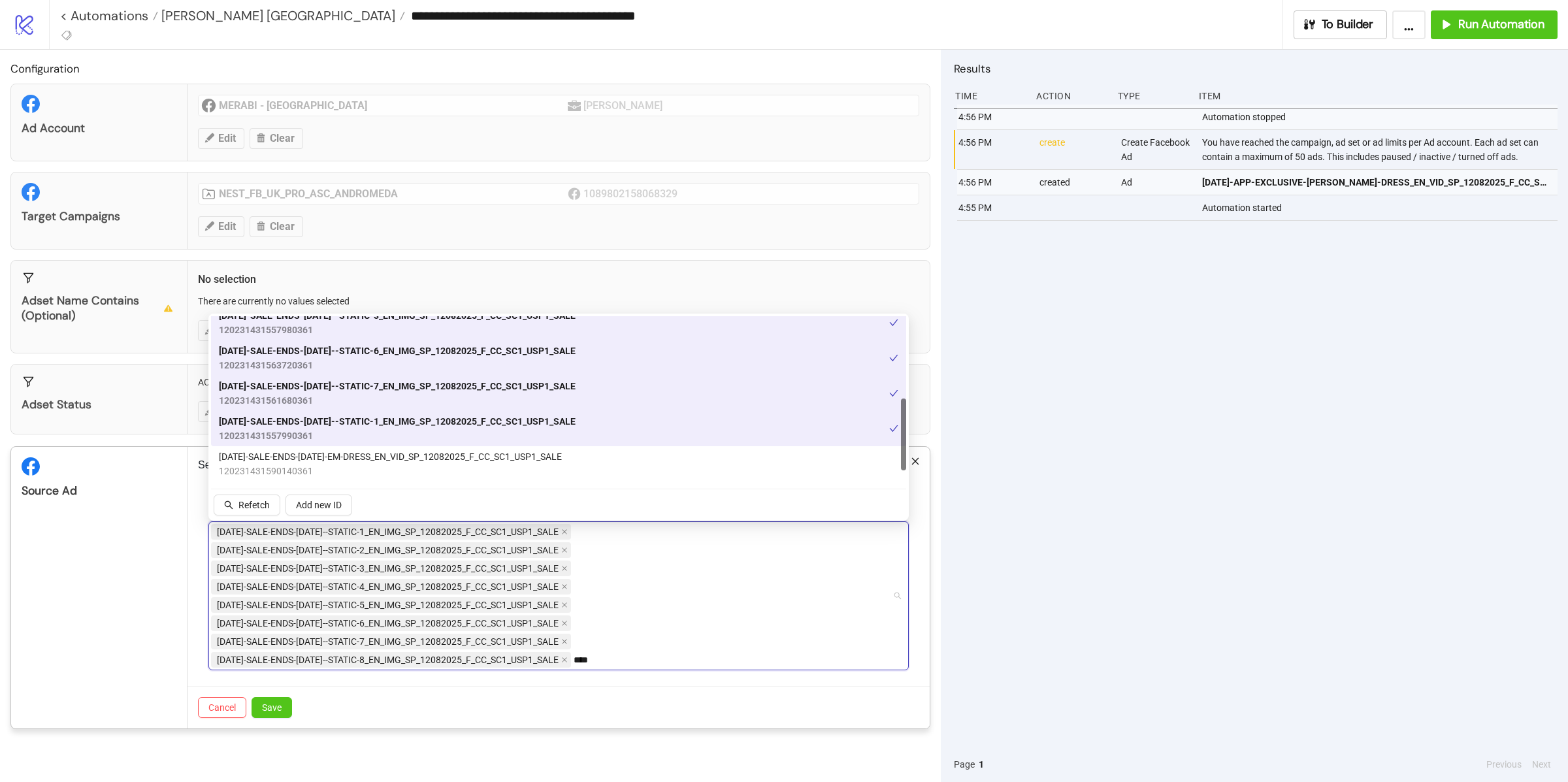
scroll to position [198, 0]
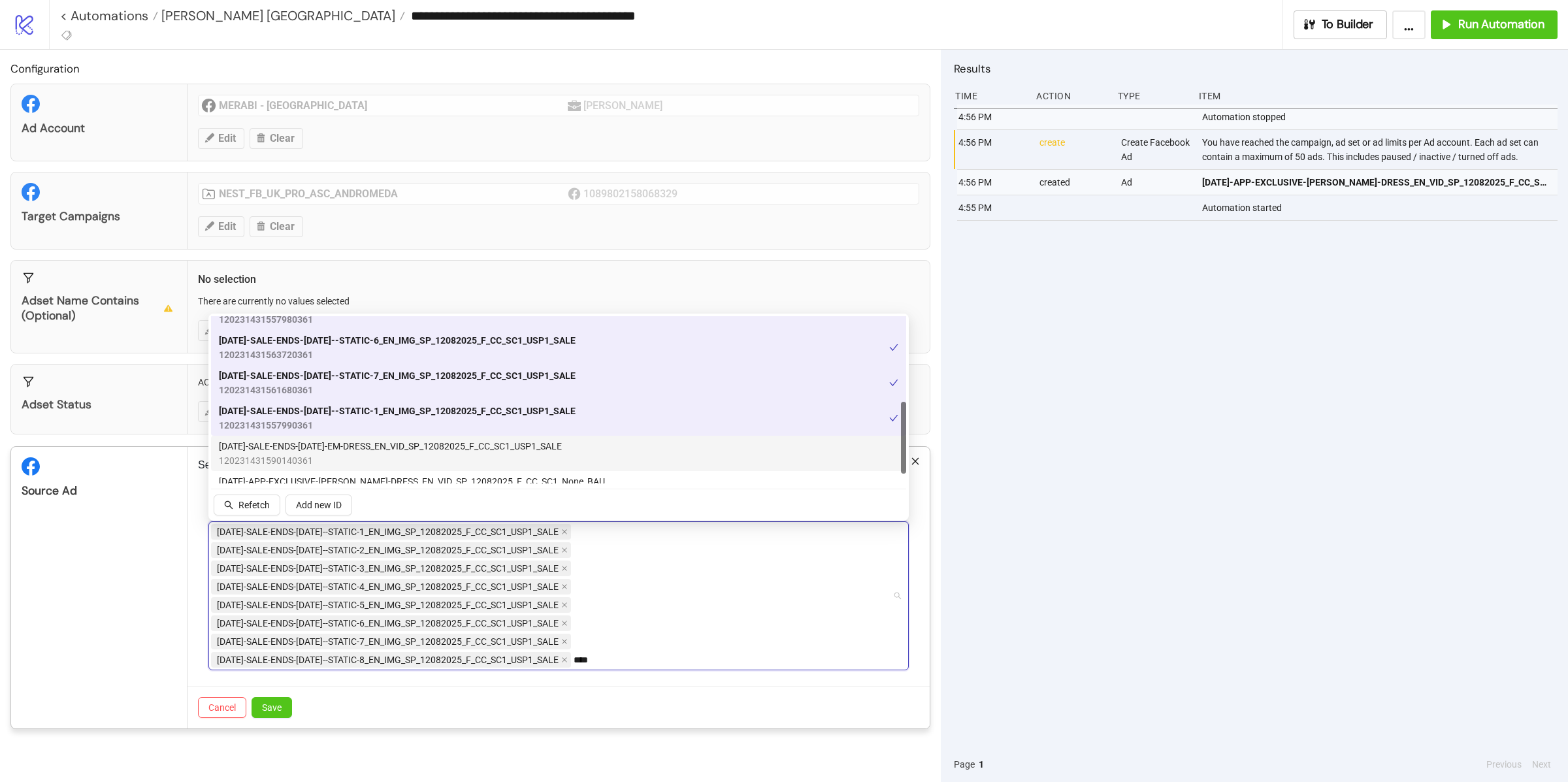
click at [380, 454] on span "120231431590140361" at bounding box center [390, 461] width 343 height 15
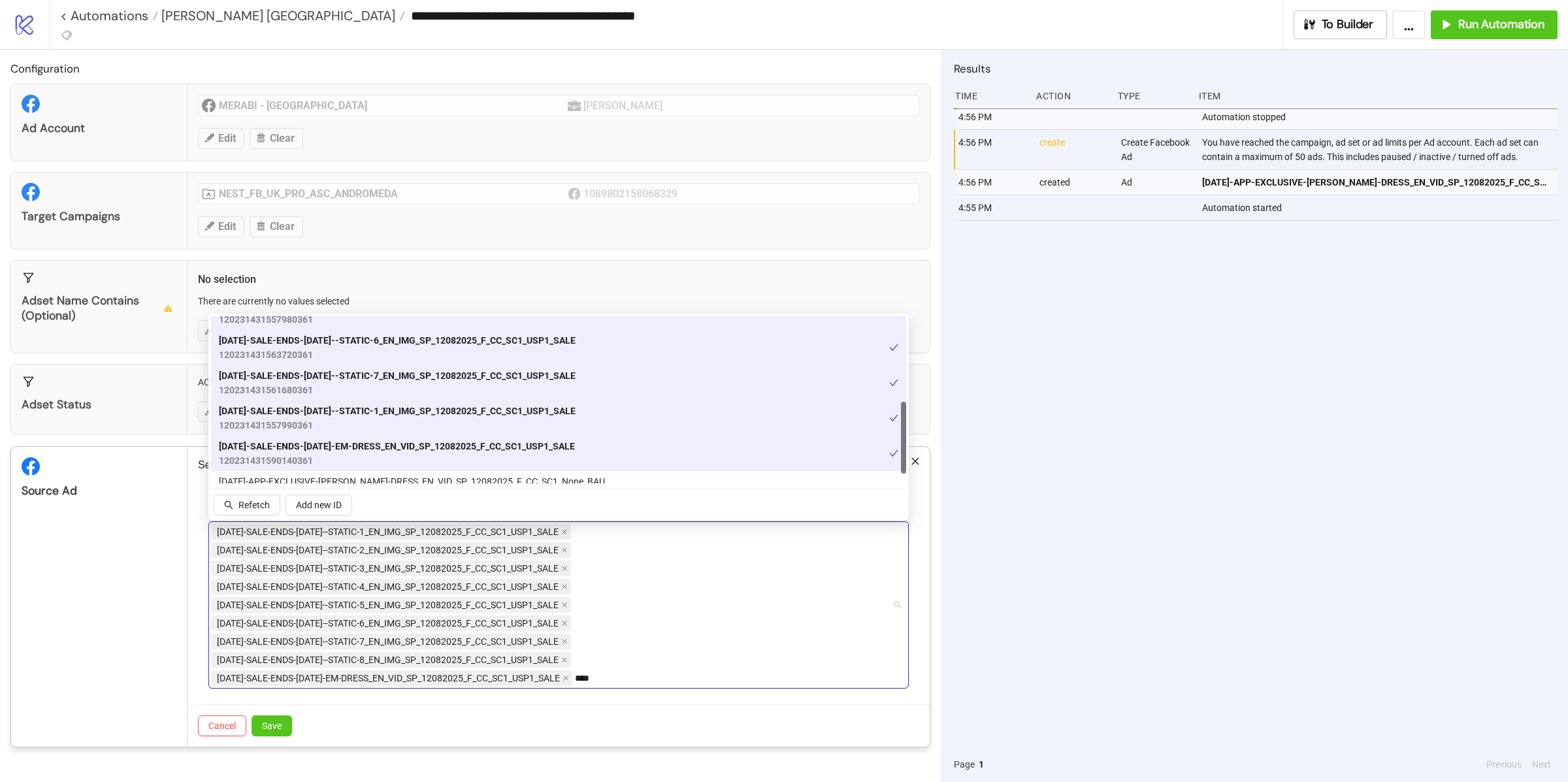
scroll to position [220, 0]
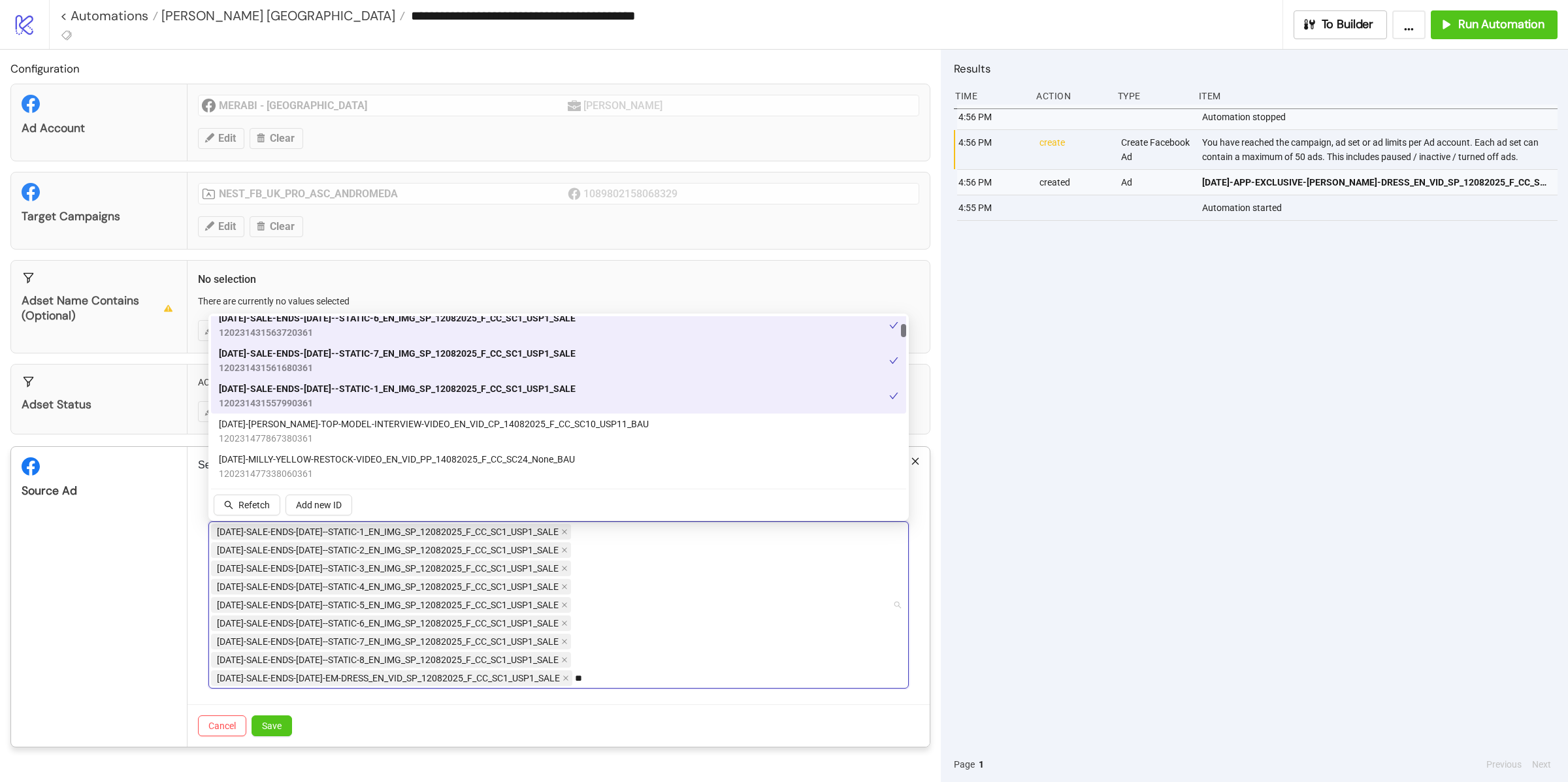
type input "*"
click at [514, 418] on span "[DATE]-[PERSON_NAME]-TOP-MODEL-INTERVIEW-VIDEO_EN_VID_CP_14082025_F_CC_SC10_USP…" at bounding box center [433, 424] width 430 height 15
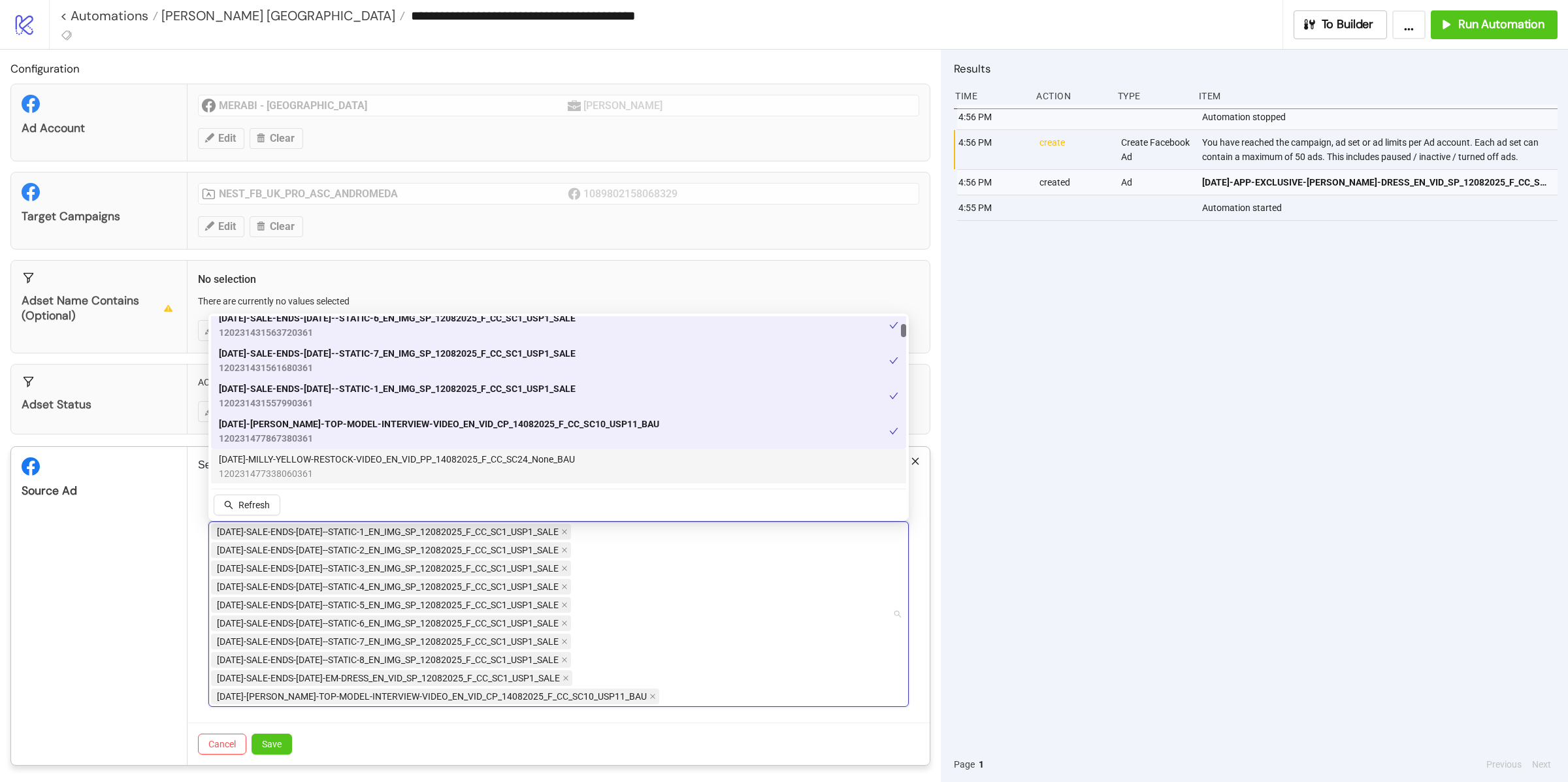
click at [501, 456] on span "[DATE]-MILLY-YELLOW-RESTOCK-VIDEO_EN_VID_PP_14082025_F_CC_SC24_None_BAU" at bounding box center [397, 459] width 356 height 15
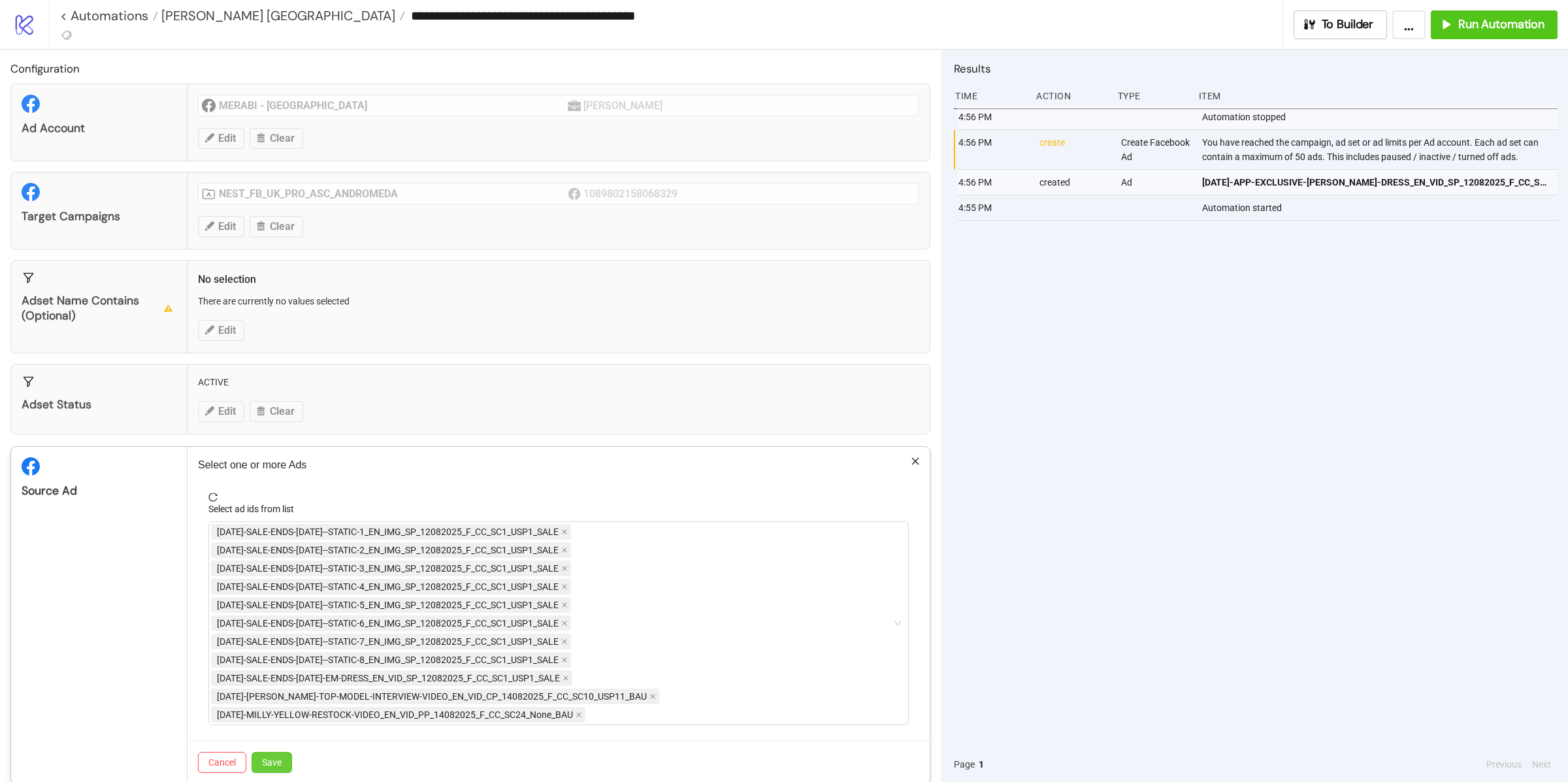
click at [277, 770] on button "Save" at bounding box center [271, 762] width 40 height 21
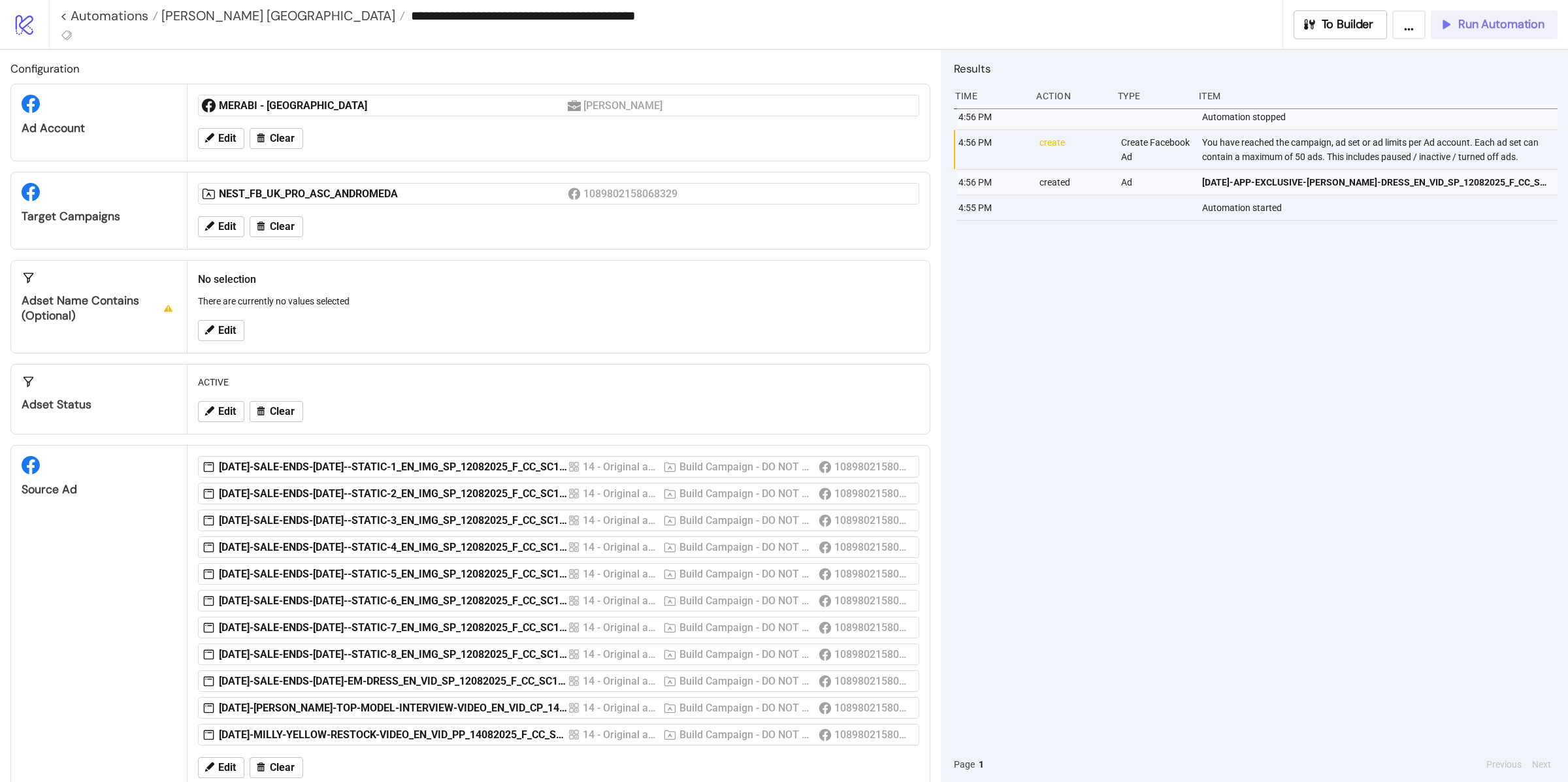
click at [1475, 36] on button "Run Automation" at bounding box center [1494, 24] width 127 height 29
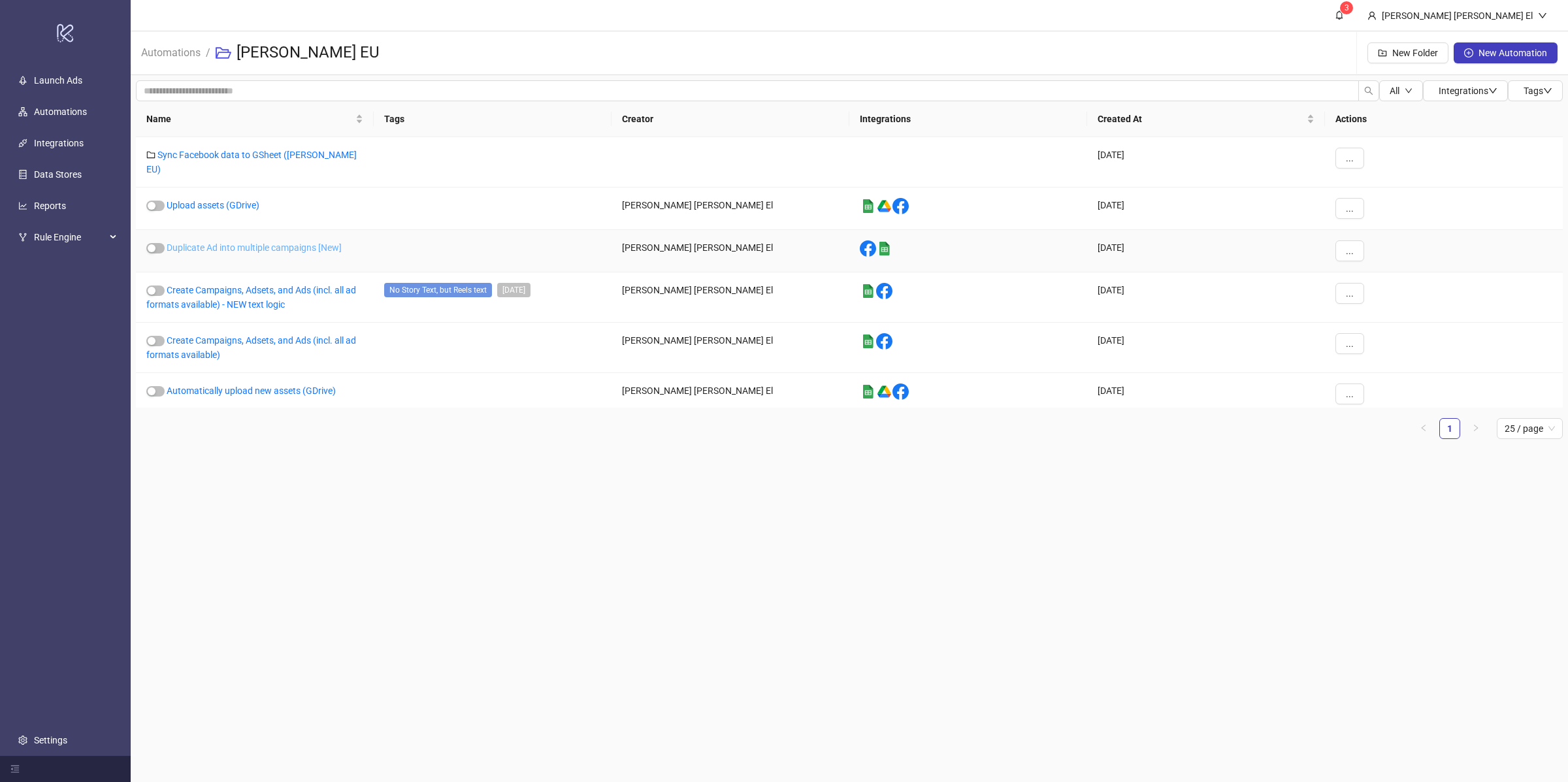
click at [240, 242] on link "Duplicate Ad into multiple campaigns [New]" at bounding box center [254, 247] width 175 height 10
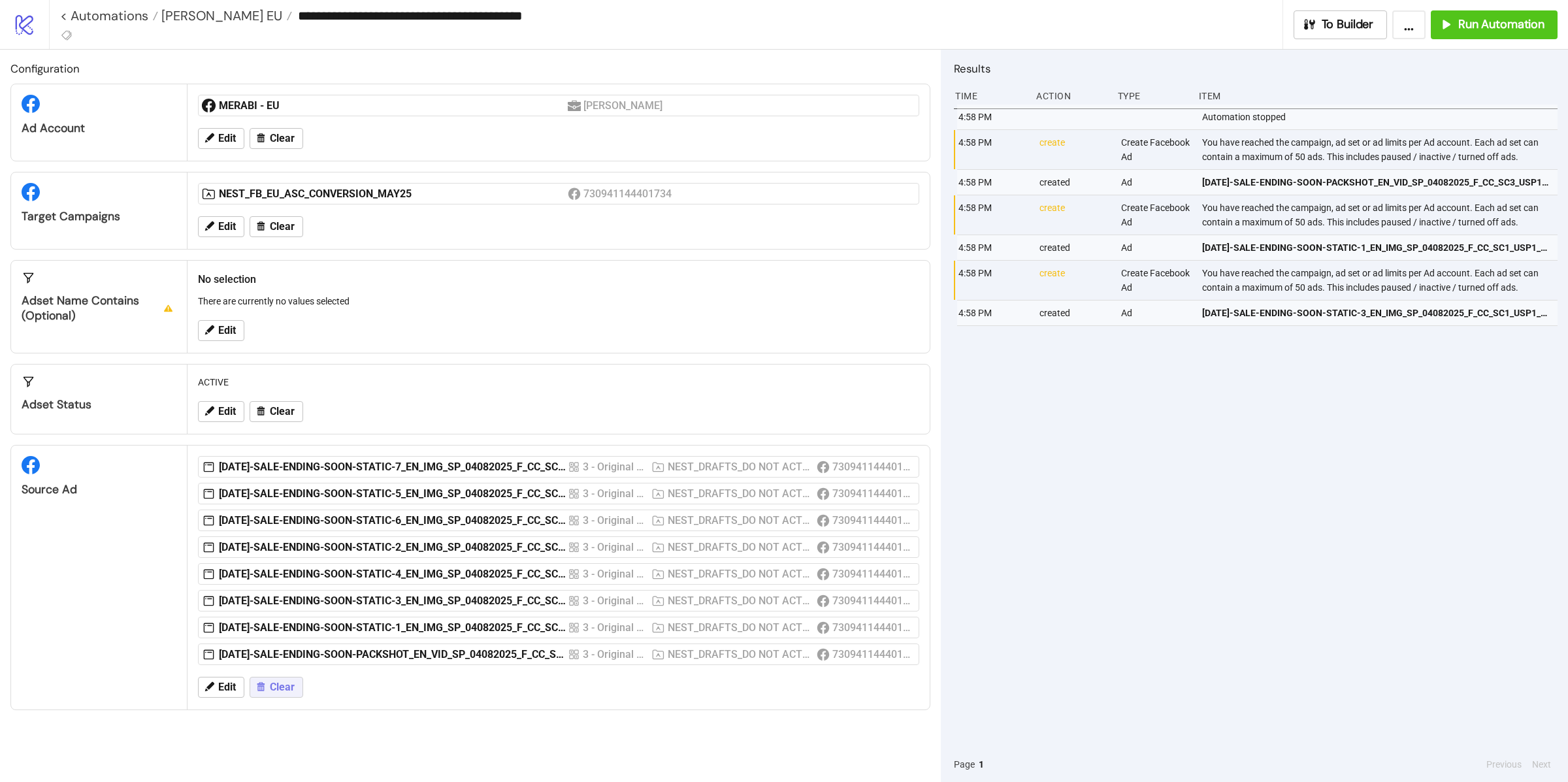
click at [271, 697] on button "Clear" at bounding box center [276, 687] width 53 height 21
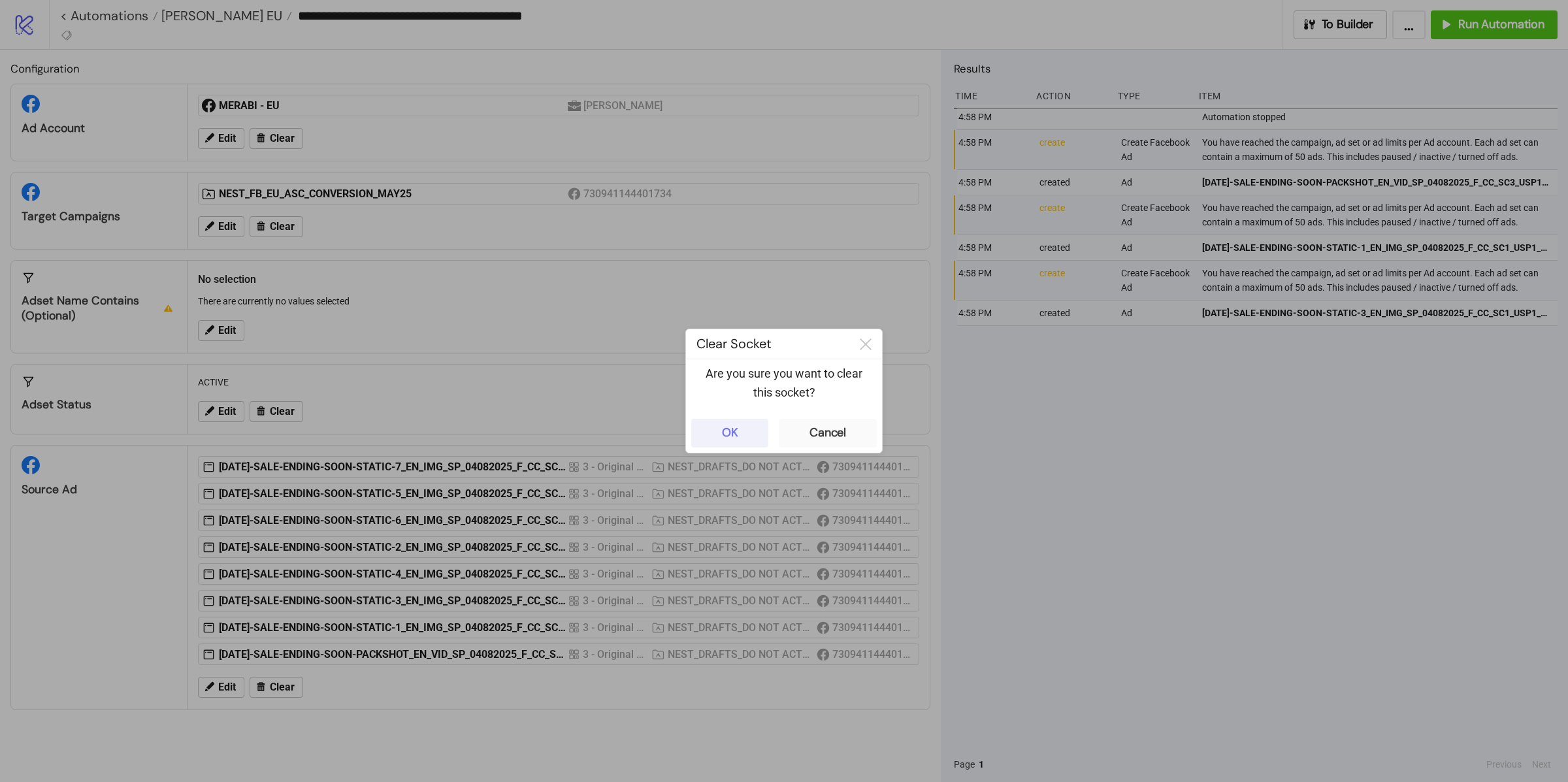
click at [741, 424] on button "OK" at bounding box center [730, 432] width 77 height 29
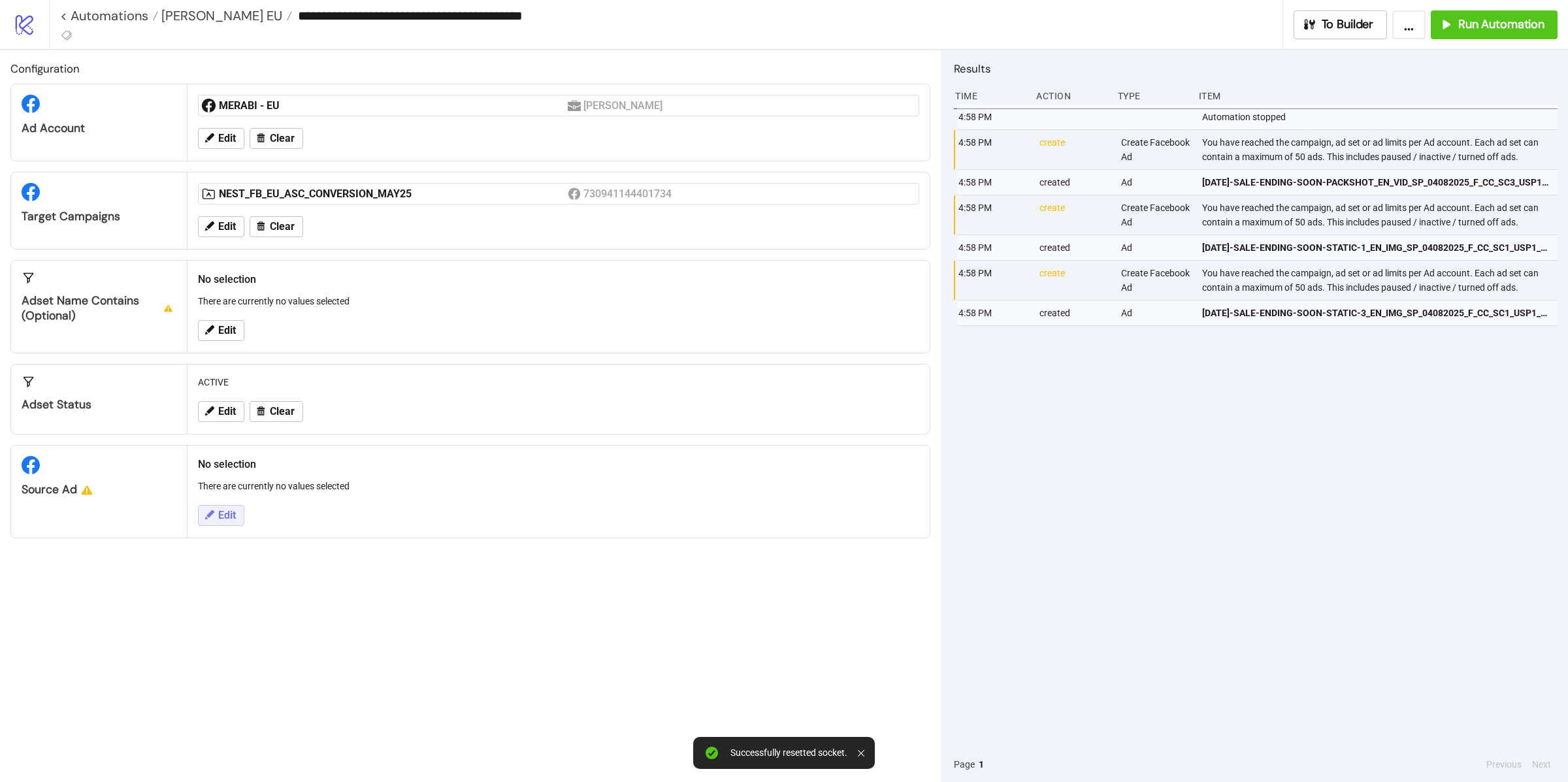
click at [234, 522] on span "Edit" at bounding box center [226, 515] width 17 height 12
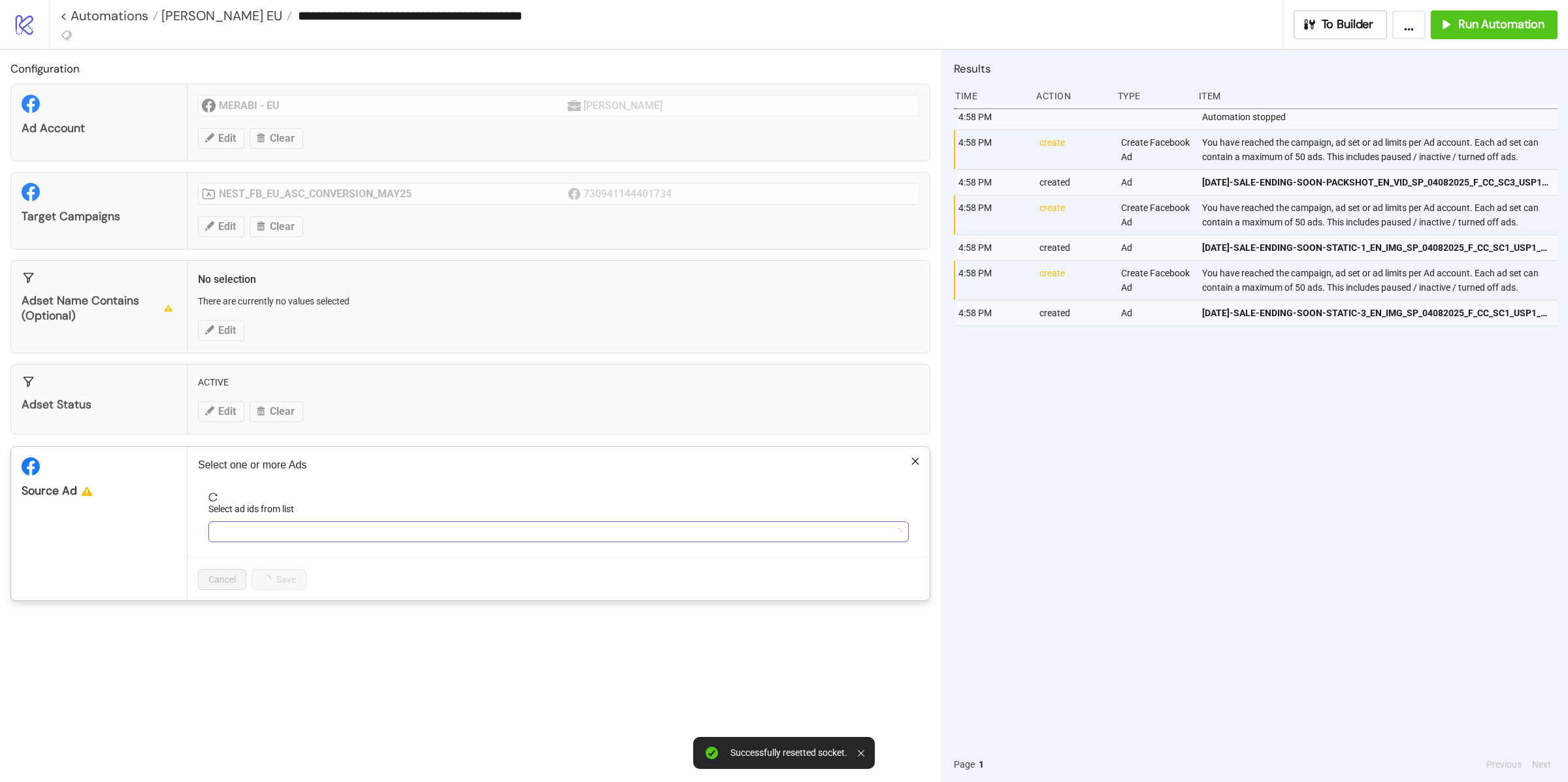
click at [267, 529] on div at bounding box center [551, 532] width 682 height 18
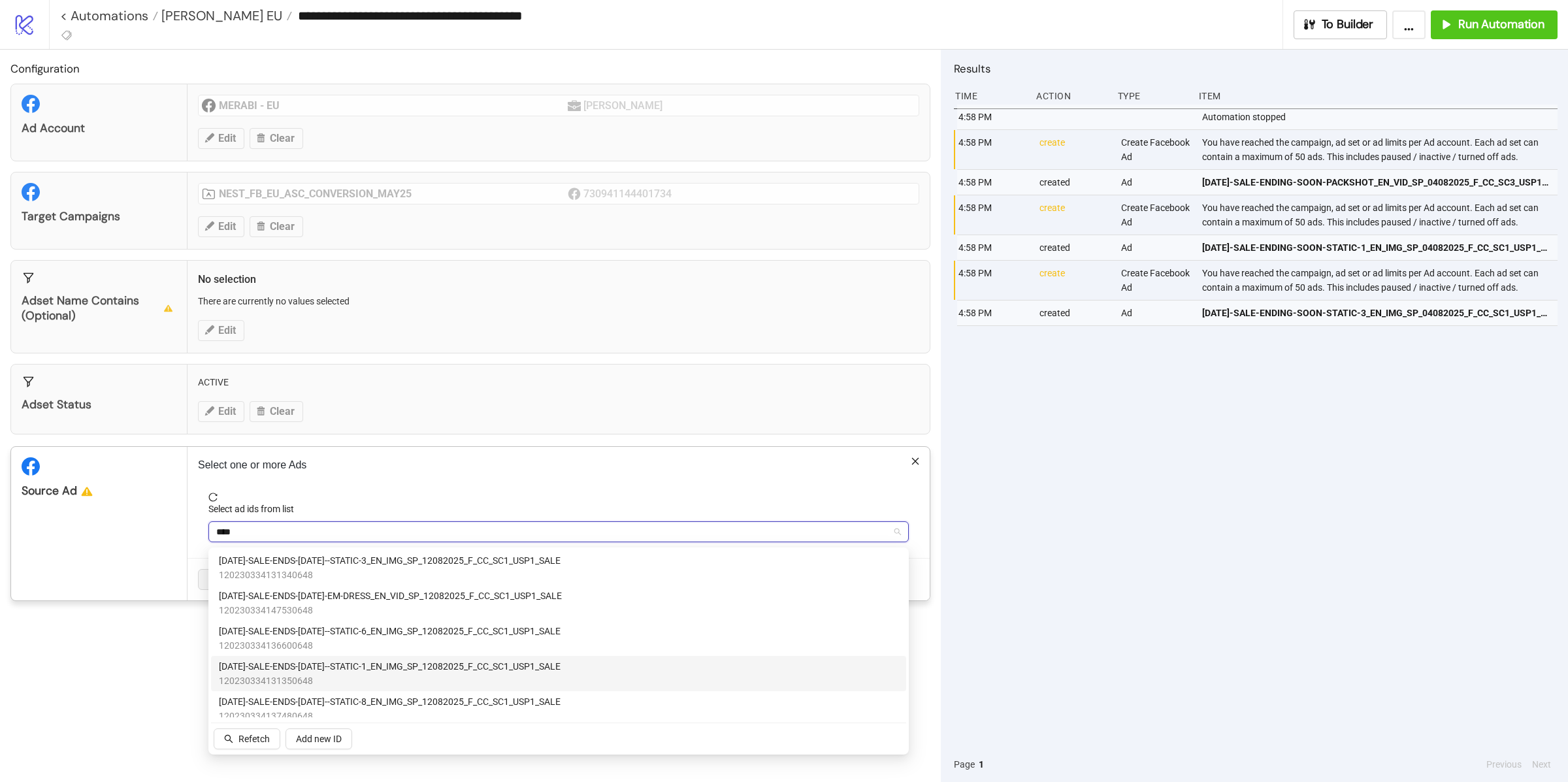
click at [334, 677] on span "120230334131350648" at bounding box center [389, 681] width 341 height 15
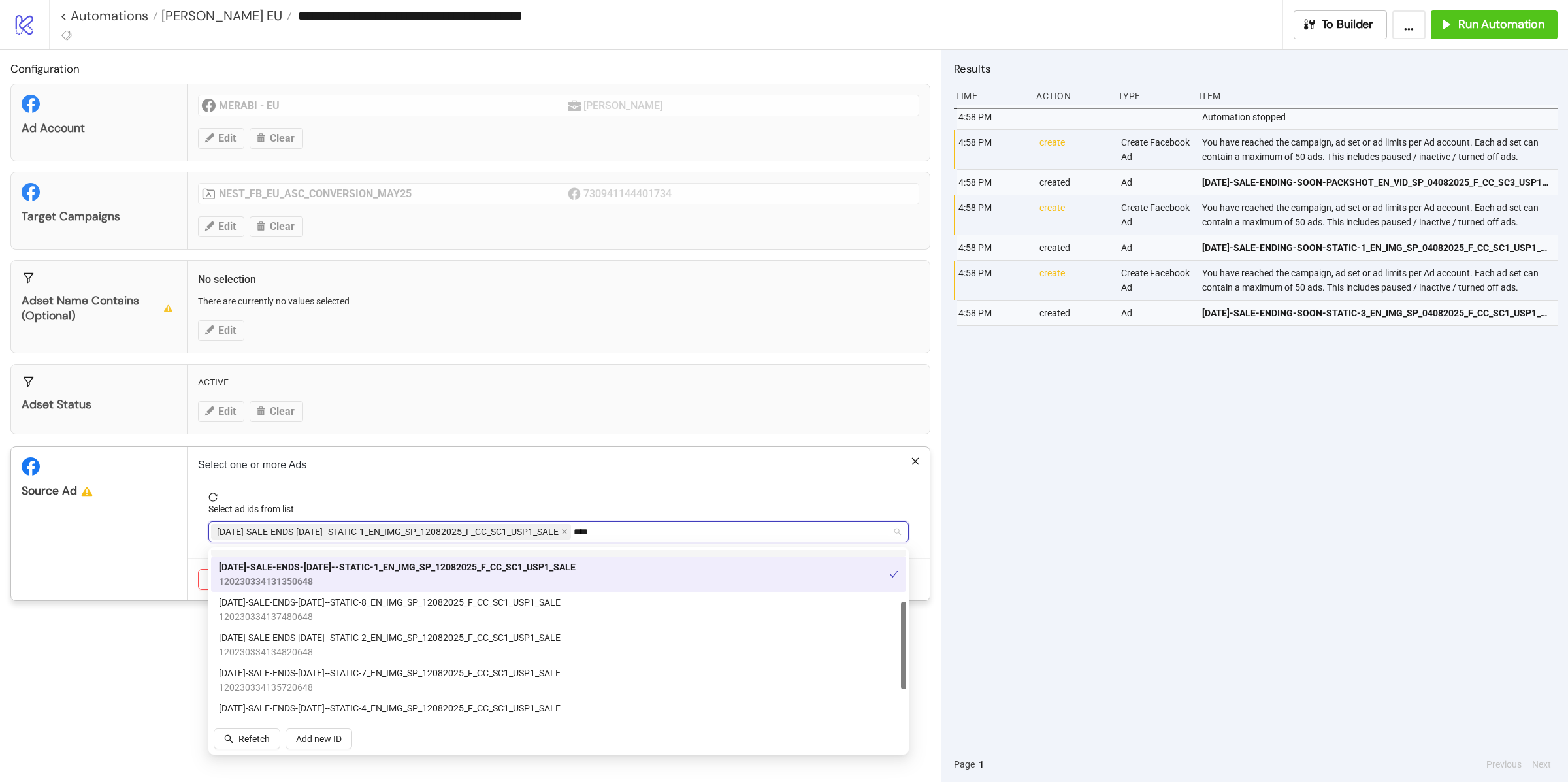
scroll to position [98, 0]
click at [362, 654] on span "120230334134820648" at bounding box center [389, 653] width 341 height 15
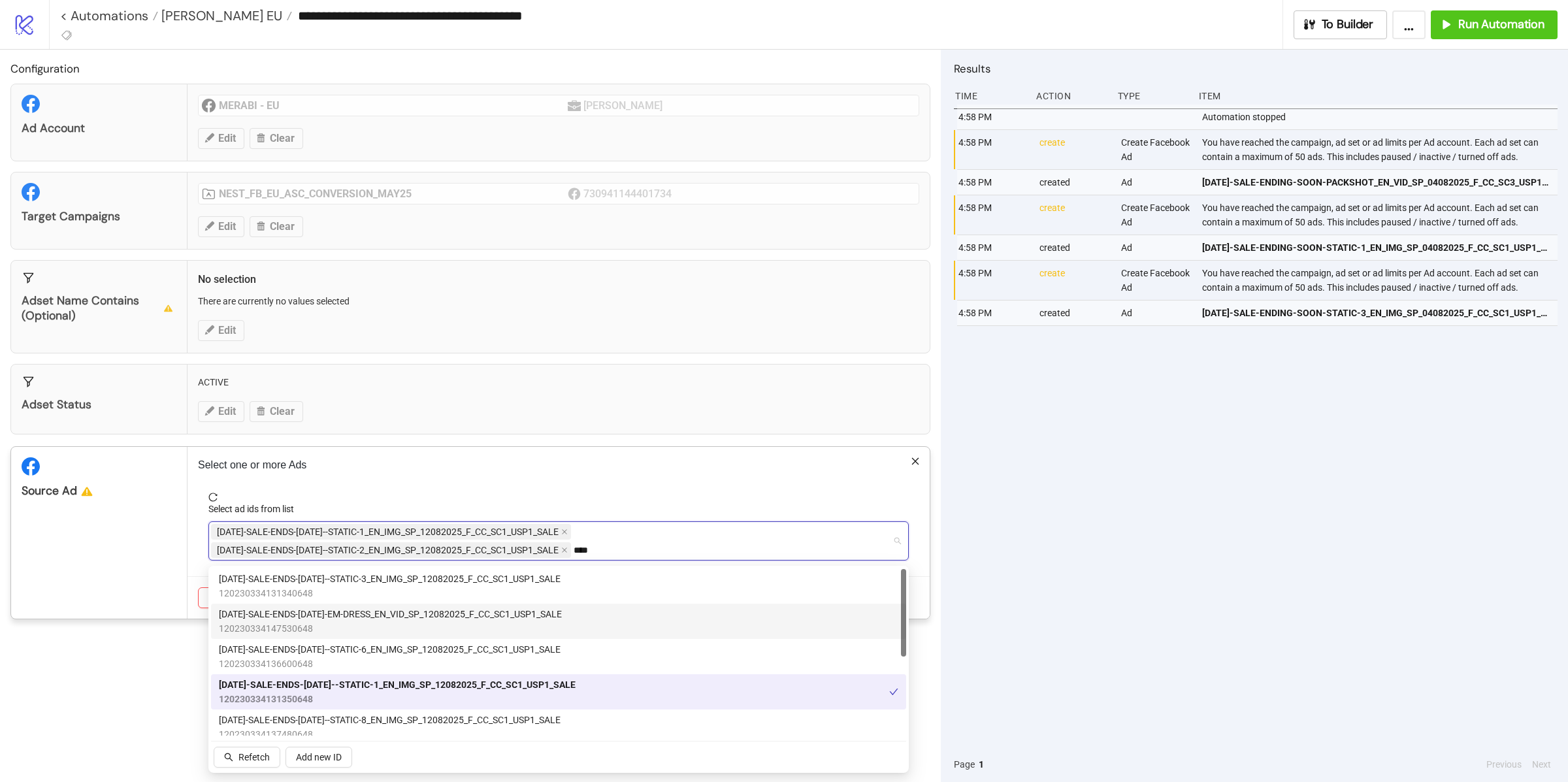
scroll to position [1, 0]
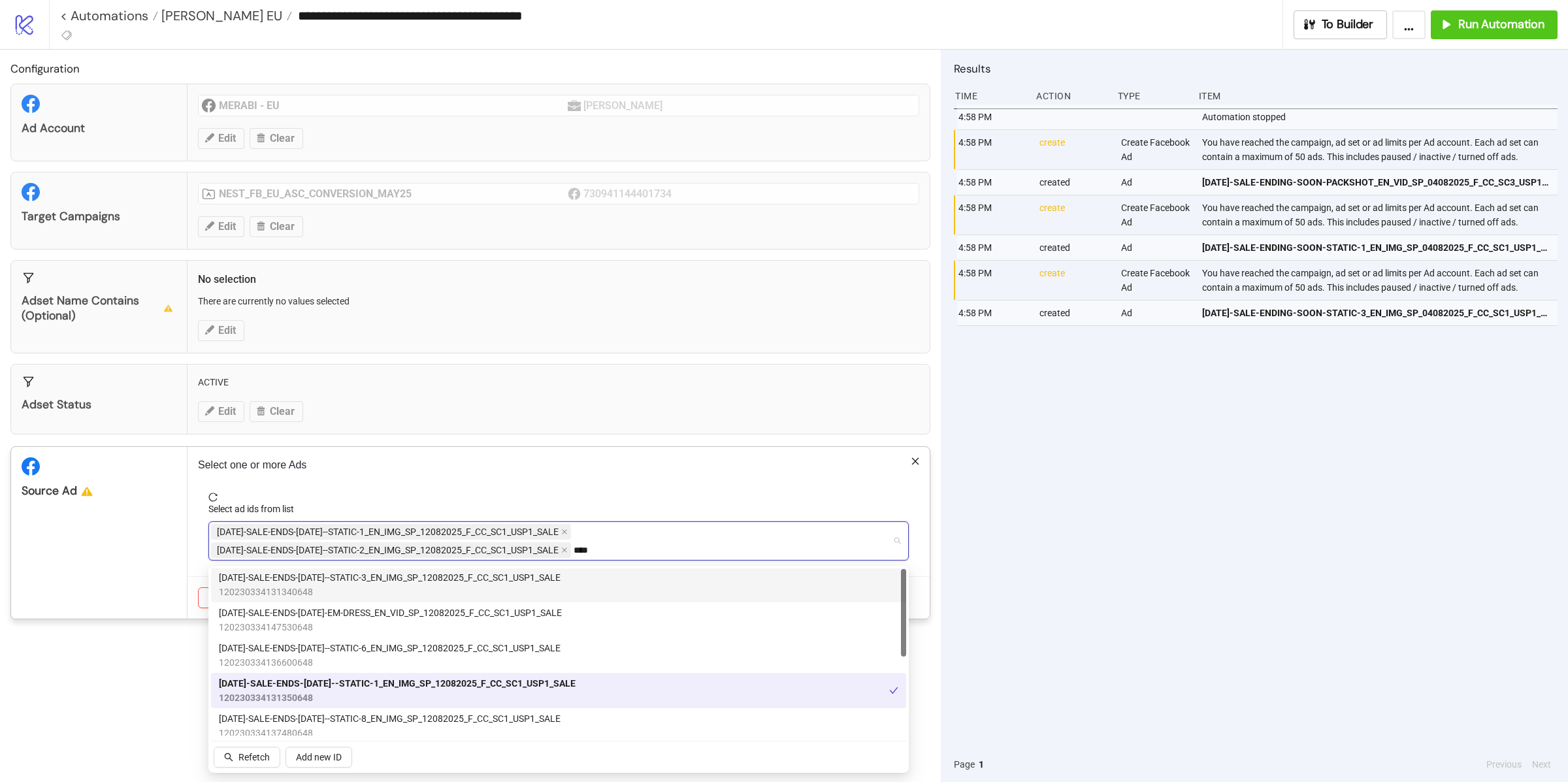
click at [375, 582] on span "AD240-SALE-ENDS-SUNDAY--STATIC-3_EN_IMG_SP_12082025_F_CC_SC1_USP1_SALE" at bounding box center [389, 578] width 341 height 15
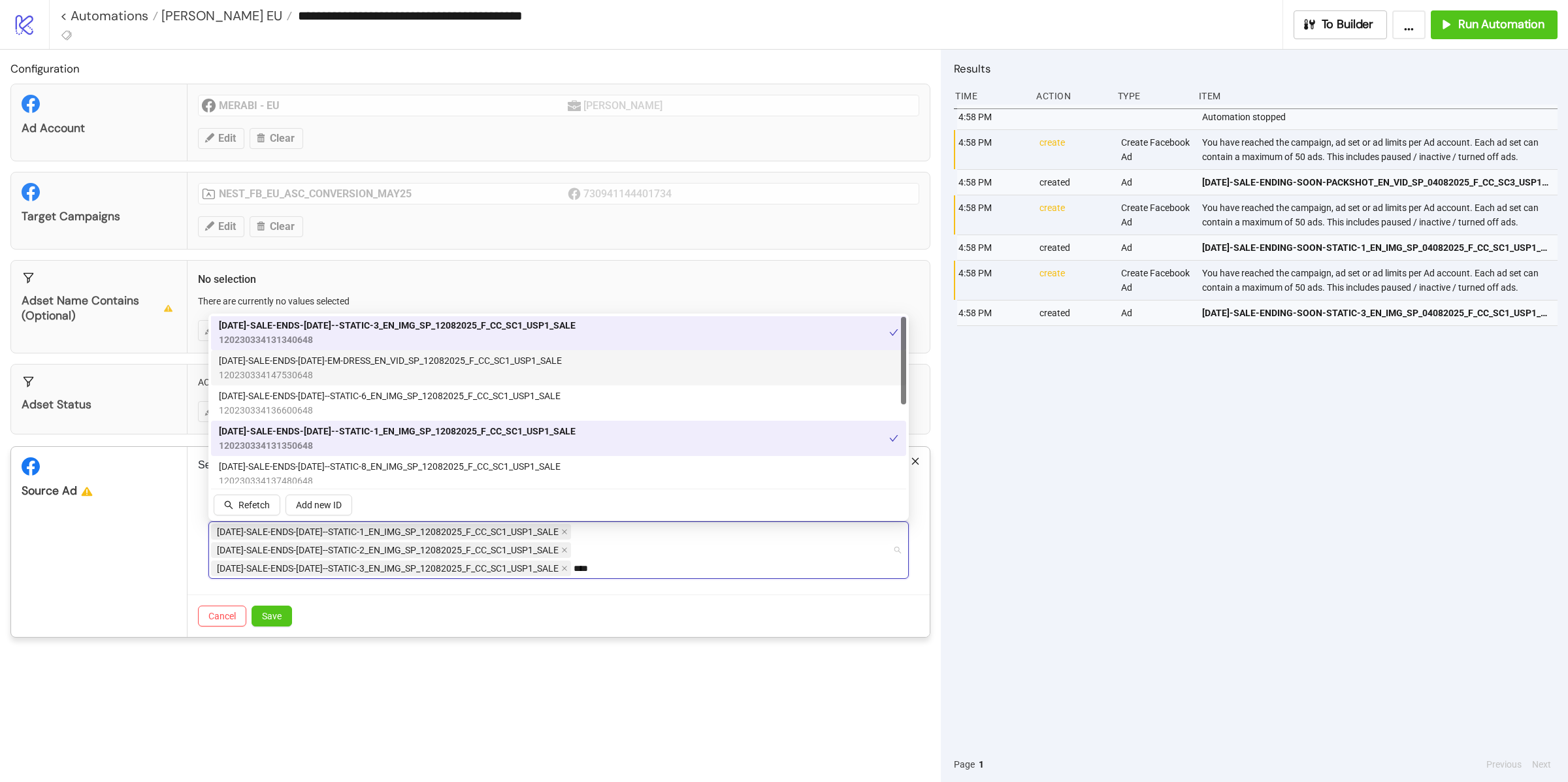
click at [398, 368] on span "120230334147530648" at bounding box center [390, 375] width 343 height 15
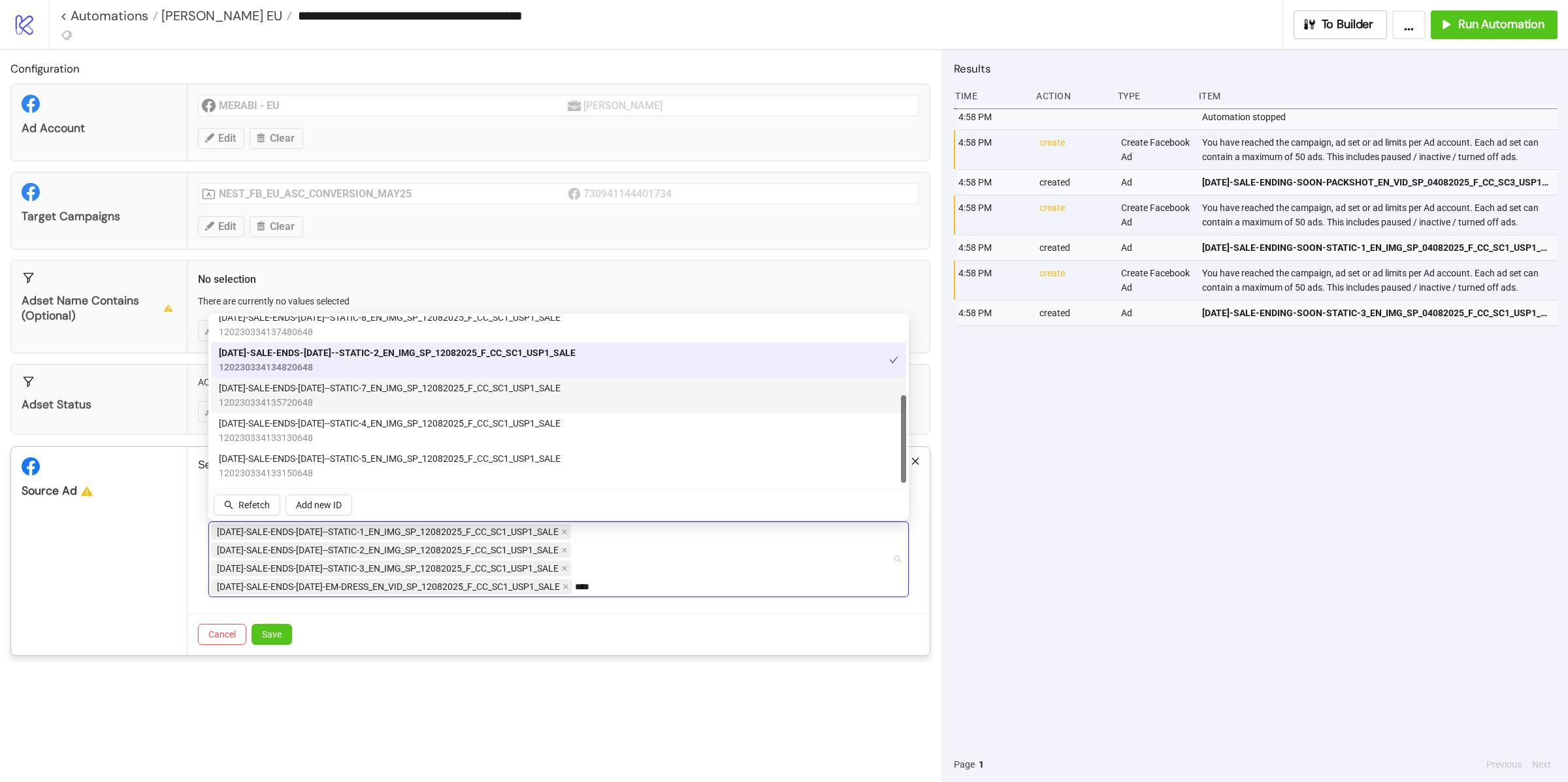
scroll to position [149, 0]
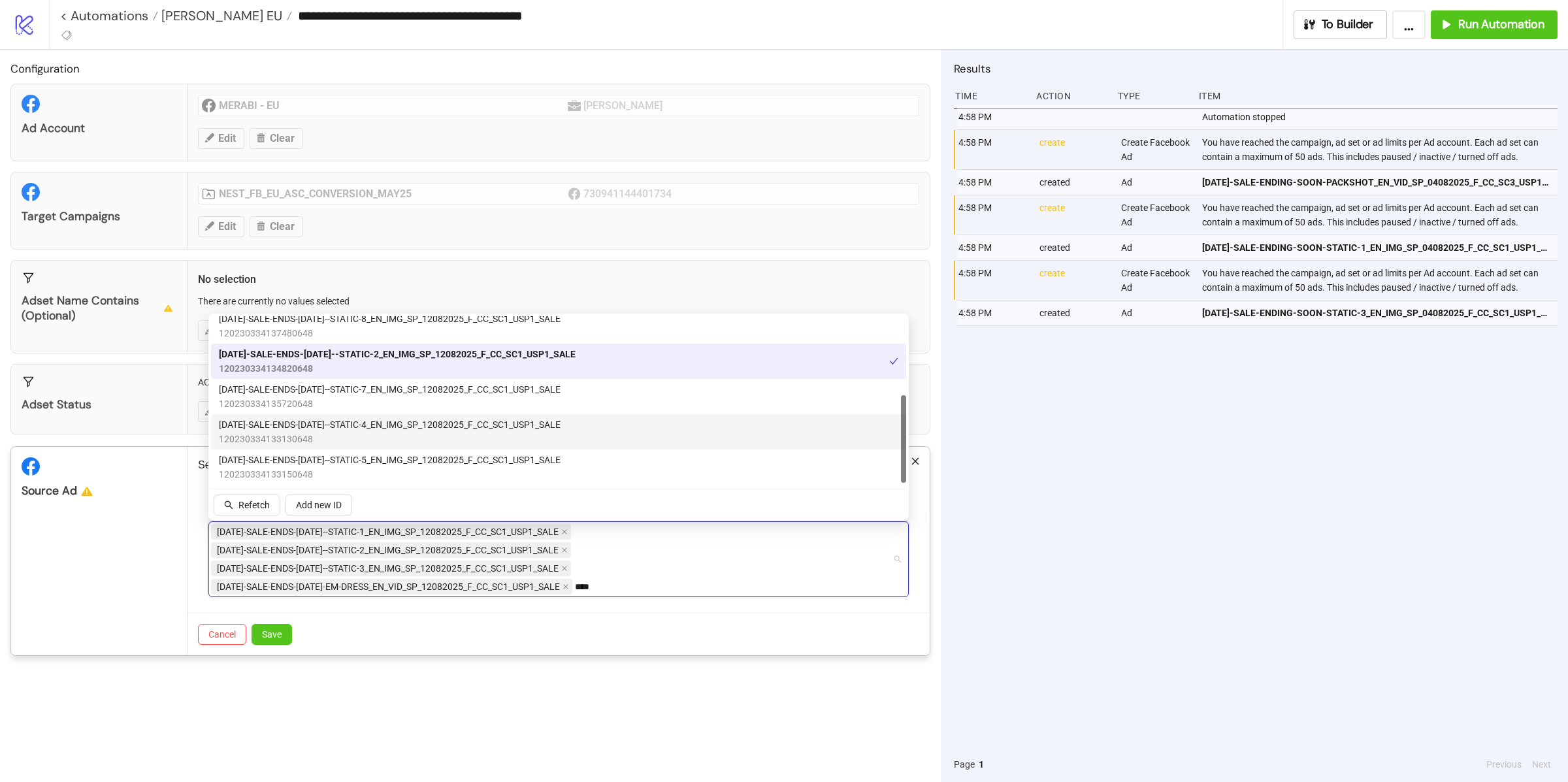
click at [381, 435] on span "120230334133130648" at bounding box center [389, 439] width 341 height 15
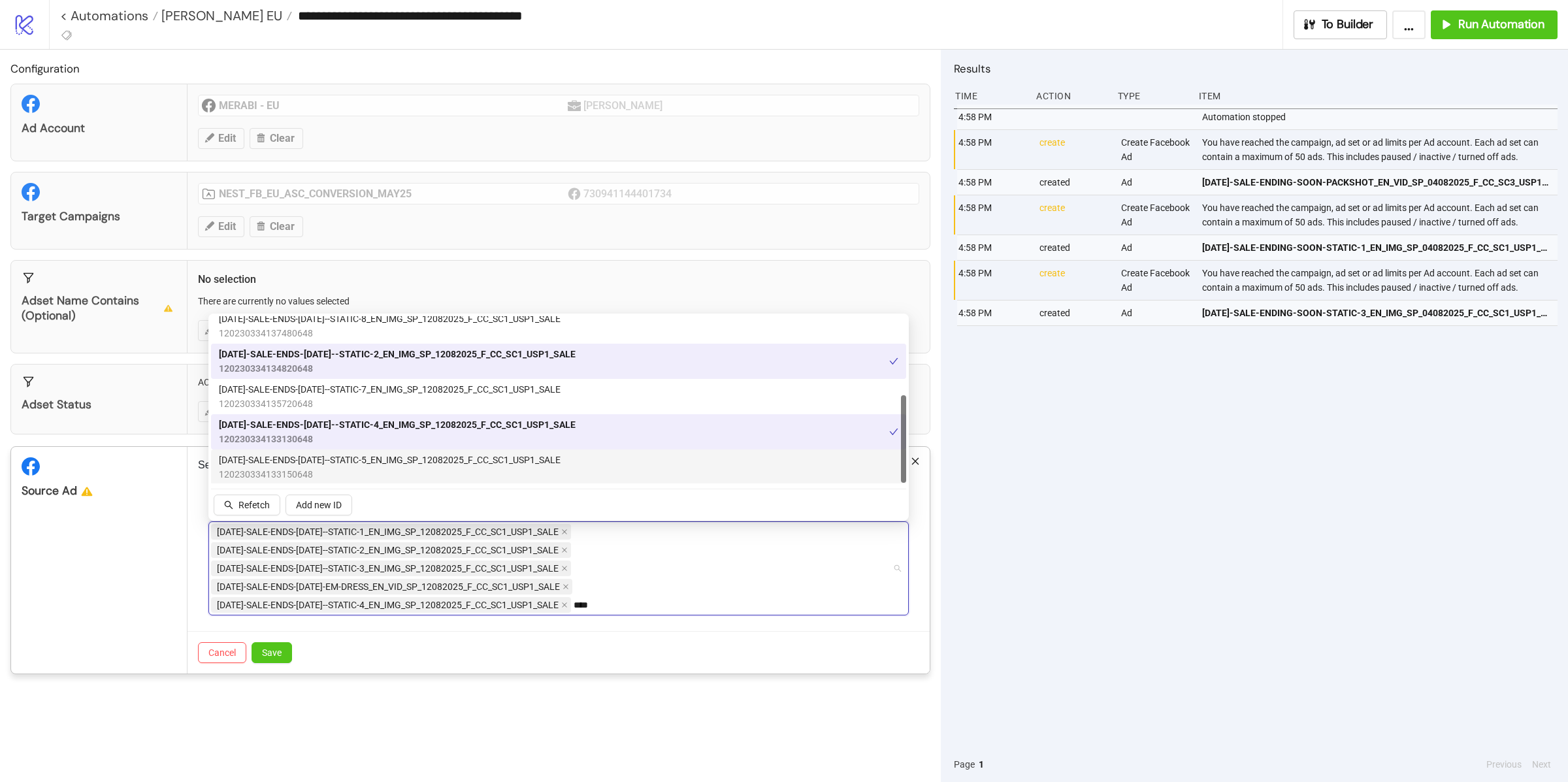
click at [381, 467] on span "120230334133150648" at bounding box center [389, 475] width 341 height 15
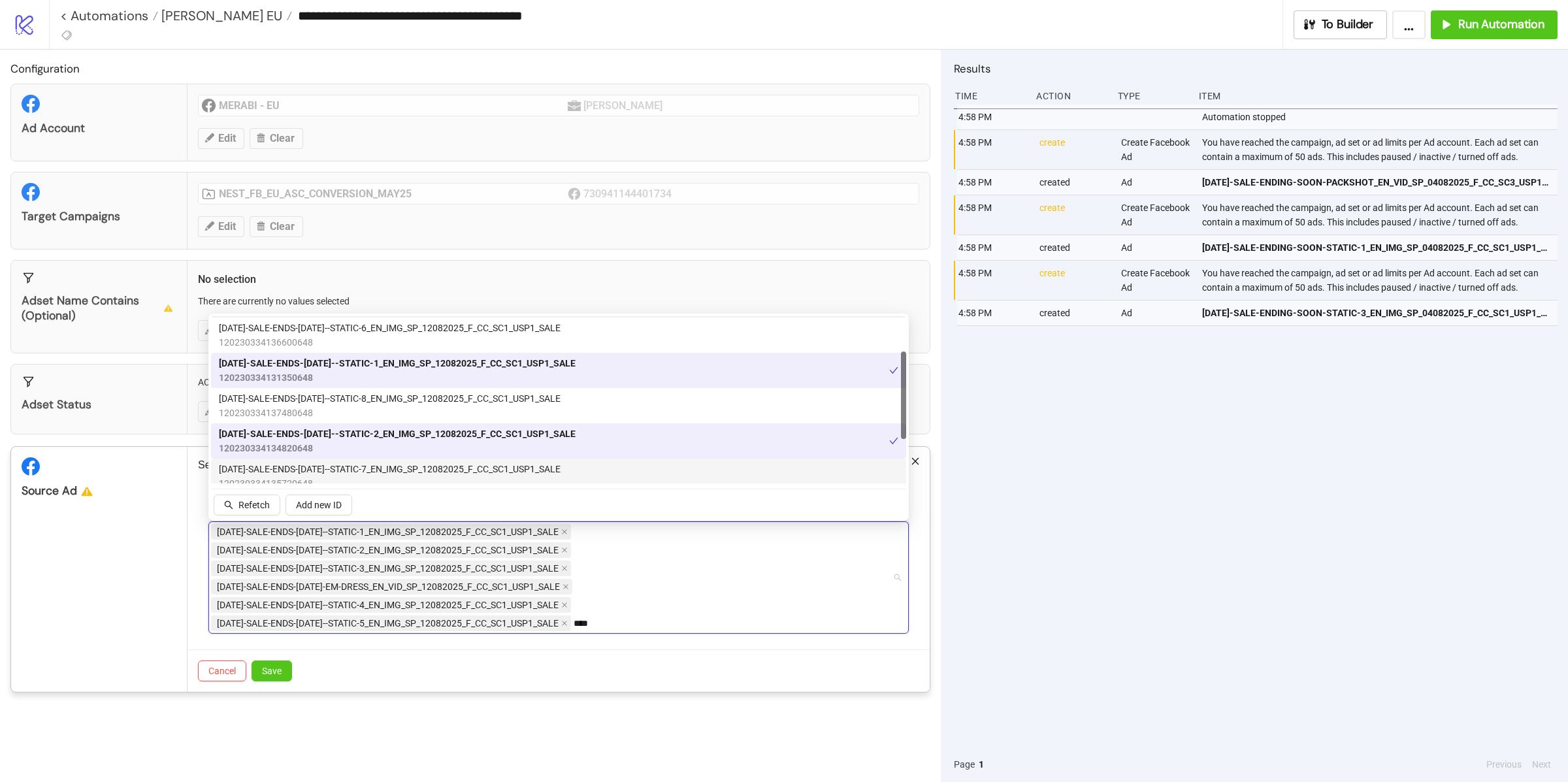
scroll to position [53, 0]
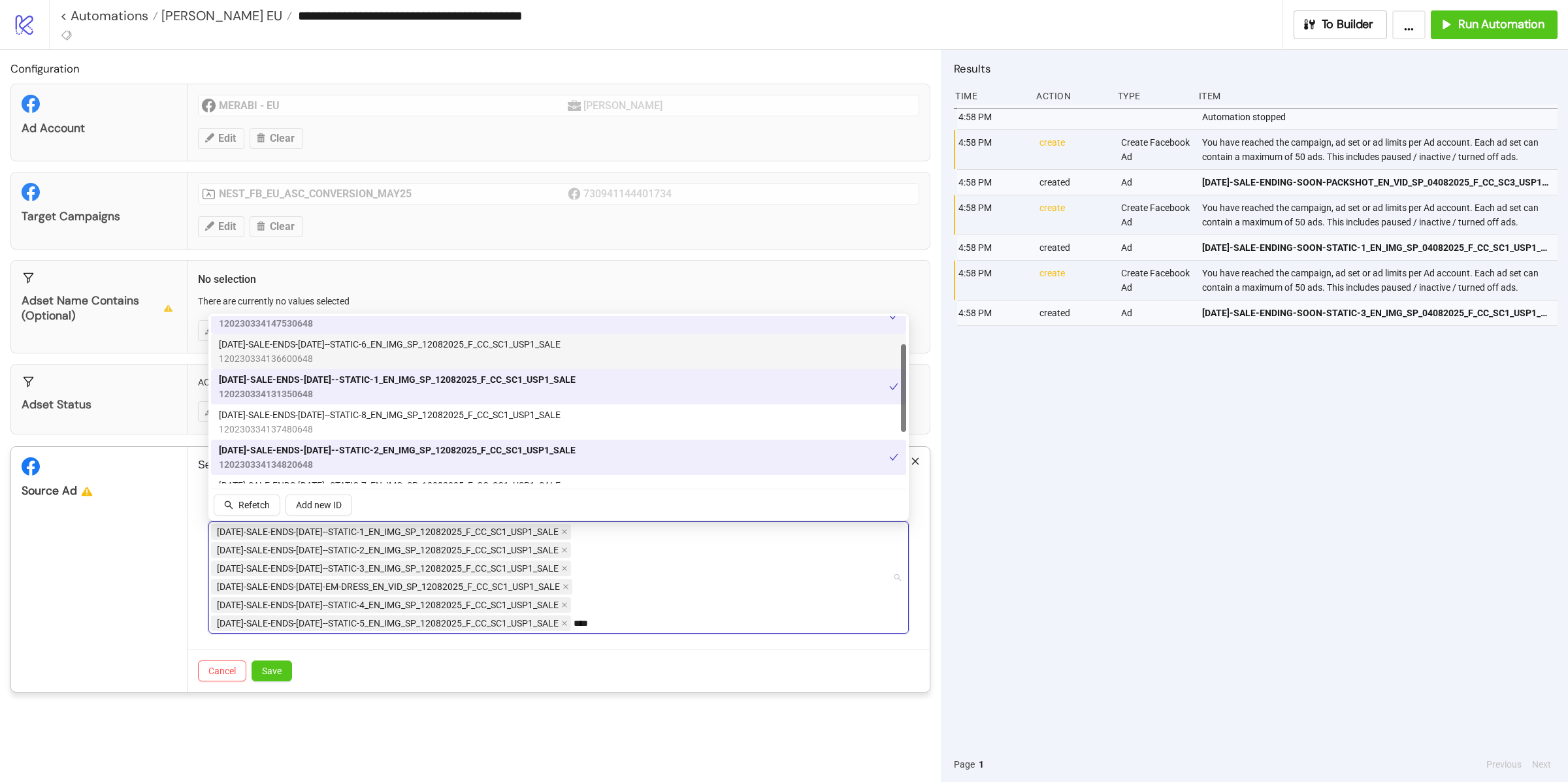
click at [377, 350] on span "[DATE]-SALE-ENDS-[DATE]--STATIC-6_EN_IMG_SP_12082025_F_CC_SC1_USP1_SALE" at bounding box center [389, 344] width 341 height 15
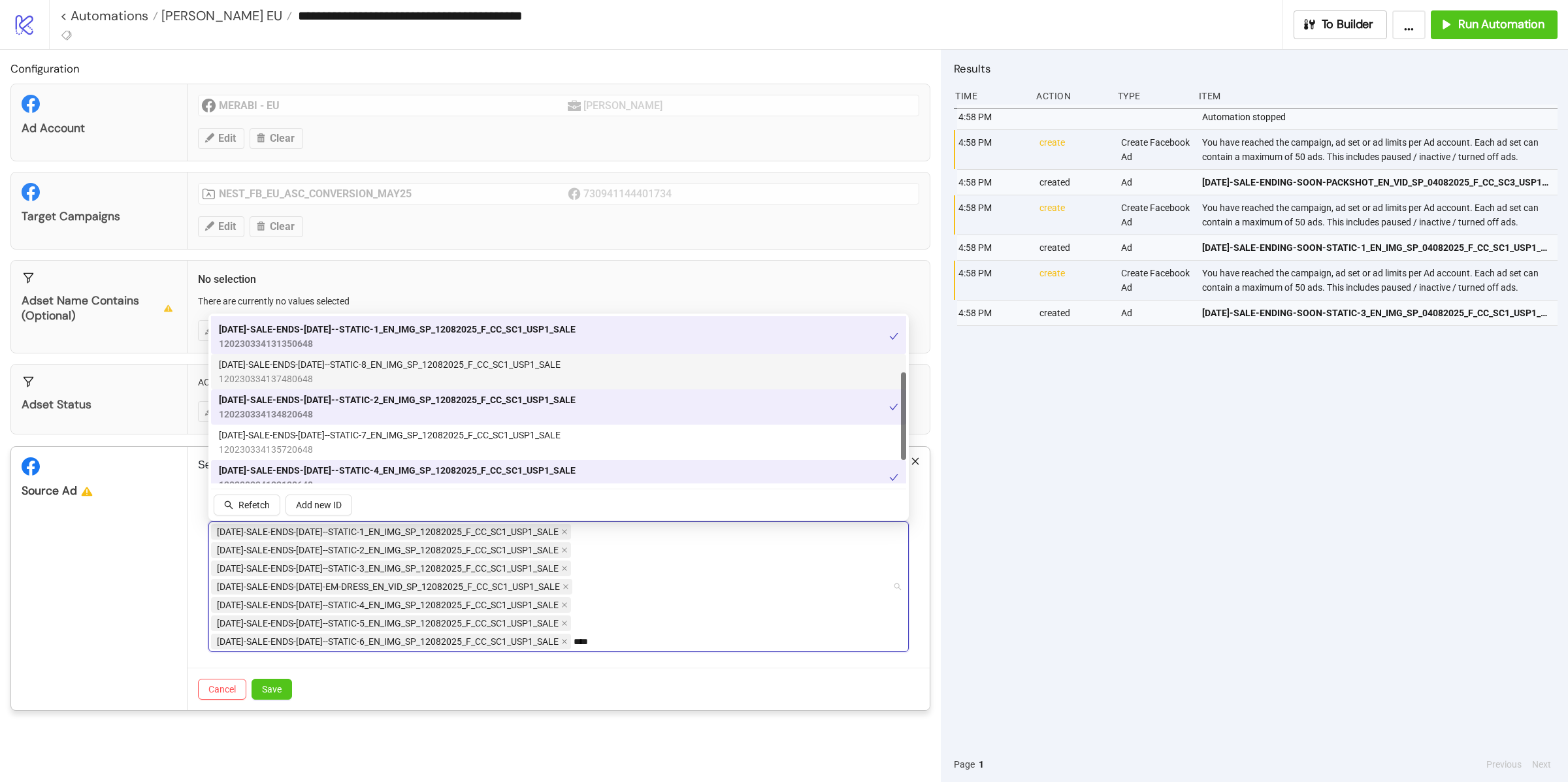
scroll to position [109, 0]
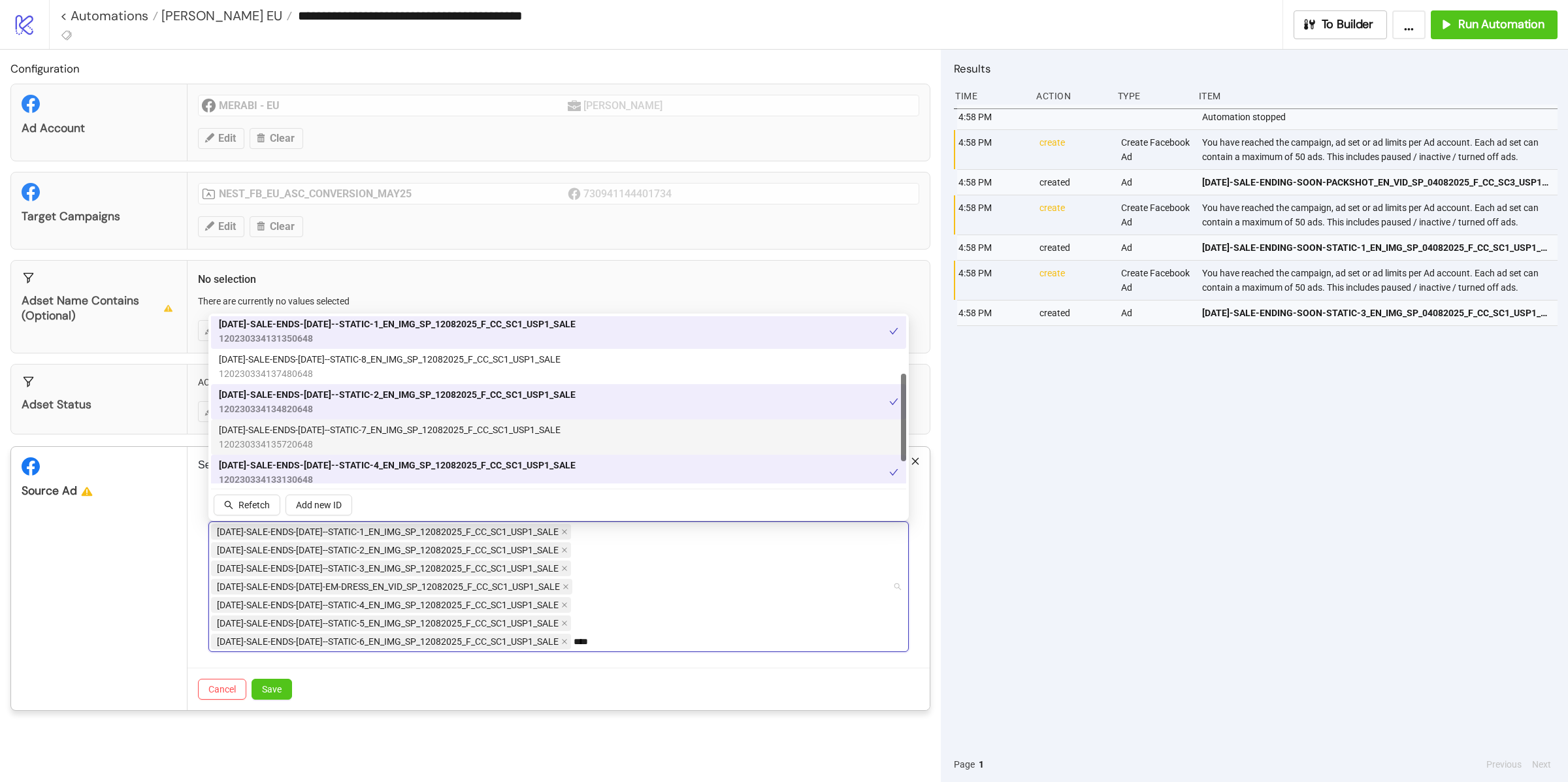
click at [371, 444] on span "120230334135720648" at bounding box center [389, 444] width 341 height 15
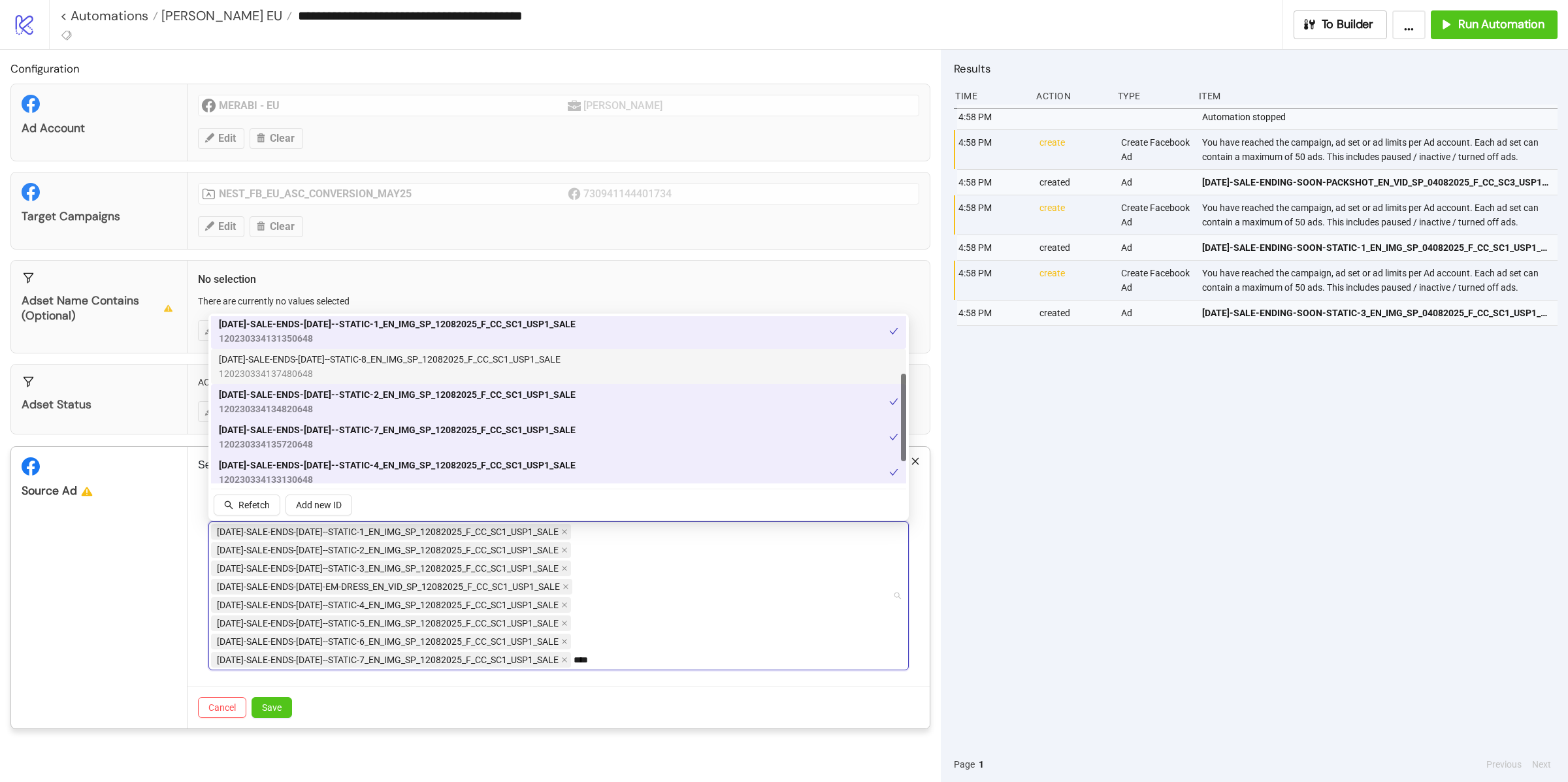
click at [371, 366] on span "120230334137480648" at bounding box center [389, 374] width 341 height 15
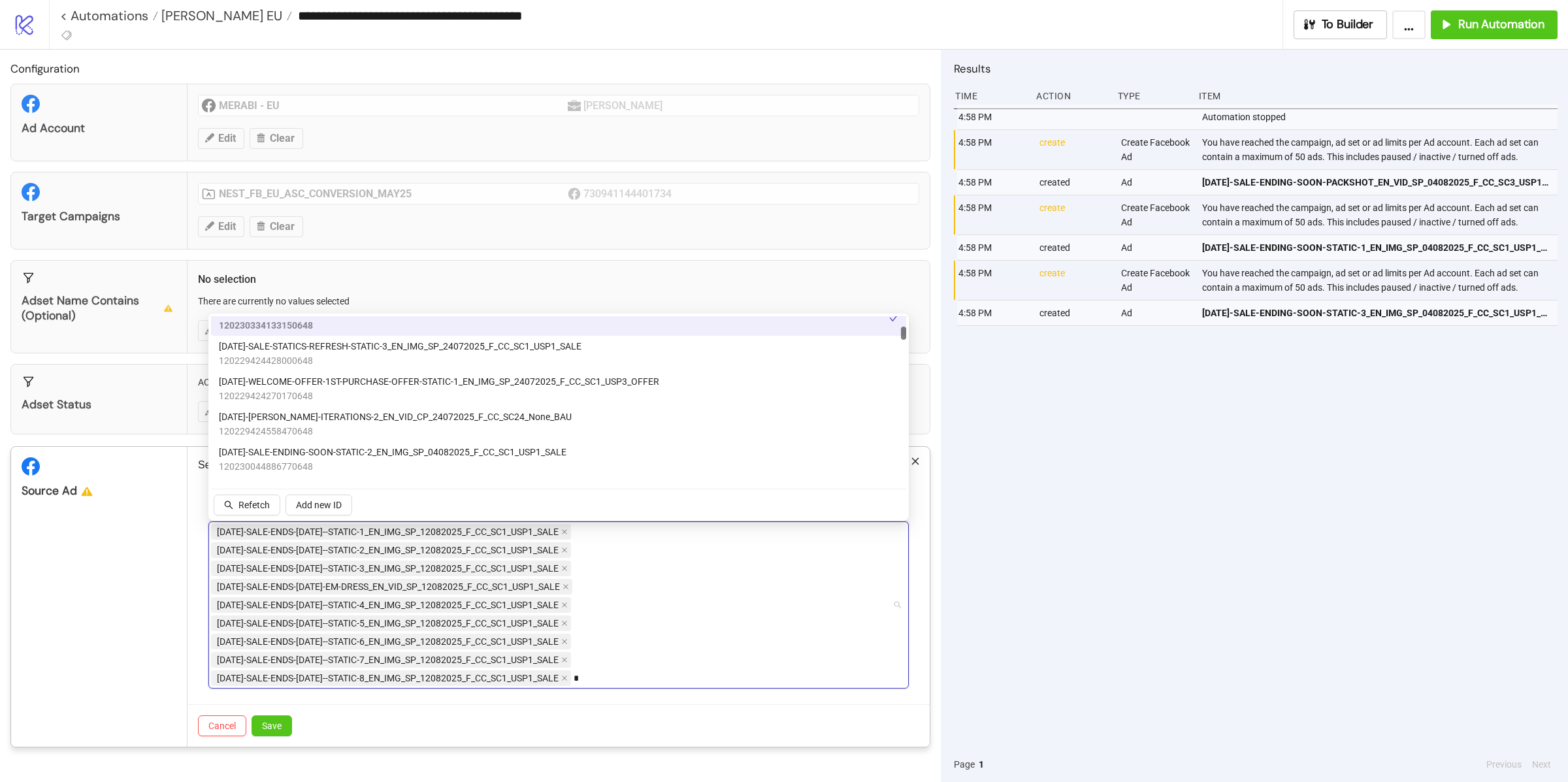
scroll to position [290, 0]
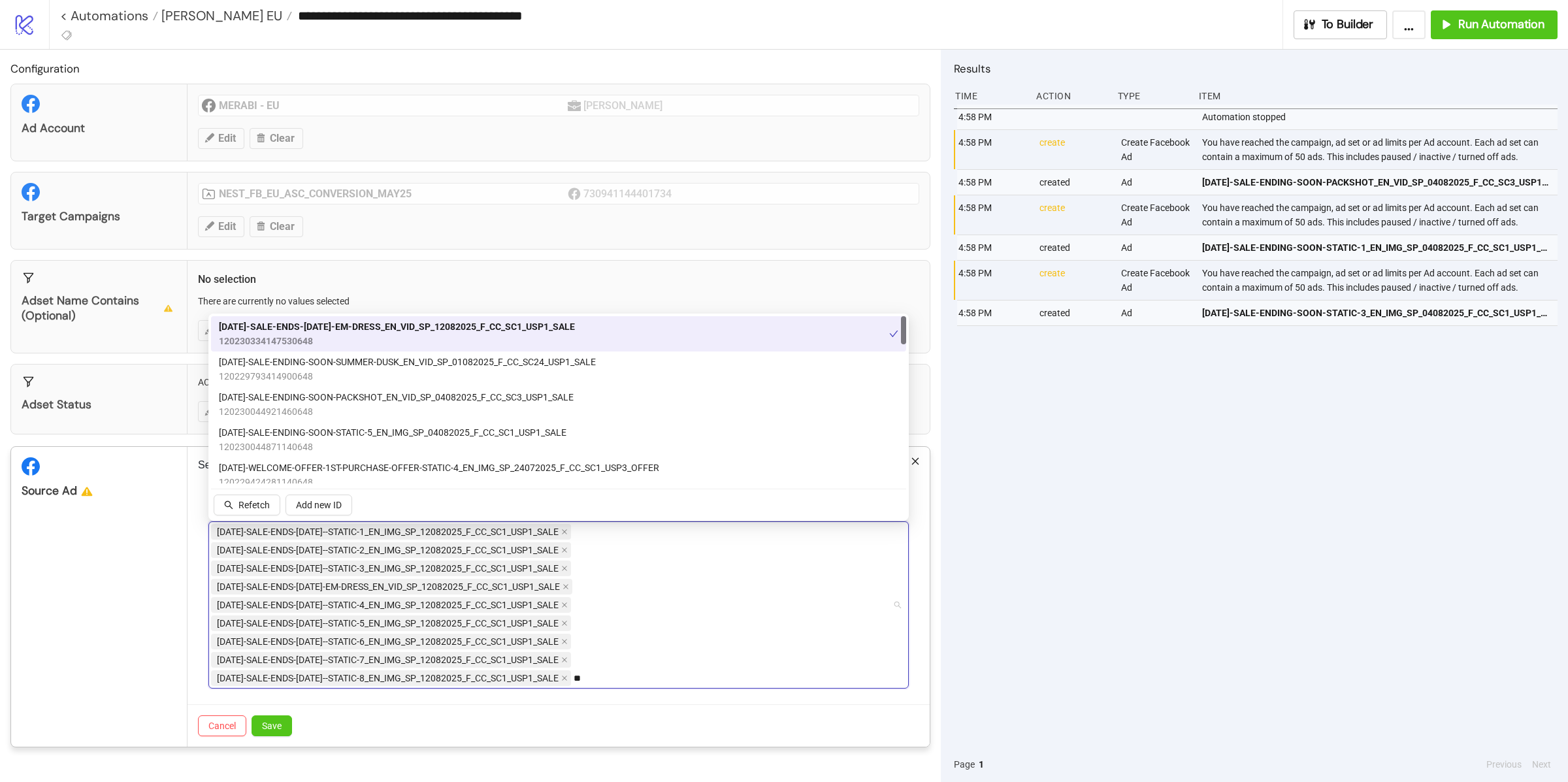
type input "*"
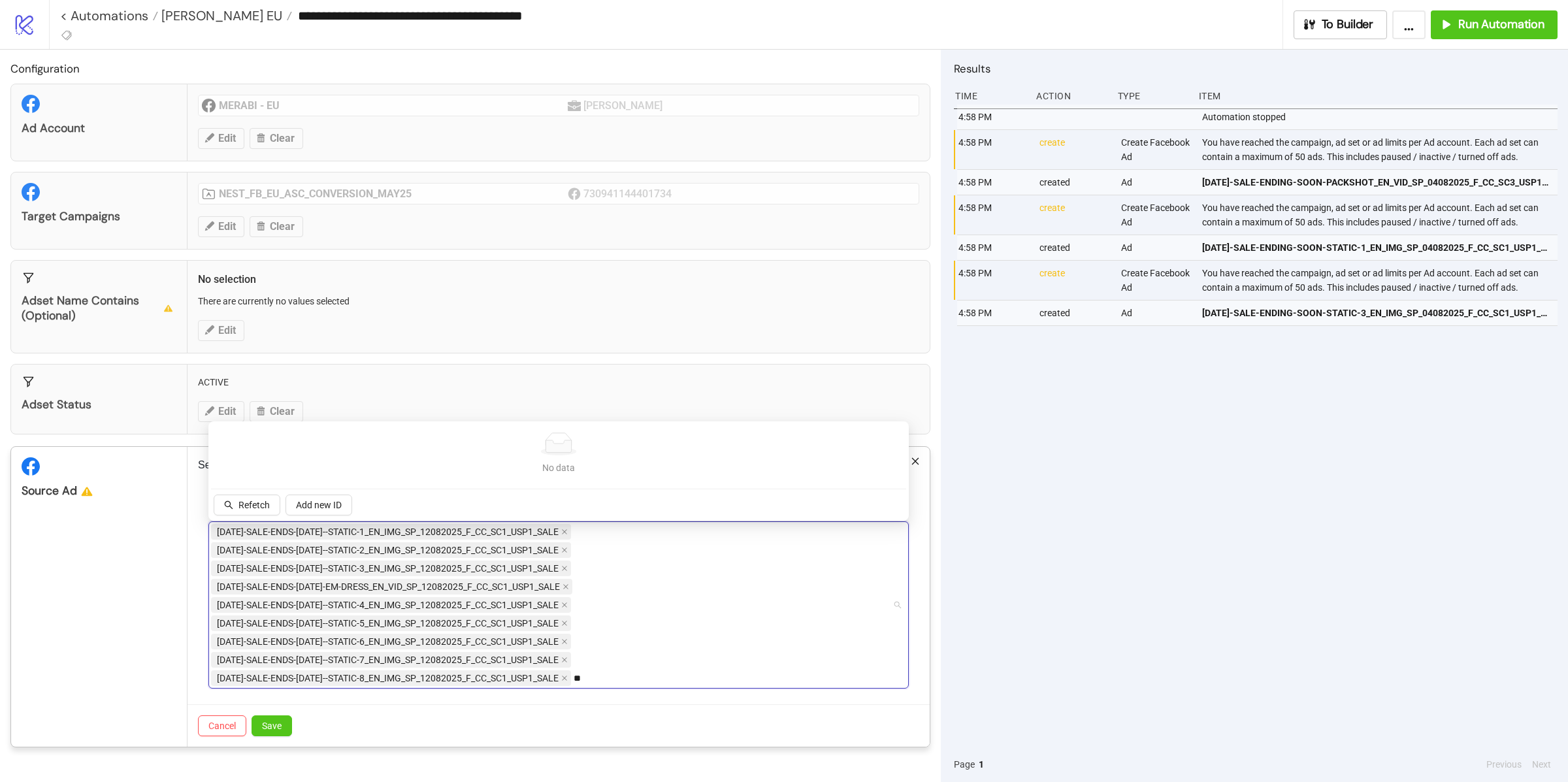
type input "*"
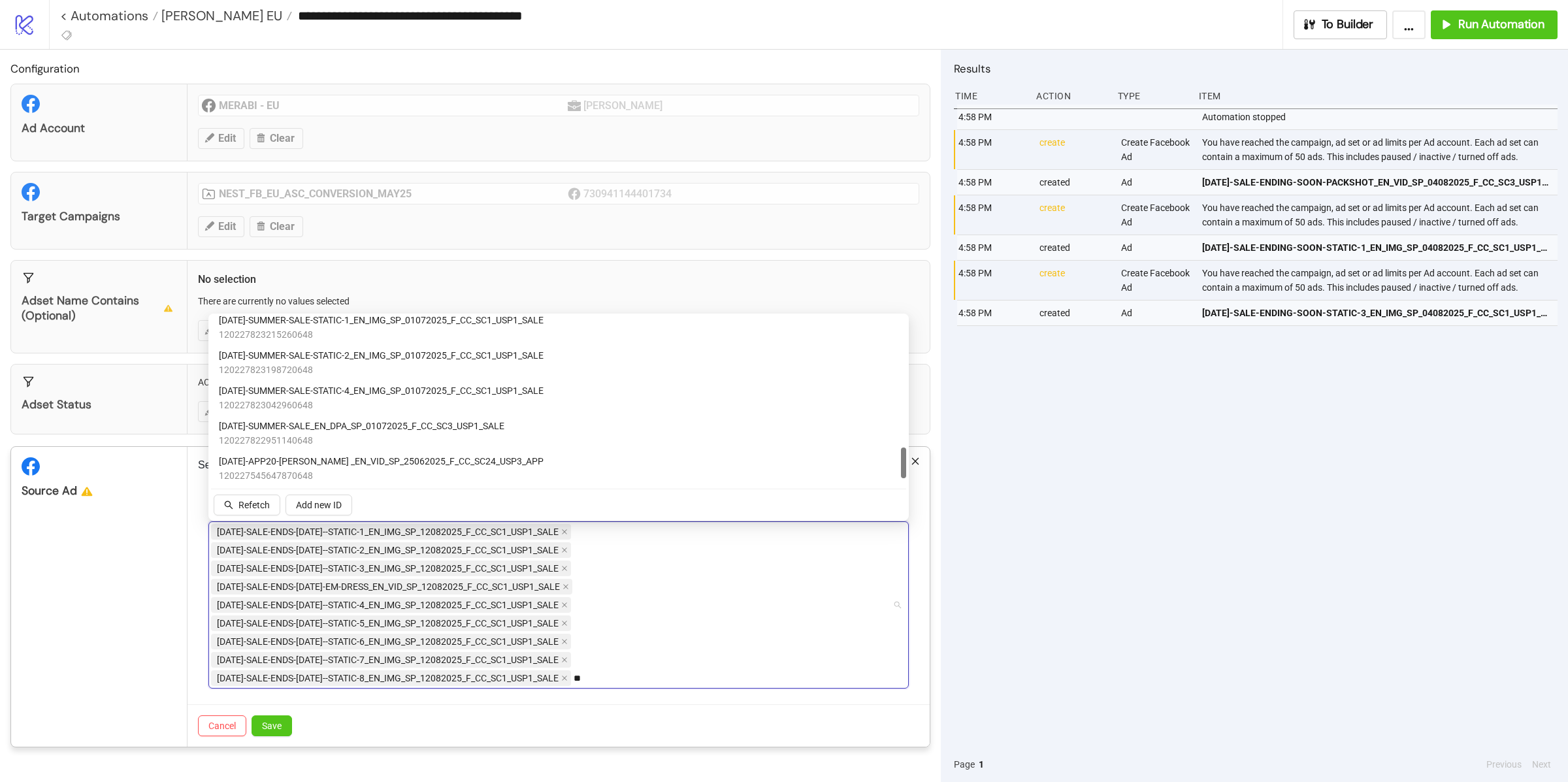
scroll to position [714, 0]
type input "****"
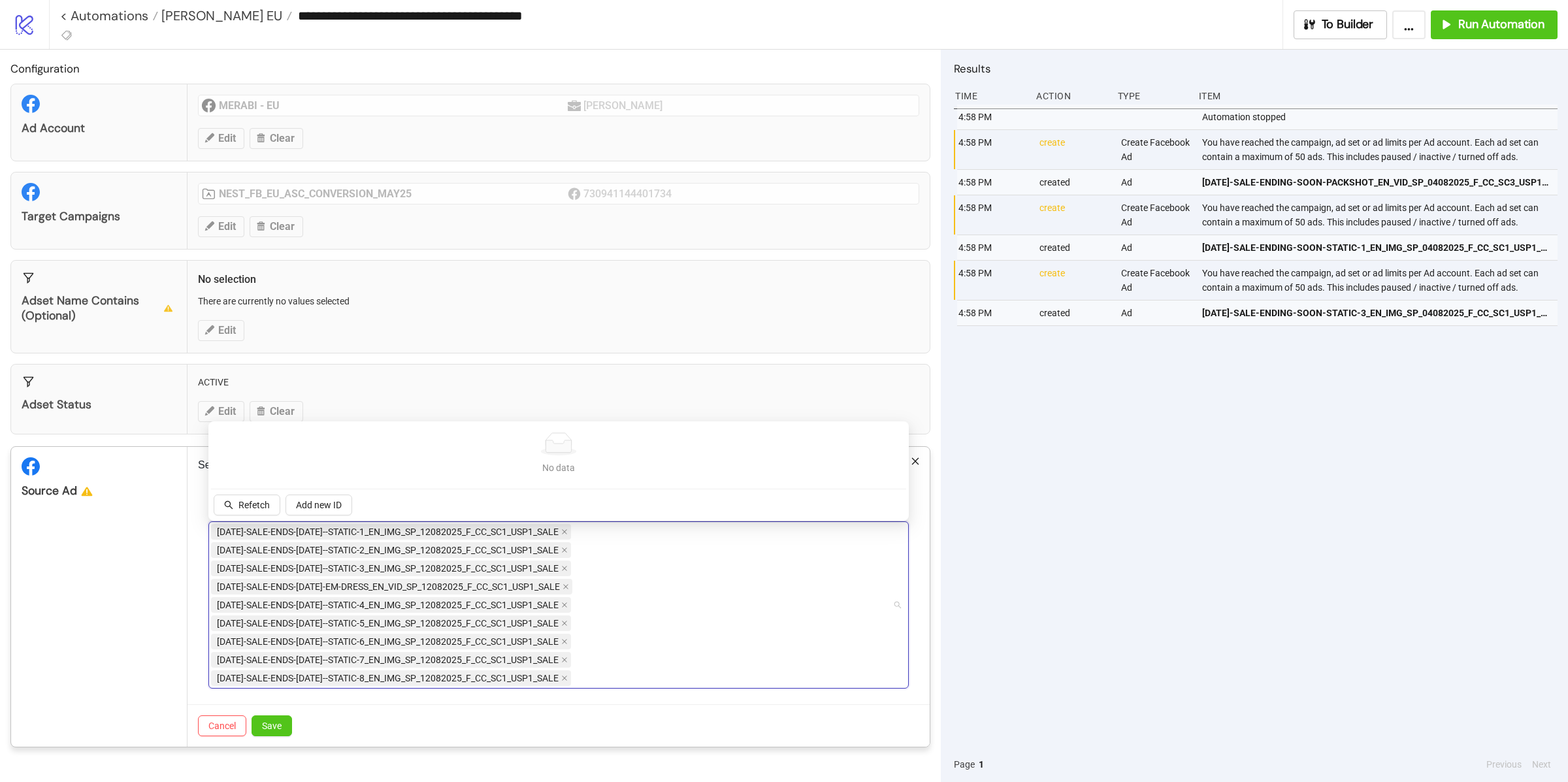
click at [702, 664] on div "AD238-SALE-ENDS-SUNDAY--STATIC-1_EN_IMG_SP_12082025_F_CC_SC1_USP1_SALE AD239-SA…" at bounding box center [551, 604] width 682 height 165
click at [659, 655] on div "AD238-SALE-ENDS-SUNDAY--STATIC-1_EN_IMG_SP_12082025_F_CC_SC1_USP1_SALE AD239-SA…" at bounding box center [551, 604] width 682 height 165
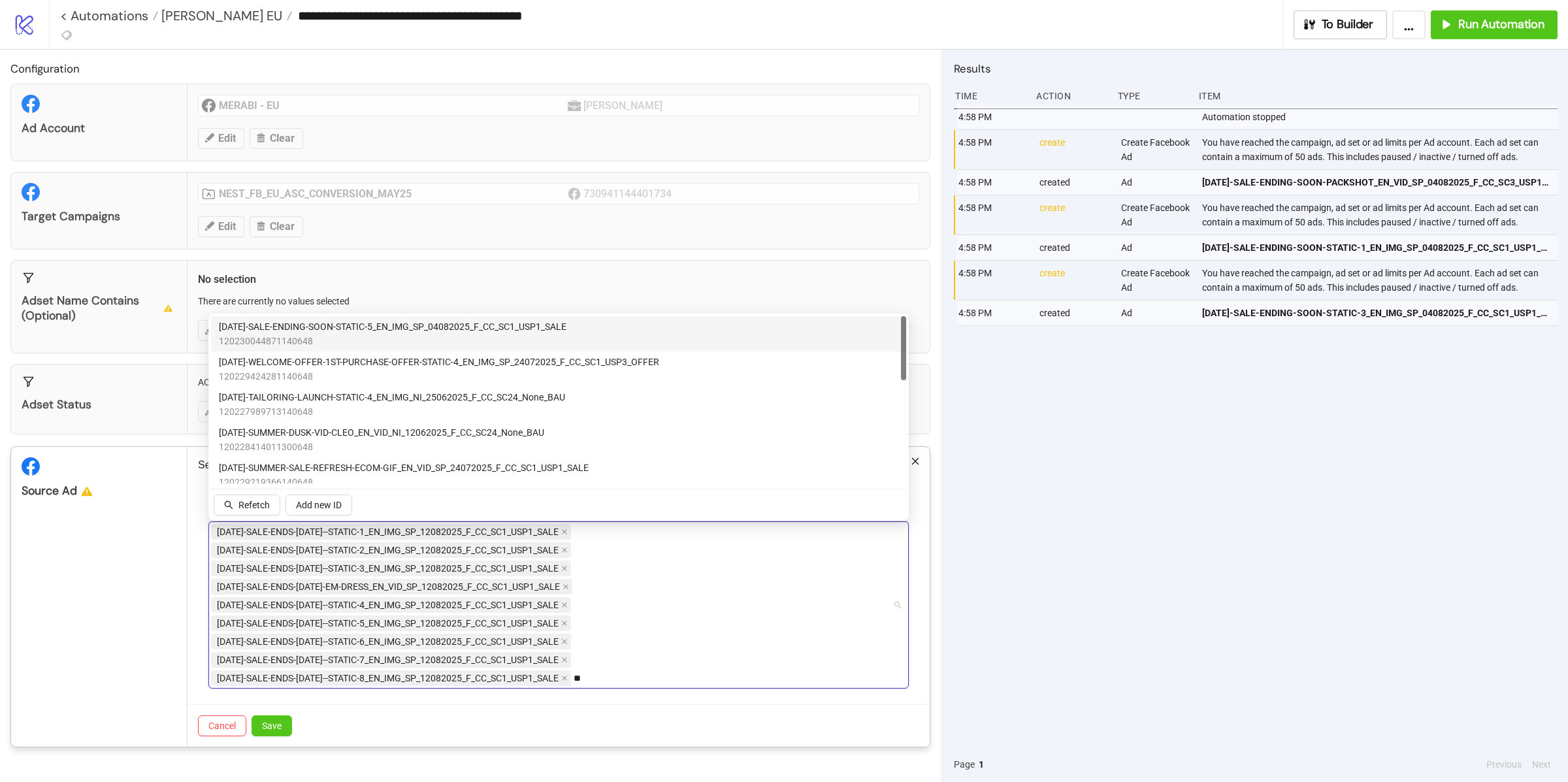
type input "*"
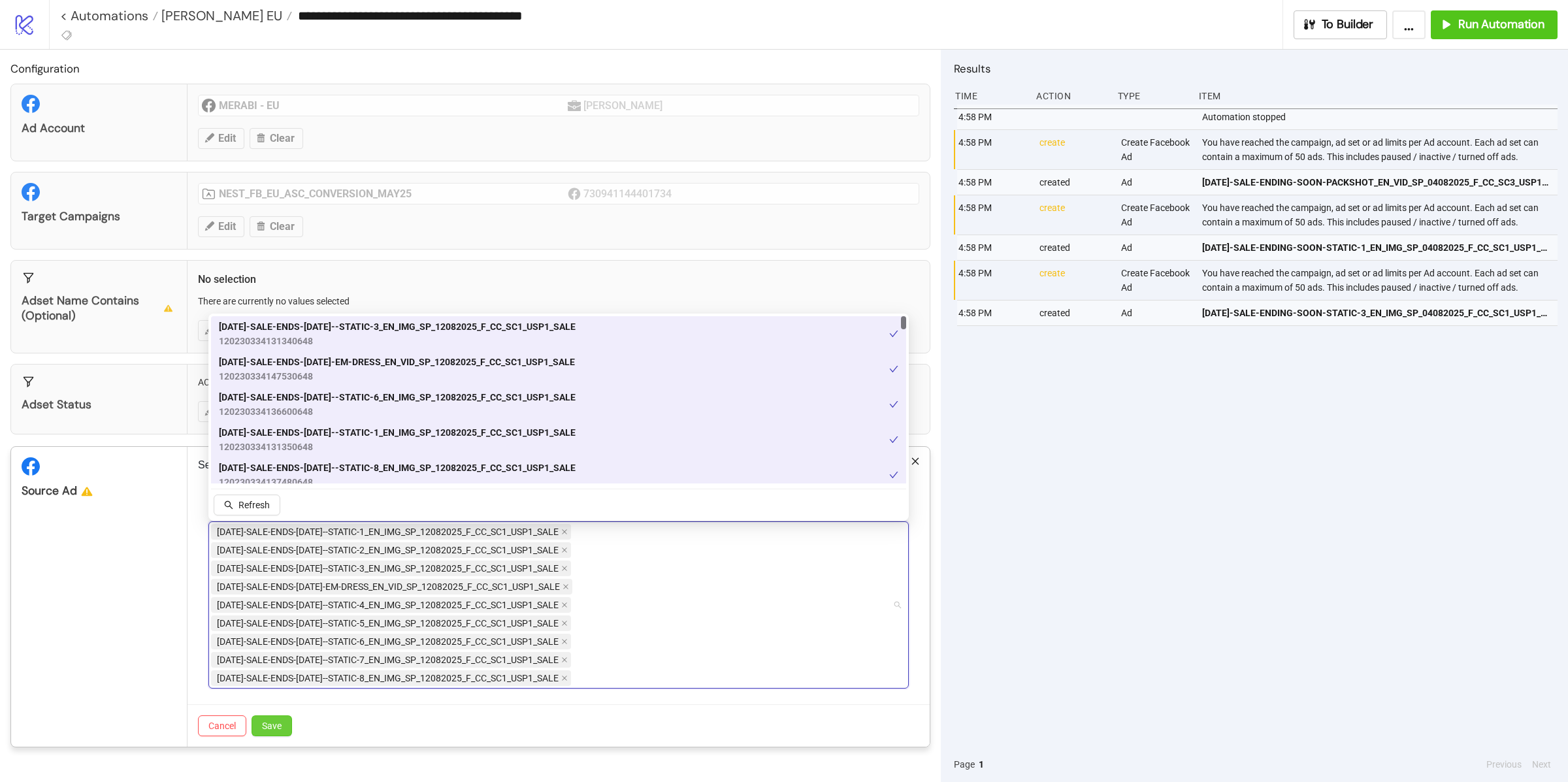
click at [276, 736] on button "Save" at bounding box center [271, 726] width 40 height 21
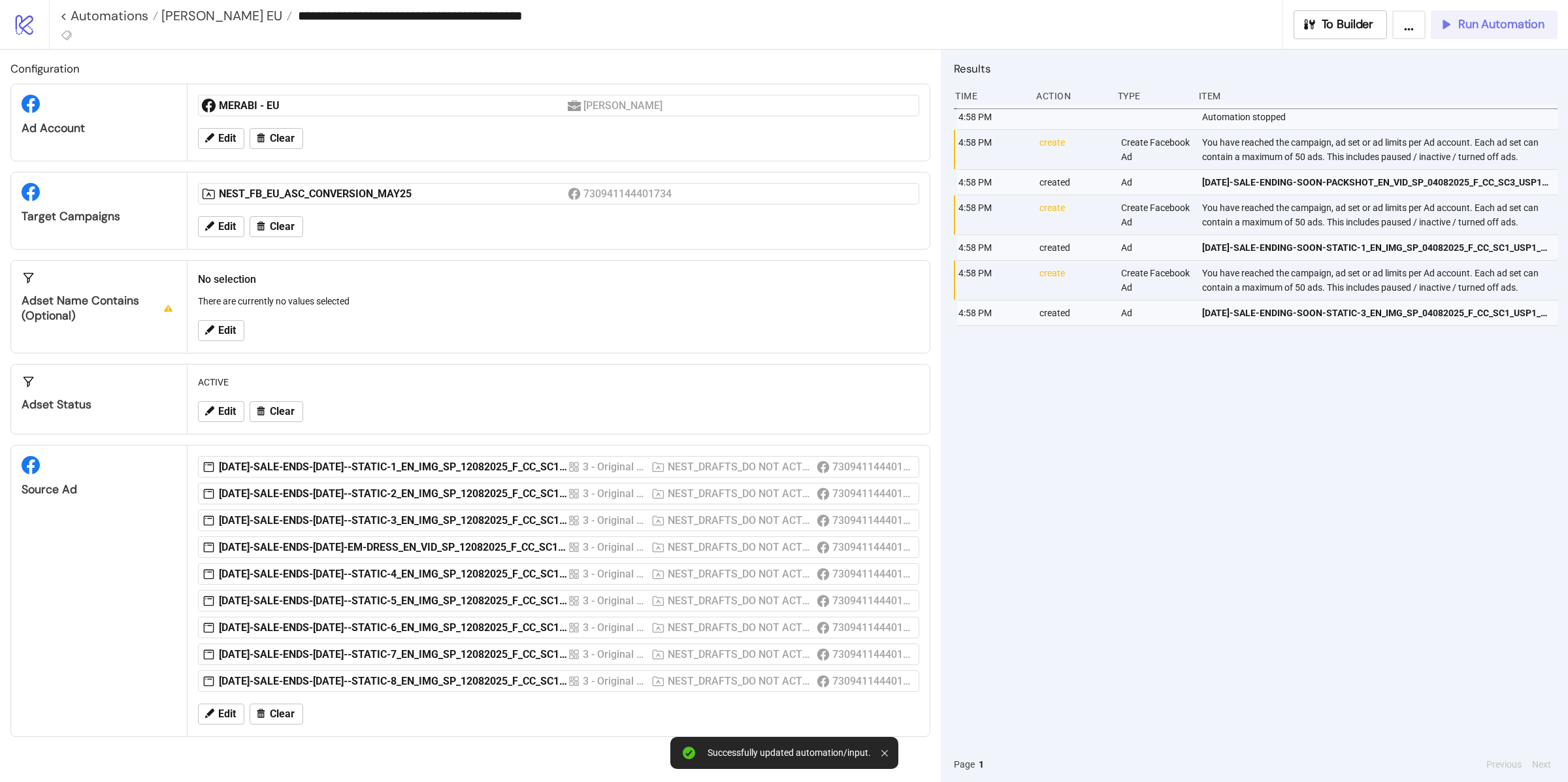
click at [1461, 33] on button "Run Automation" at bounding box center [1494, 24] width 127 height 29
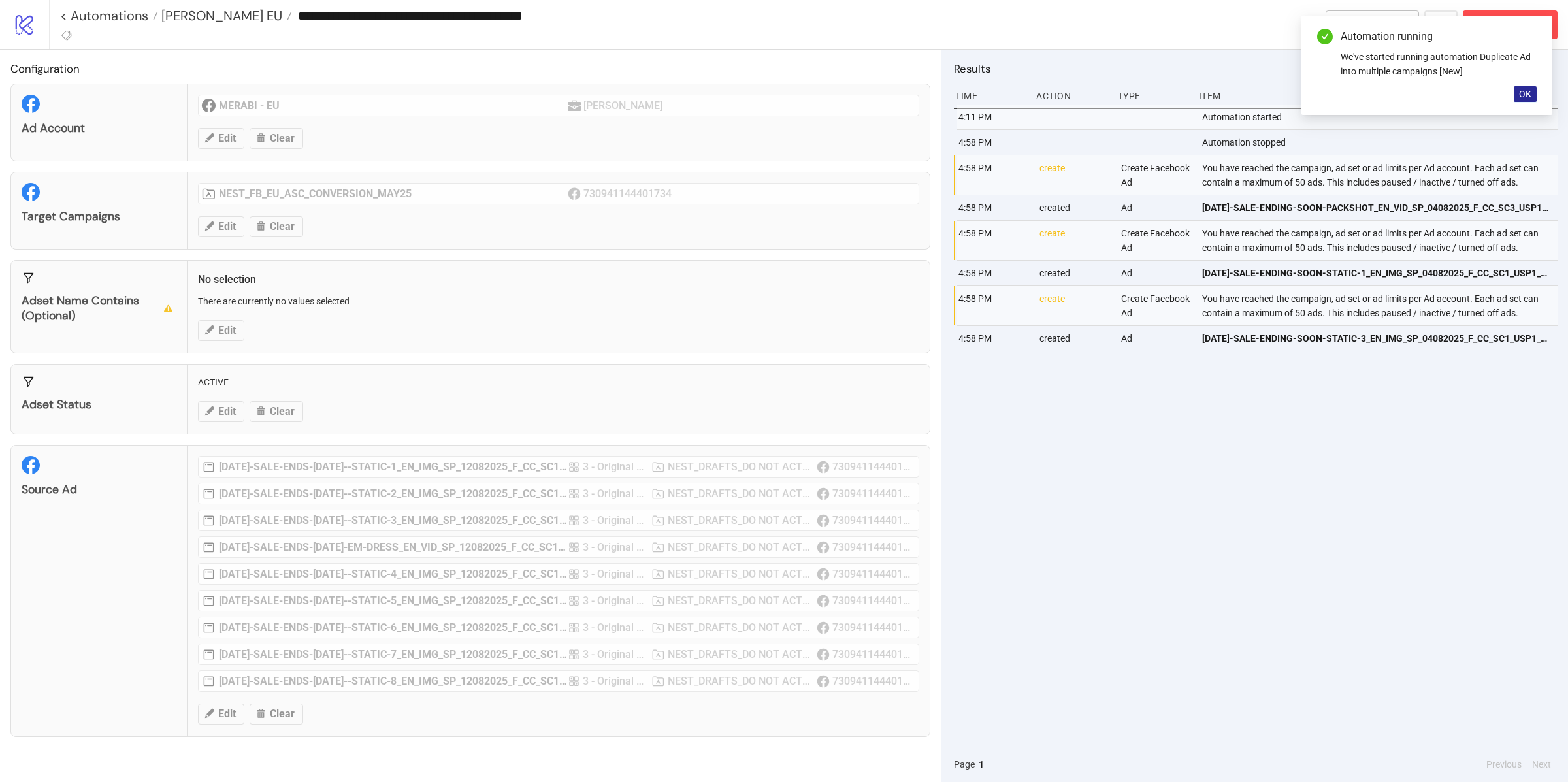
click at [1527, 94] on span "OK" at bounding box center [1525, 94] width 12 height 10
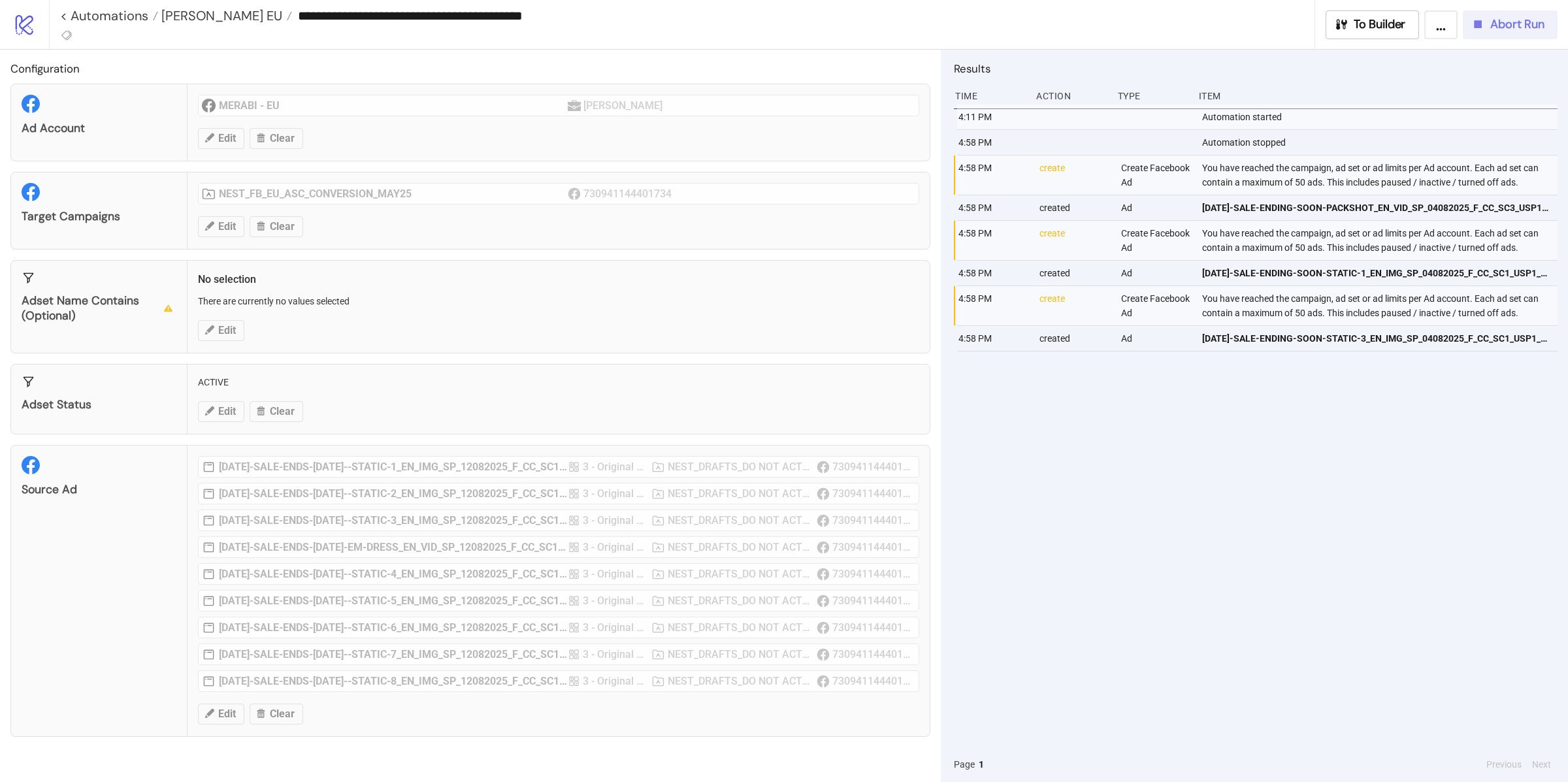
click at [1514, 16] on button "Abort Run" at bounding box center [1510, 24] width 95 height 29
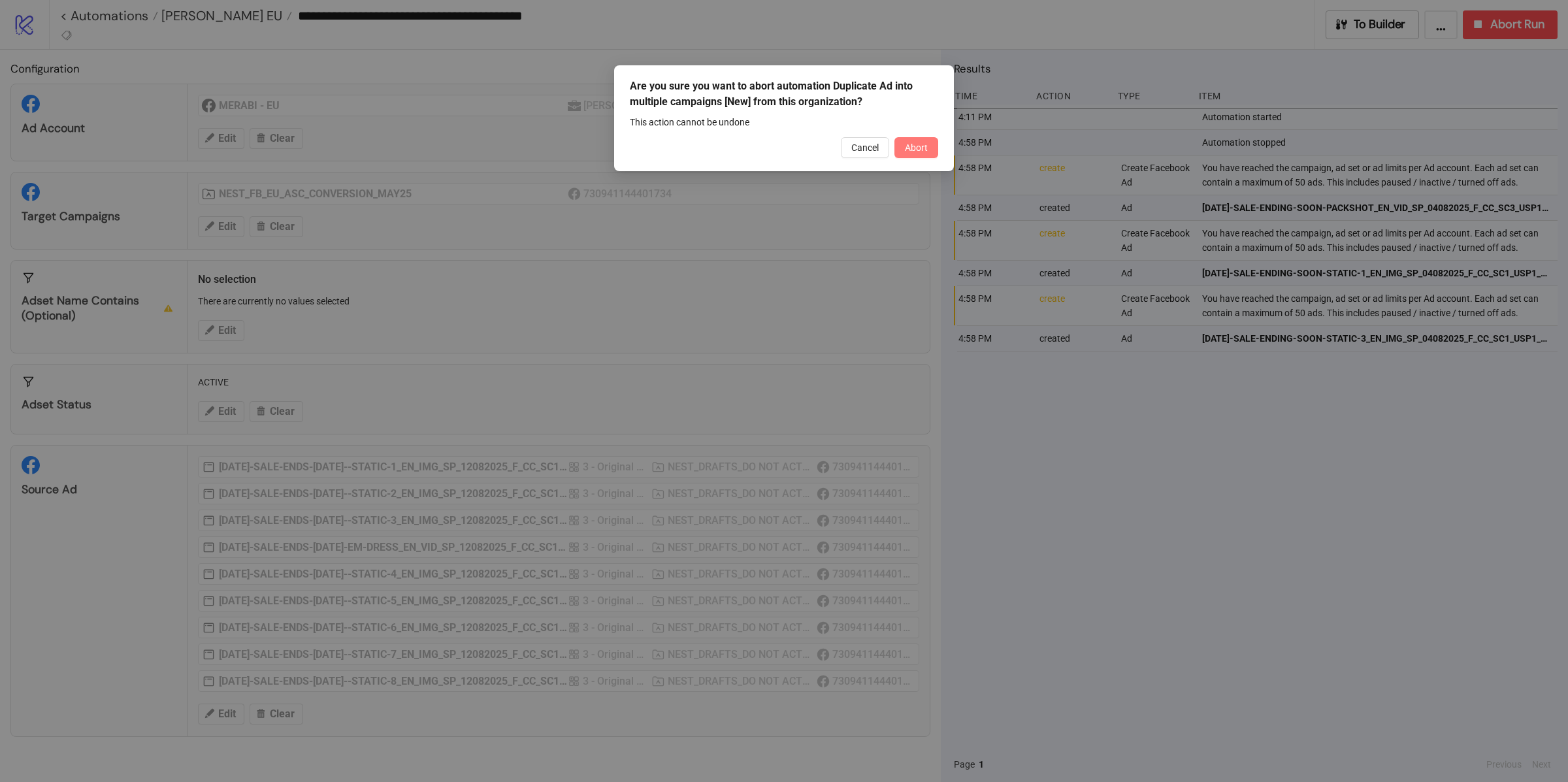
click at [920, 143] on span "Abort" at bounding box center [916, 147] width 23 height 10
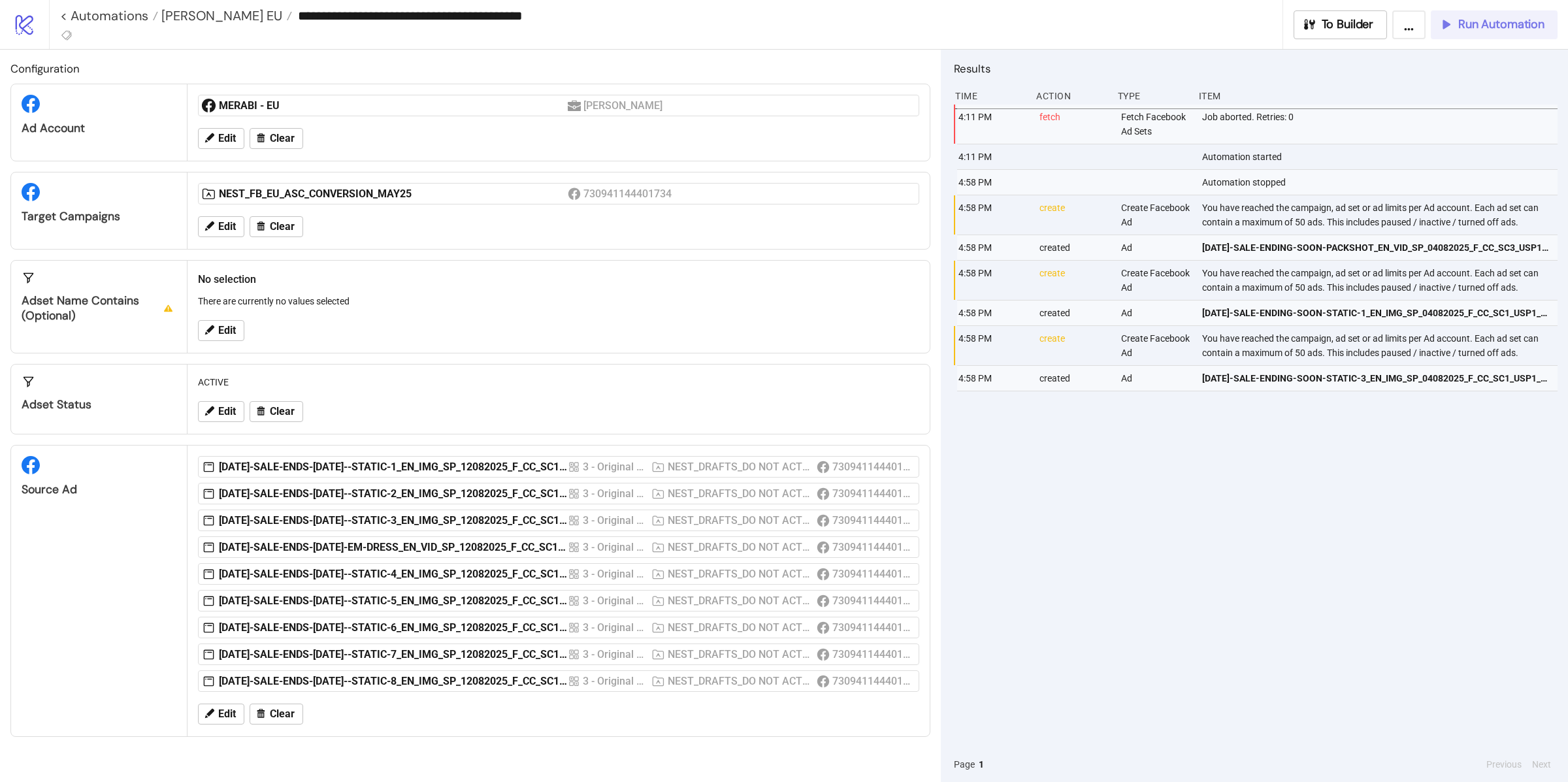
click at [1482, 28] on span "Run Automation" at bounding box center [1502, 24] width 86 height 15
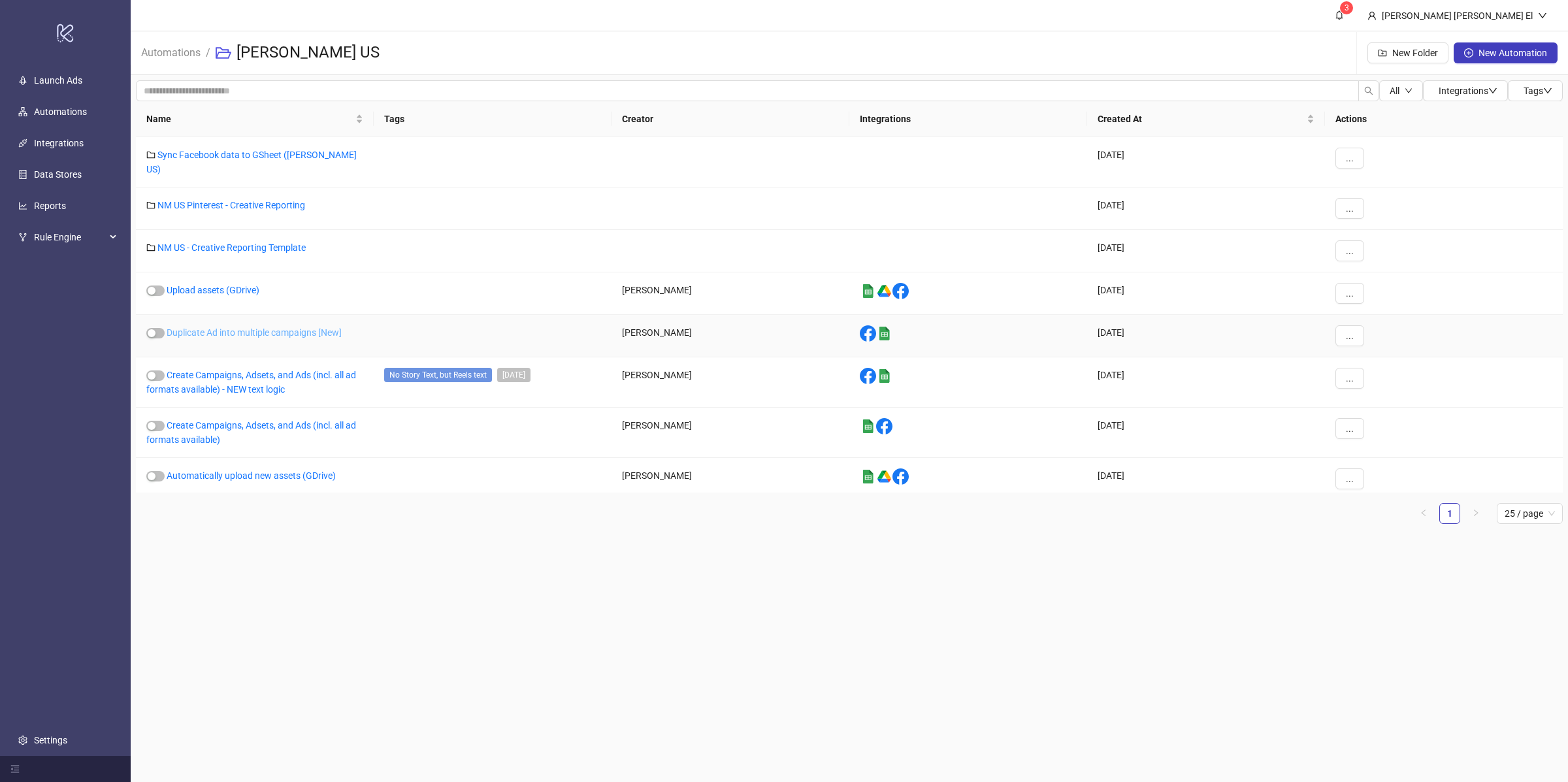
click at [261, 328] on link "Duplicate Ad into multiple campaigns [New]" at bounding box center [254, 332] width 175 height 10
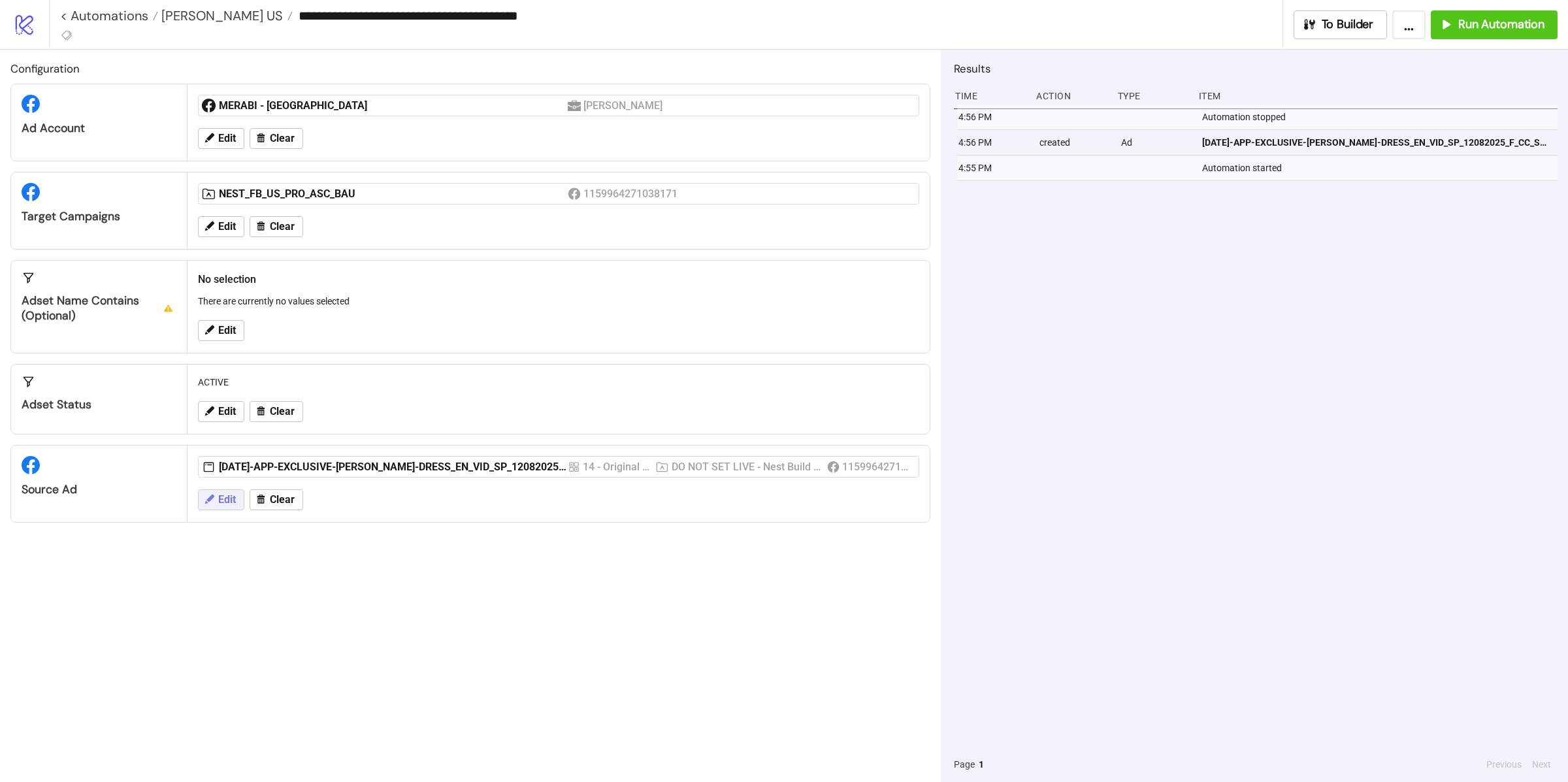
click at [230, 492] on button "Edit" at bounding box center [221, 500] width 46 height 21
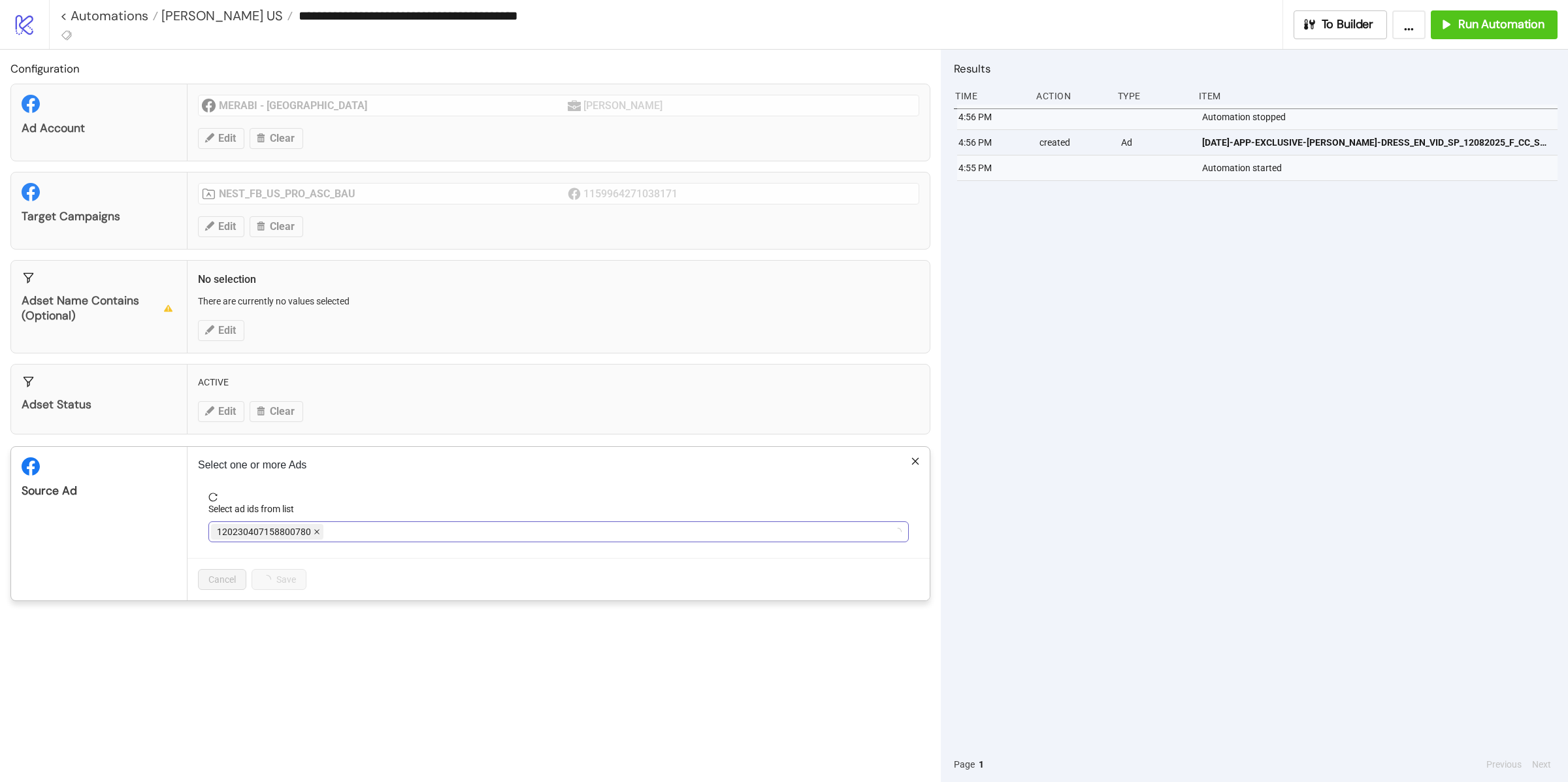
click at [316, 530] on icon "close" at bounding box center [317, 531] width 6 height 6
click at [309, 533] on div at bounding box center [551, 532] width 682 height 18
click at [605, 535] on icon "close" at bounding box center [608, 531] width 6 height 6
click at [468, 536] on div at bounding box center [551, 532] width 682 height 18
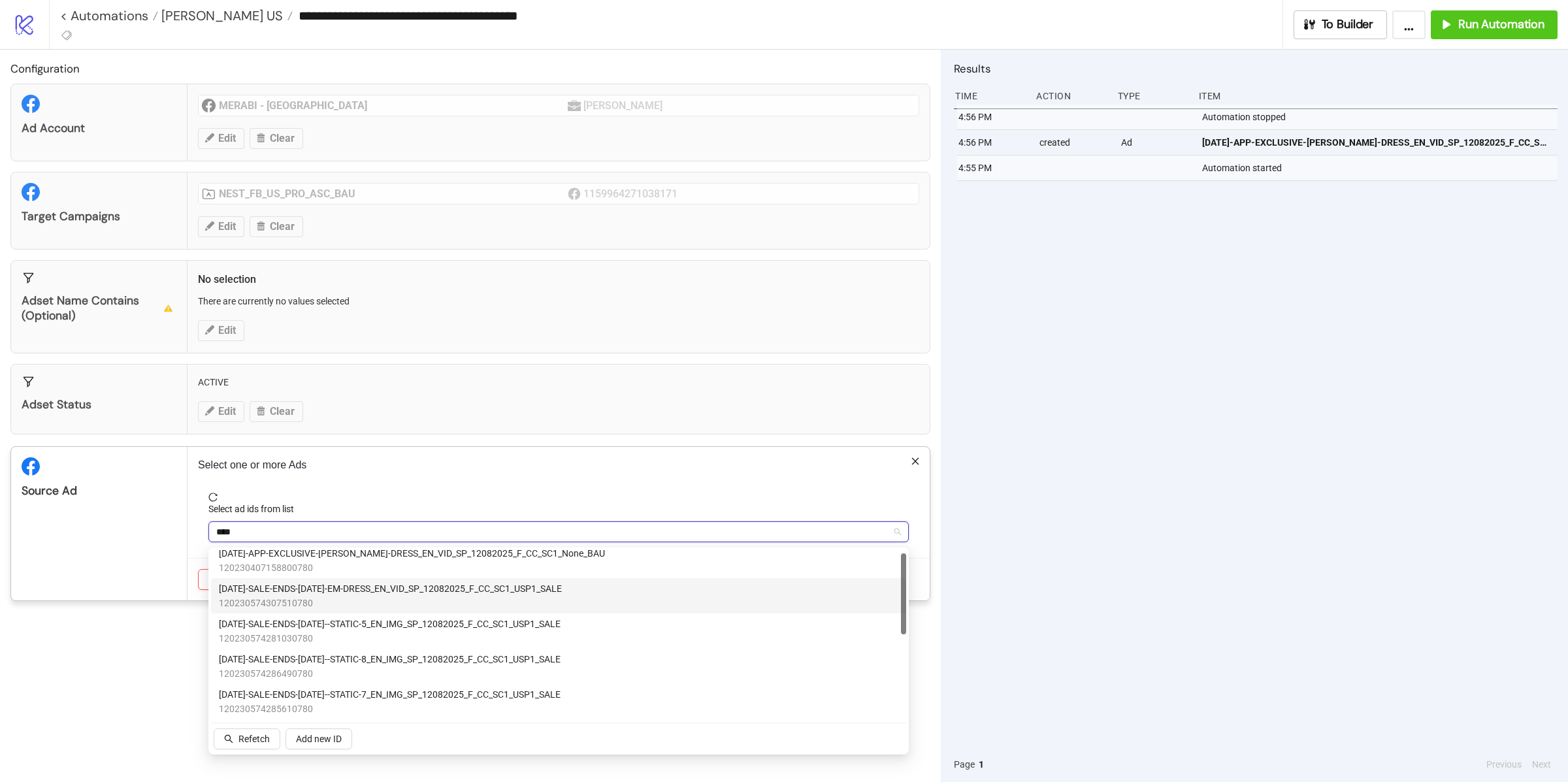
click at [405, 597] on span "120230574307510780" at bounding box center [390, 604] width 343 height 15
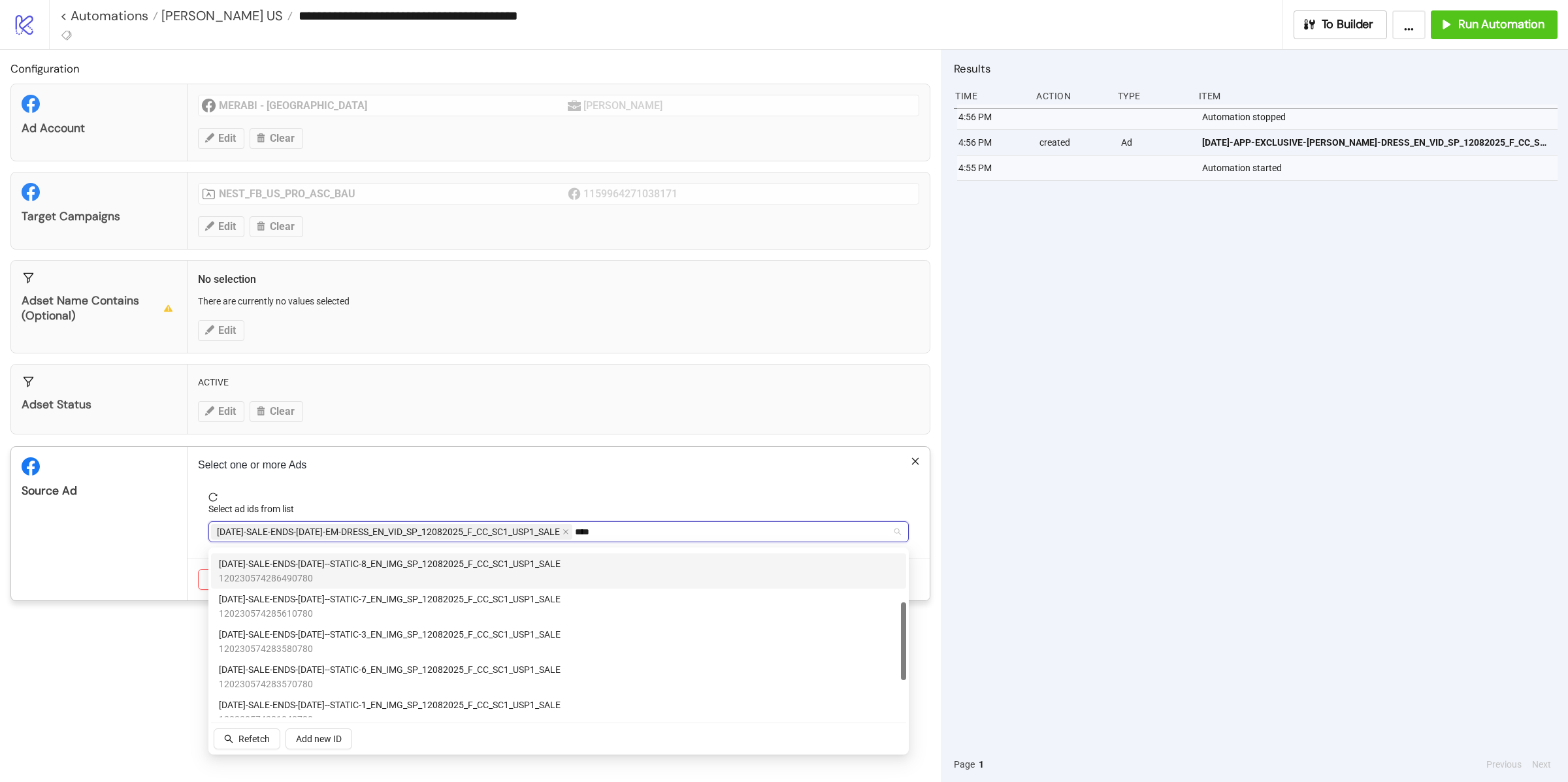
scroll to position [116, 0]
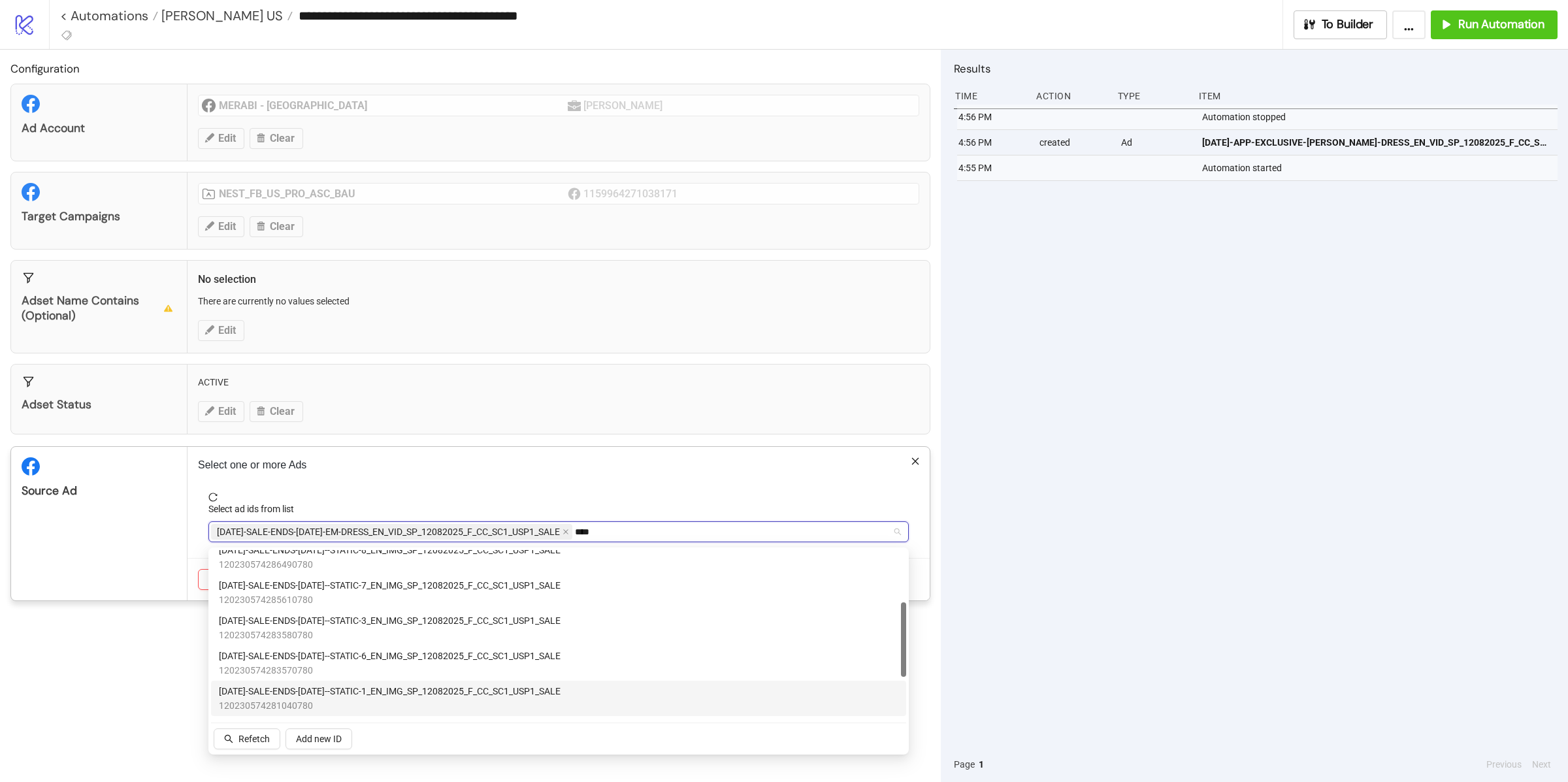
click at [393, 693] on span "AD238-SALE-ENDS-SUNDAY--STATIC-1_EN_IMG_SP_12082025_F_CC_SC1_USP1_SALE" at bounding box center [389, 691] width 341 height 15
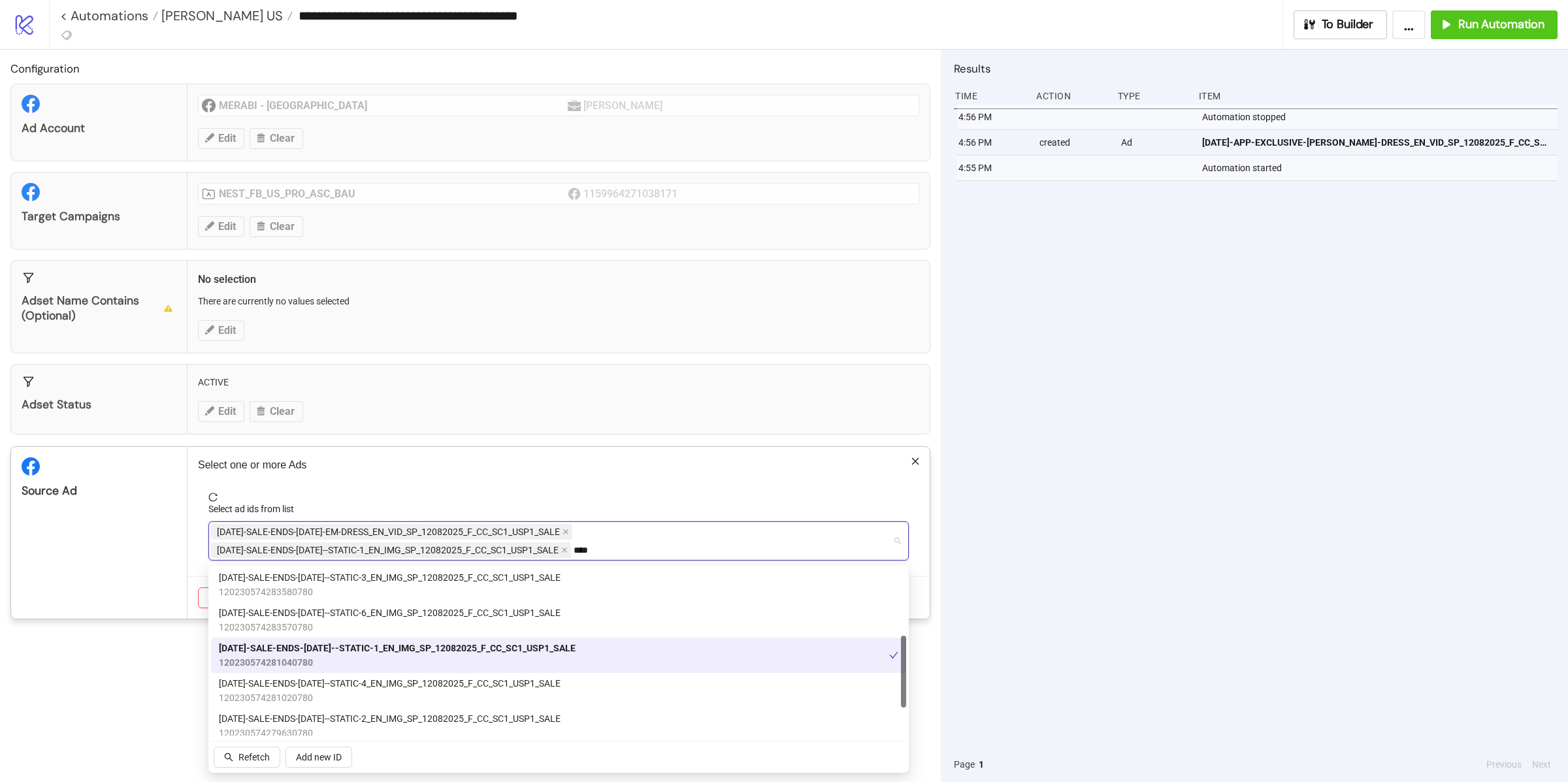
scroll to position [203, 0]
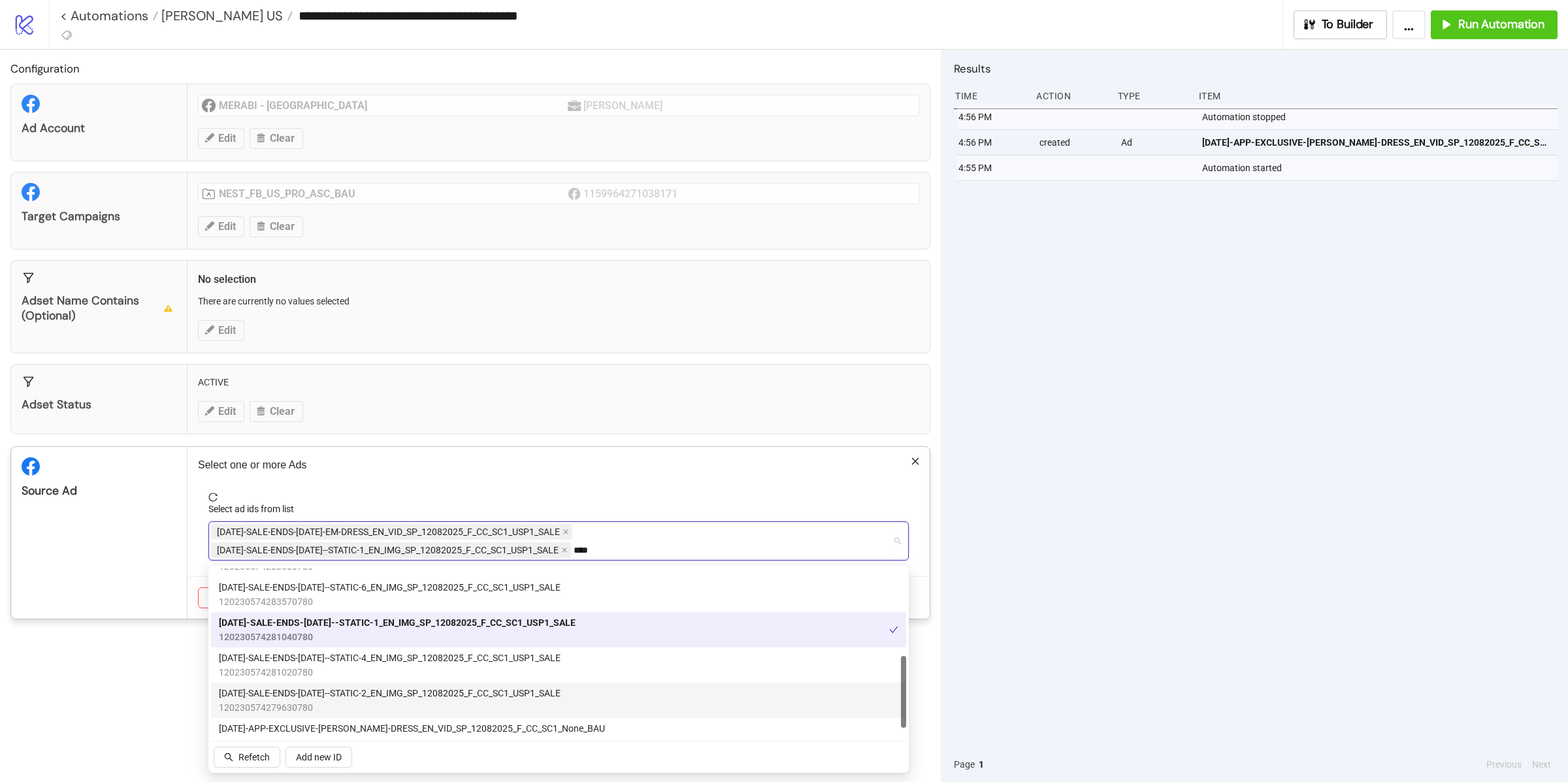
click at [380, 707] on span "120230574279630780" at bounding box center [389, 707] width 341 height 15
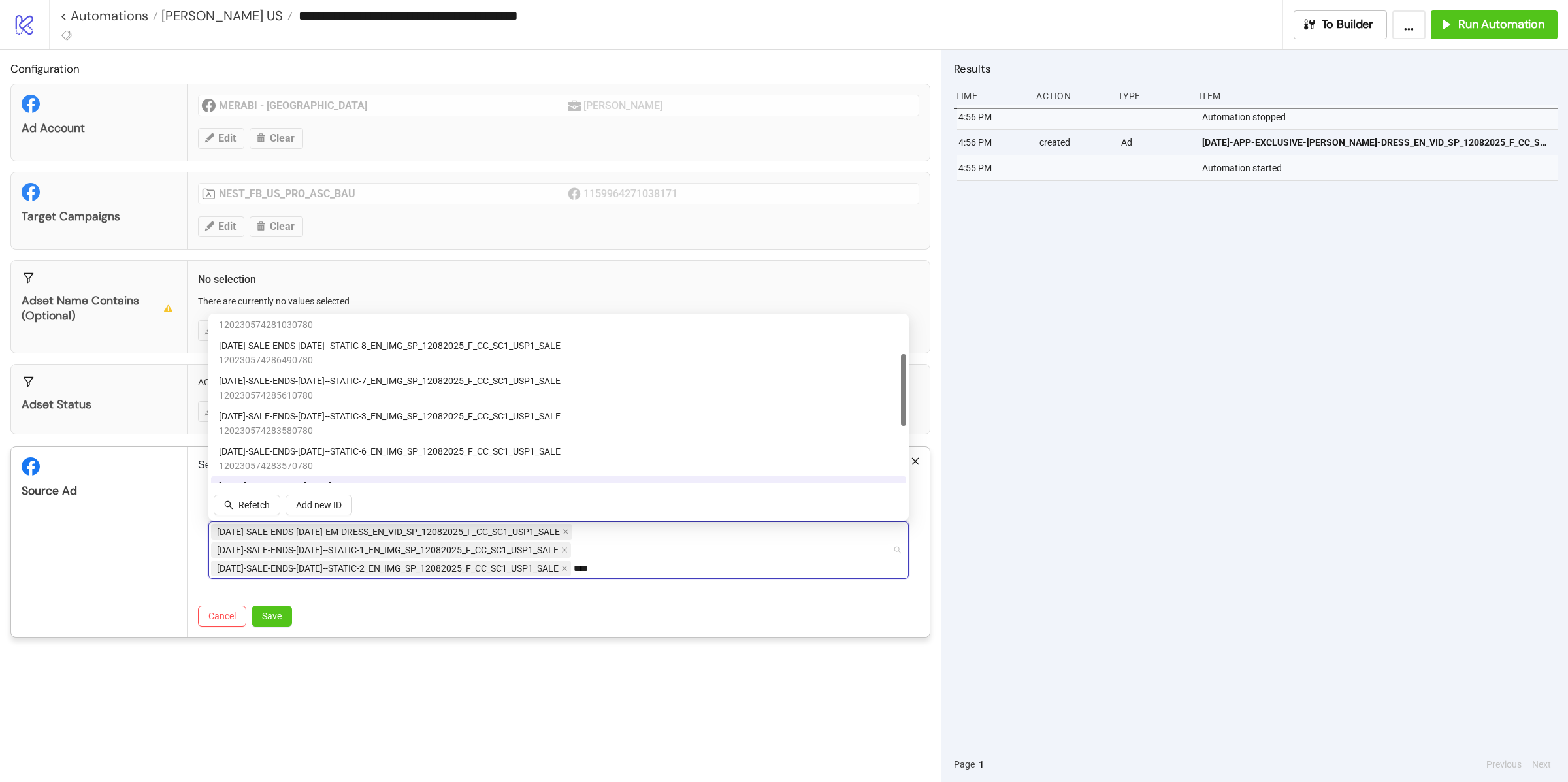
scroll to position [37, 0]
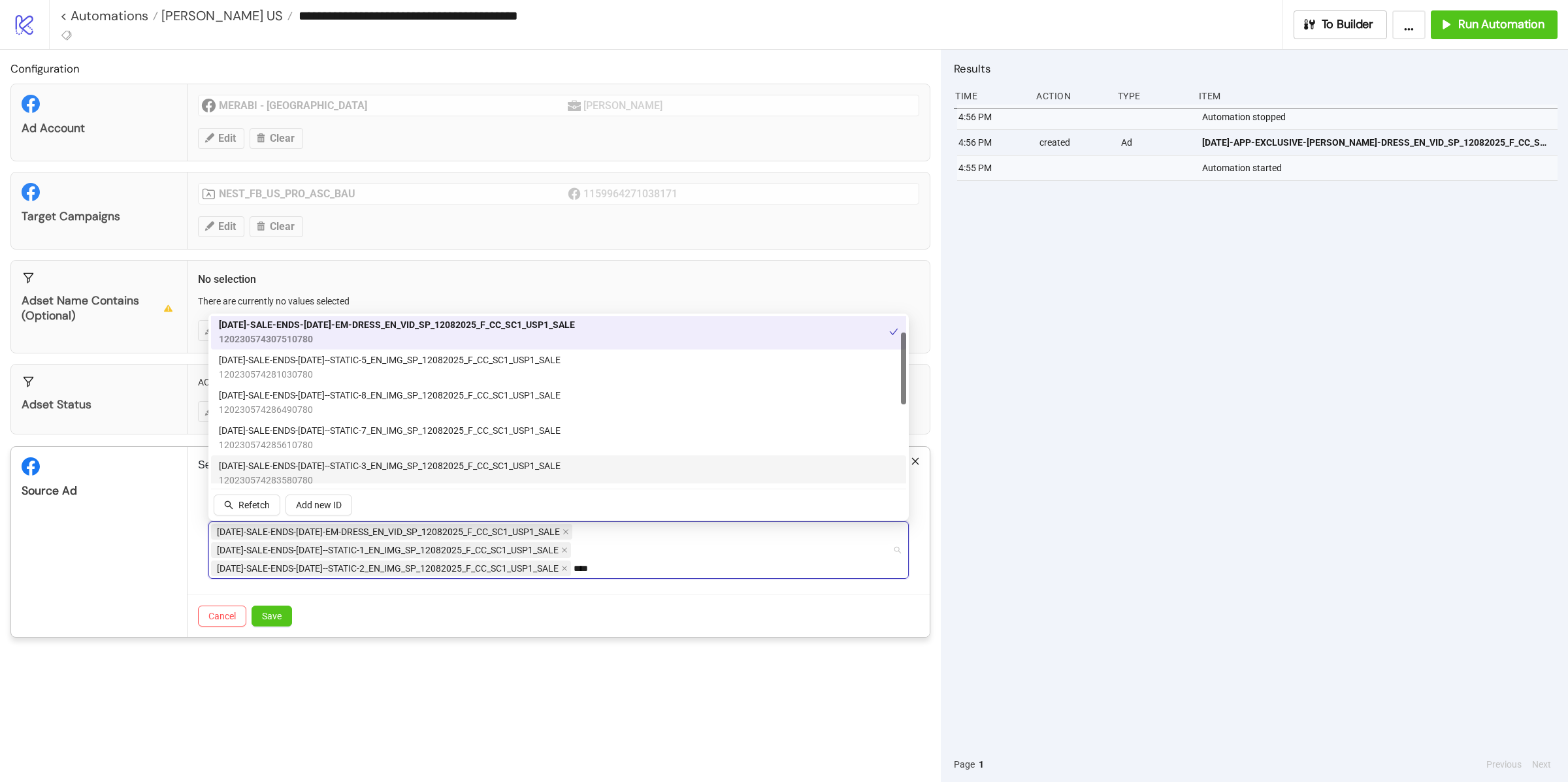
click at [395, 463] on span "AD240-SALE-ENDS-SUNDAY--STATIC-3_EN_IMG_SP_12082025_F_CC_SC1_USP1_SALE" at bounding box center [389, 466] width 341 height 15
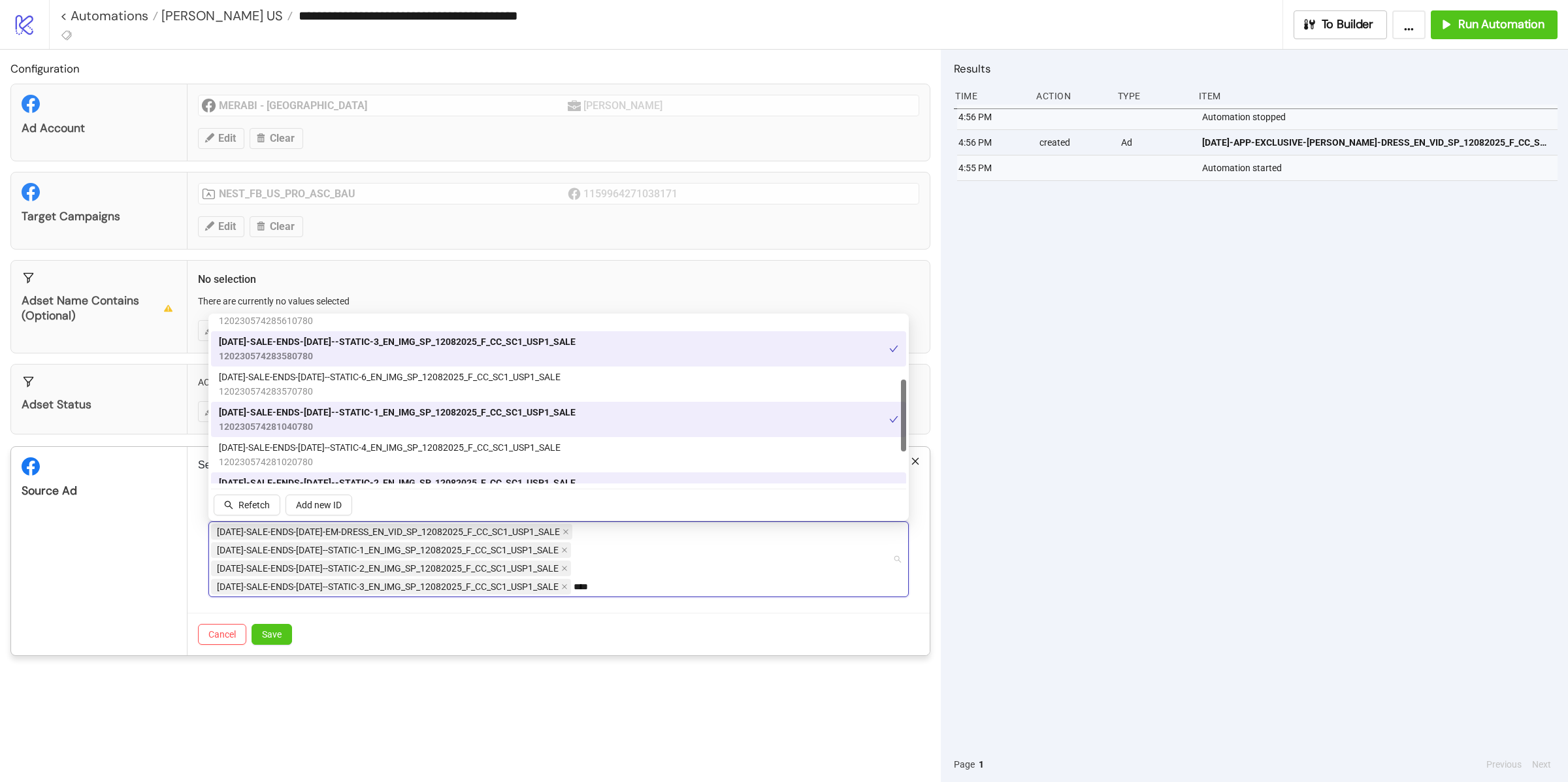
scroll to position [171, 0]
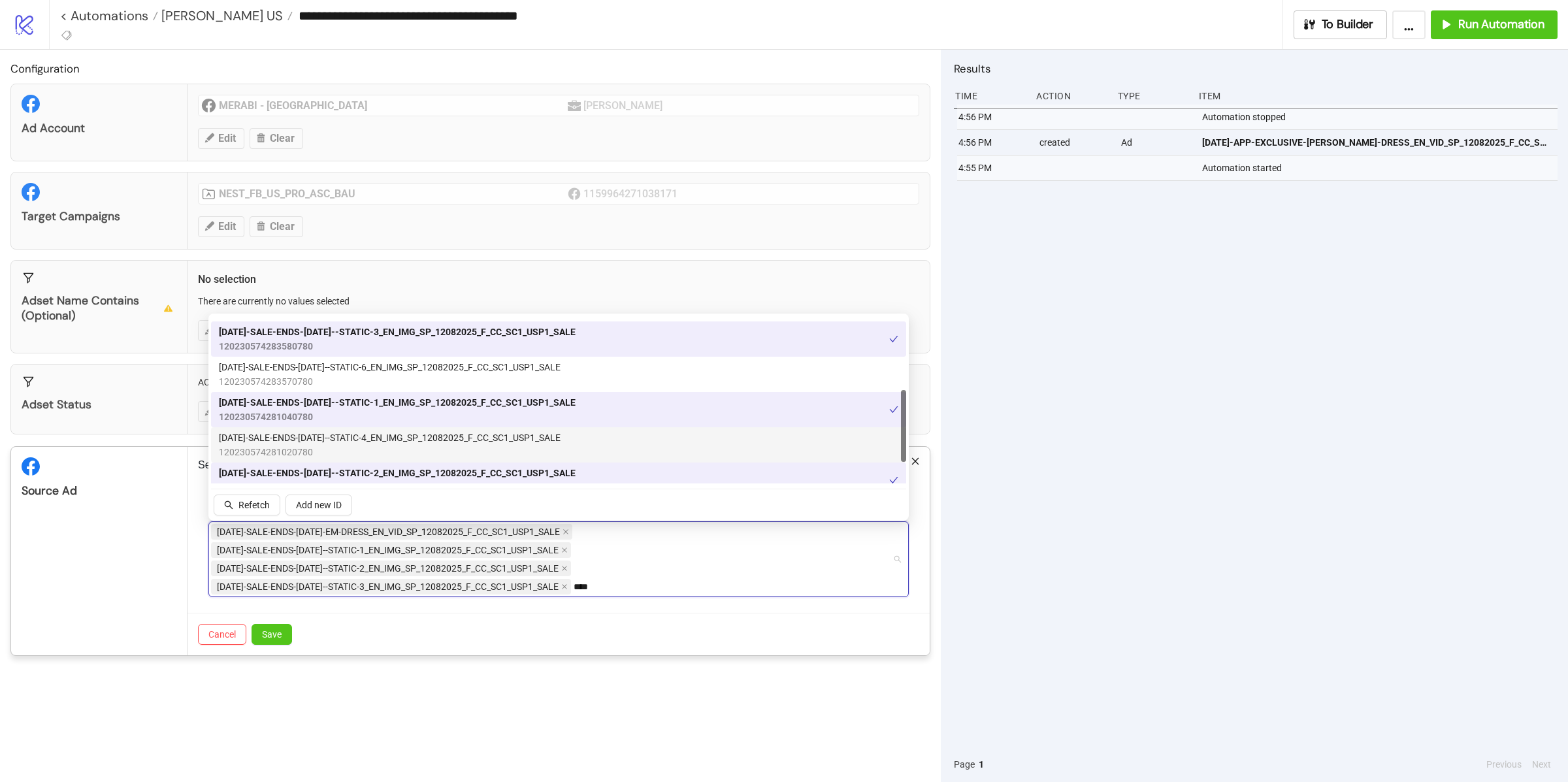
click at [394, 441] on span "AD241-SALE-ENDS-SUNDAY--STATIC-4_EN_IMG_SP_12082025_F_CC_SC1_USP1_SALE" at bounding box center [389, 438] width 341 height 15
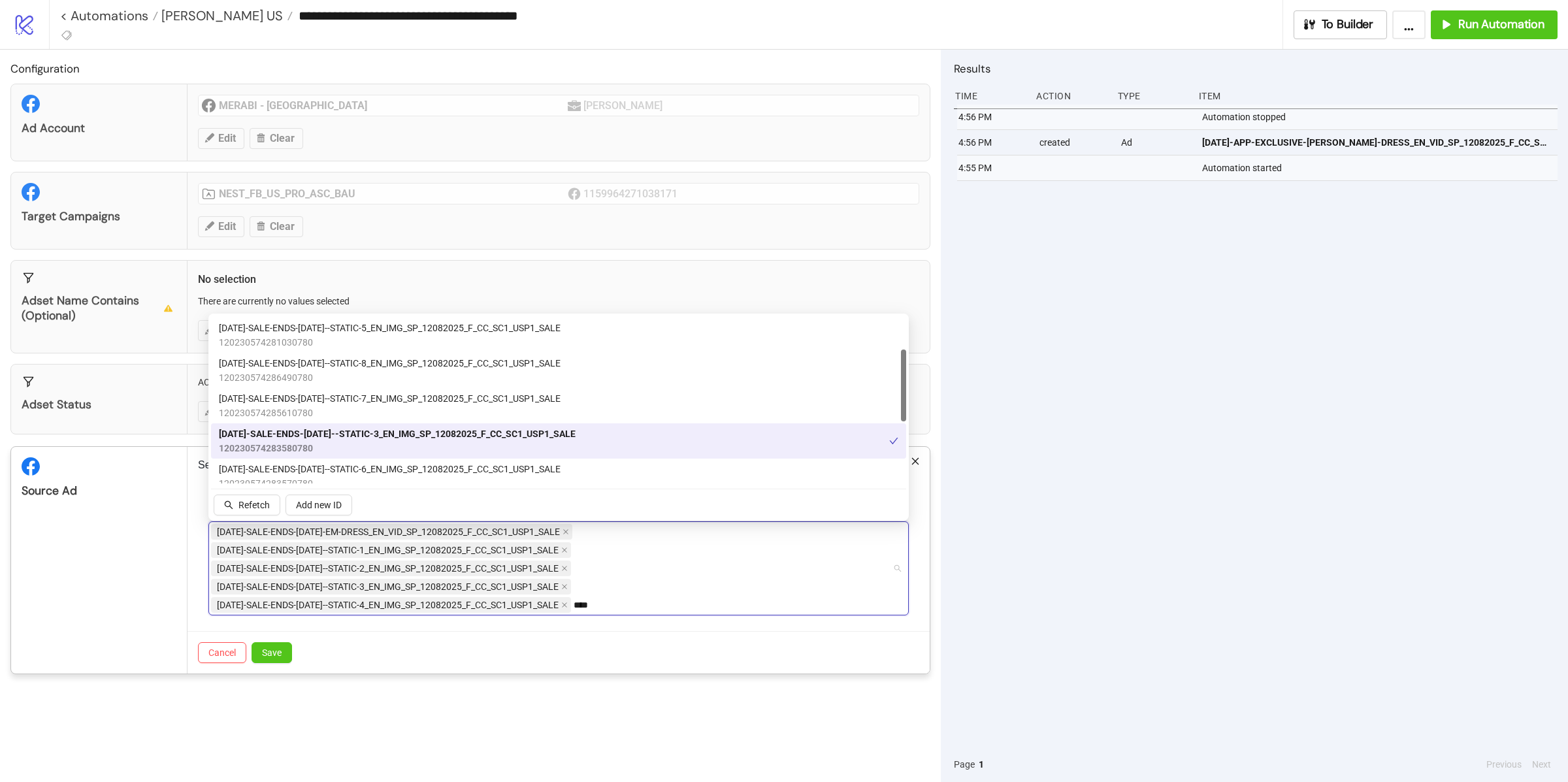
scroll to position [64, 0]
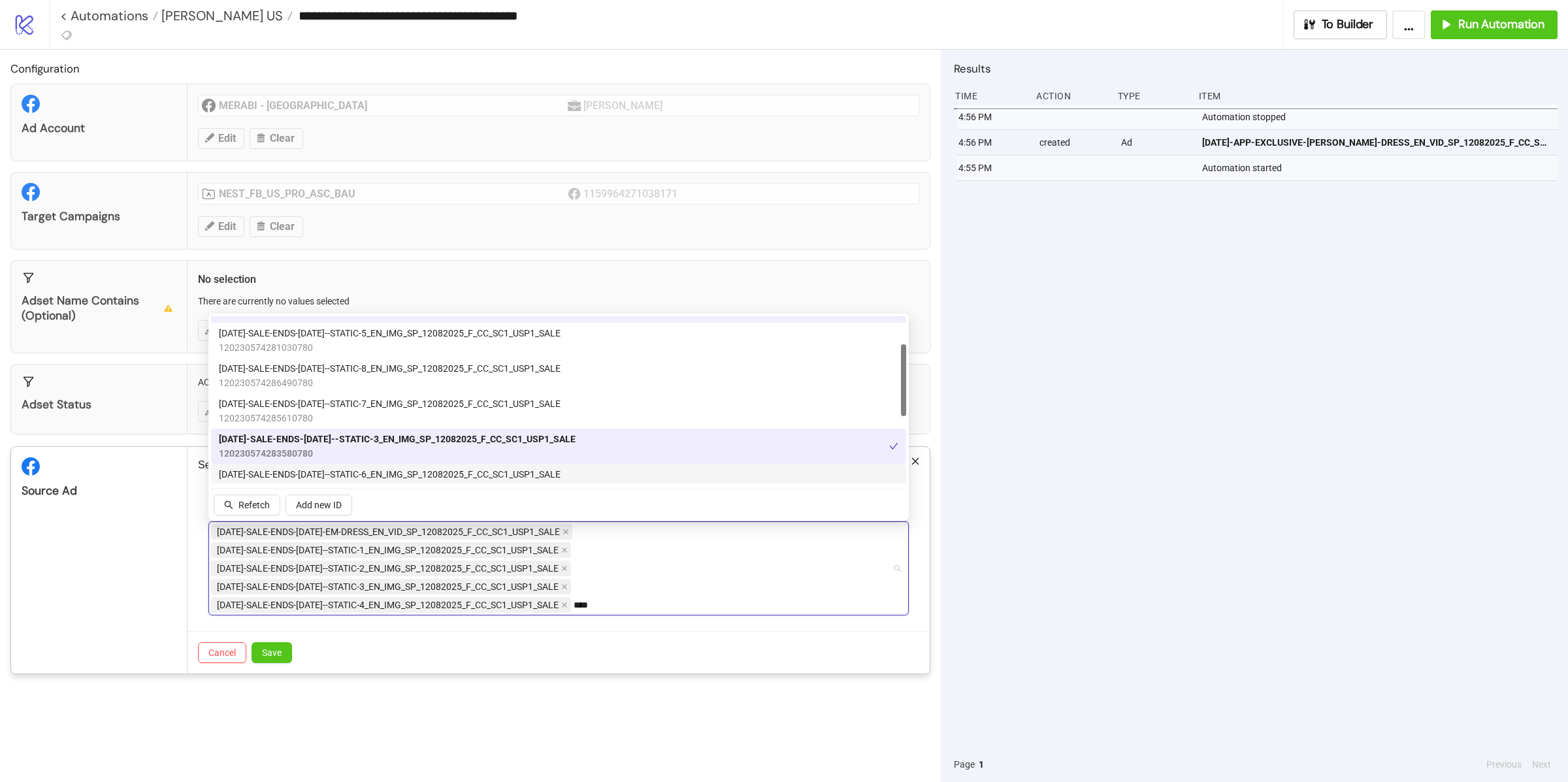
click at [391, 467] on span "AD243-SALE-ENDS-SUNDAY--STATIC-6_EN_IMG_SP_12082025_F_CC_SC1_USP1_SALE" at bounding box center [389, 475] width 341 height 15
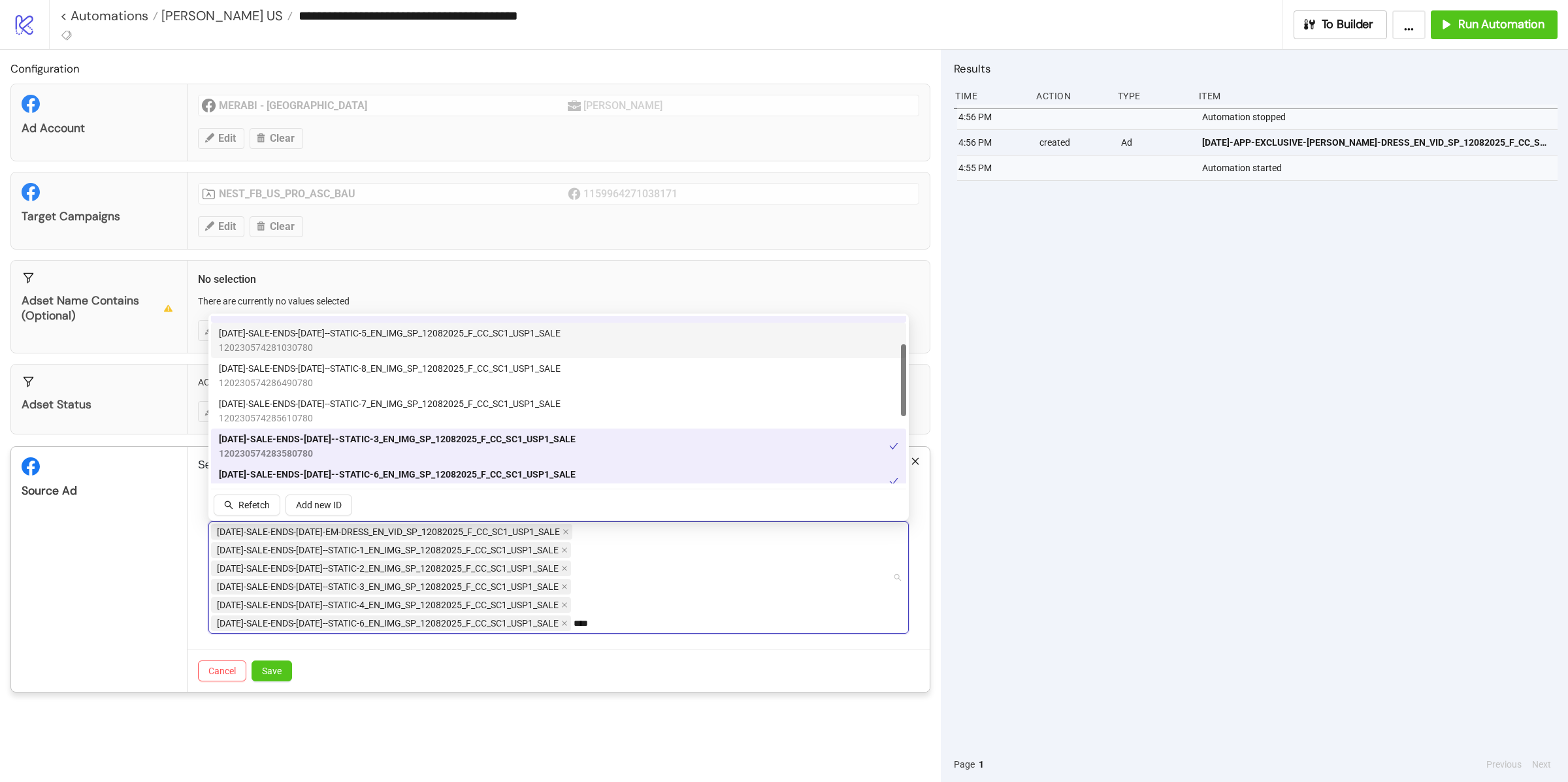
click at [394, 340] on span "120230574281030780" at bounding box center [389, 348] width 341 height 15
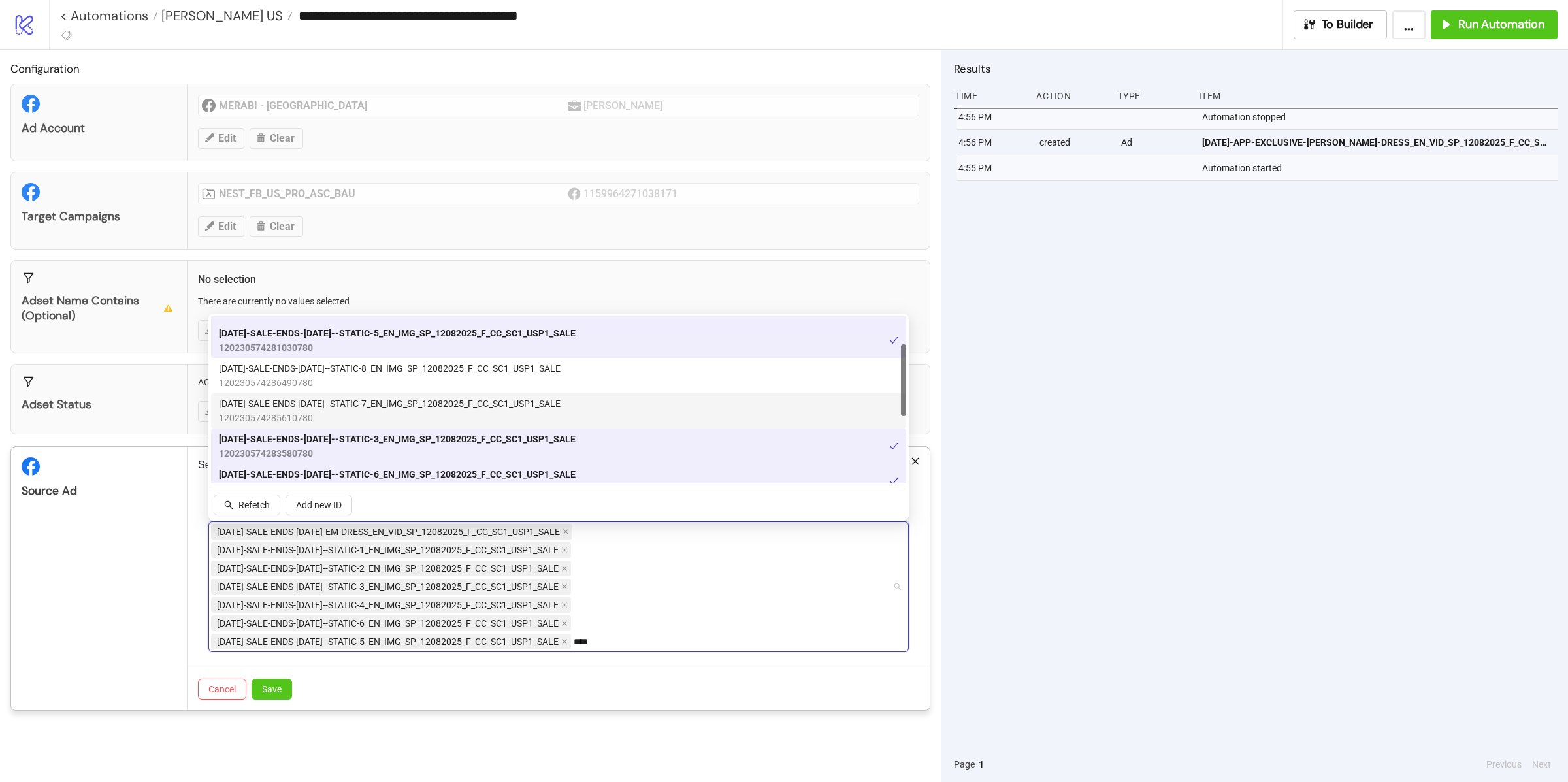
click at [388, 402] on span "AD244-SALE-ENDS-SUNDAY--STATIC-7_EN_IMG_SP_12082025_F_CC_SC1_USP1_SALE" at bounding box center [389, 404] width 341 height 15
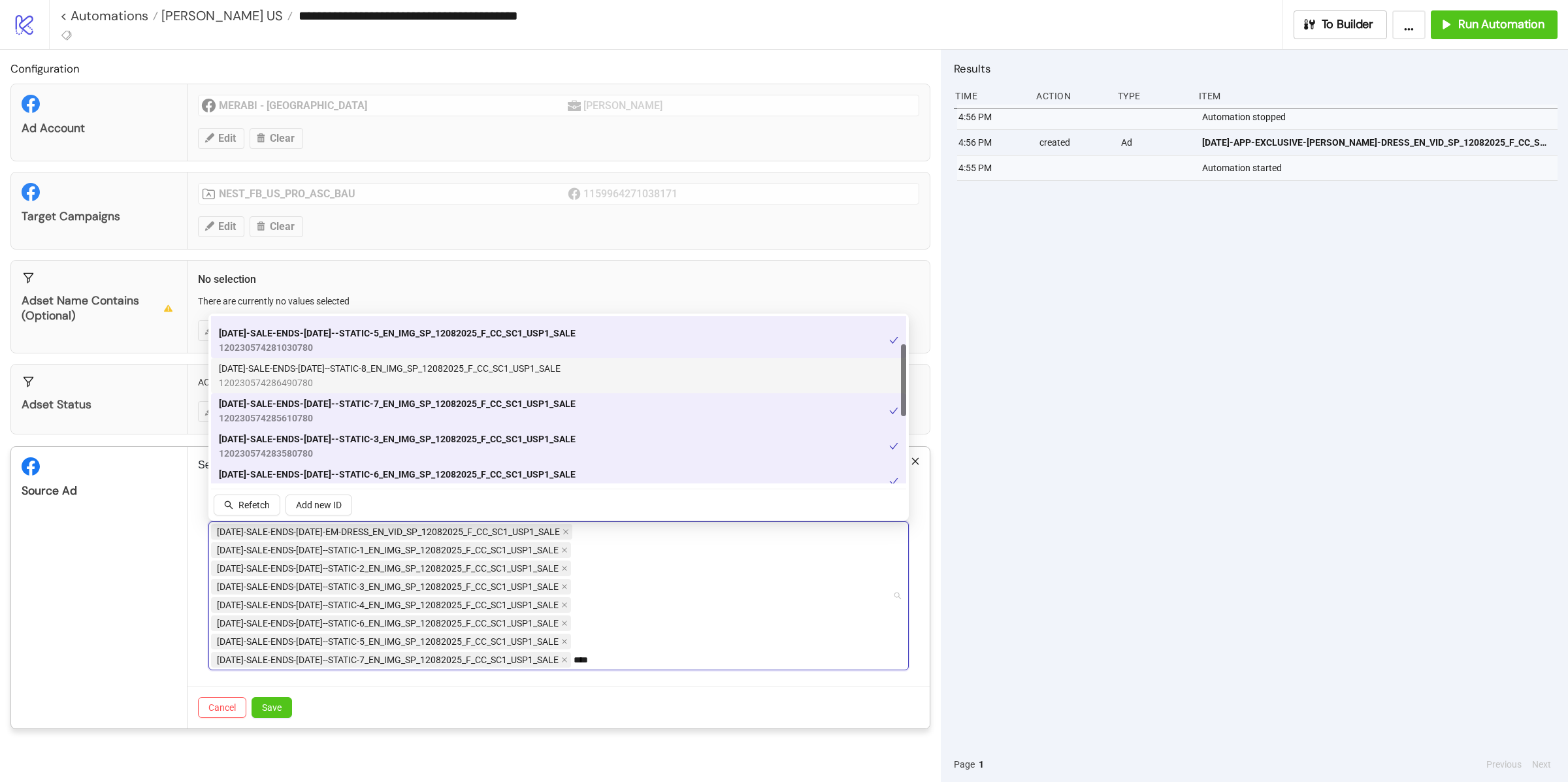
click at [388, 385] on span "120230574286490780" at bounding box center [389, 383] width 341 height 15
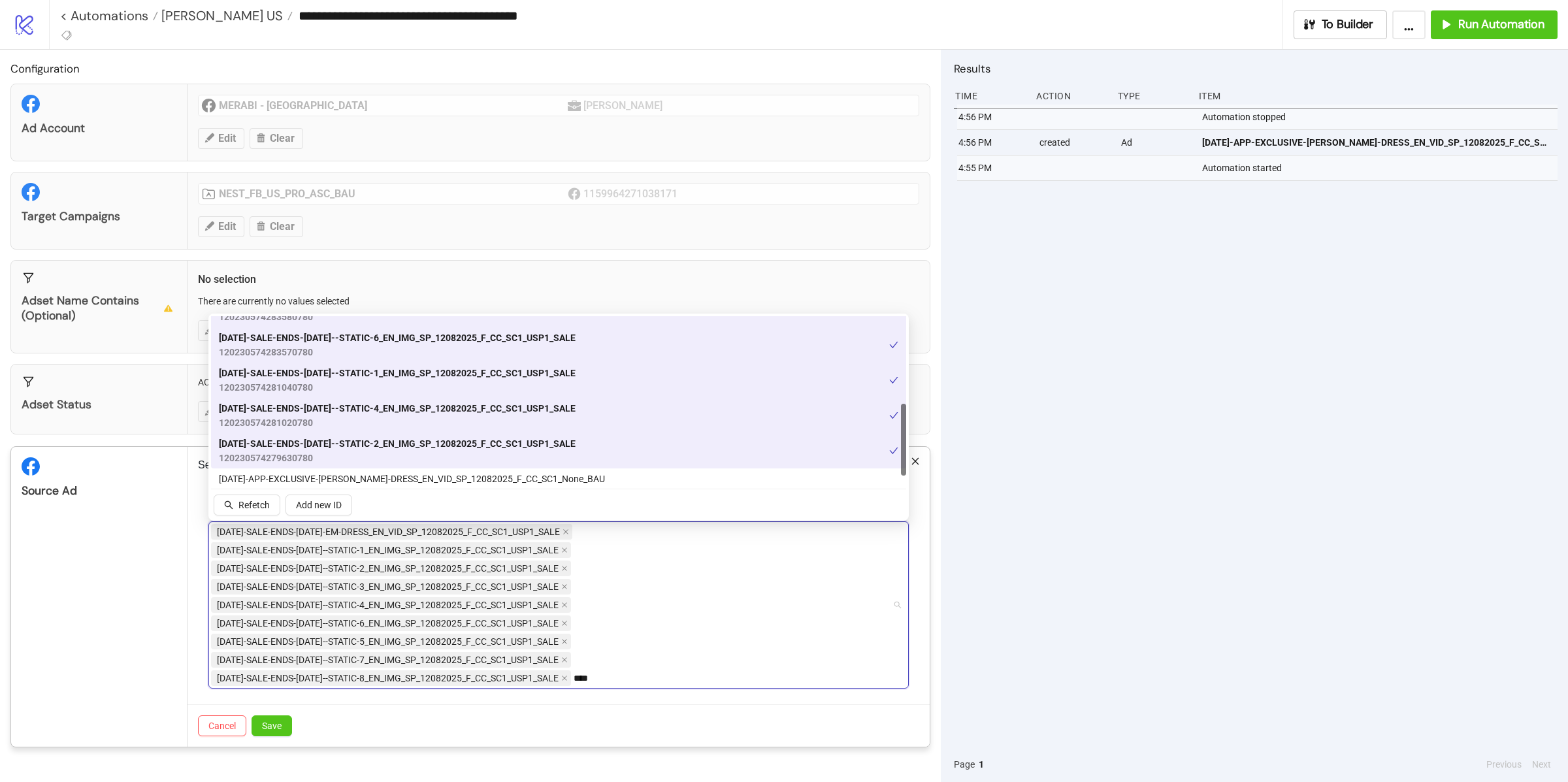
scroll to position [202, 0]
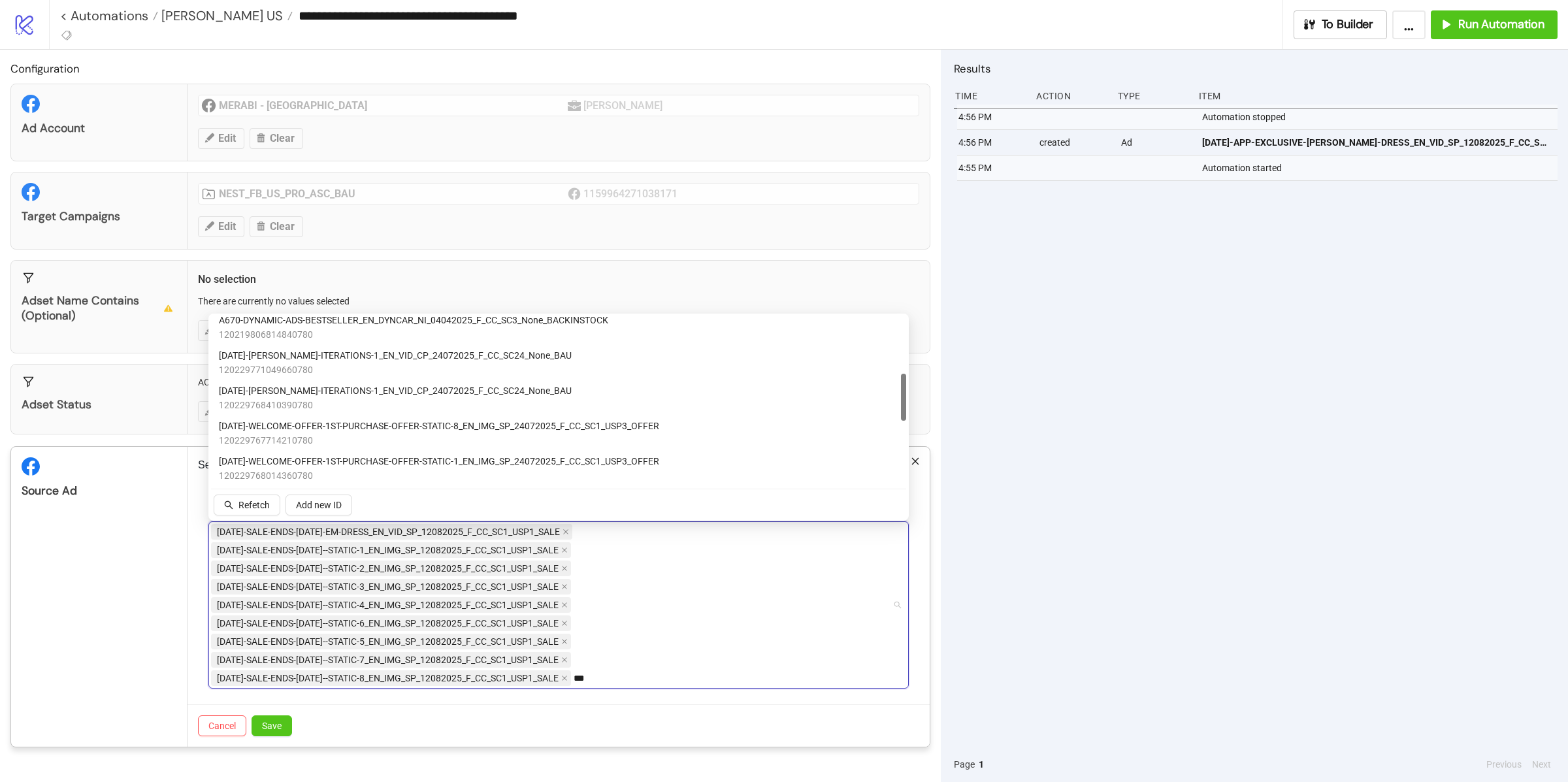
type input "****"
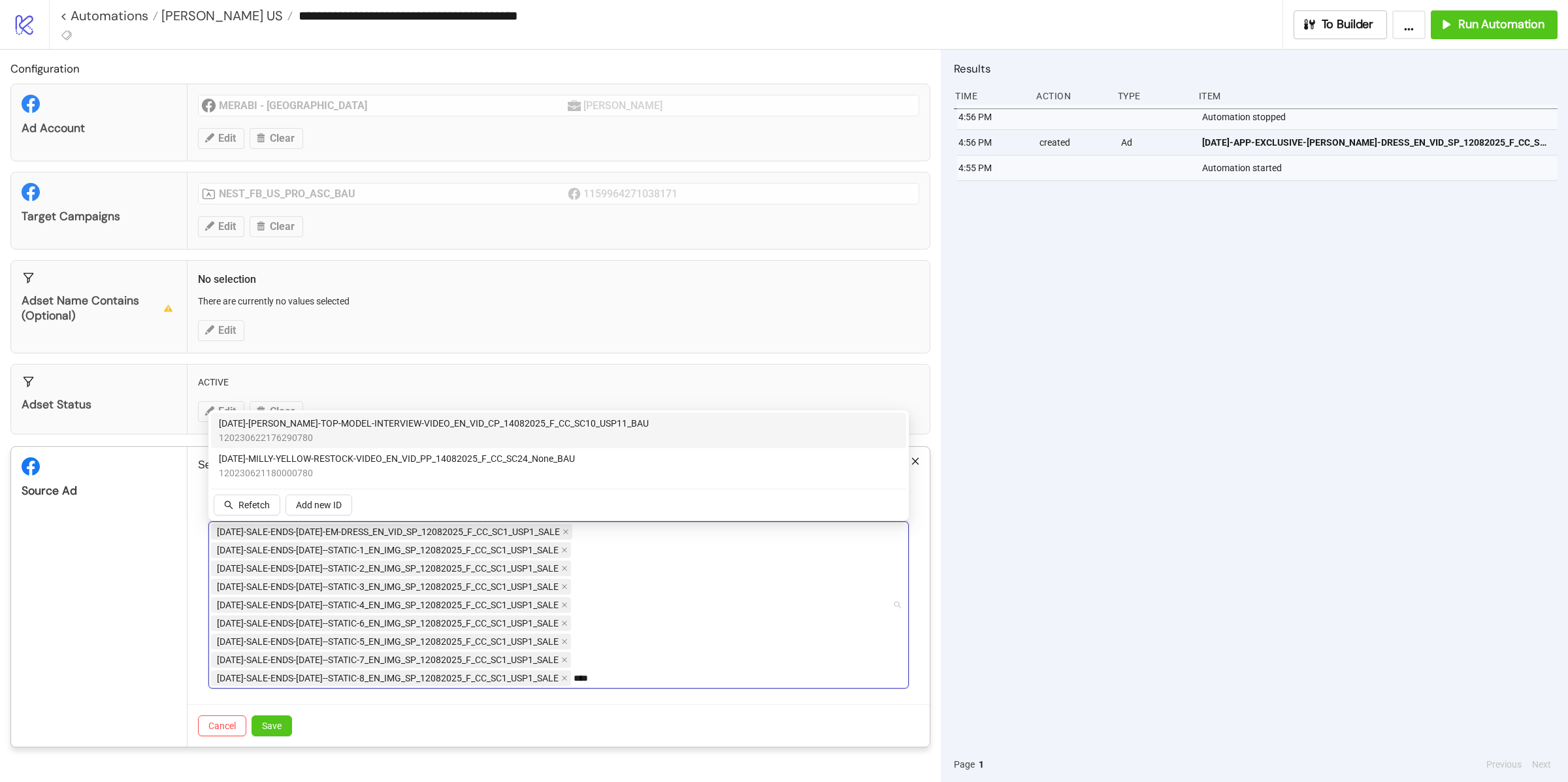
click at [409, 436] on span "120230622176290780" at bounding box center [433, 438] width 430 height 15
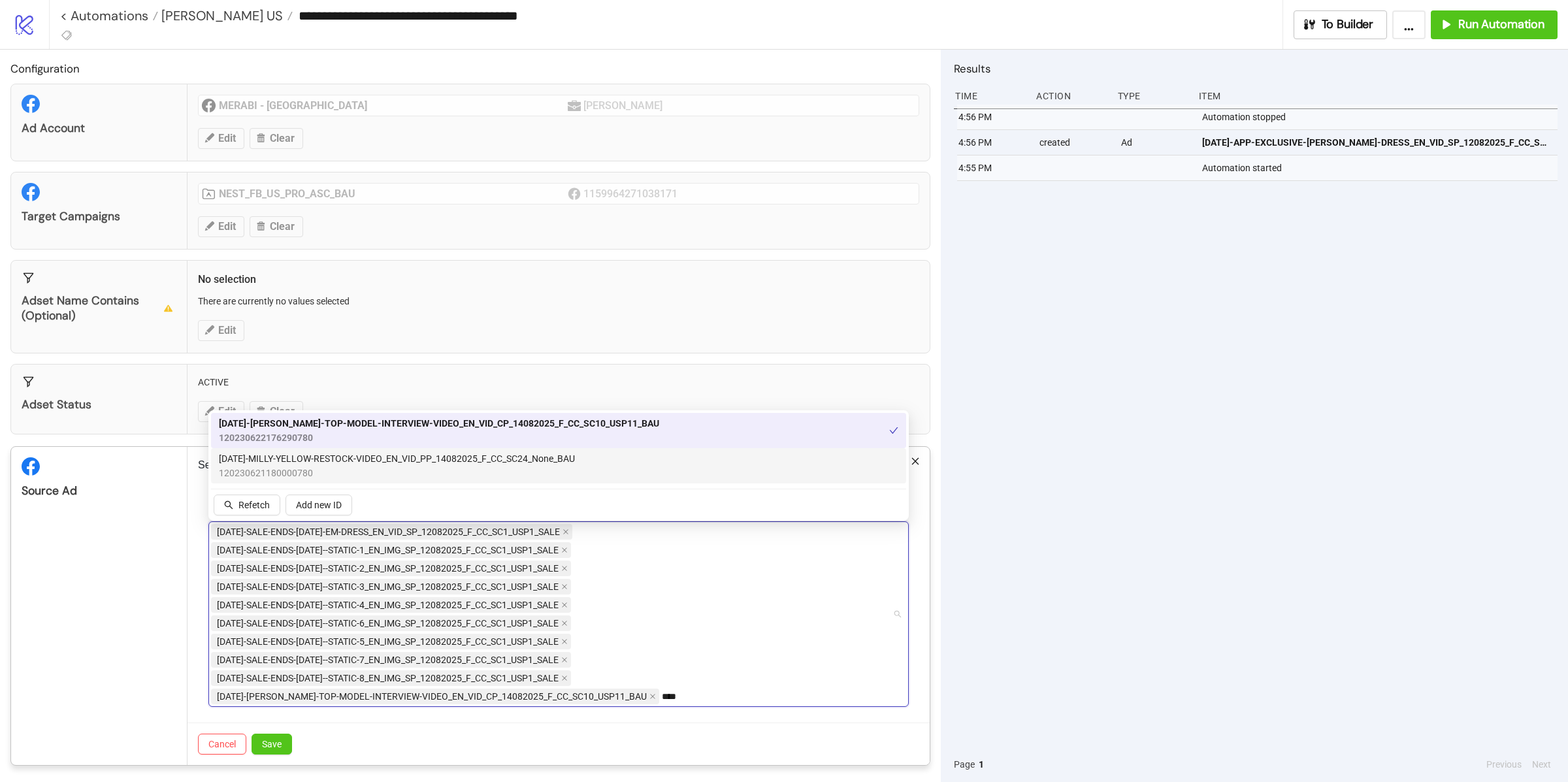
click at [403, 464] on span "AD246-MILLY-YELLOW-RESTOCK-VIDEO_EN_VID_PP_14082025_F_CC_SC24_None_BAU" at bounding box center [397, 459] width 356 height 15
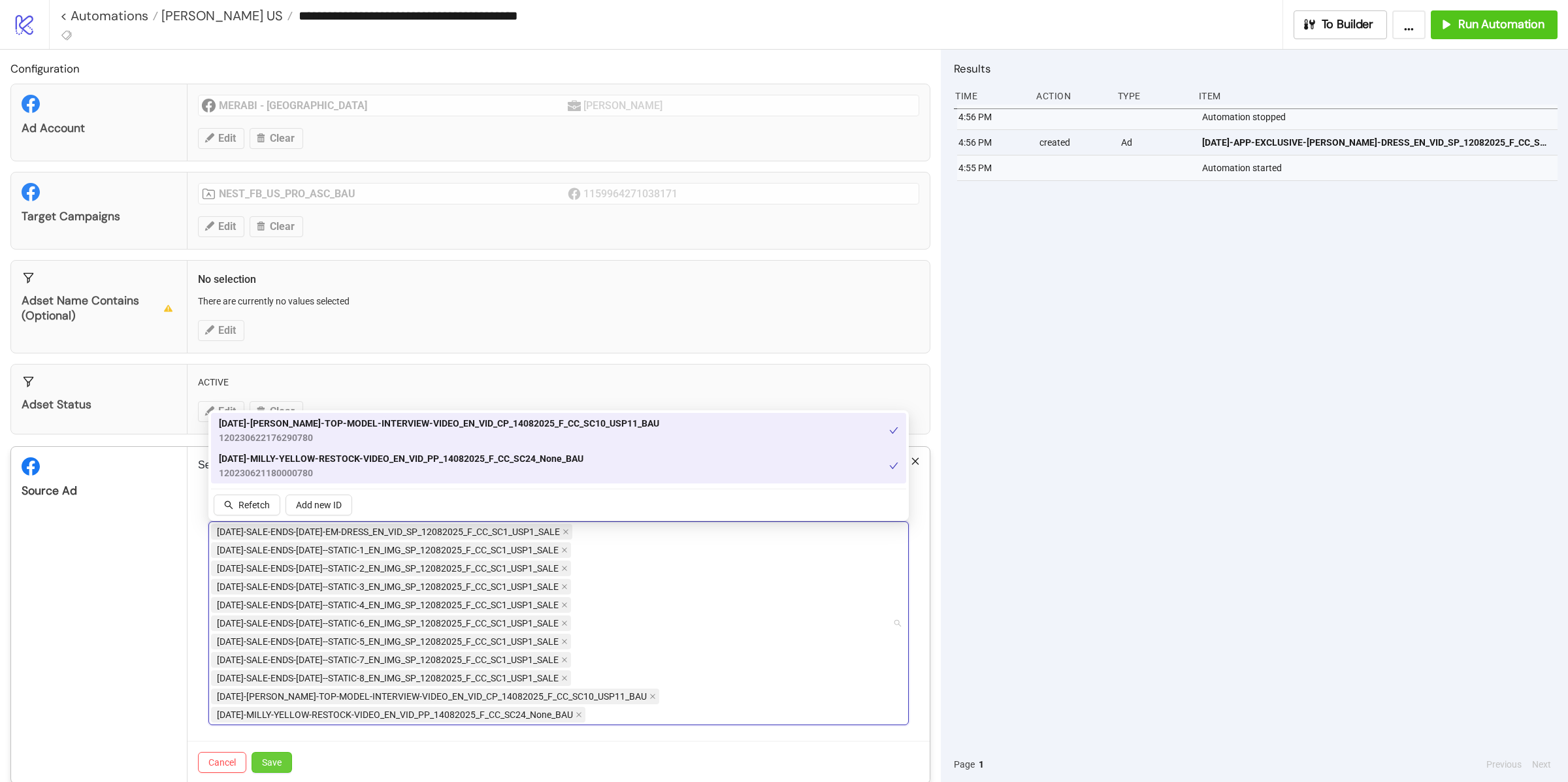
click at [279, 767] on span "Save" at bounding box center [271, 762] width 19 height 10
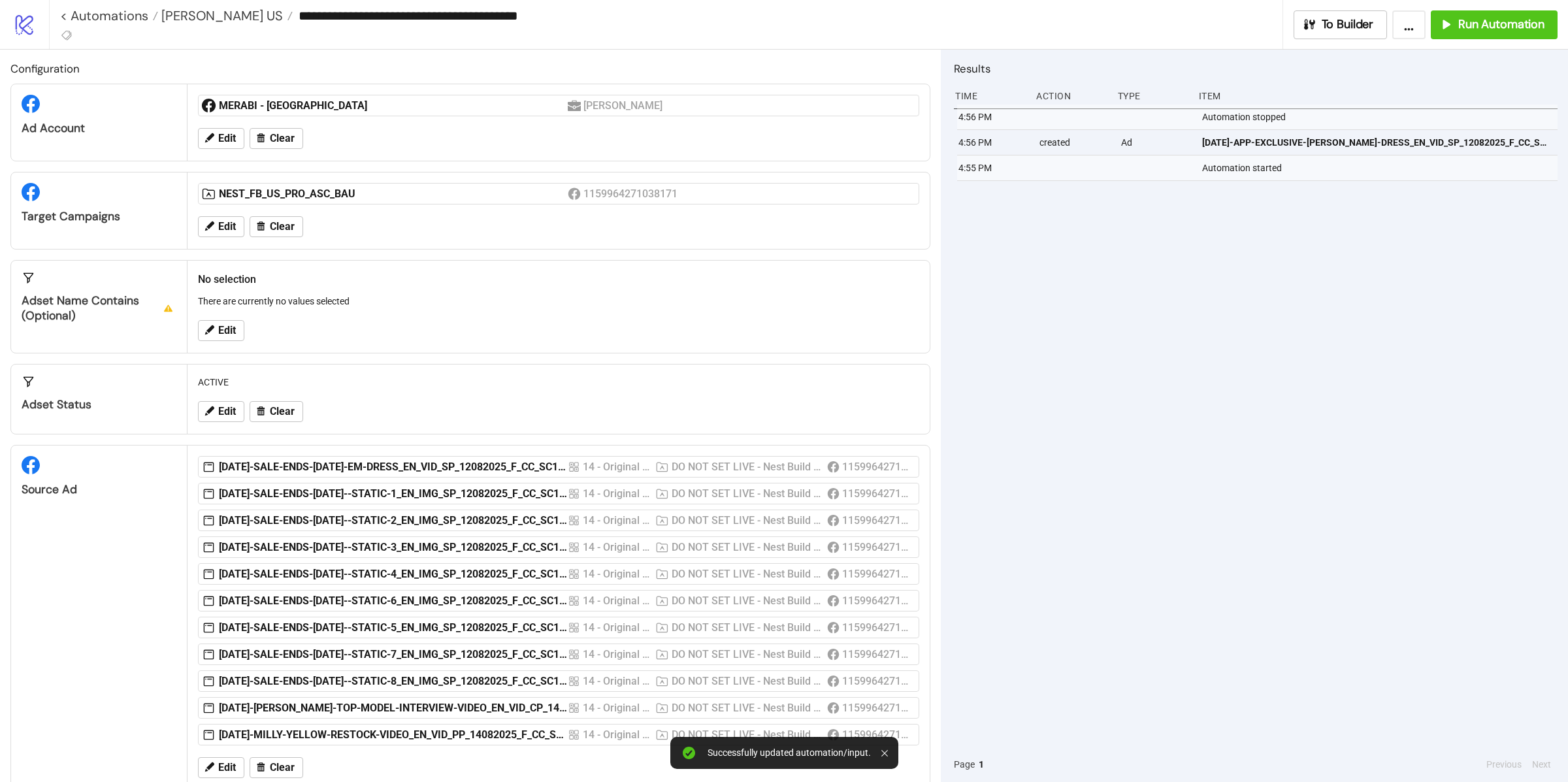
scroll to position [34, 0]
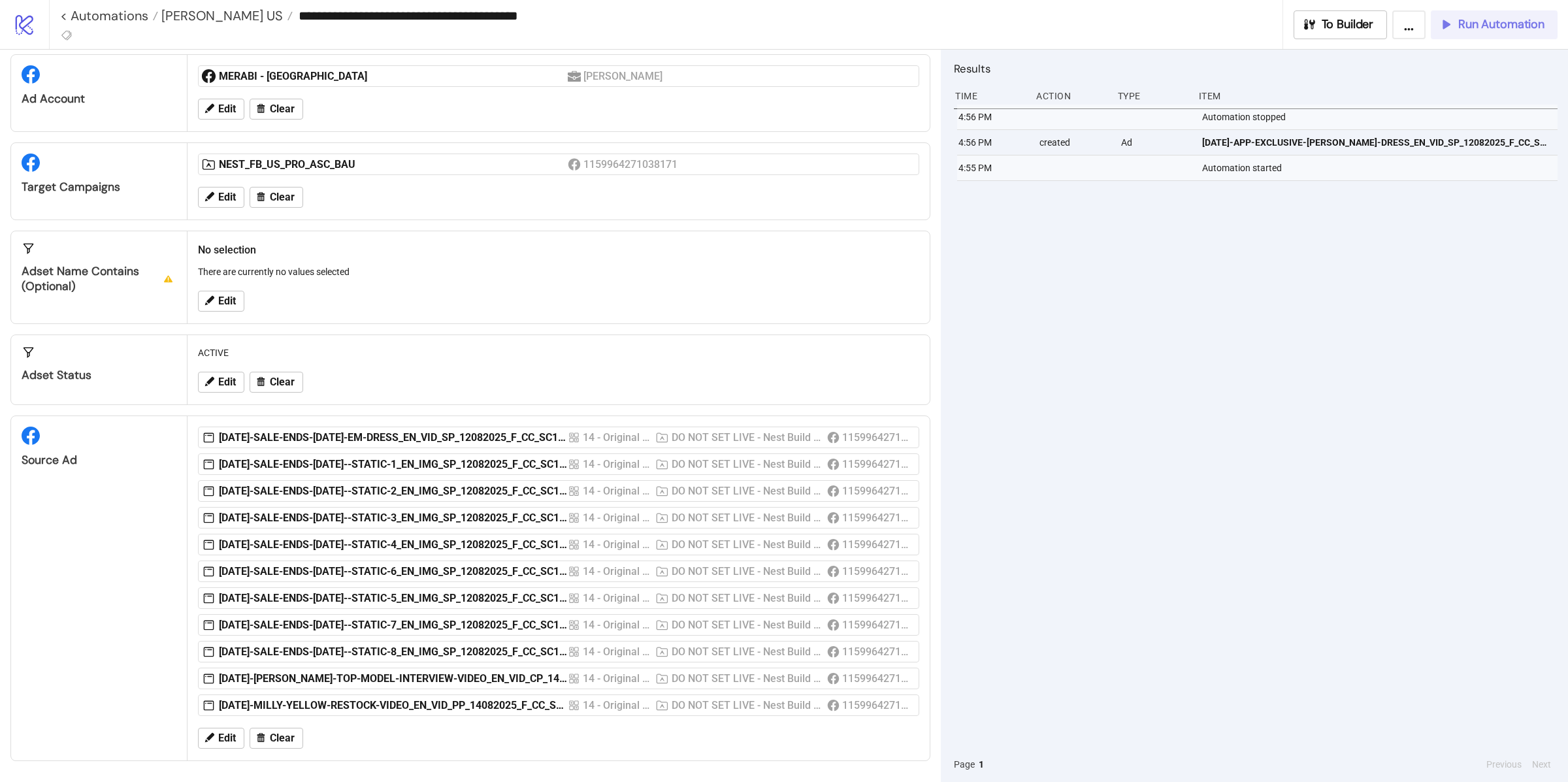
click at [1457, 35] on button "Run Automation" at bounding box center [1494, 24] width 127 height 29
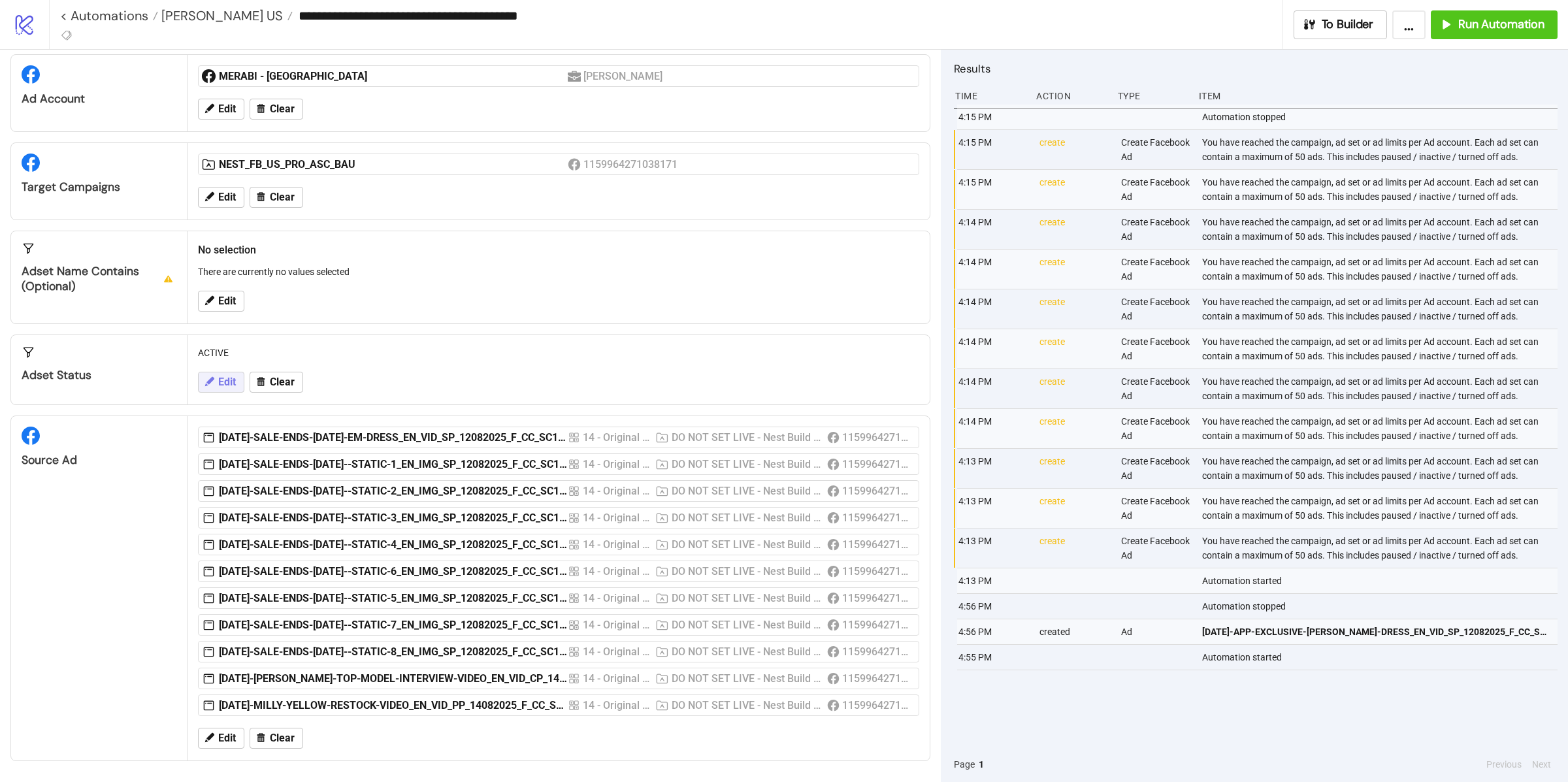
click at [228, 376] on span "Edit" at bounding box center [226, 382] width 17 height 12
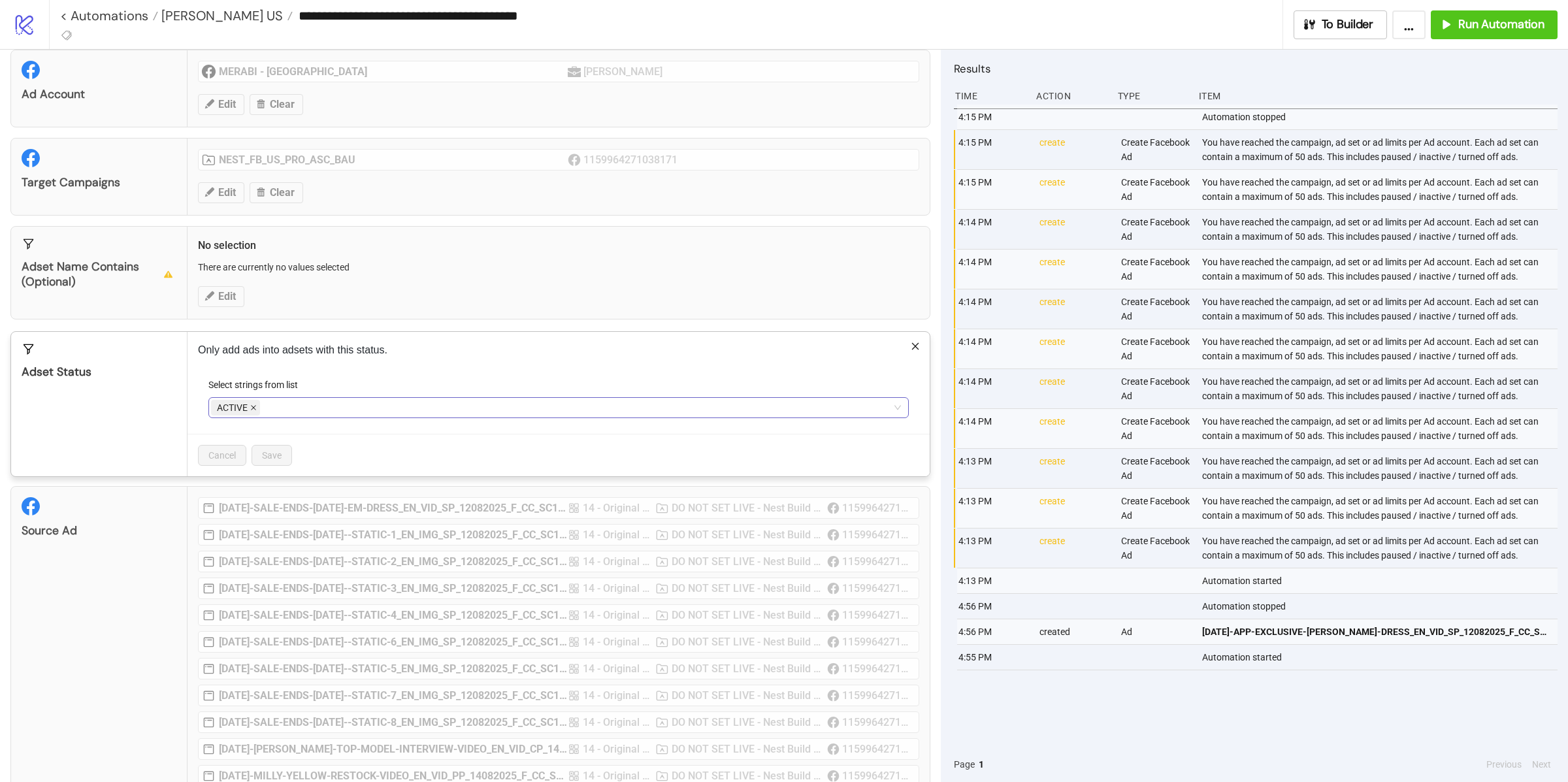
click at [254, 408] on icon "close" at bounding box center [253, 408] width 6 height 6
click at [265, 411] on div at bounding box center [551, 408] width 682 height 18
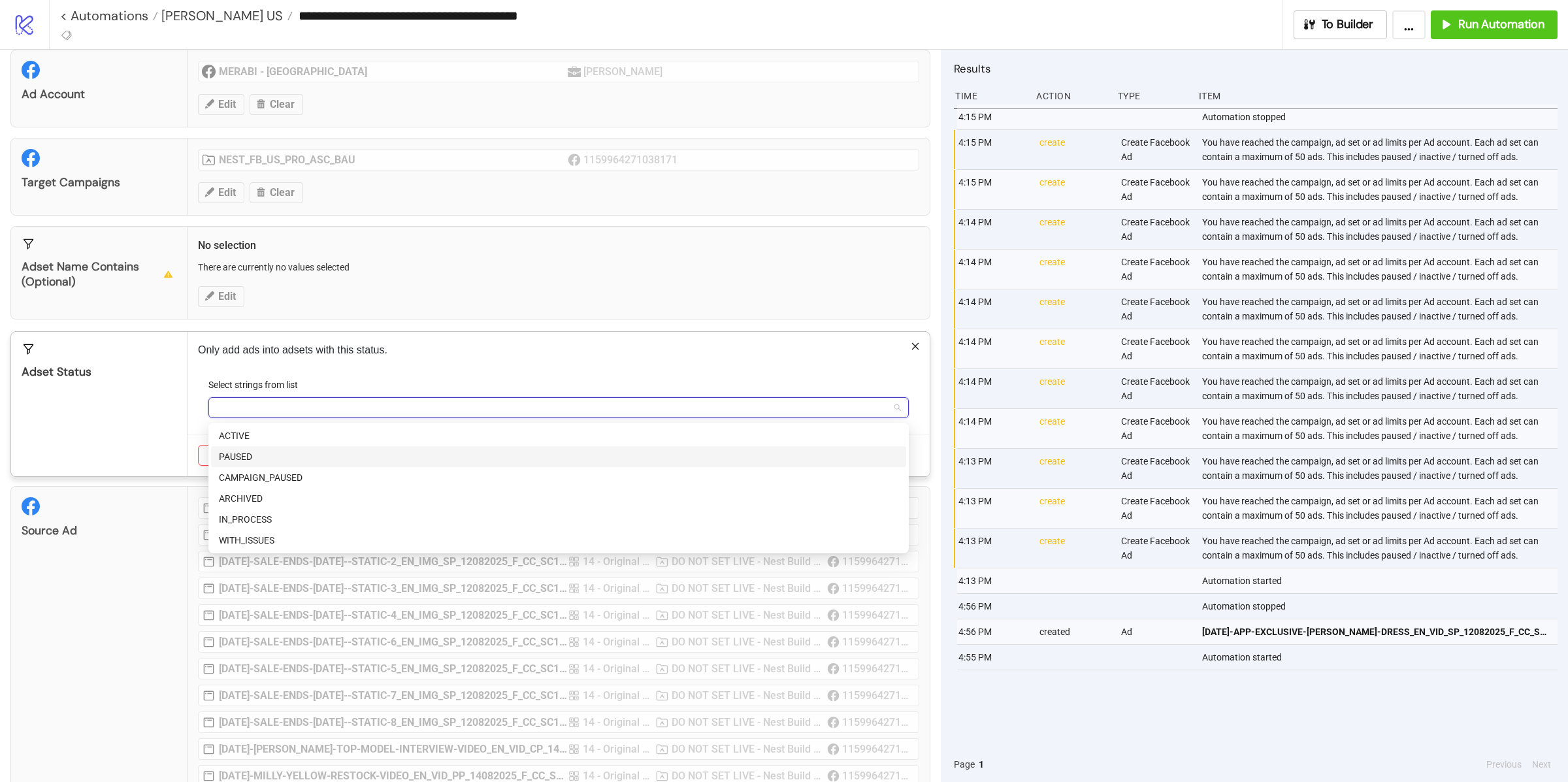
click at [259, 458] on div "PAUSED" at bounding box center [559, 457] width 679 height 15
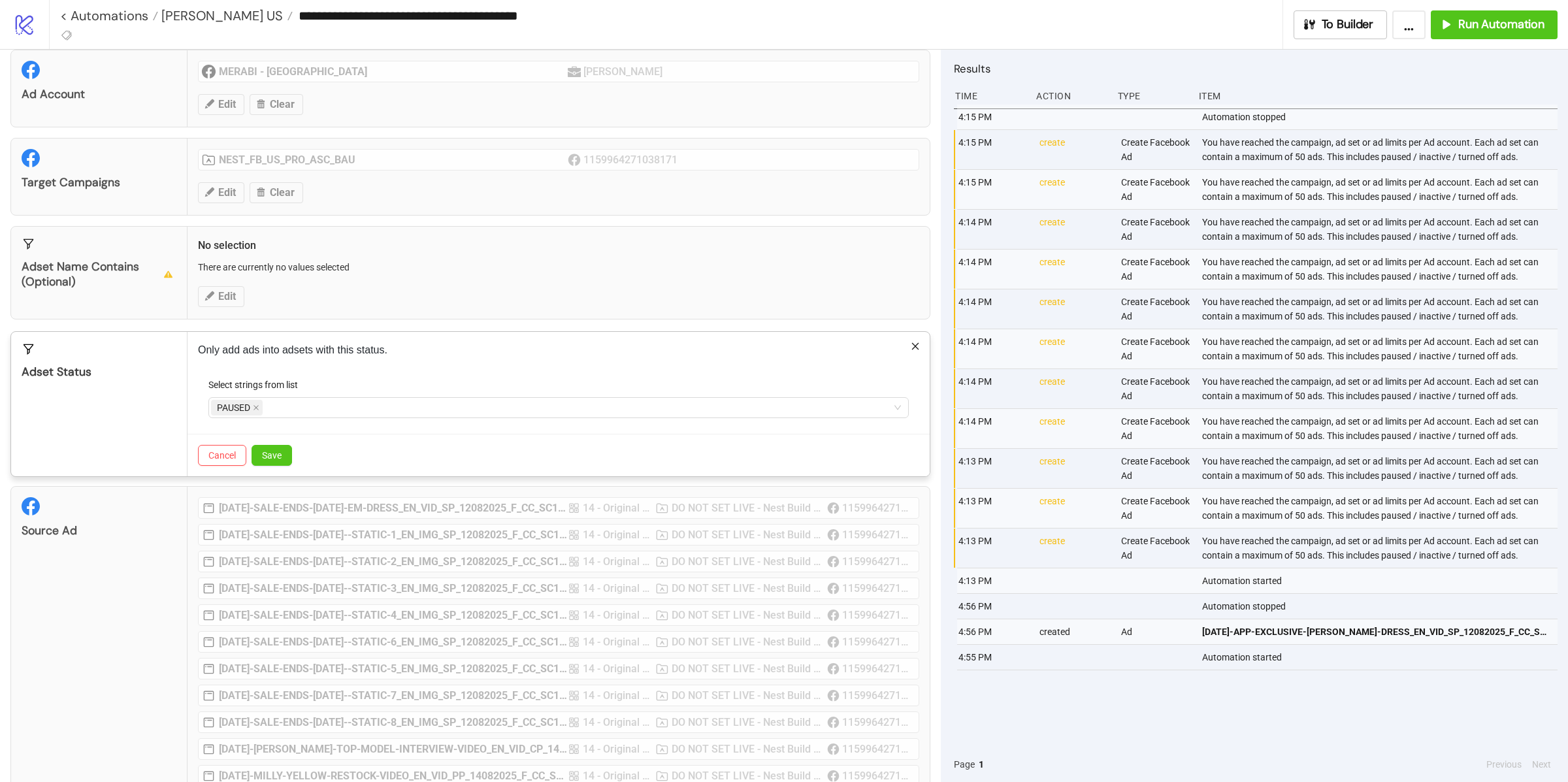
click at [194, 409] on div "Only add ads into adsets with this status. Select strings from list PAUSED Canc…" at bounding box center [559, 404] width 743 height 144
click at [271, 457] on span "Save" at bounding box center [271, 454] width 19 height 10
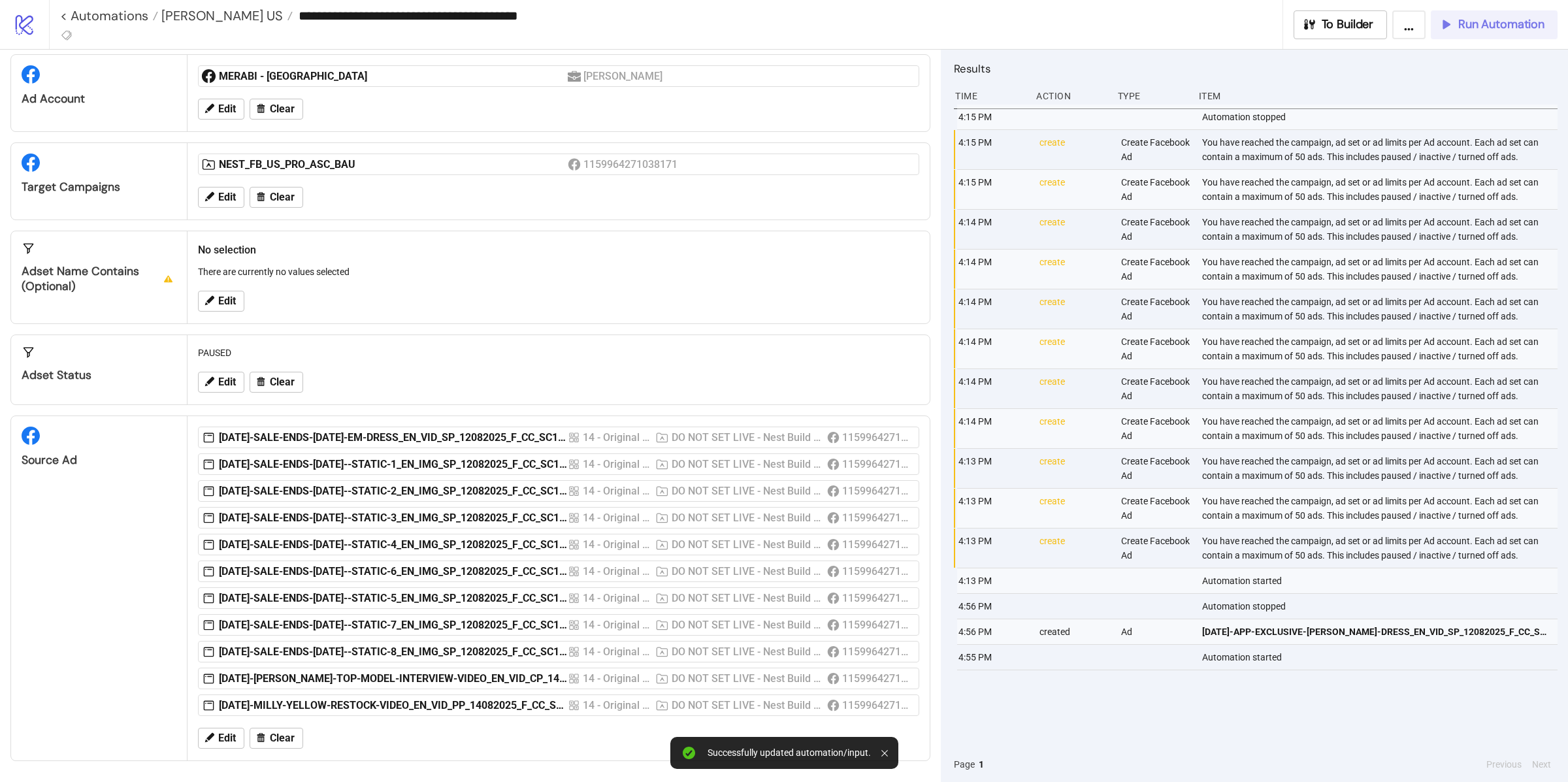
click at [1448, 28] on icon "button" at bounding box center [1447, 24] width 15 height 15
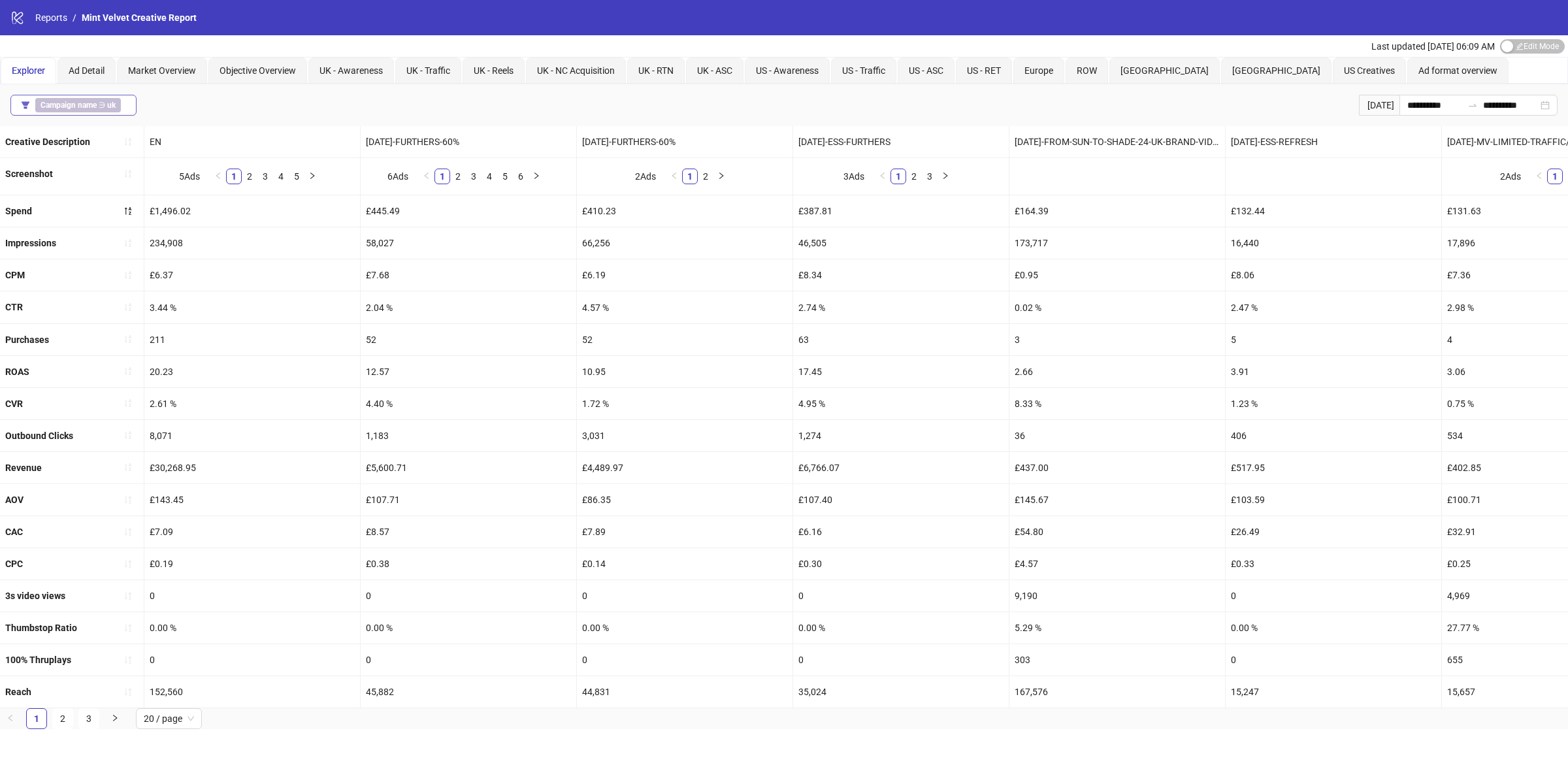
click at [98, 100] on span "Campaign name ∋ [GEOGRAPHIC_DATA]" at bounding box center [77, 106] width 86 height 15
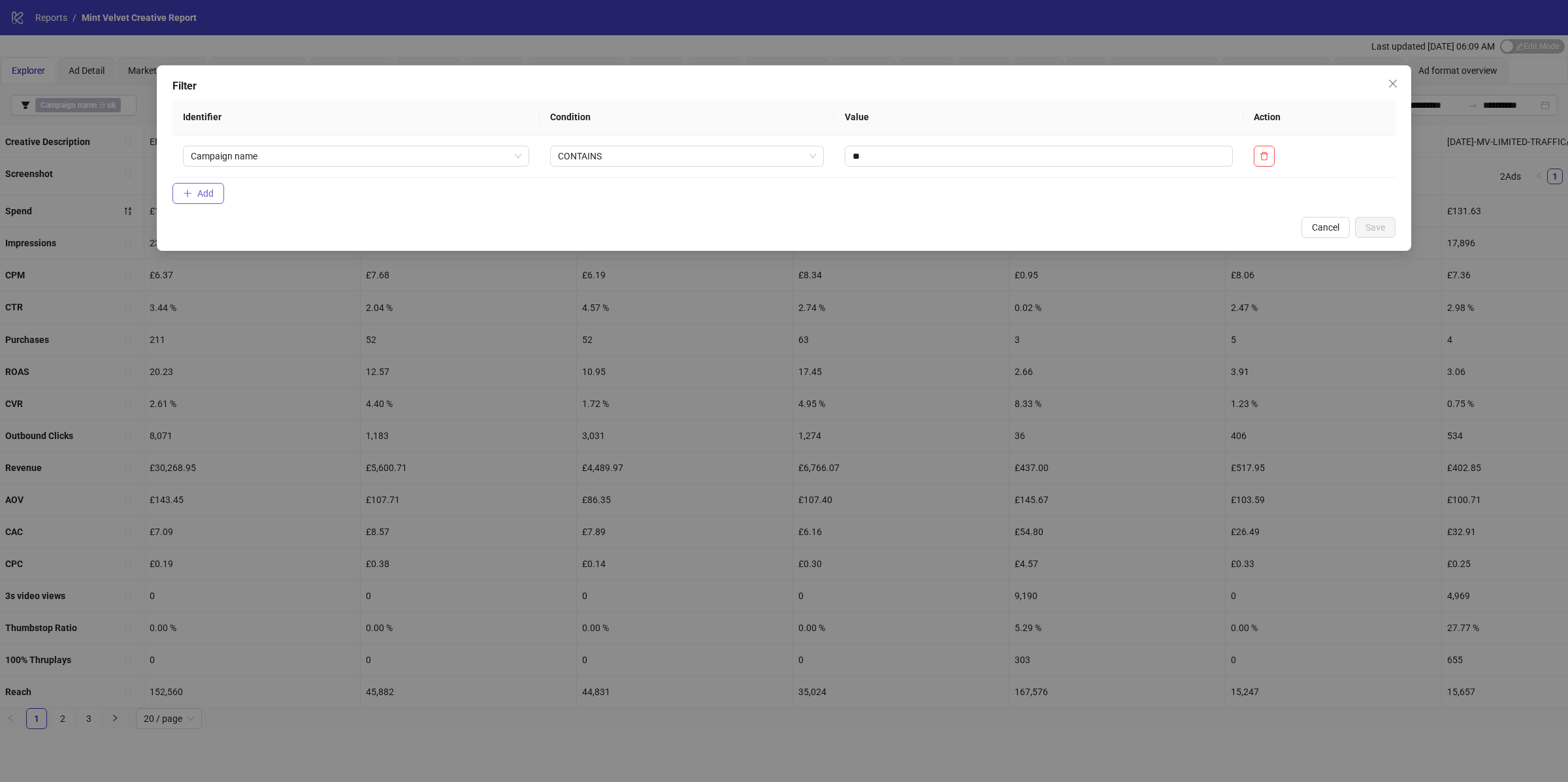
click at [181, 195] on button "Add" at bounding box center [198, 193] width 52 height 21
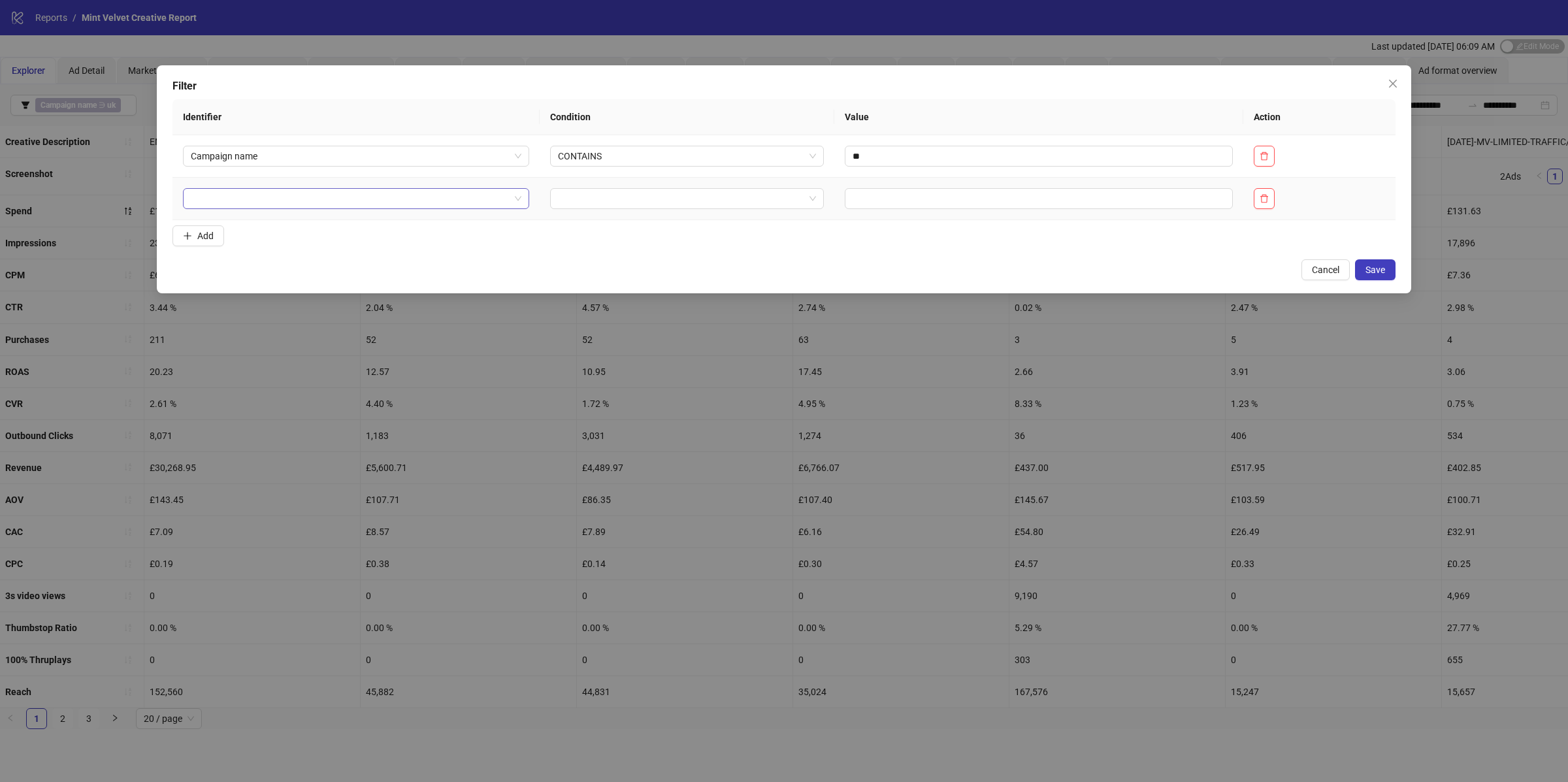
click at [253, 209] on input "search" at bounding box center [350, 198] width 319 height 19
type input "*******"
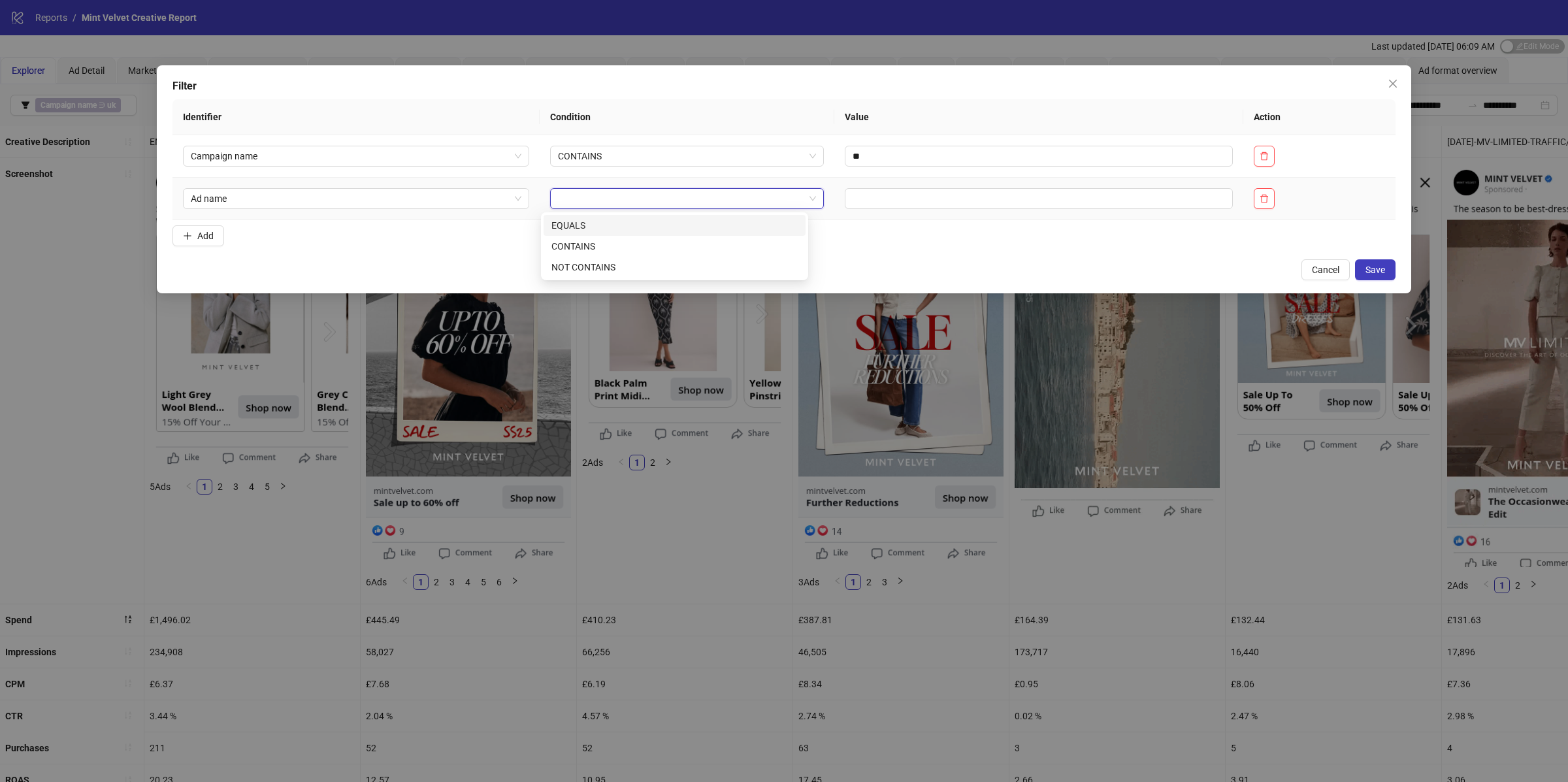
click at [603, 198] on input "search" at bounding box center [680, 198] width 246 height 19
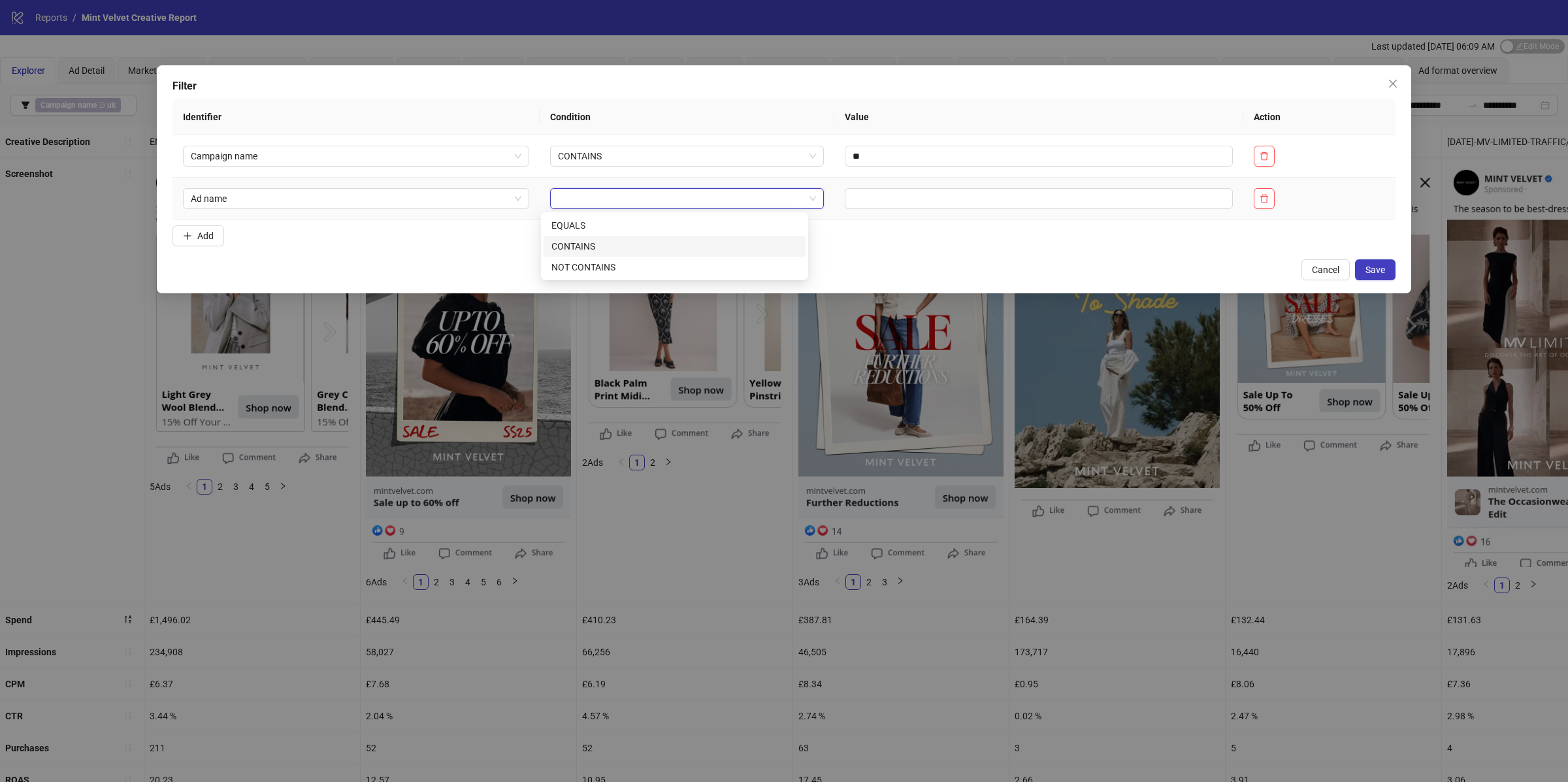
click at [598, 250] on div "CONTAINS" at bounding box center [674, 247] width 247 height 15
click at [910, 201] on input "text" at bounding box center [1039, 198] width 388 height 21
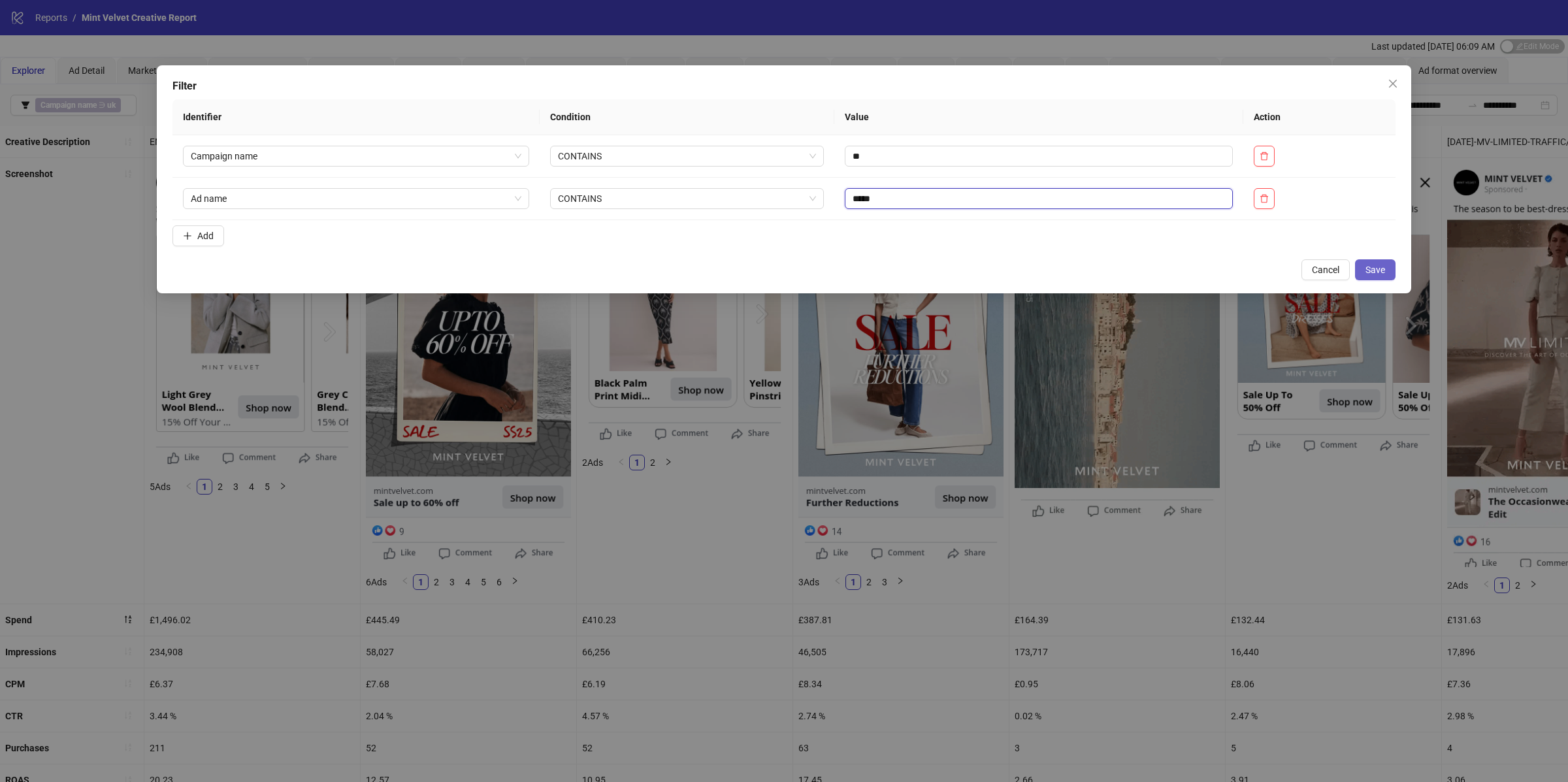
type input "*****"
click at [1371, 275] on span "Save" at bounding box center [1375, 270] width 19 height 10
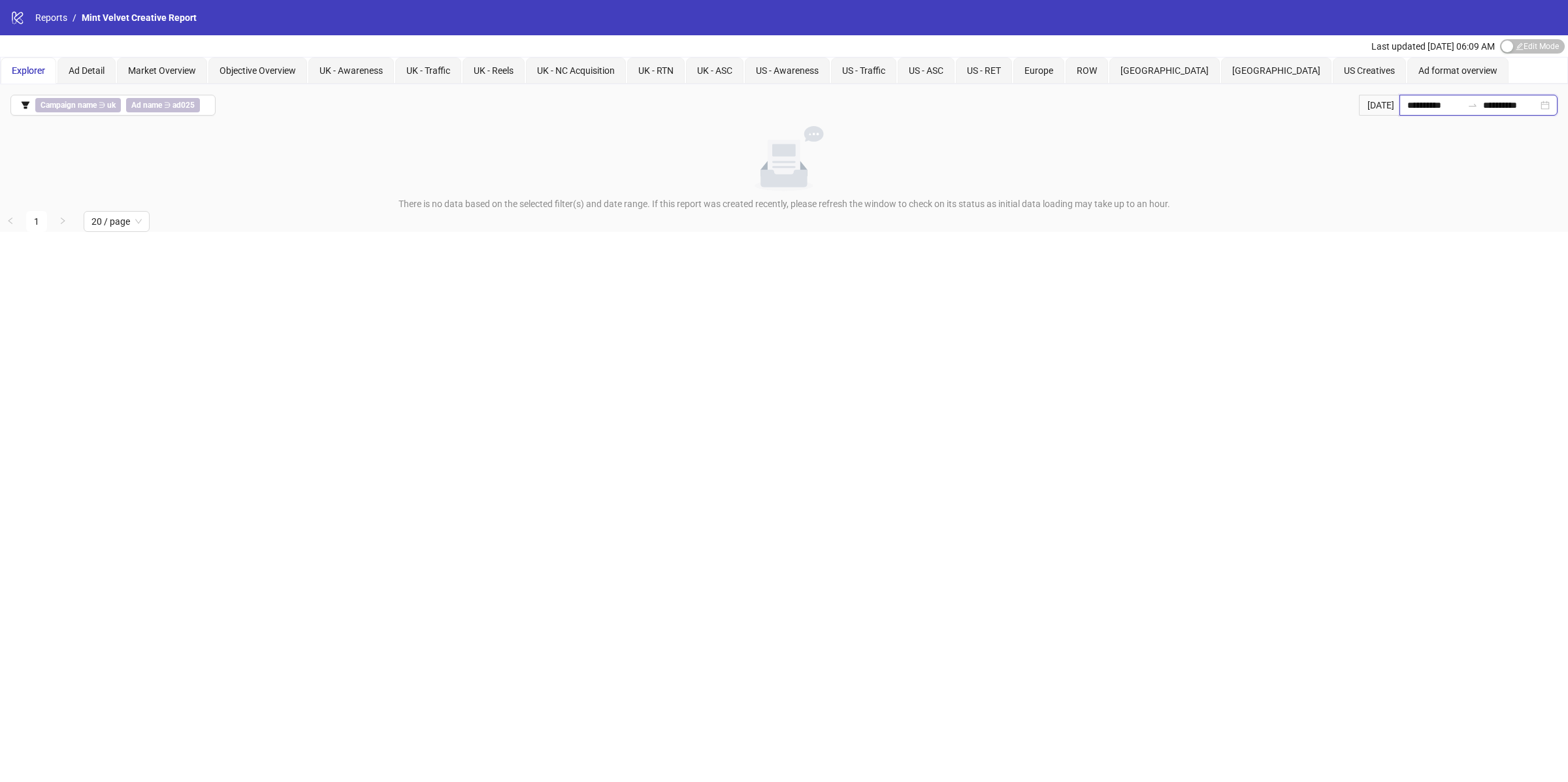
click at [1419, 111] on input "**********" at bounding box center [1435, 106] width 55 height 15
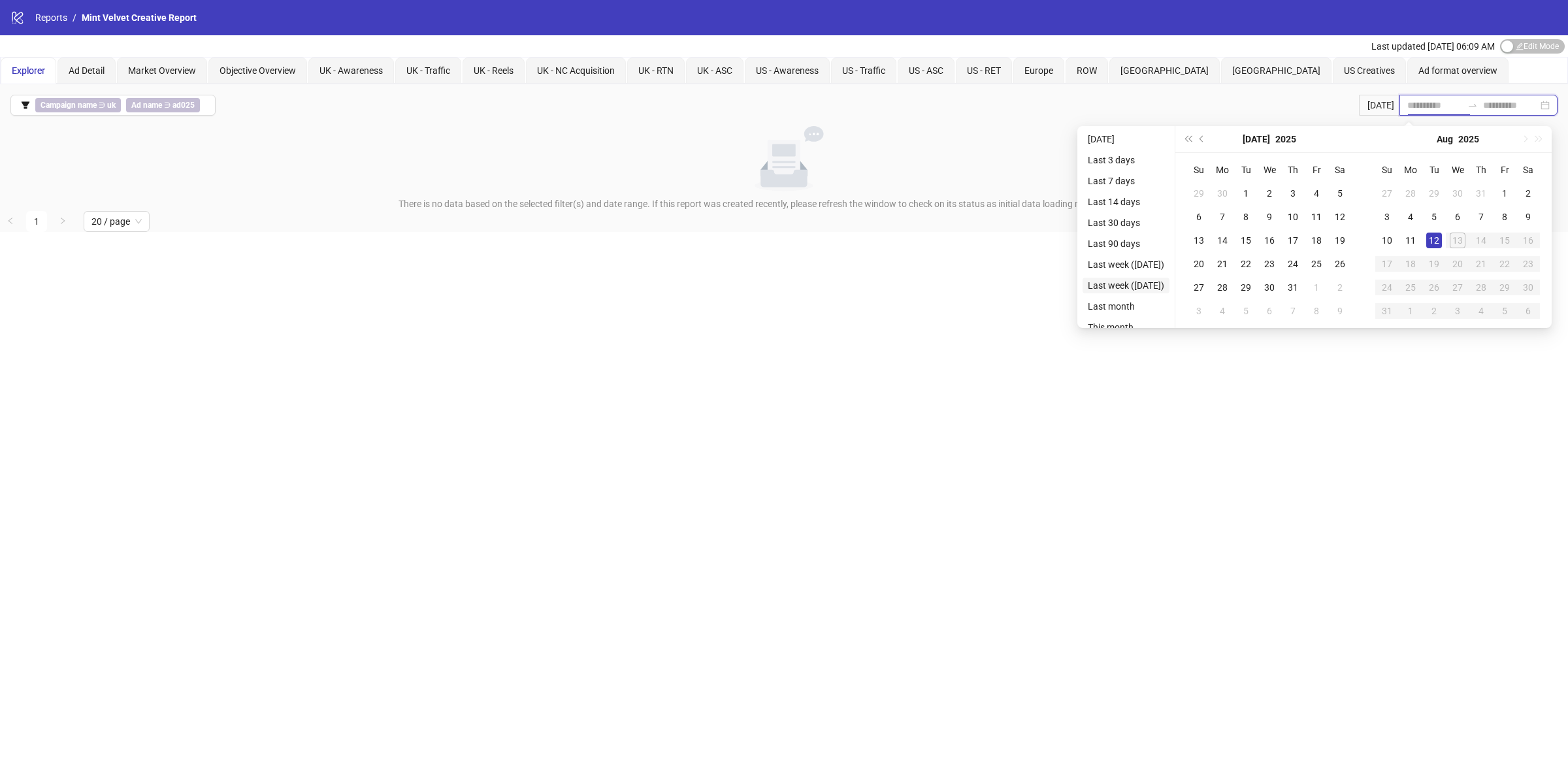
type input "**********"
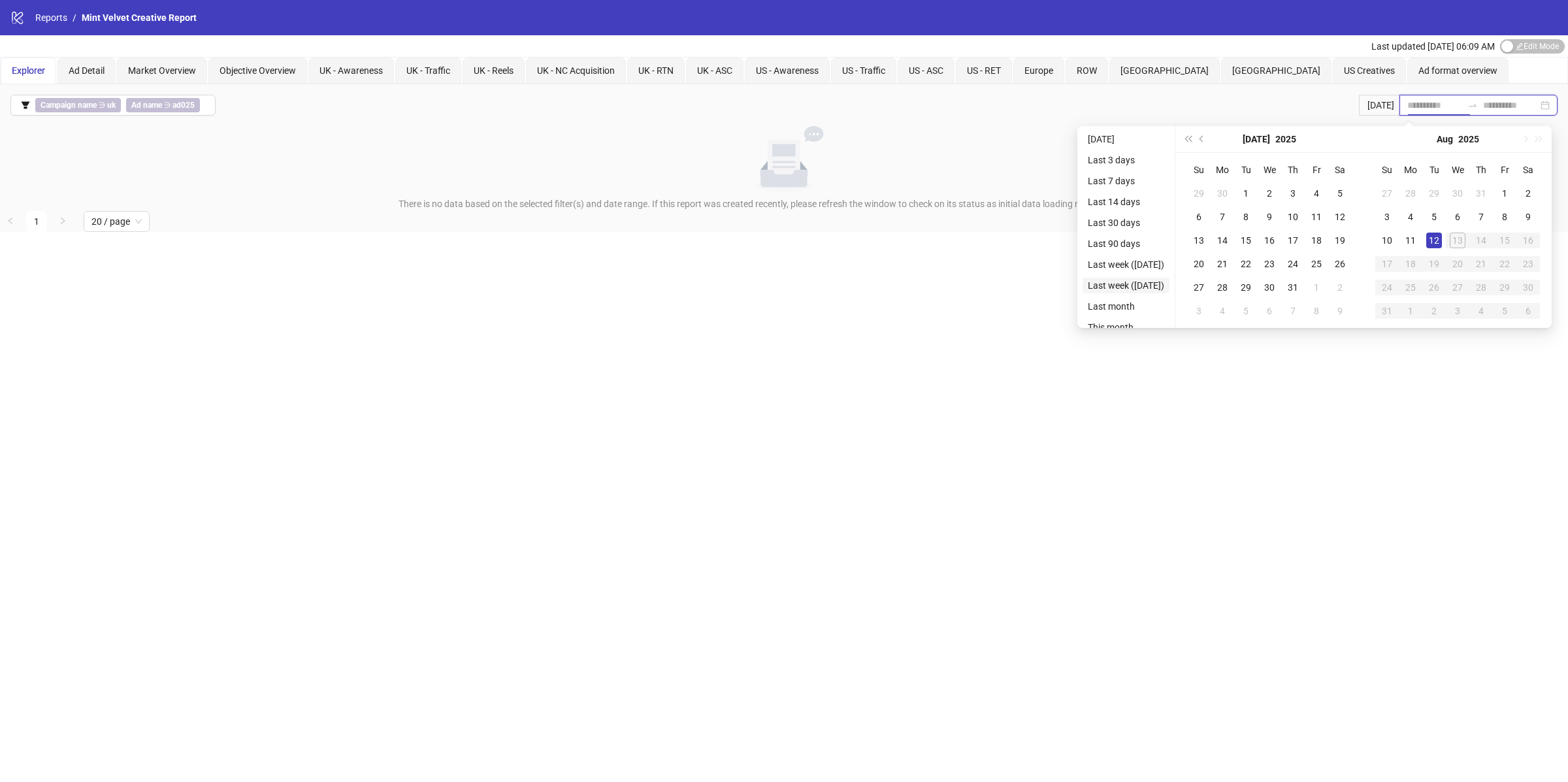
type input "**********"
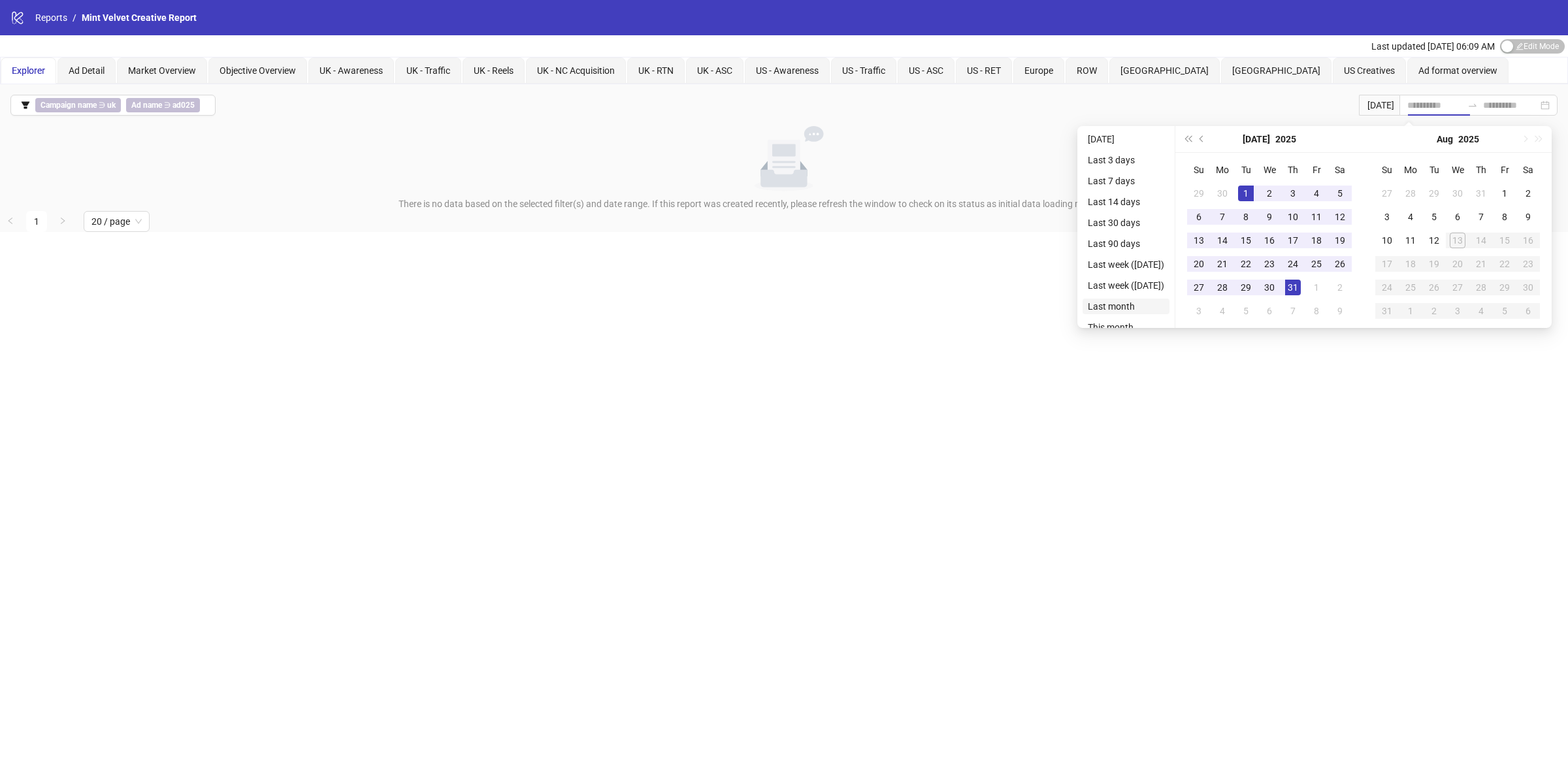
click at [1124, 310] on li "Last month" at bounding box center [1126, 306] width 86 height 16
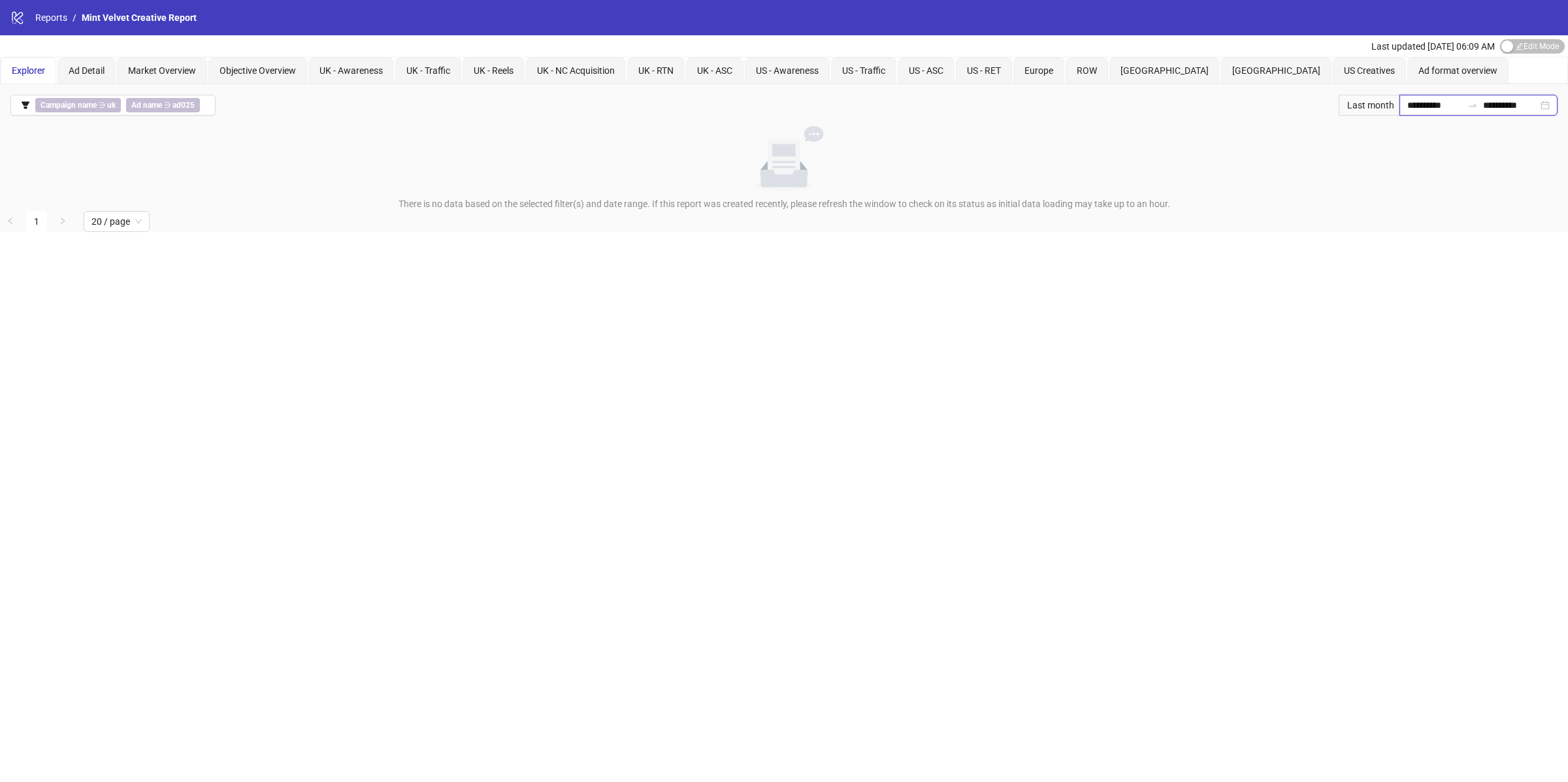
click at [1427, 104] on input "**********" at bounding box center [1435, 106] width 55 height 15
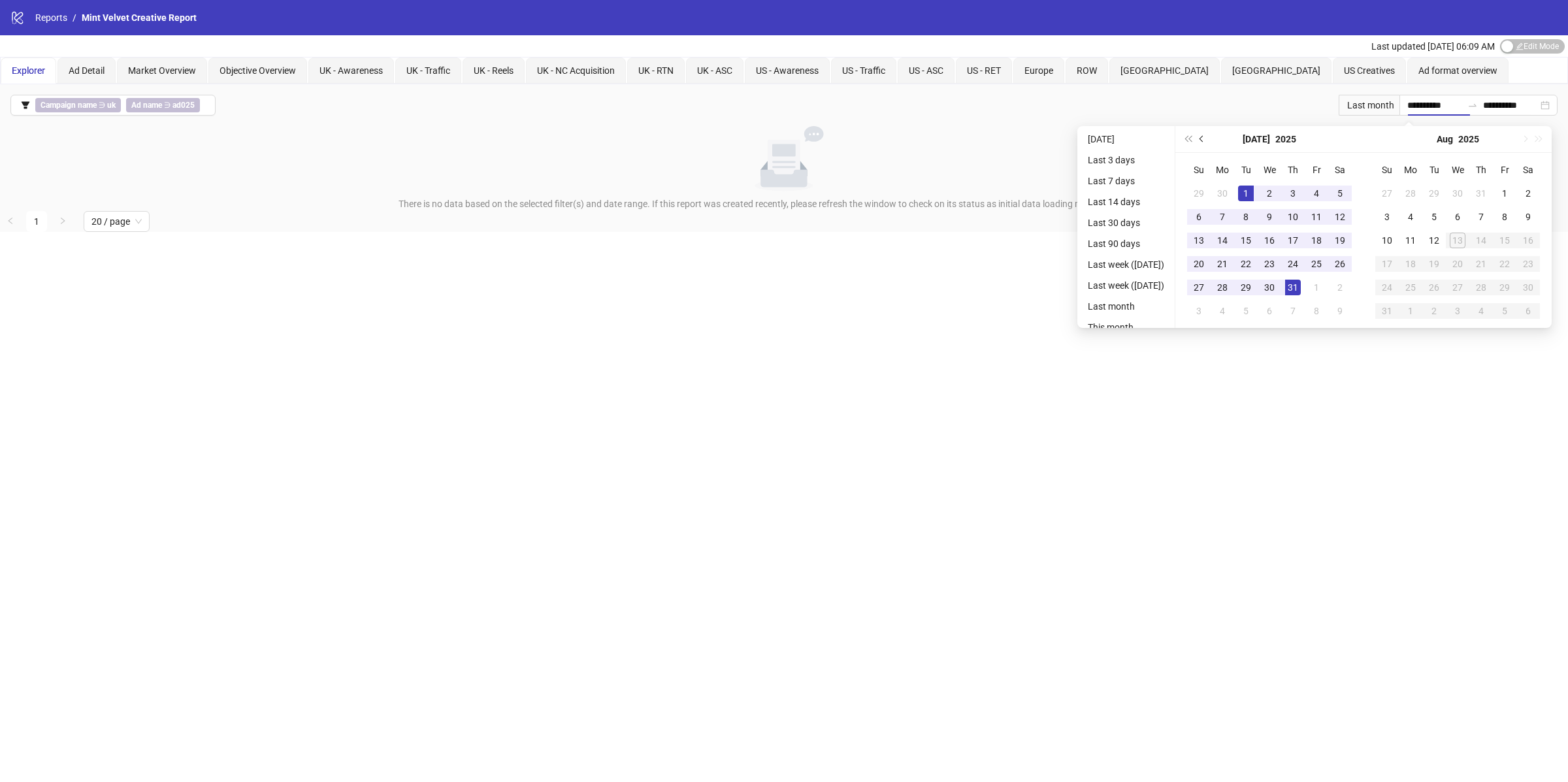
click at [1206, 138] on span "Previous month (PageUp)" at bounding box center [1203, 139] width 6 height 6
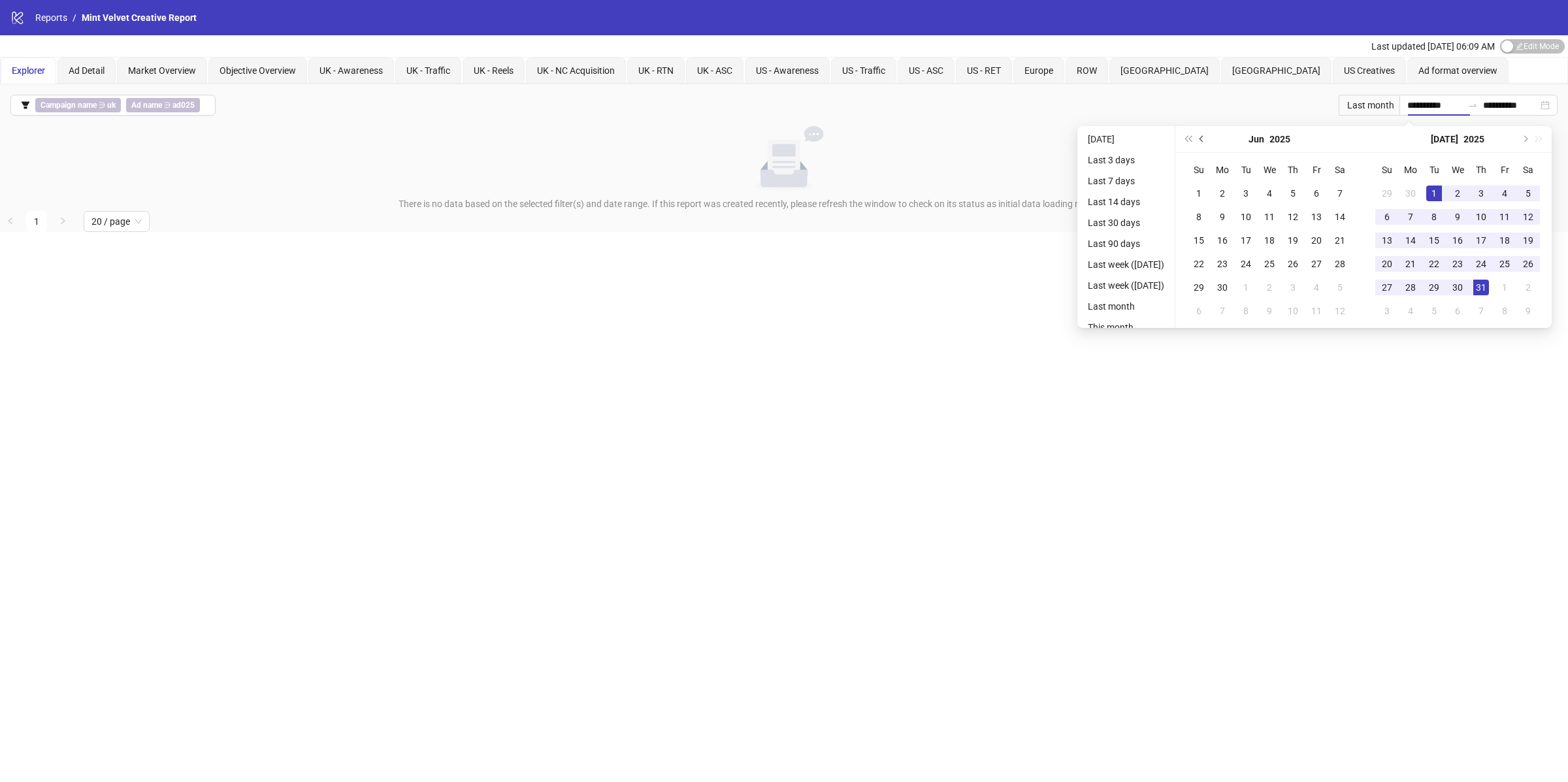
click at [1206, 138] on span "Previous month (PageUp)" at bounding box center [1203, 139] width 6 height 6
type input "**********"
click at [1206, 212] on div "2" at bounding box center [1198, 216] width 16 height 16
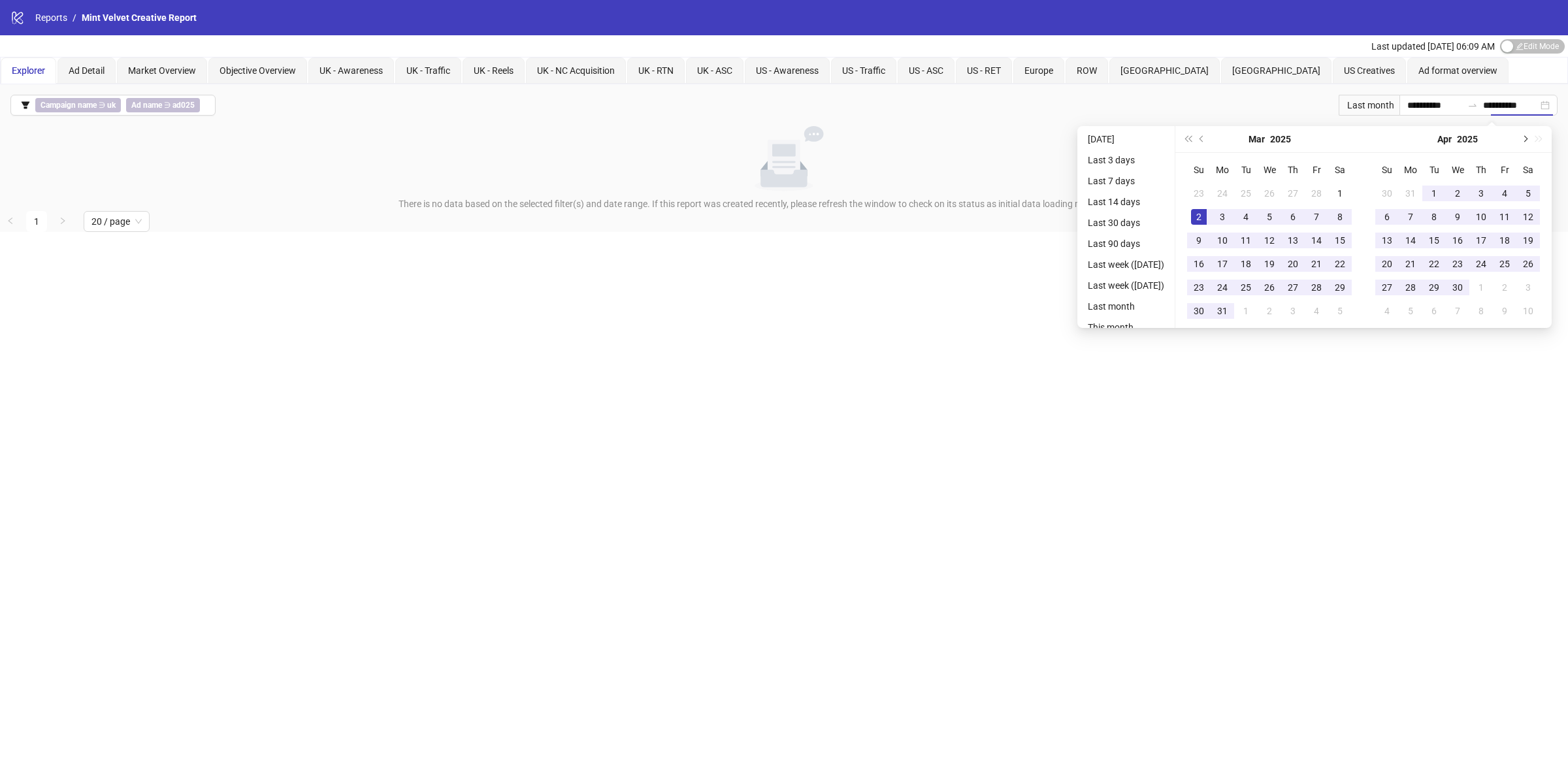
click at [1528, 139] on span "Next month (PageDown)" at bounding box center [1524, 139] width 6 height 6
type input "**********"
click at [1504, 218] on div "11" at bounding box center [1505, 216] width 16 height 16
